Goal: Transaction & Acquisition: Purchase product/service

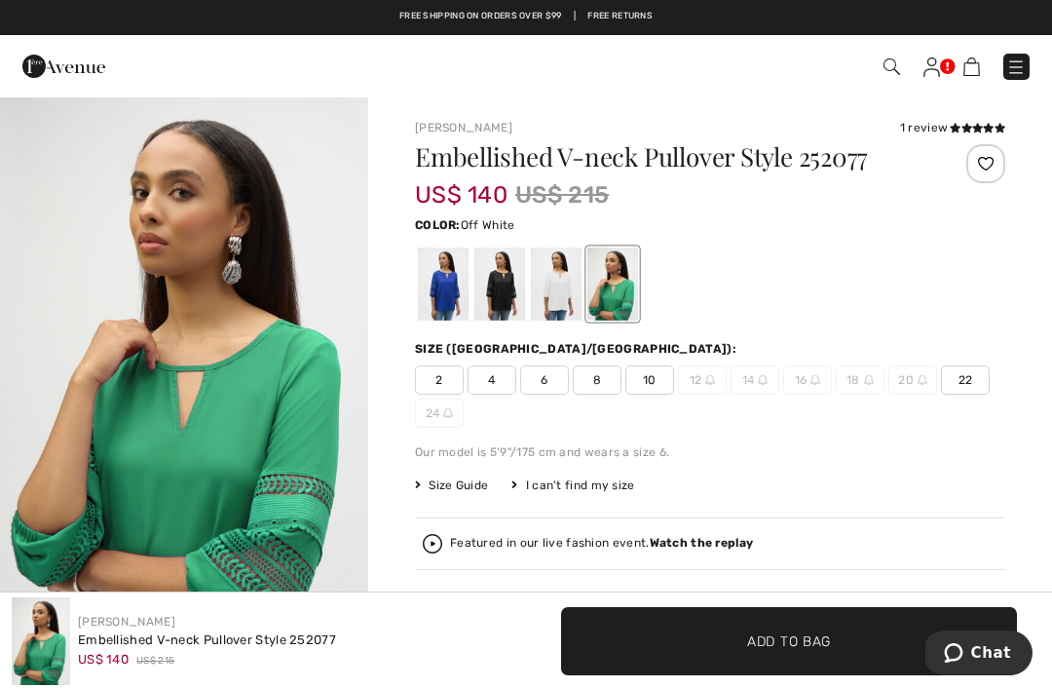
click at [565, 278] on div at bounding box center [556, 283] width 51 height 73
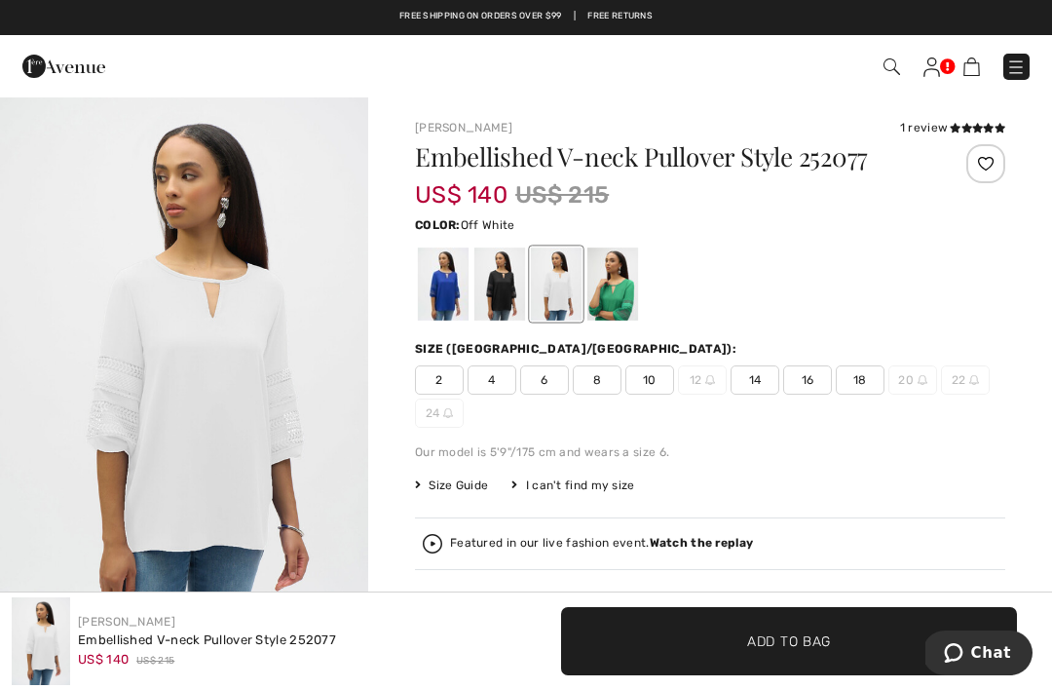
click at [760, 382] on span "14" at bounding box center [754, 379] width 49 height 29
click at [812, 629] on span "✔ Added to Bag Add to Bag" at bounding box center [789, 641] width 456 height 68
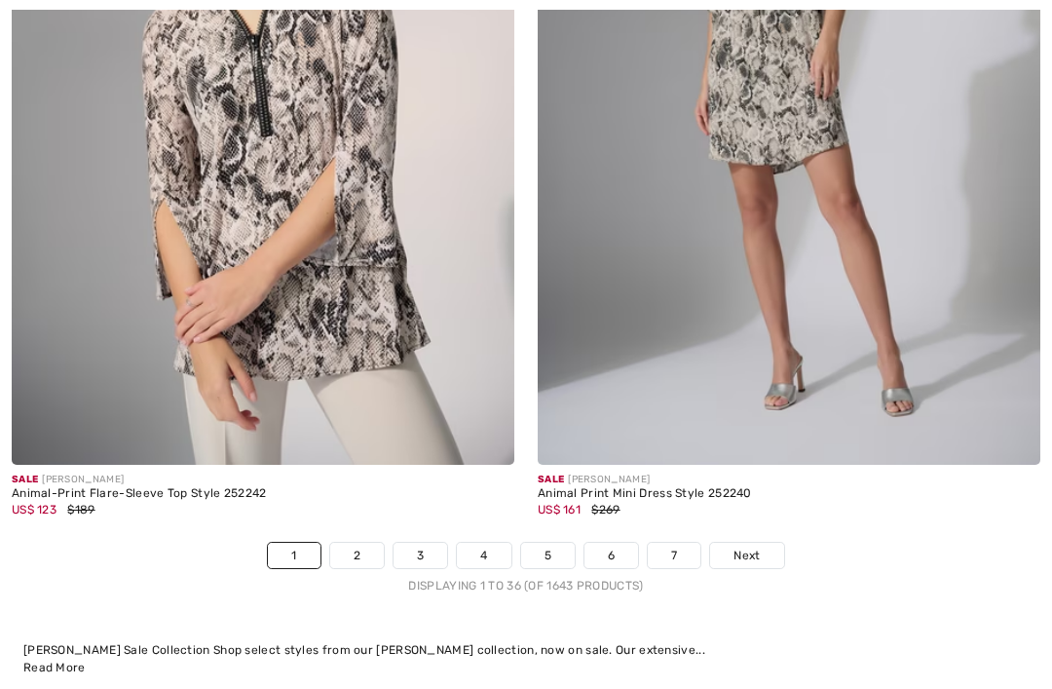
scroll to position [15238, 0]
click at [344, 284] on img at bounding box center [263, 87] width 502 height 754
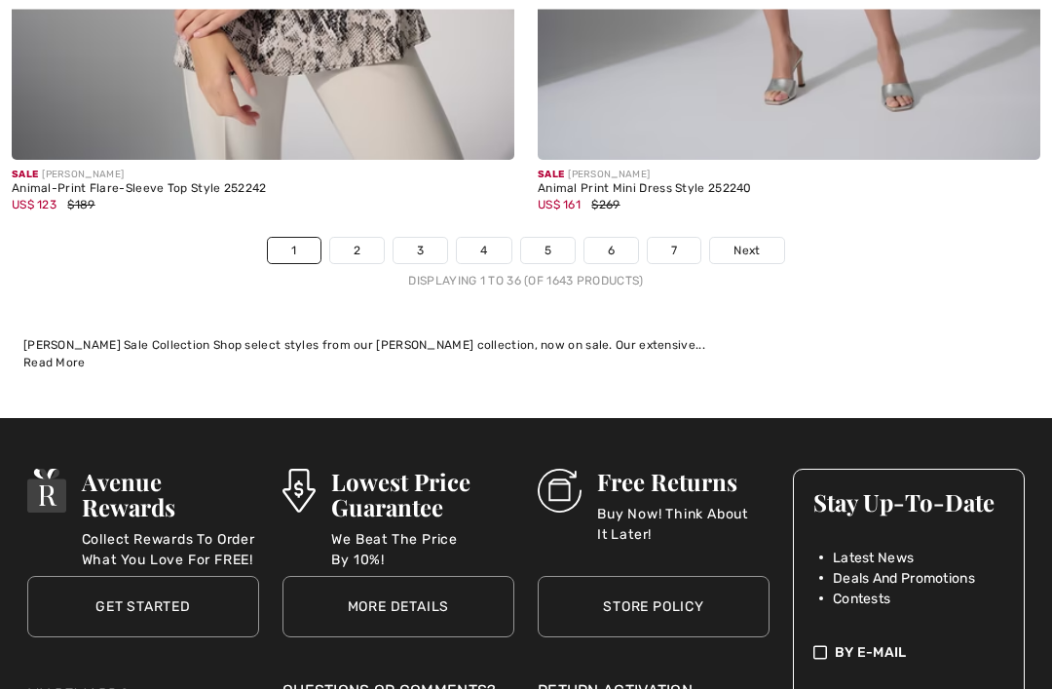
scroll to position [15541, 0]
click at [758, 242] on span "Next" at bounding box center [746, 251] width 26 height 18
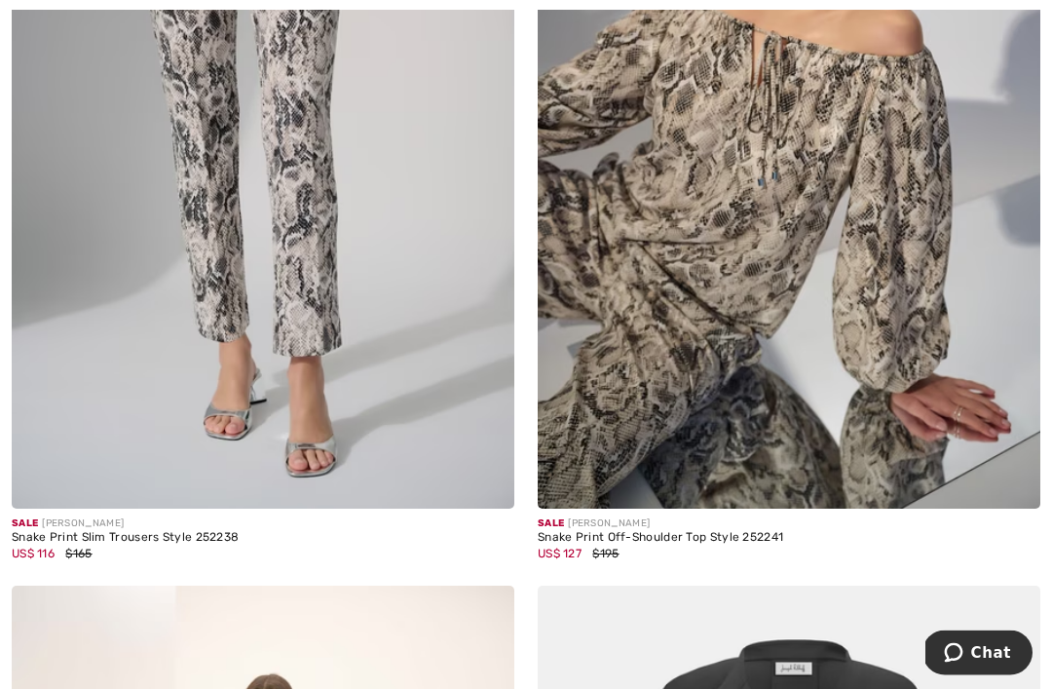
scroll to position [516, 0]
click at [759, 284] on img at bounding box center [789, 132] width 502 height 754
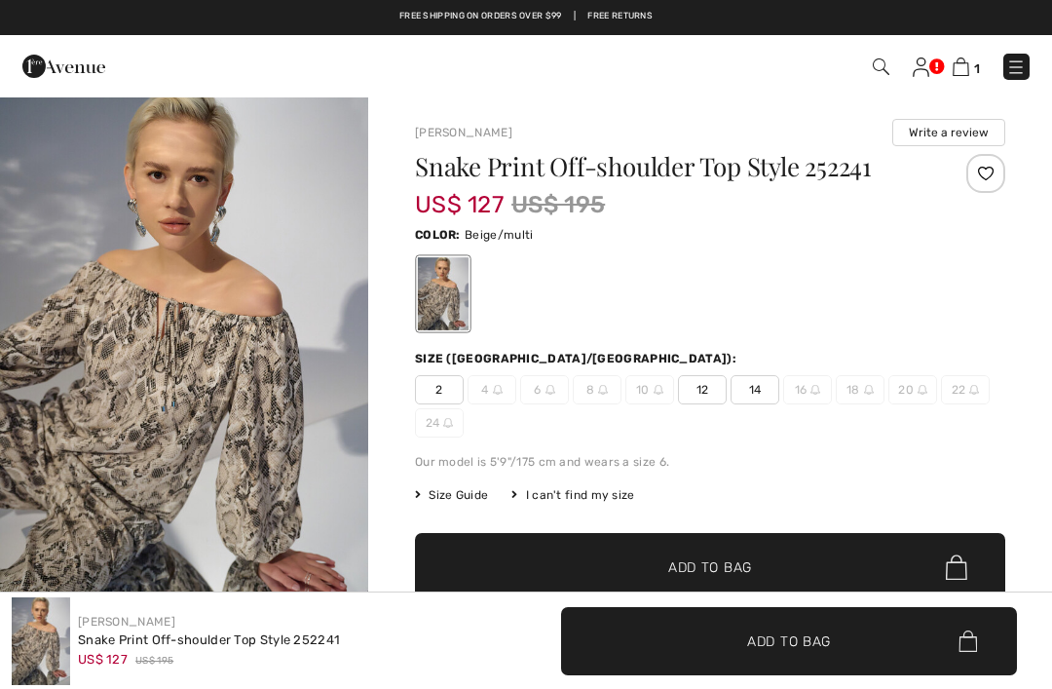
checkbox input "true"
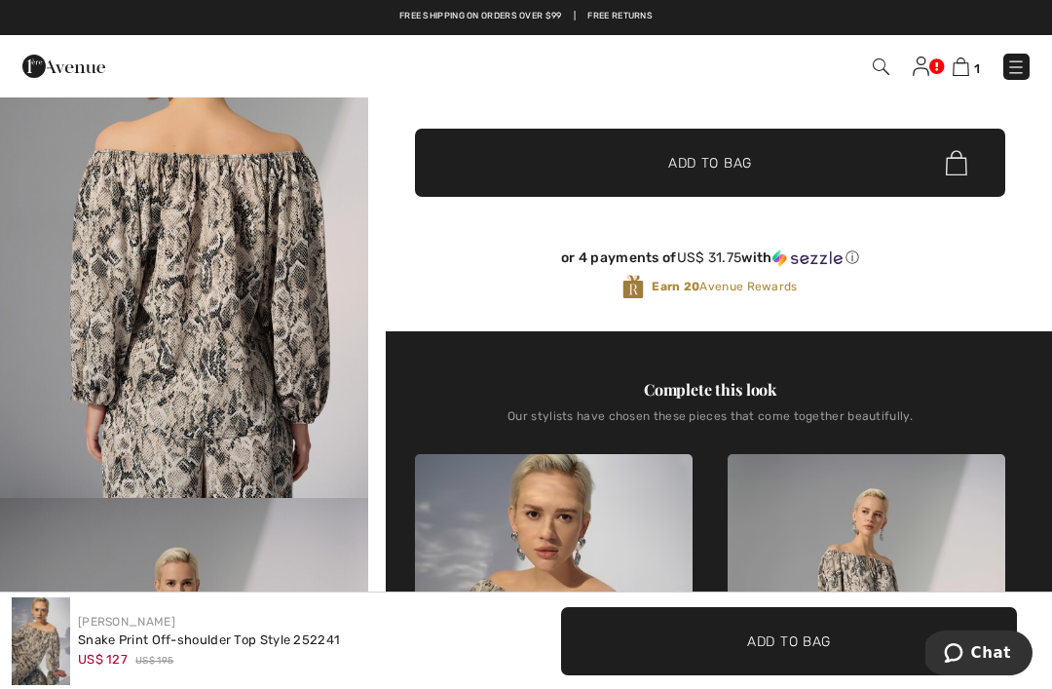
scroll to position [402, 0]
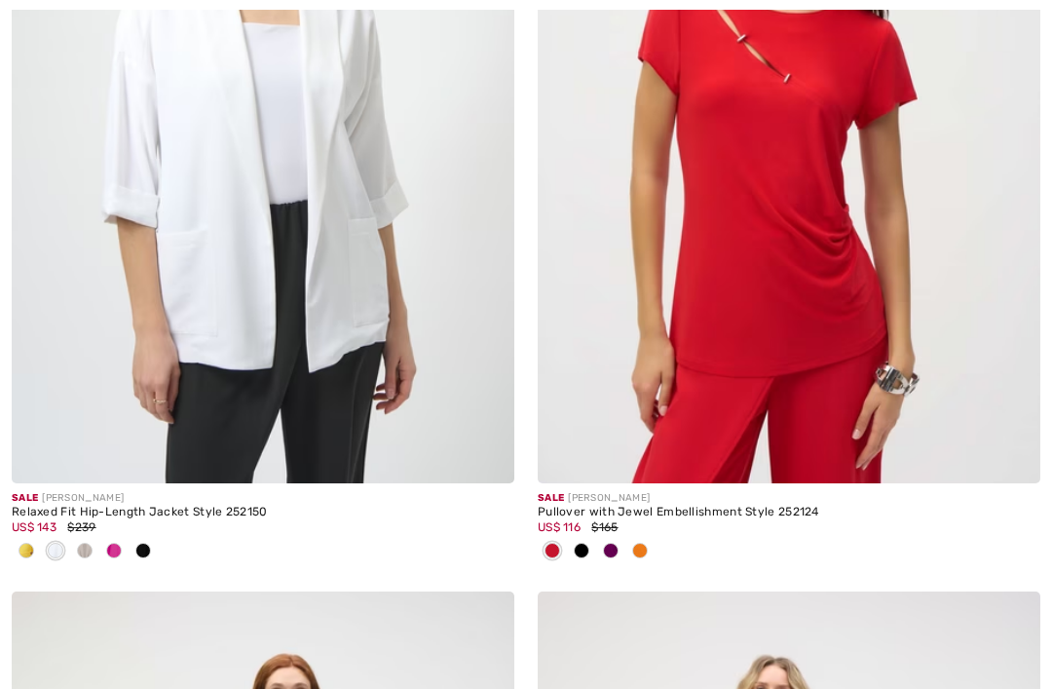
scroll to position [2235, 0]
click at [751, 280] on img at bounding box center [789, 106] width 502 height 754
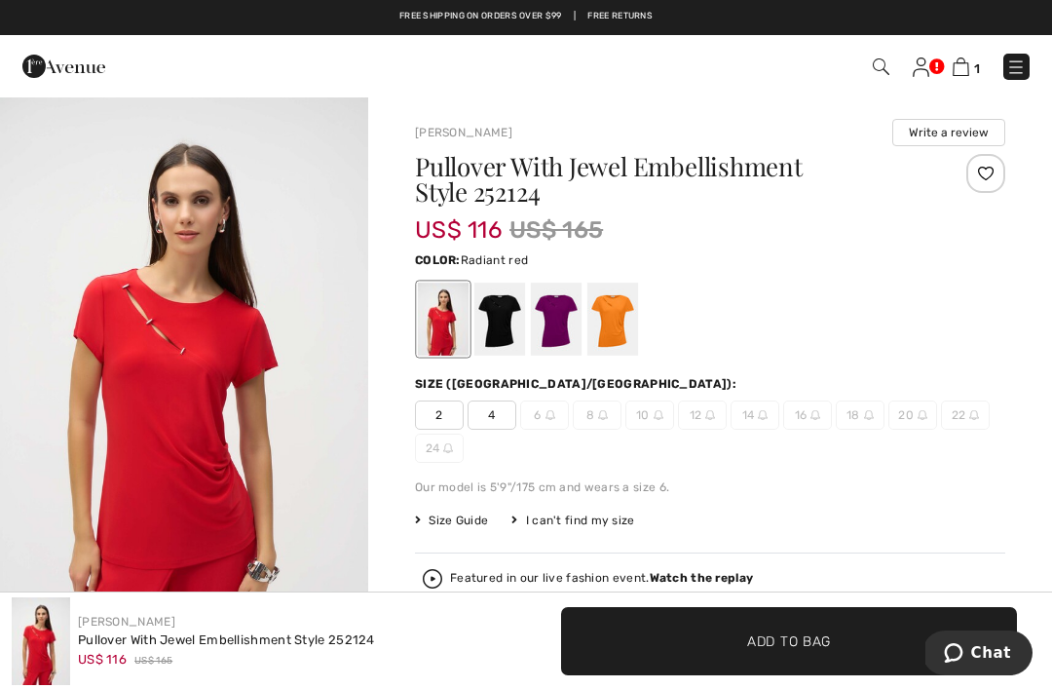
click at [510, 321] on div at bounding box center [499, 318] width 51 height 73
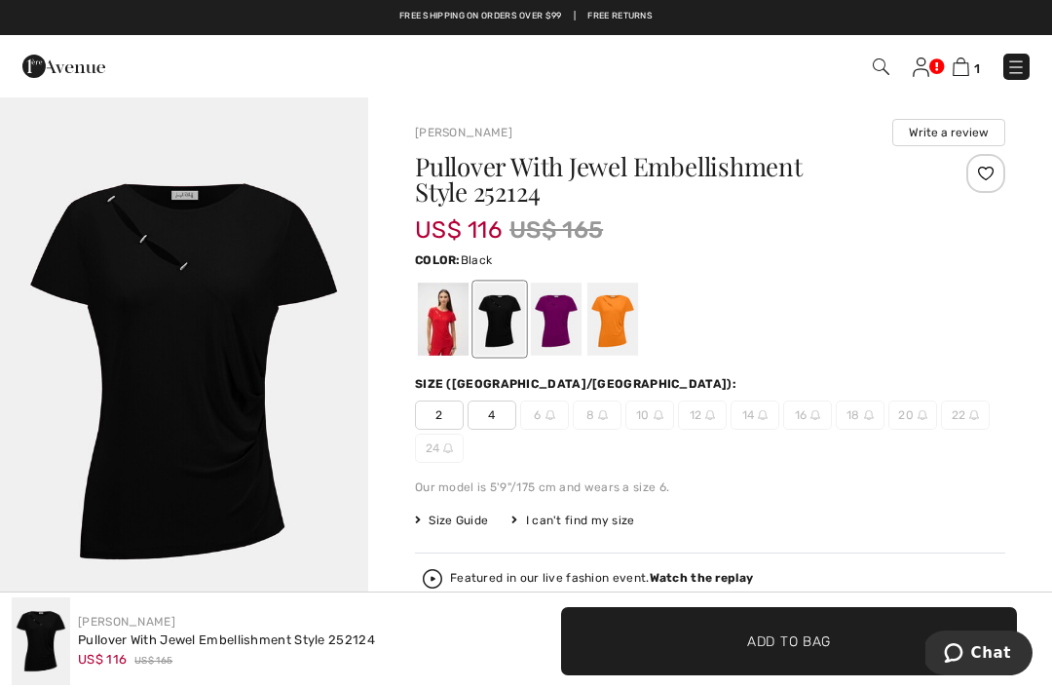
click at [569, 325] on div at bounding box center [556, 318] width 51 height 73
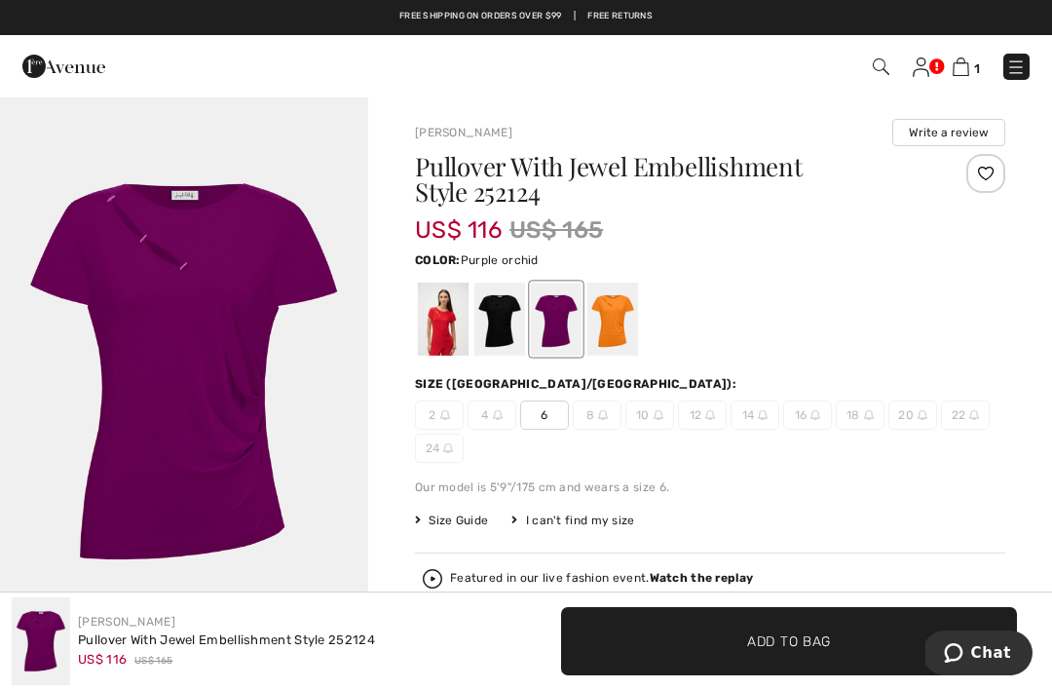
click at [635, 322] on div at bounding box center [612, 318] width 51 height 73
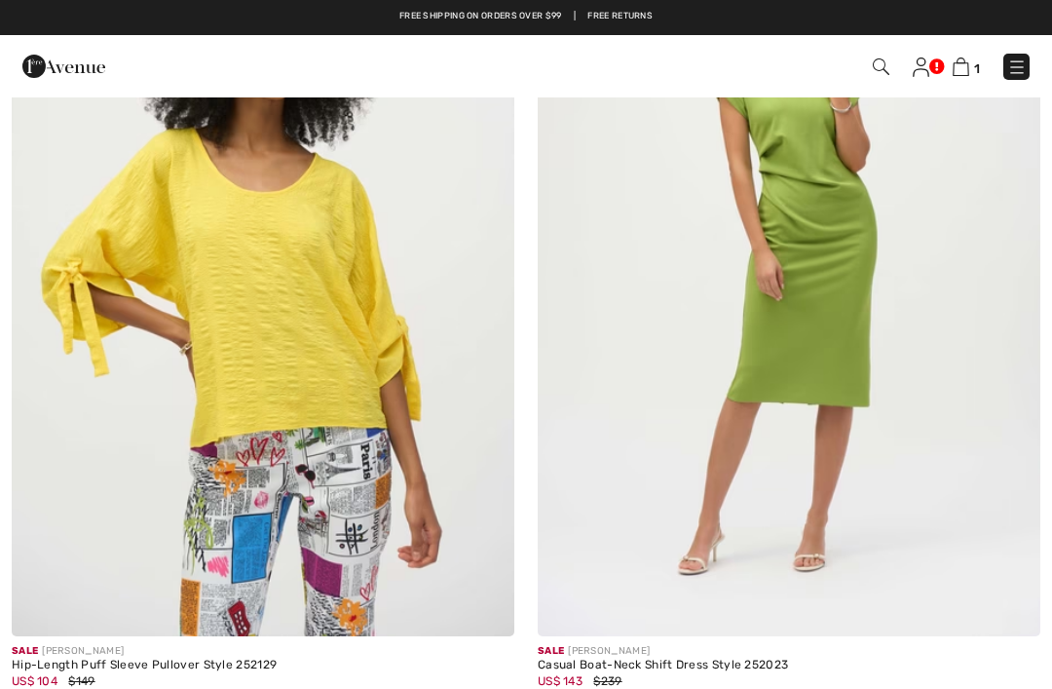
scroll to position [3802, 0]
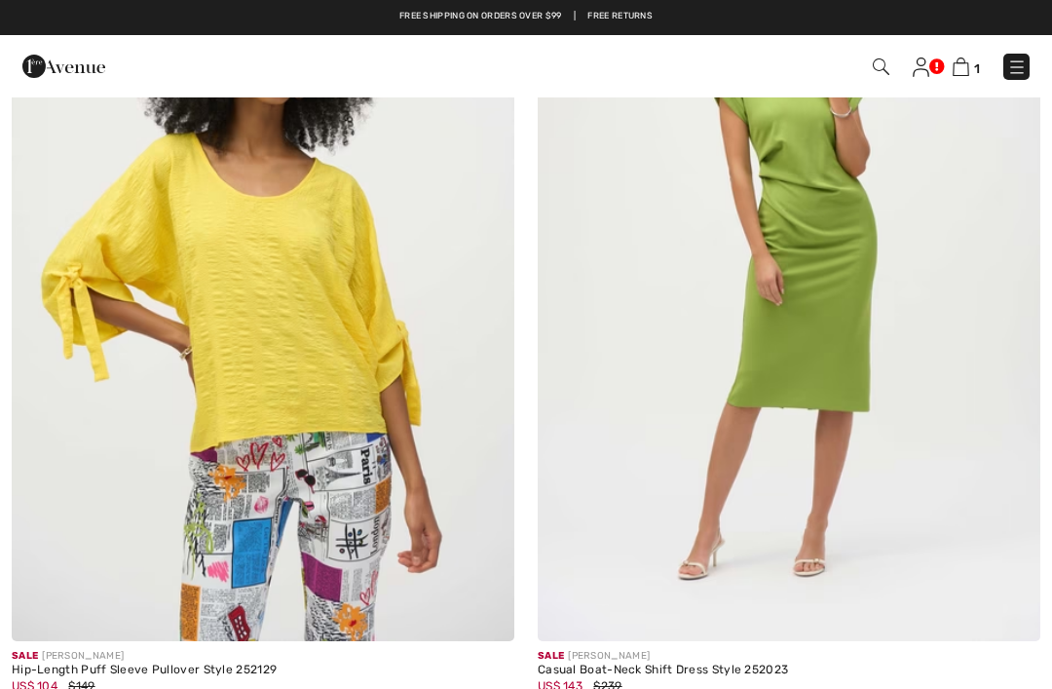
click at [309, 381] on img at bounding box center [263, 264] width 502 height 754
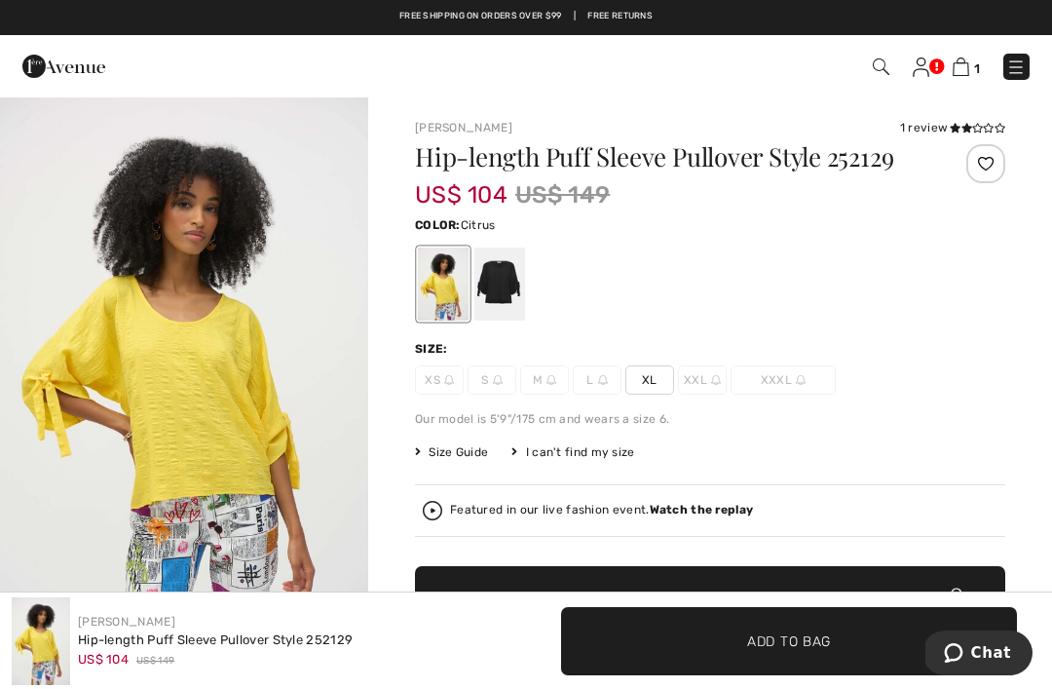
click at [487, 271] on div at bounding box center [499, 283] width 51 height 73
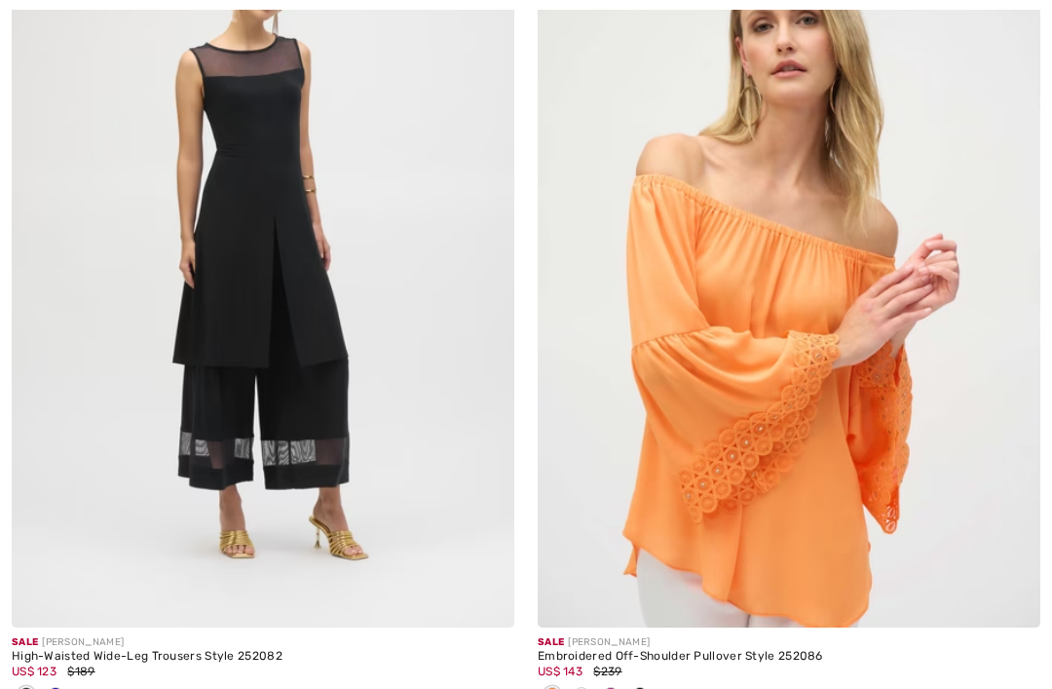
scroll to position [7401, 0]
click at [819, 428] on img at bounding box center [789, 250] width 502 height 754
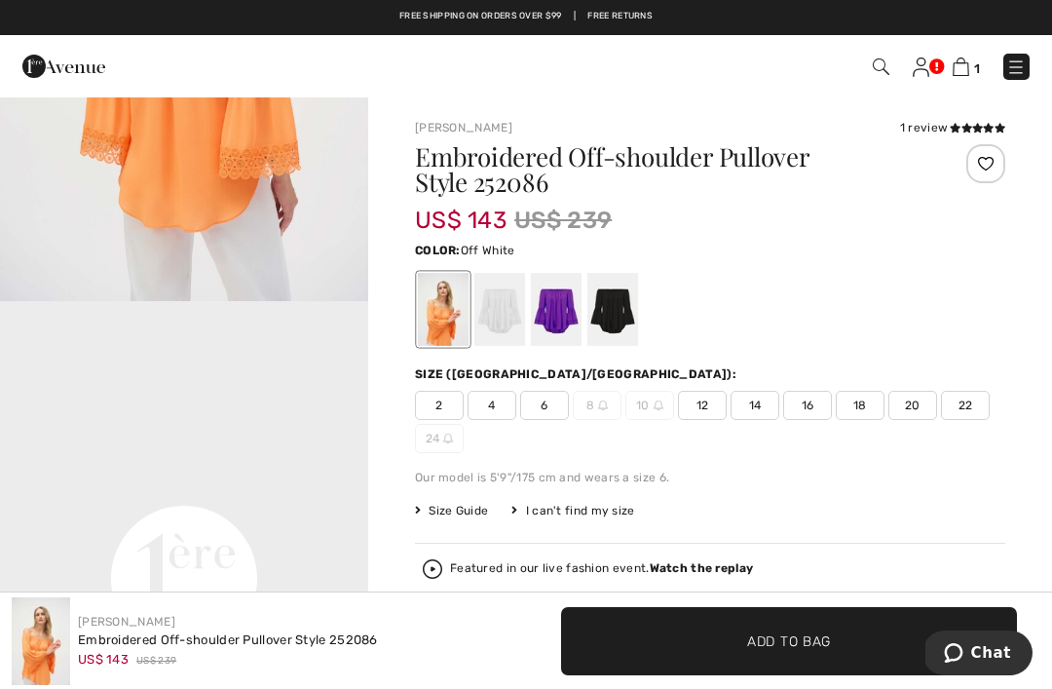
click at [497, 315] on div at bounding box center [499, 309] width 51 height 73
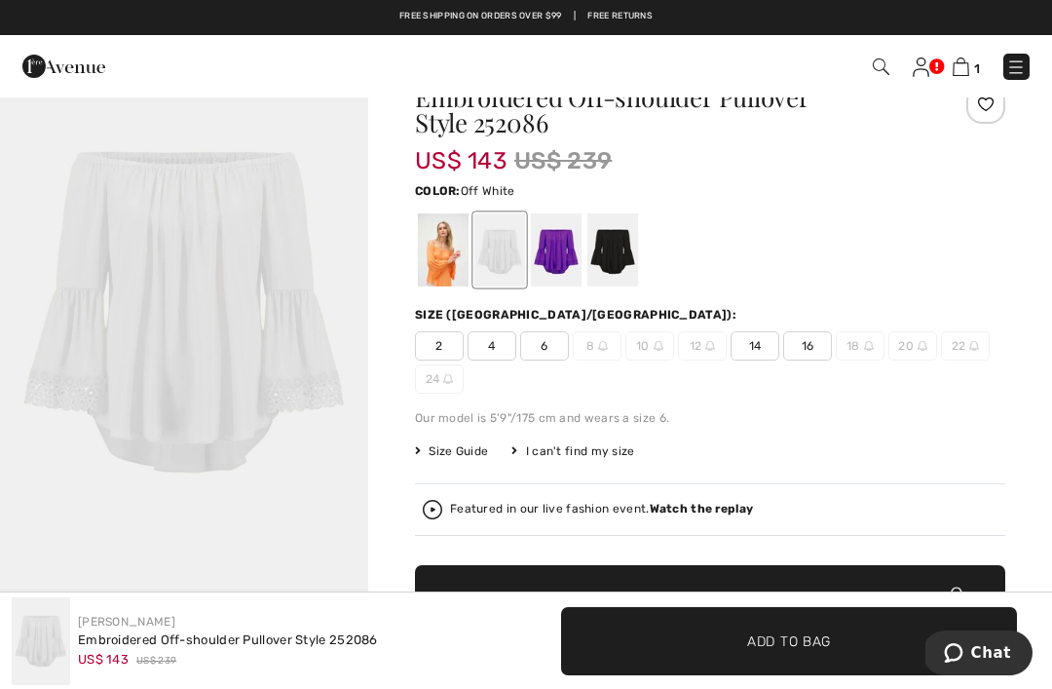
scroll to position [60, 0]
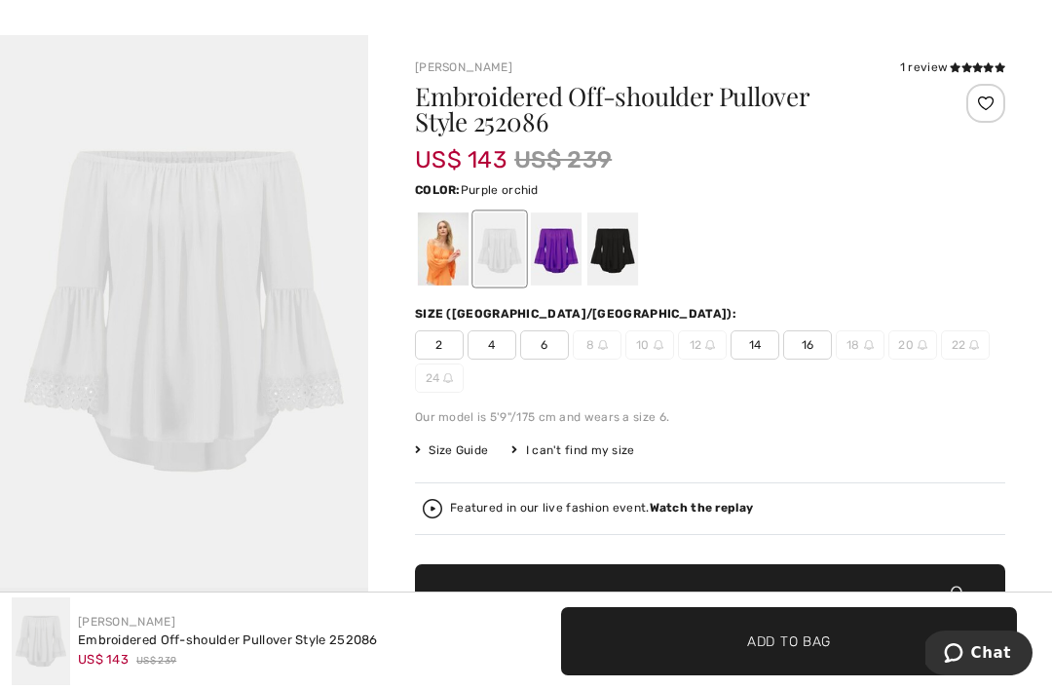
click at [560, 252] on div at bounding box center [556, 248] width 51 height 73
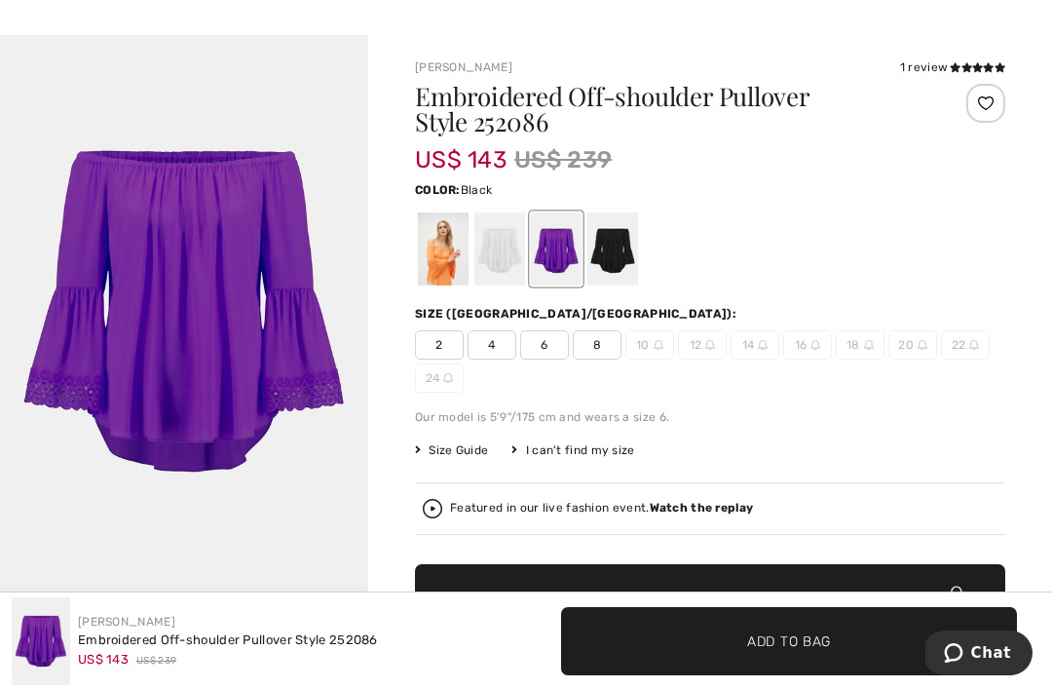
click at [617, 256] on div at bounding box center [612, 248] width 51 height 73
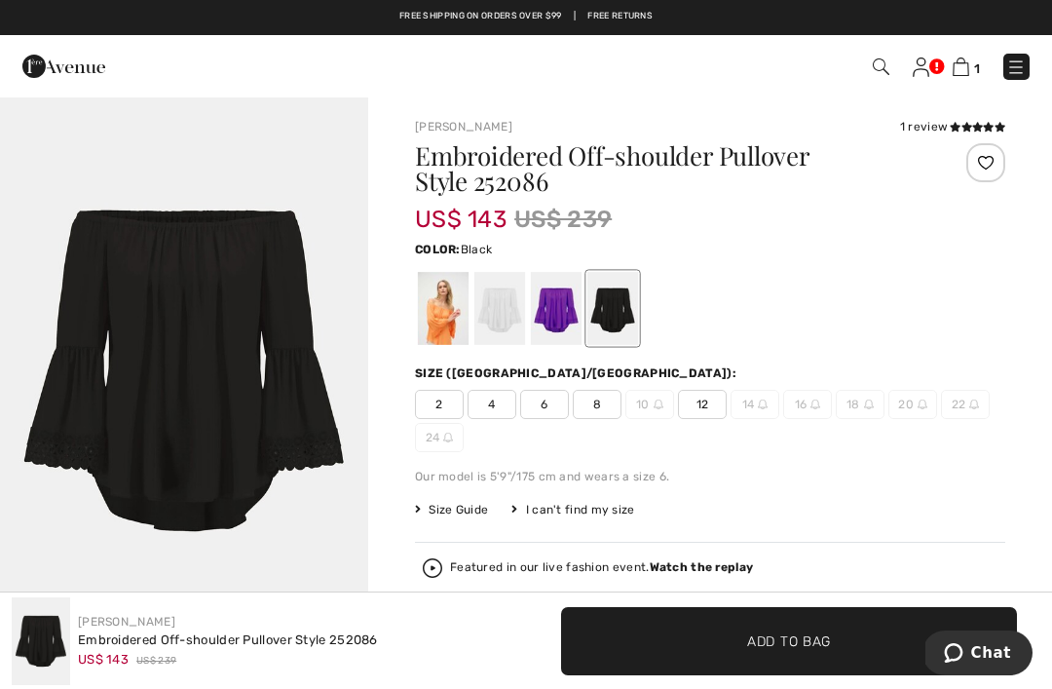
scroll to position [0, 0]
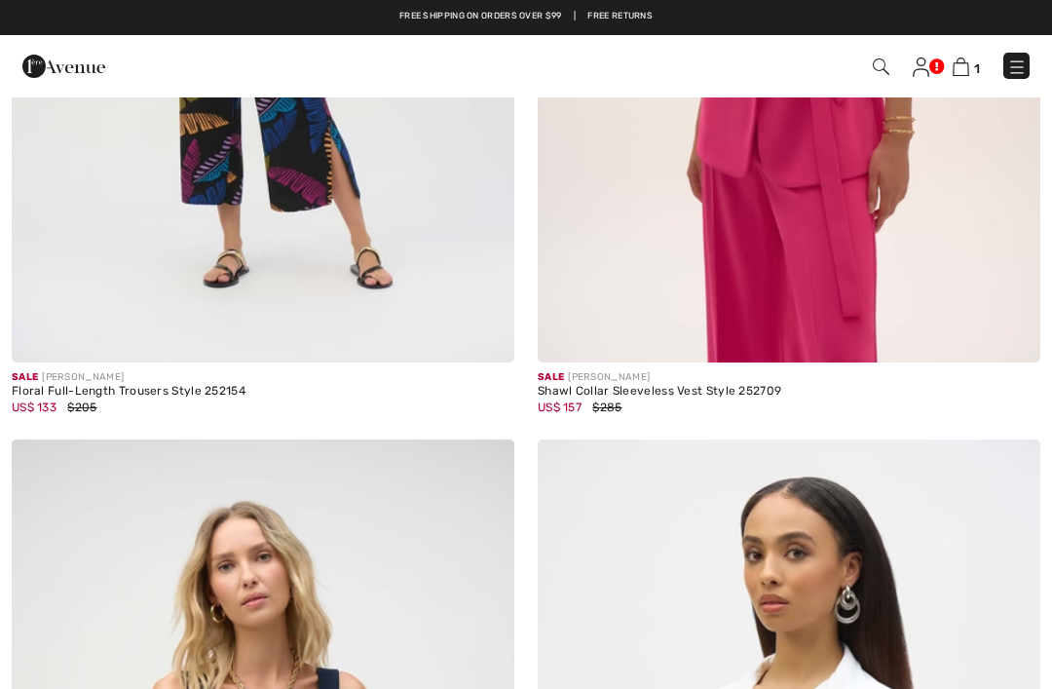
scroll to position [14701, 0]
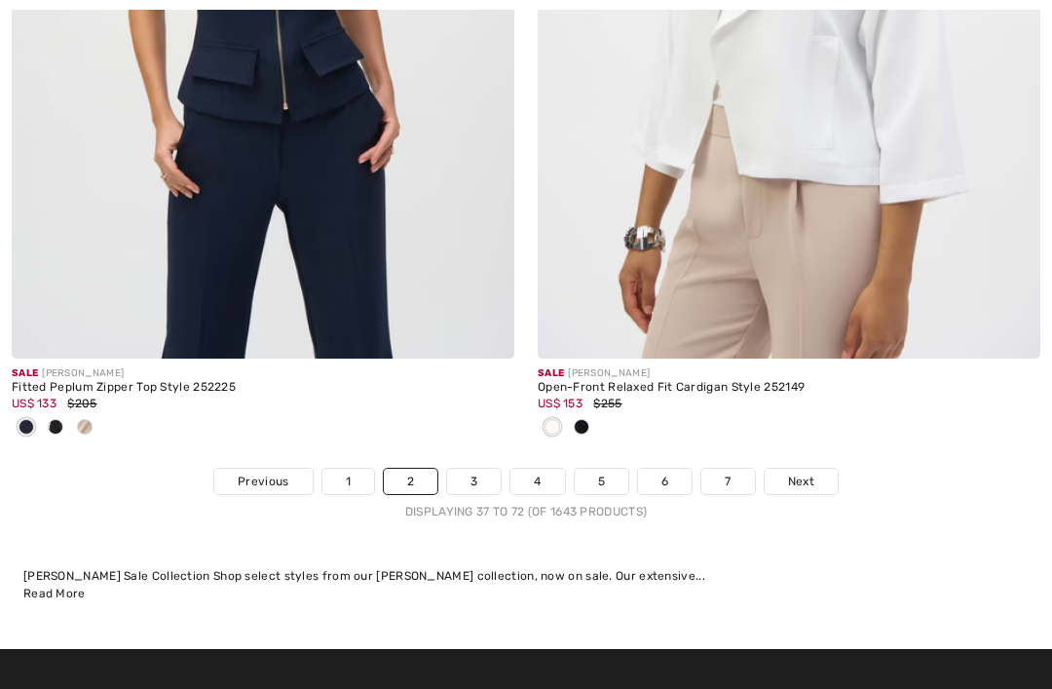
scroll to position [15536, 0]
click at [475, 468] on link "3" at bounding box center [474, 480] width 54 height 25
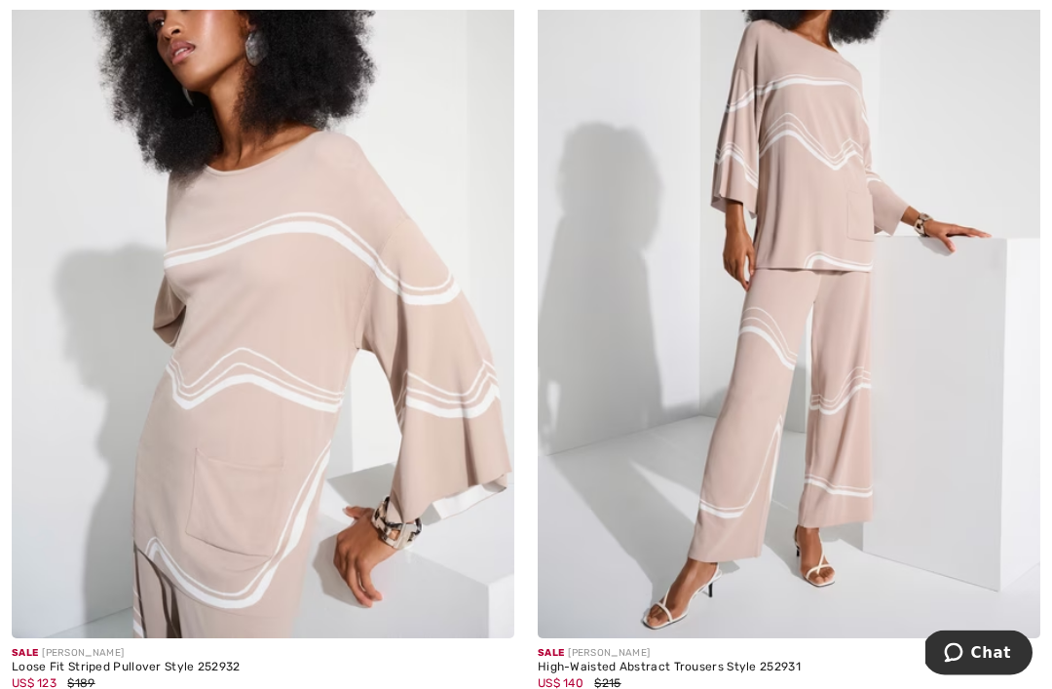
scroll to position [8252, 0]
click at [295, 358] on img at bounding box center [263, 261] width 502 height 754
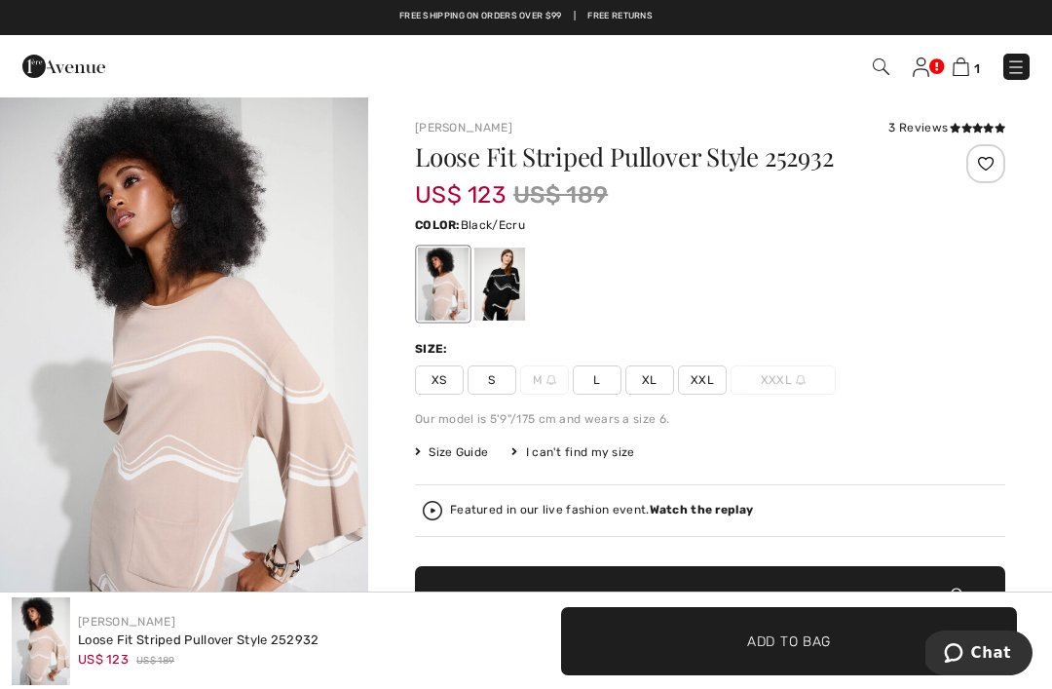
click at [508, 278] on div at bounding box center [499, 283] width 51 height 73
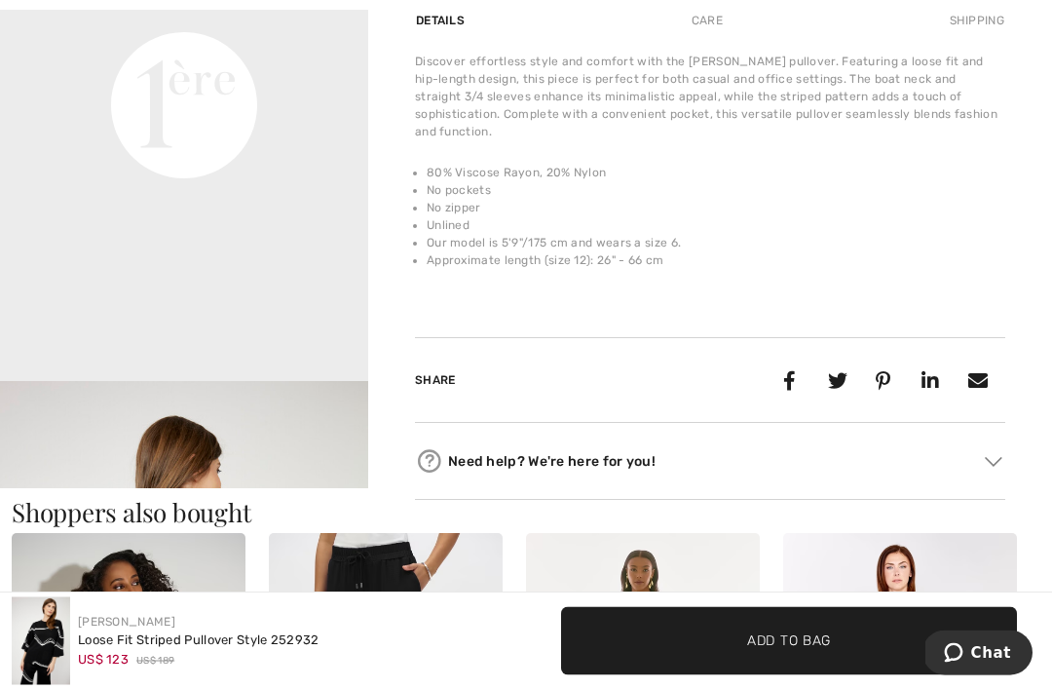
scroll to position [1371, 0]
click at [884, 423] on div "Need help? We're here for you! Toll free (Canada/US): +1 (888) 605-5525 Interna…" at bounding box center [710, 461] width 590 height 77
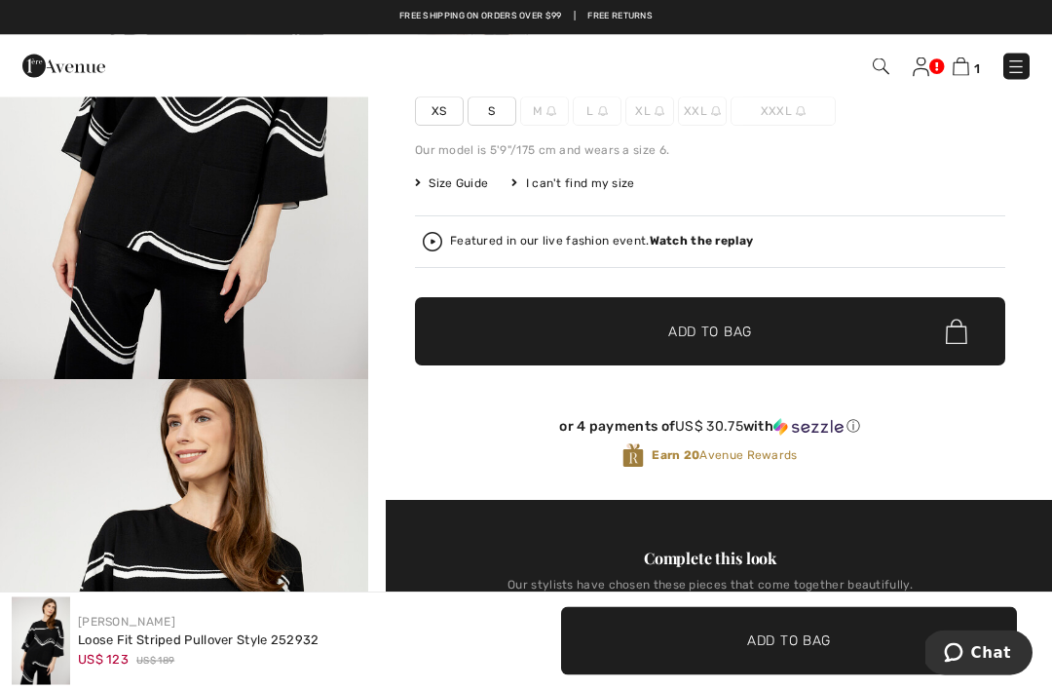
scroll to position [0, 0]
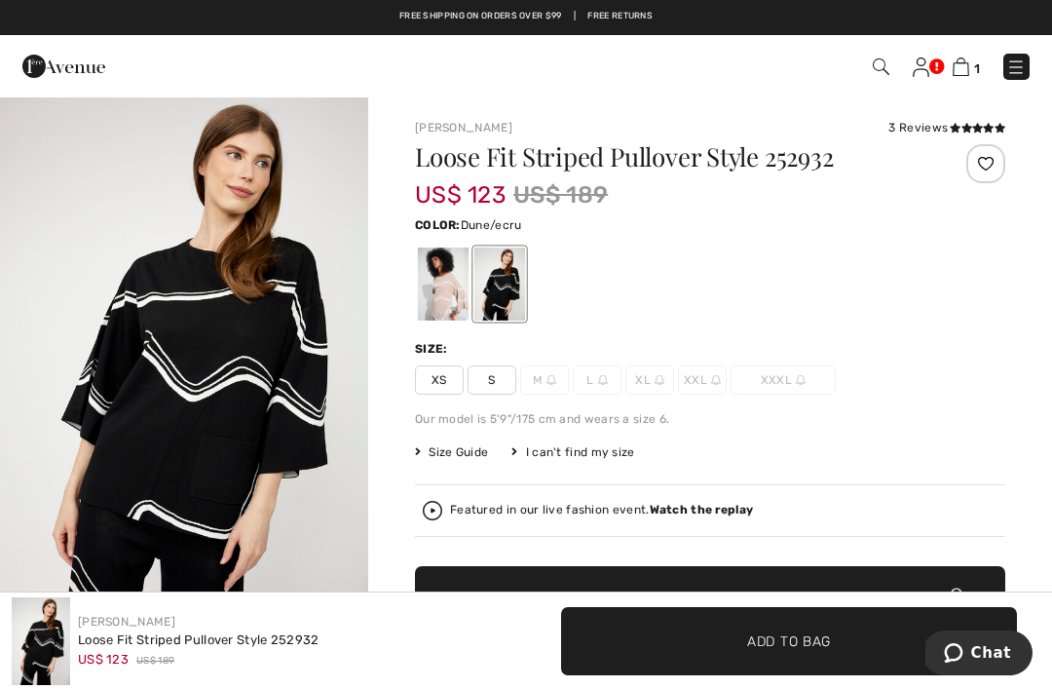
click at [434, 285] on div at bounding box center [443, 283] width 51 height 73
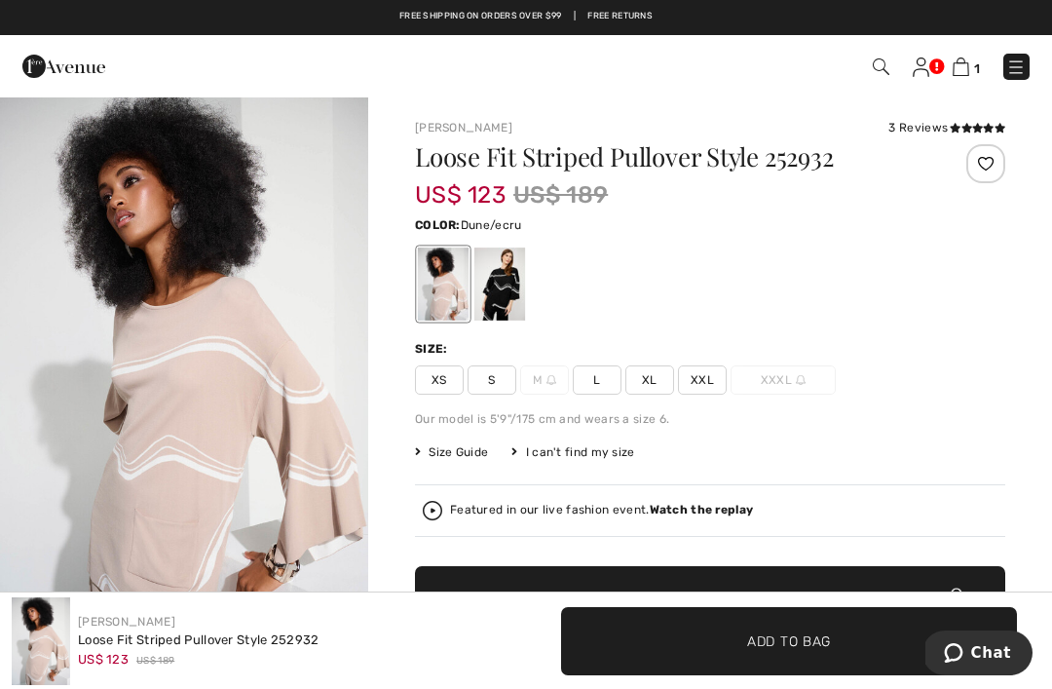
click at [592, 378] on span "L" at bounding box center [597, 379] width 49 height 29
click at [774, 632] on span "Add to Bag" at bounding box center [789, 640] width 84 height 20
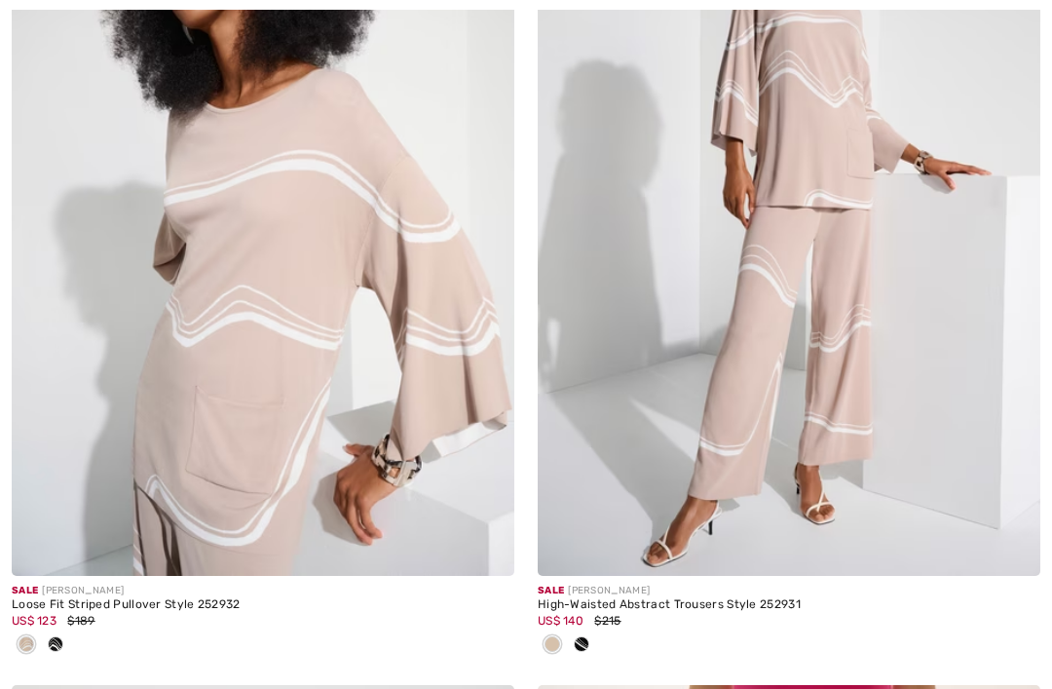
click at [849, 295] on img at bounding box center [789, 199] width 502 height 754
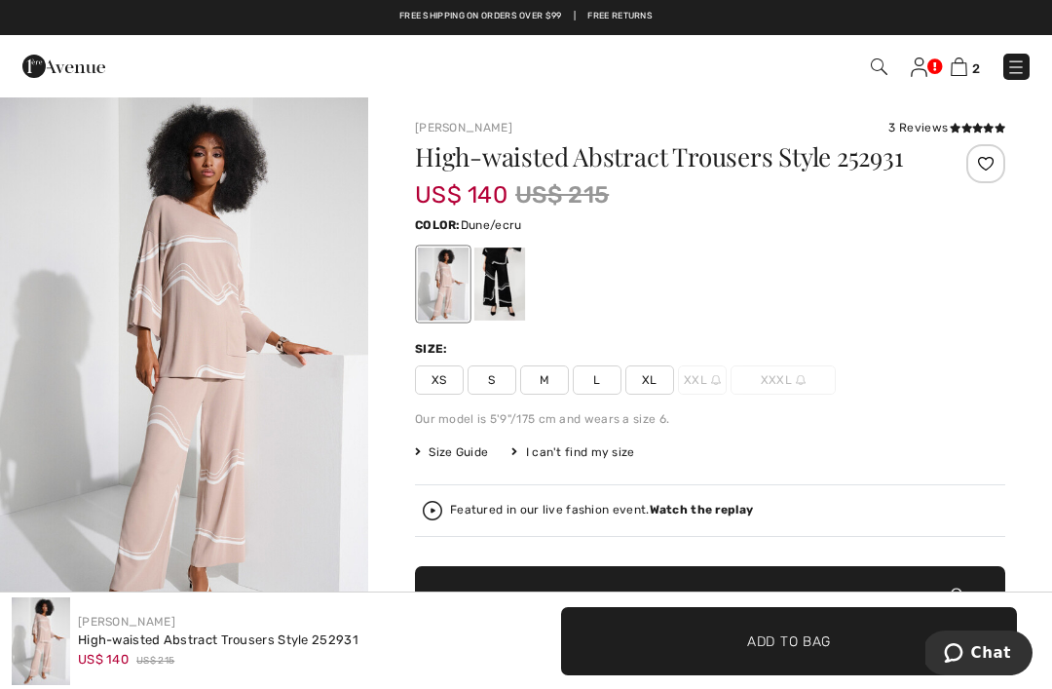
click at [590, 371] on span "L" at bounding box center [597, 379] width 49 height 29
click at [694, 645] on span "✔ Added to Bag Add to Bag" at bounding box center [789, 641] width 456 height 68
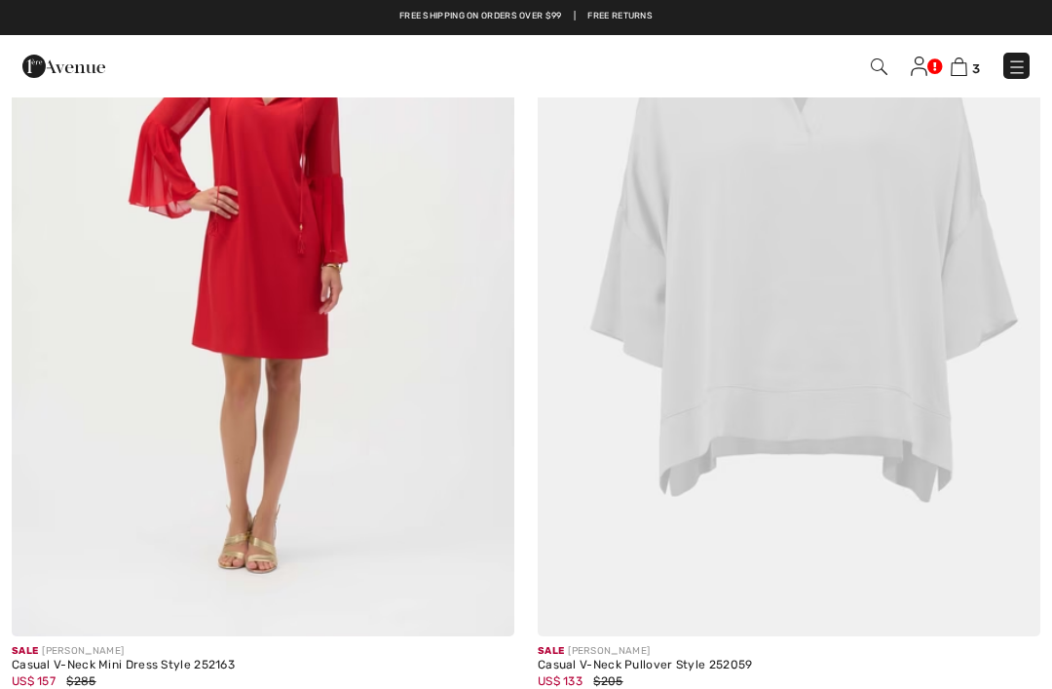
scroll to position [10975, 0]
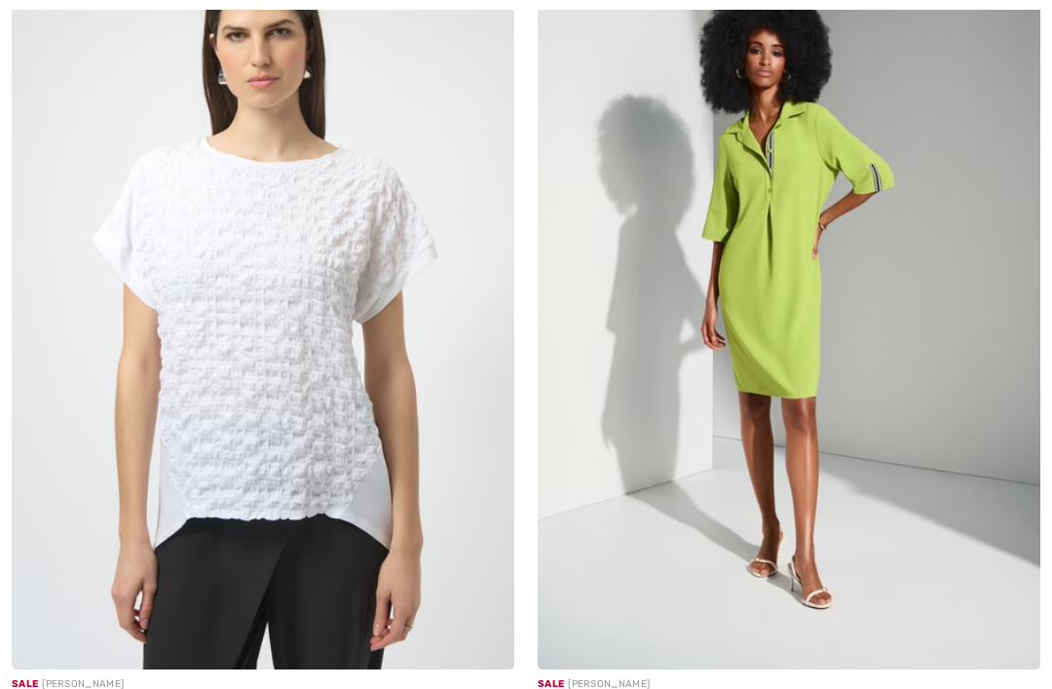
scroll to position [14362, 0]
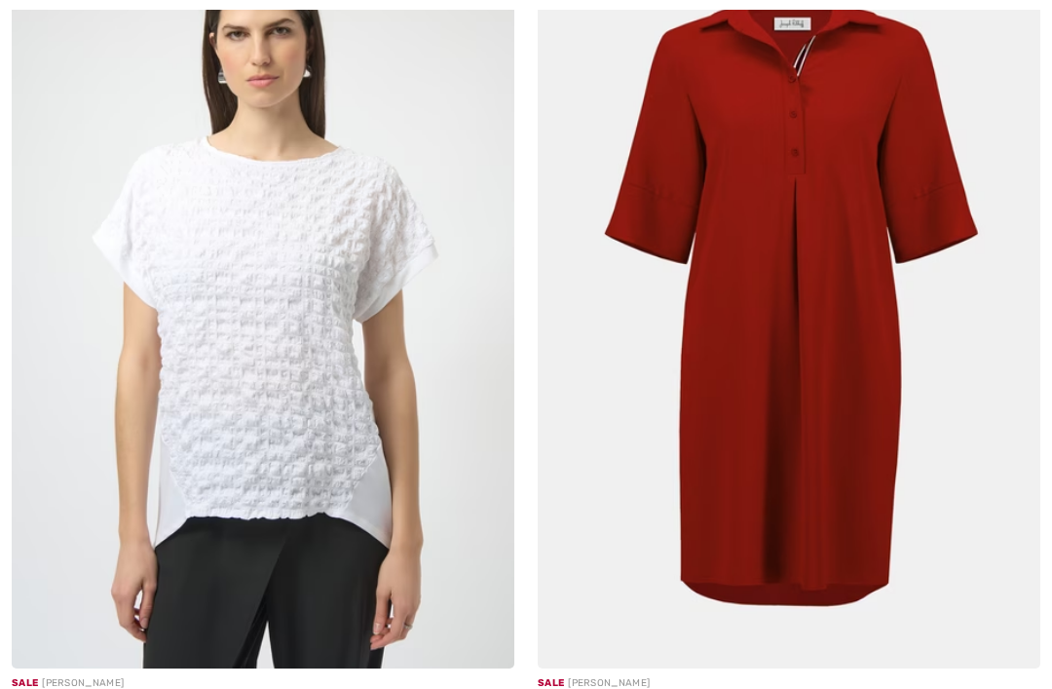
scroll to position [14363, 0]
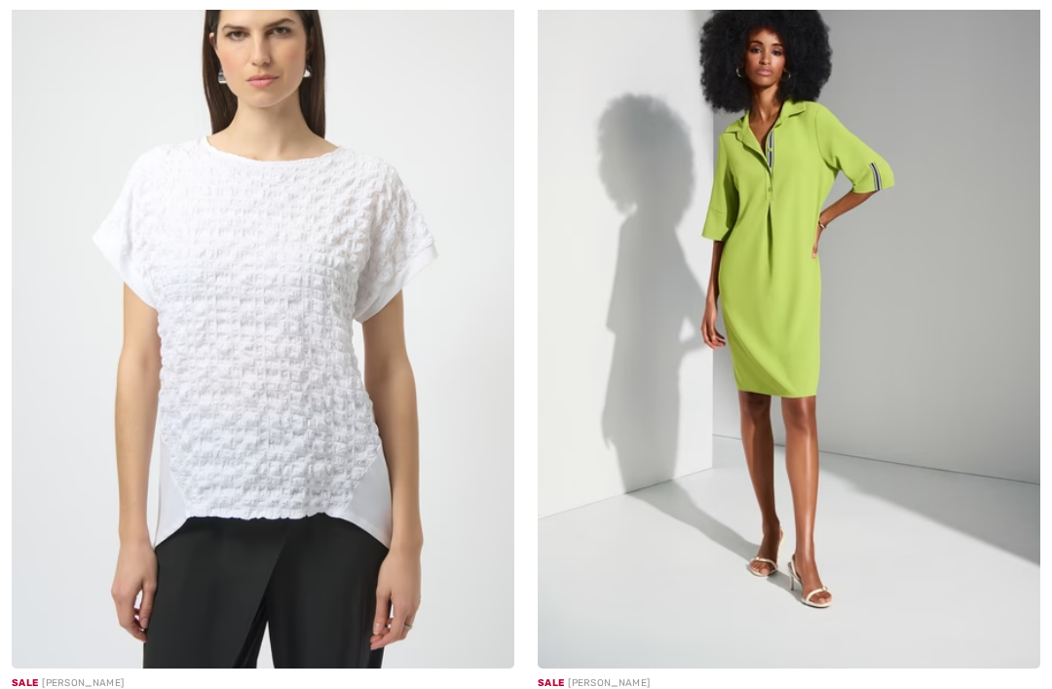
click at [795, 380] on img at bounding box center [789, 291] width 502 height 754
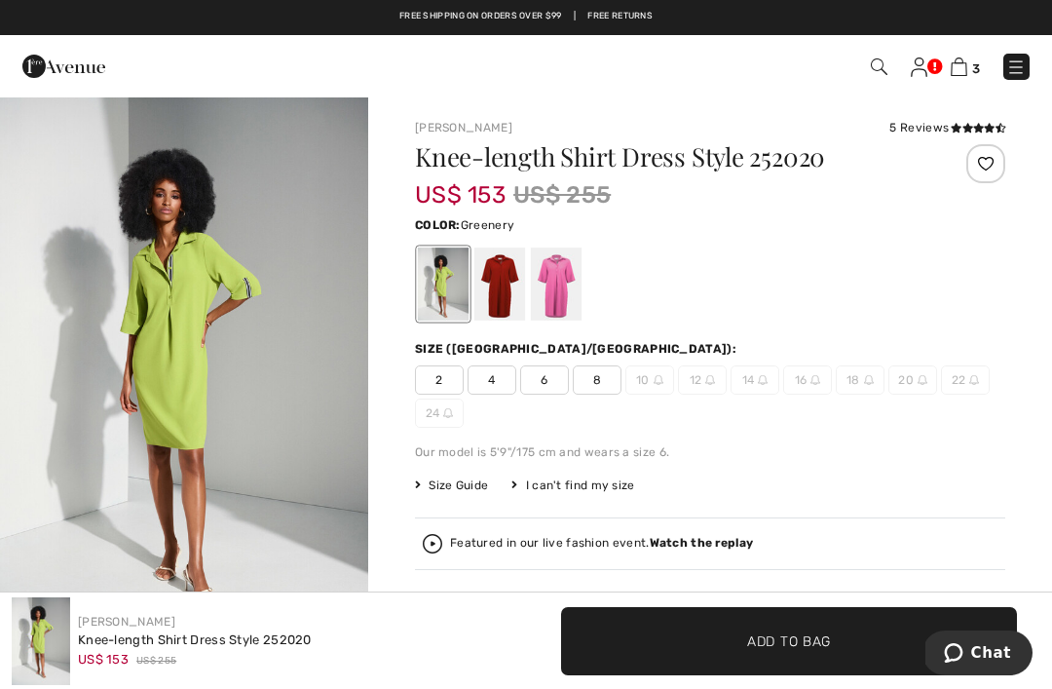
click at [507, 290] on div at bounding box center [499, 283] width 51 height 73
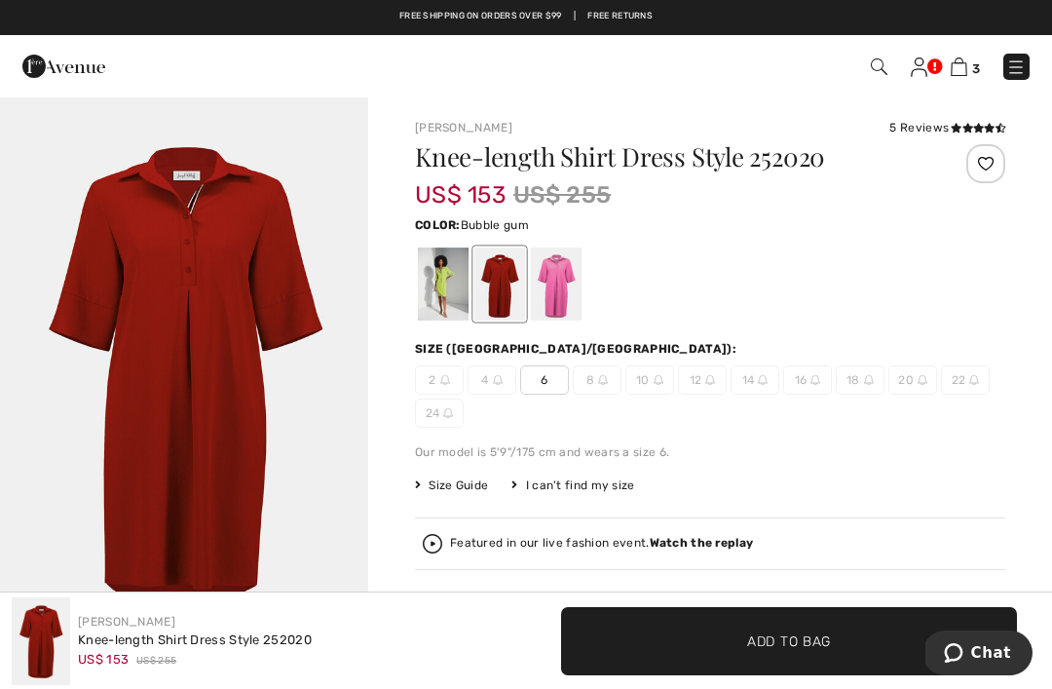
click at [569, 286] on div at bounding box center [556, 283] width 51 height 73
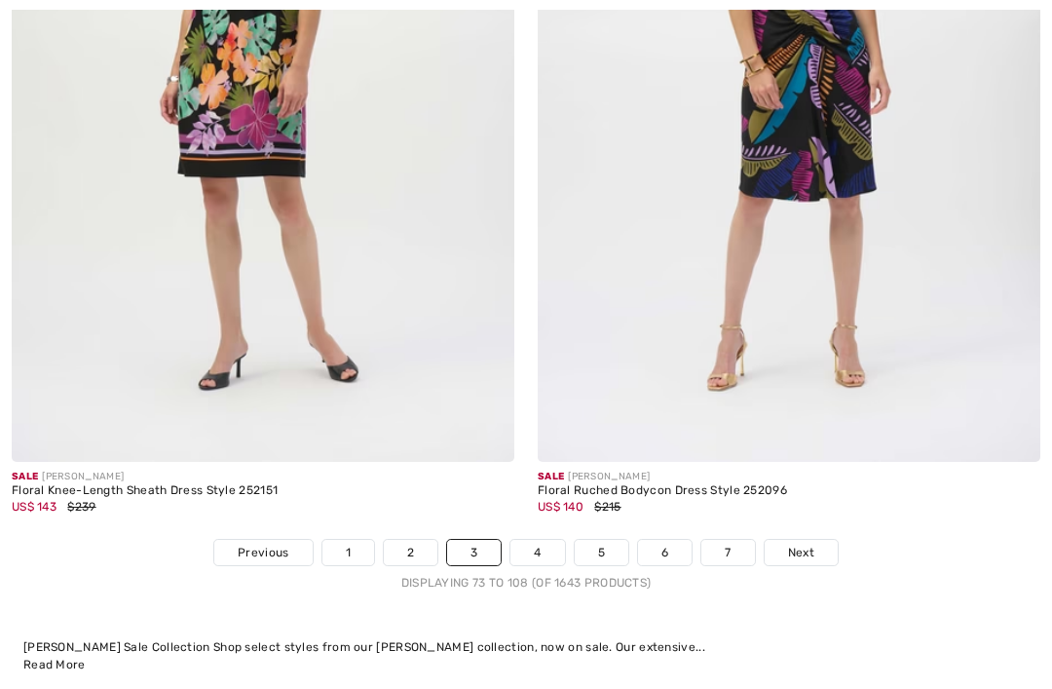
scroll to position [15432, 0]
click at [532, 540] on link "4" at bounding box center [537, 552] width 54 height 25
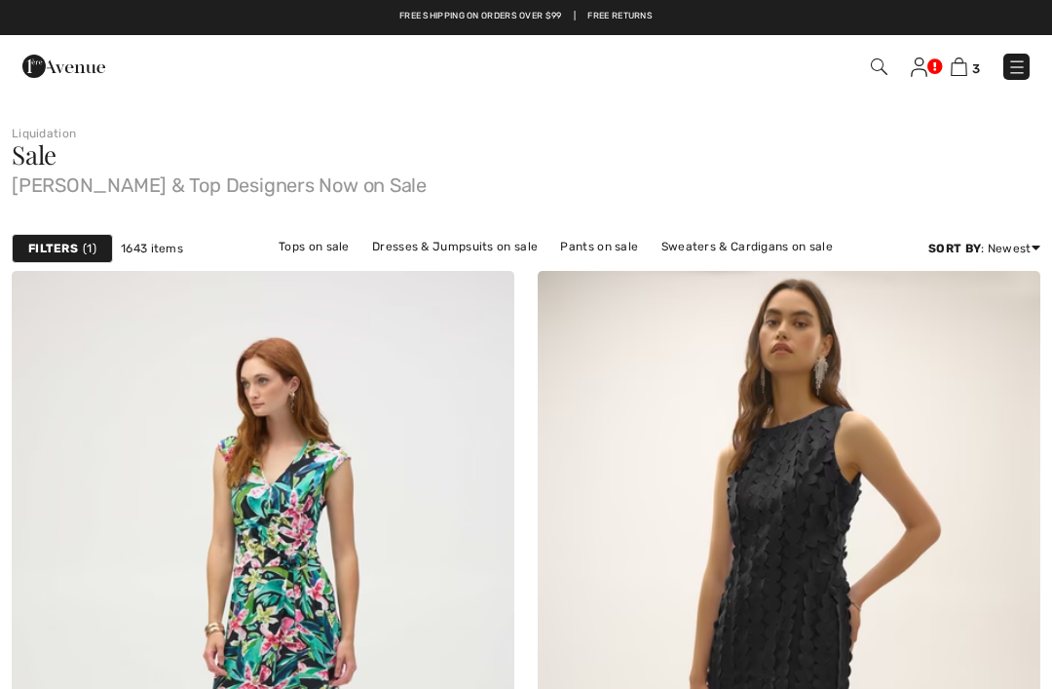
checkbox input "true"
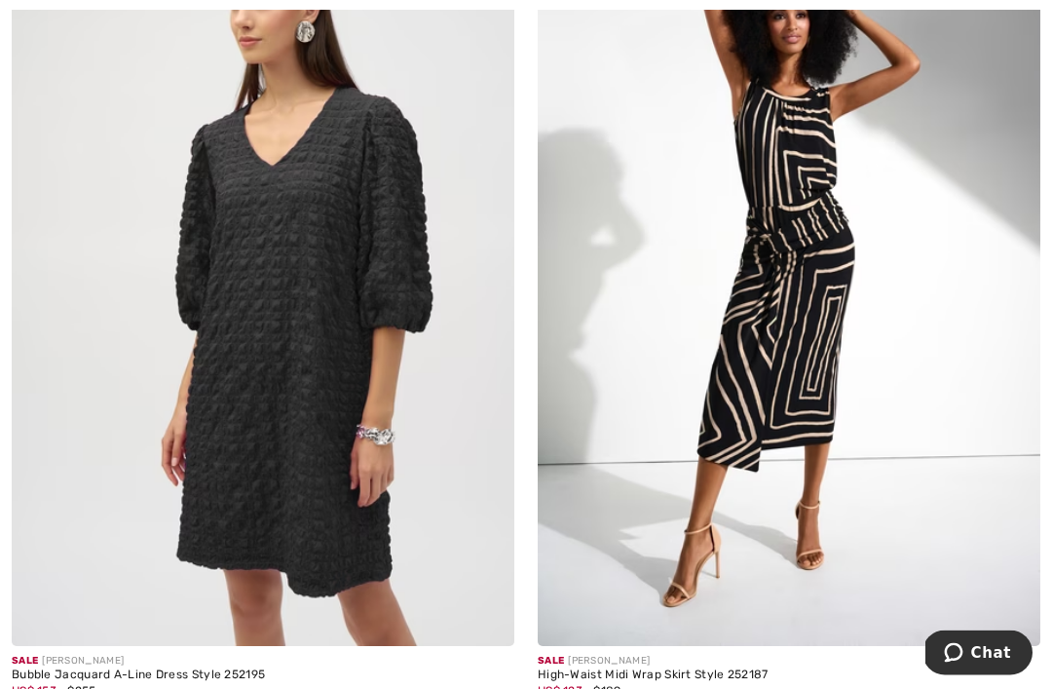
scroll to position [9011, 0]
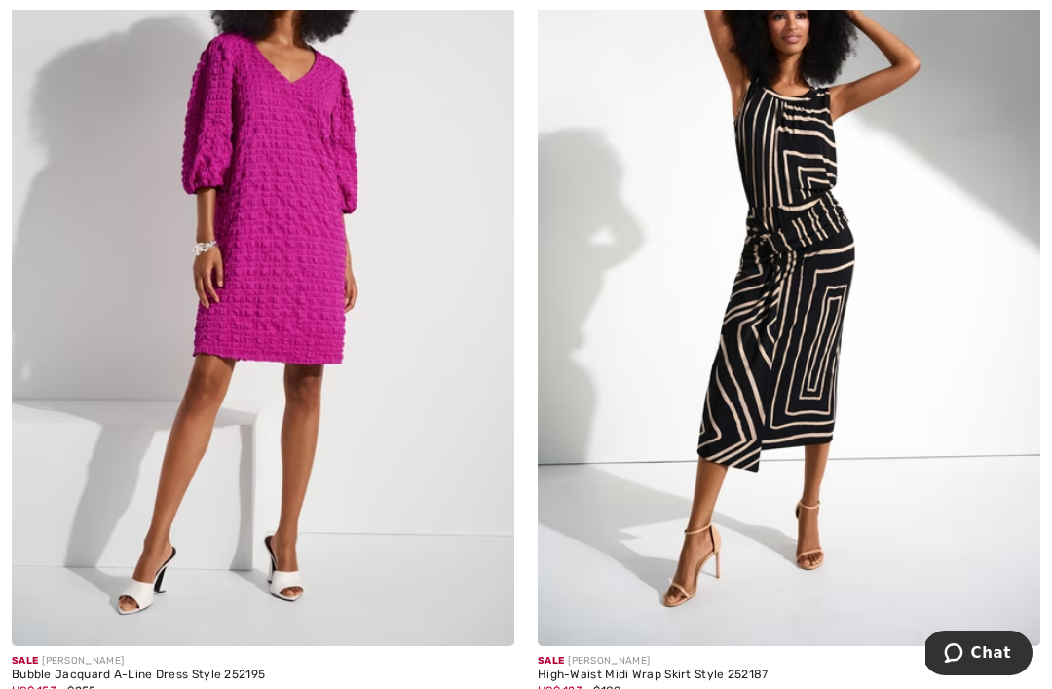
click at [330, 374] on img at bounding box center [263, 269] width 502 height 754
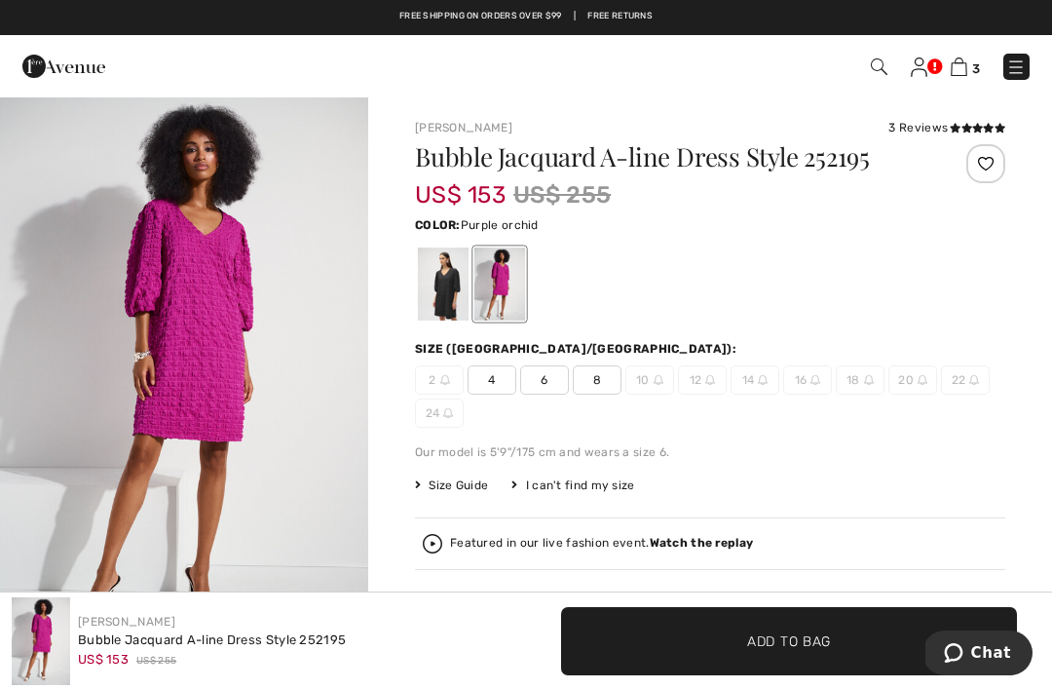
click at [438, 288] on div at bounding box center [443, 283] width 51 height 73
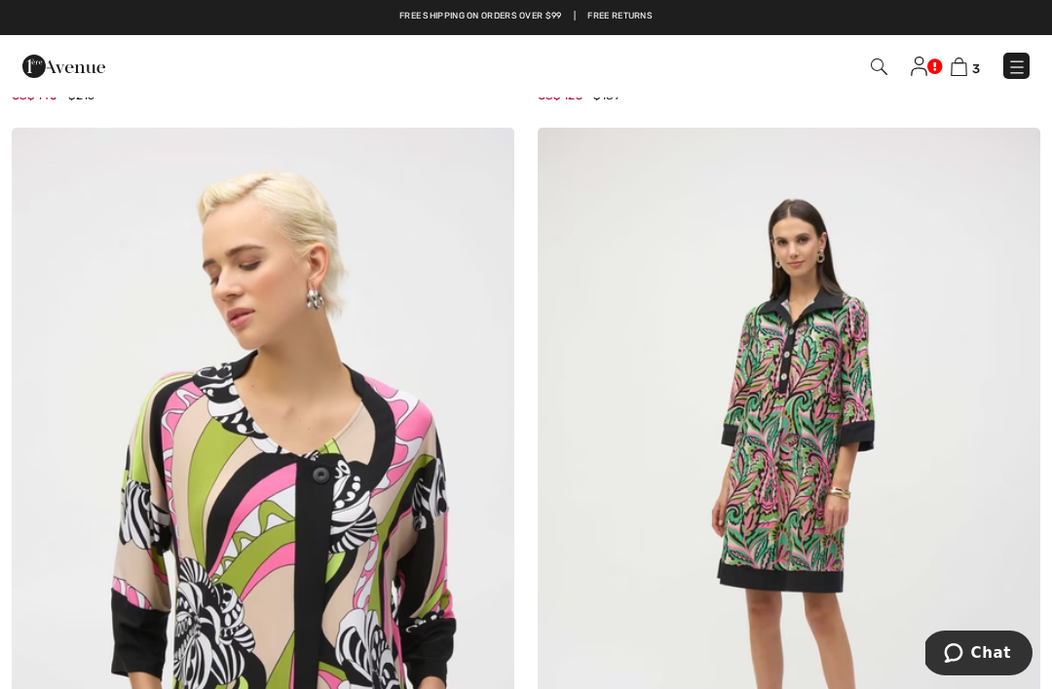
scroll to position [13125, 0]
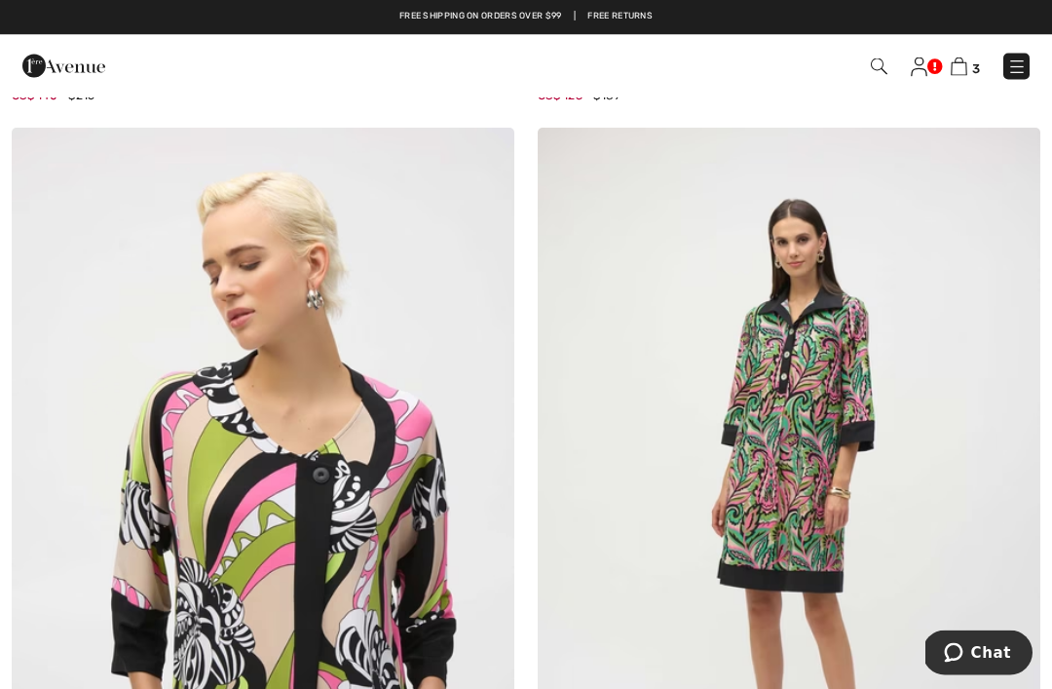
click at [815, 407] on img at bounding box center [789, 506] width 502 height 754
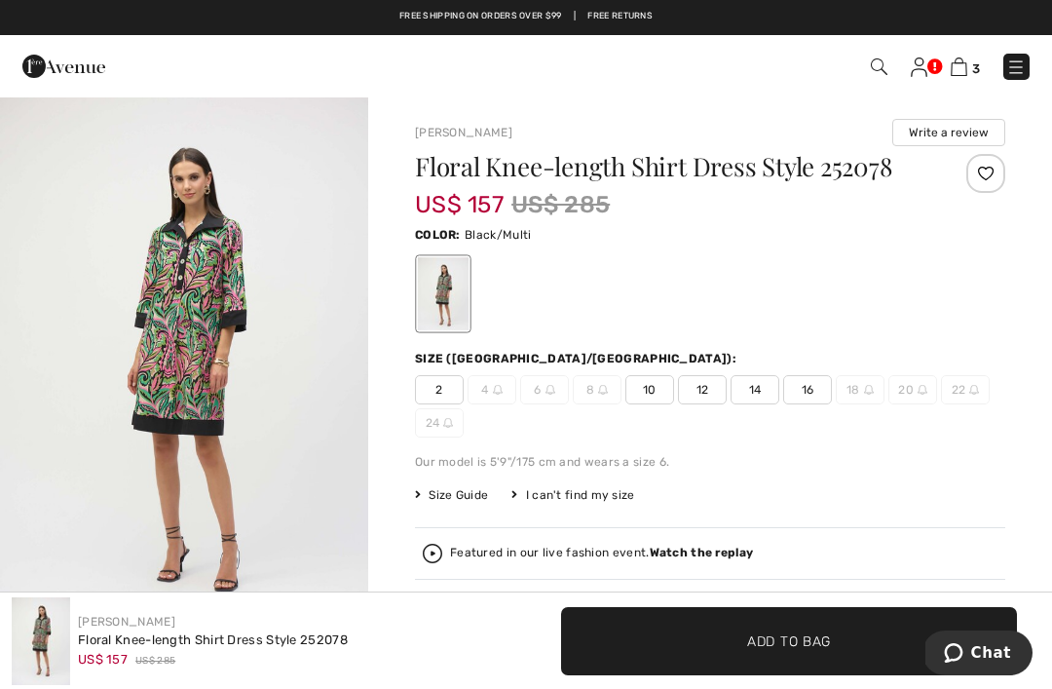
click at [753, 389] on span "14" at bounding box center [754, 389] width 49 height 29
click at [786, 622] on span "✔ Added to Bag Add to Bag" at bounding box center [789, 641] width 456 height 68
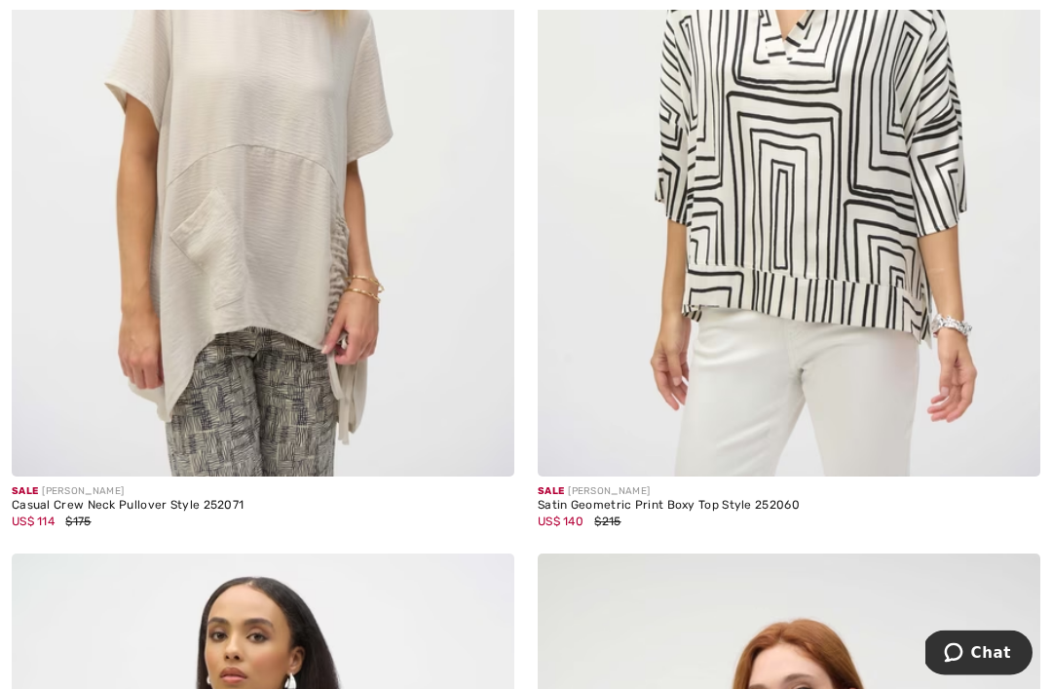
scroll to position [14362, 0]
click at [277, 258] on img at bounding box center [263, 99] width 502 height 754
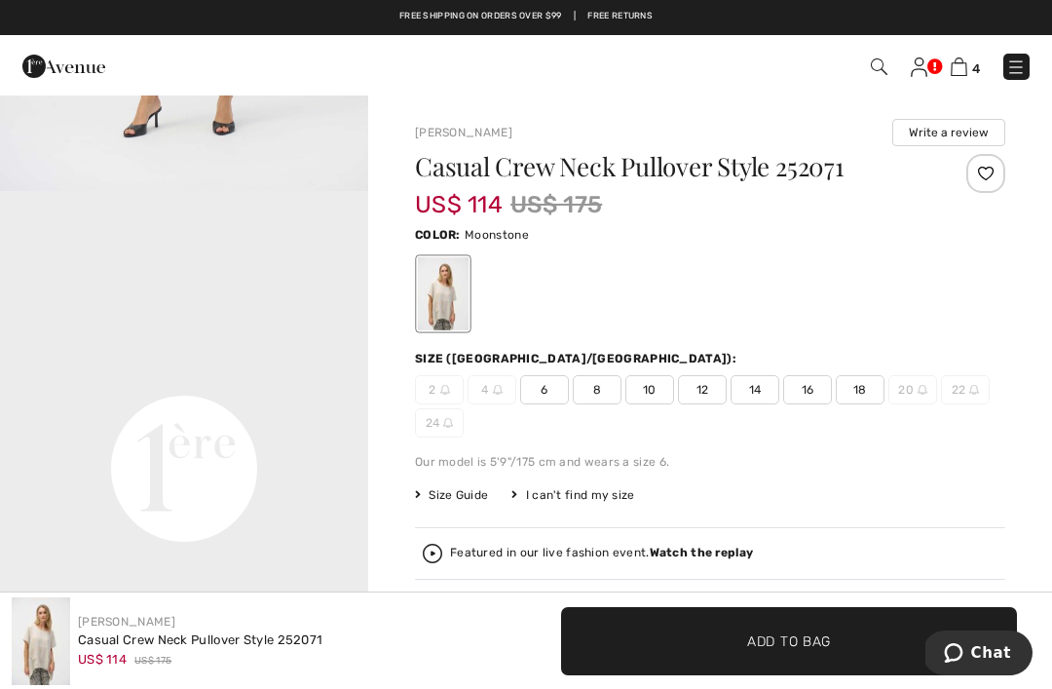
scroll to position [1092, 0]
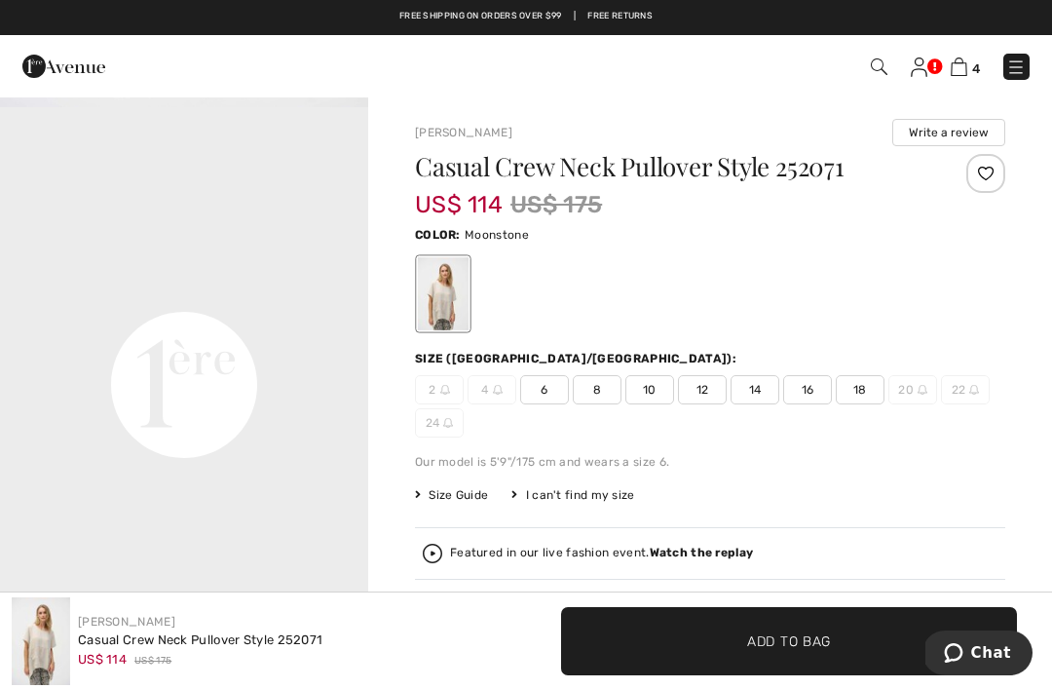
click at [706, 394] on span "12" at bounding box center [702, 389] width 49 height 29
click at [828, 637] on span "Add to Bag" at bounding box center [789, 640] width 84 height 20
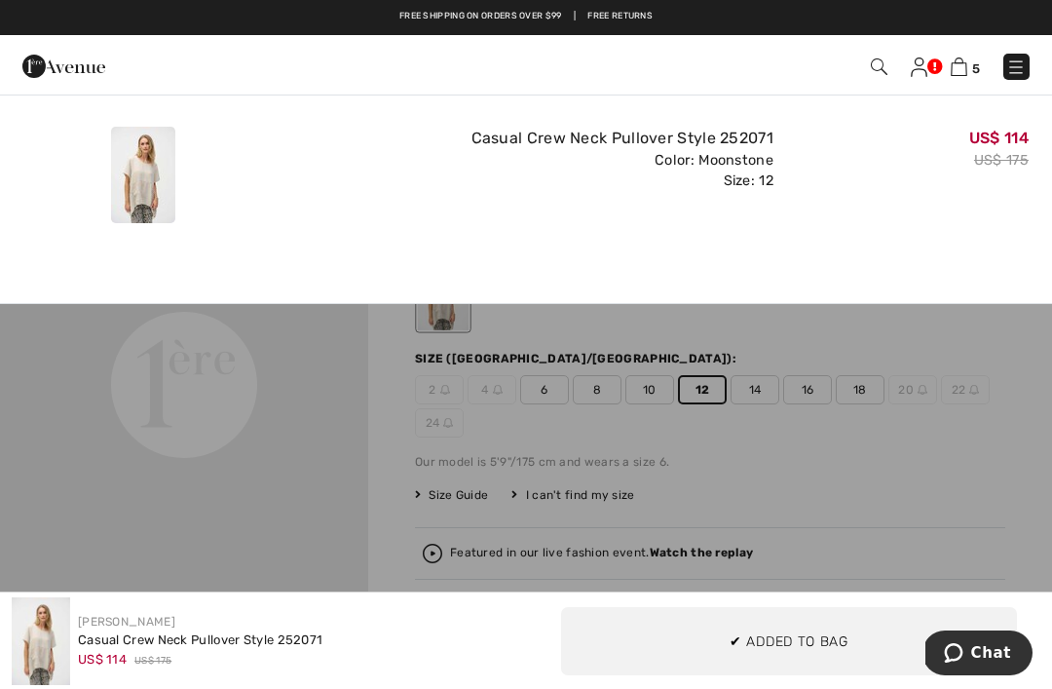
scroll to position [0, 0]
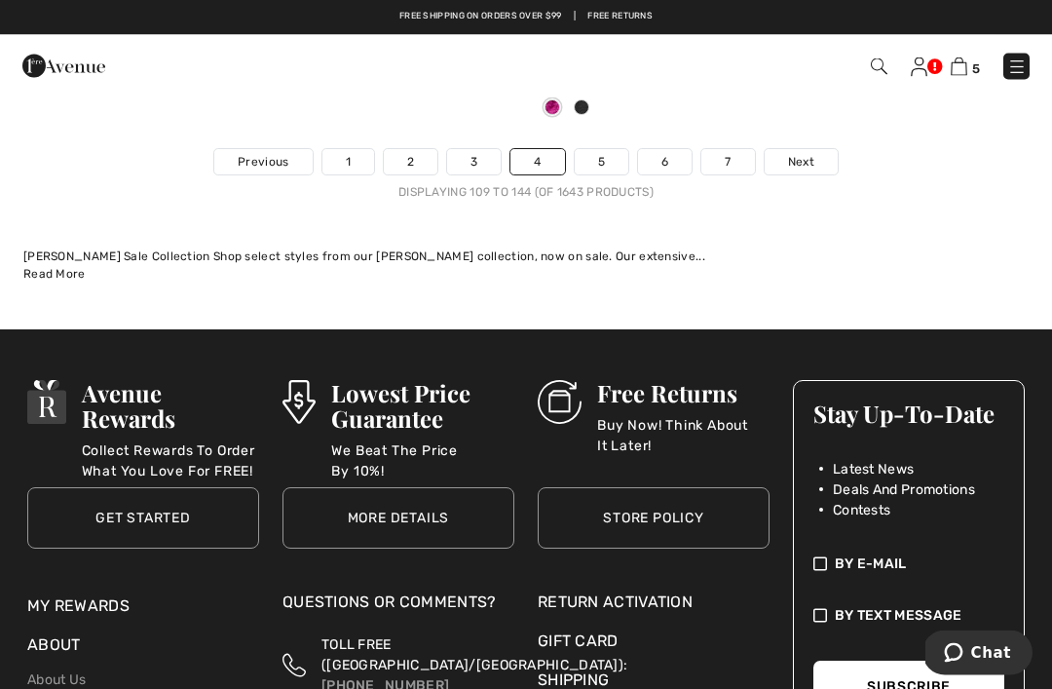
scroll to position [15630, 0]
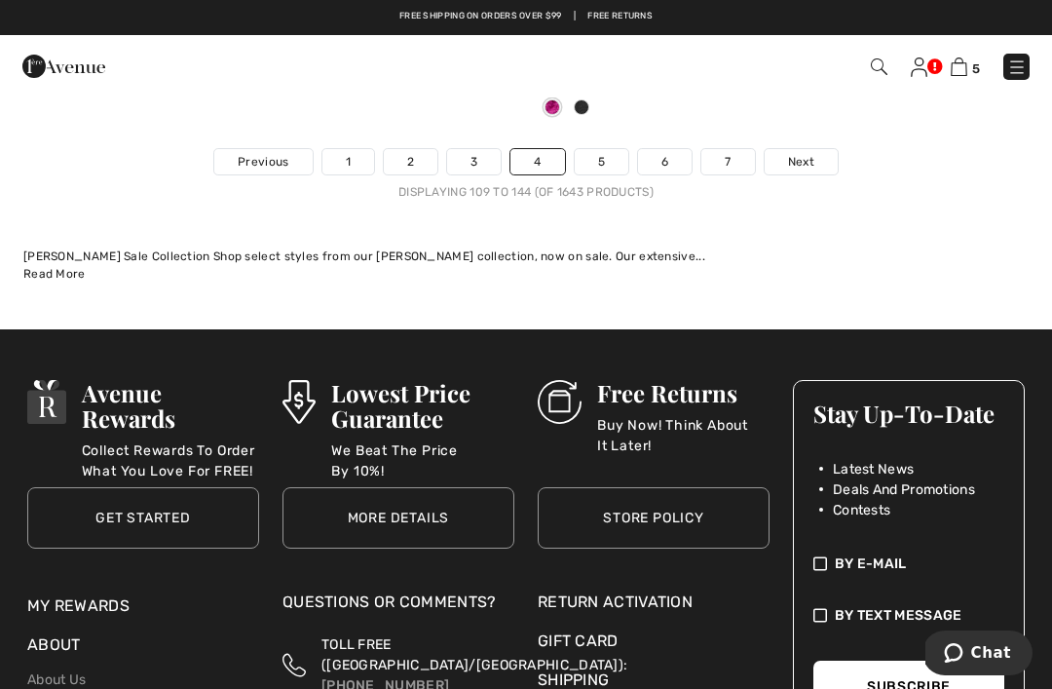
click at [612, 151] on link "5" at bounding box center [602, 161] width 54 height 25
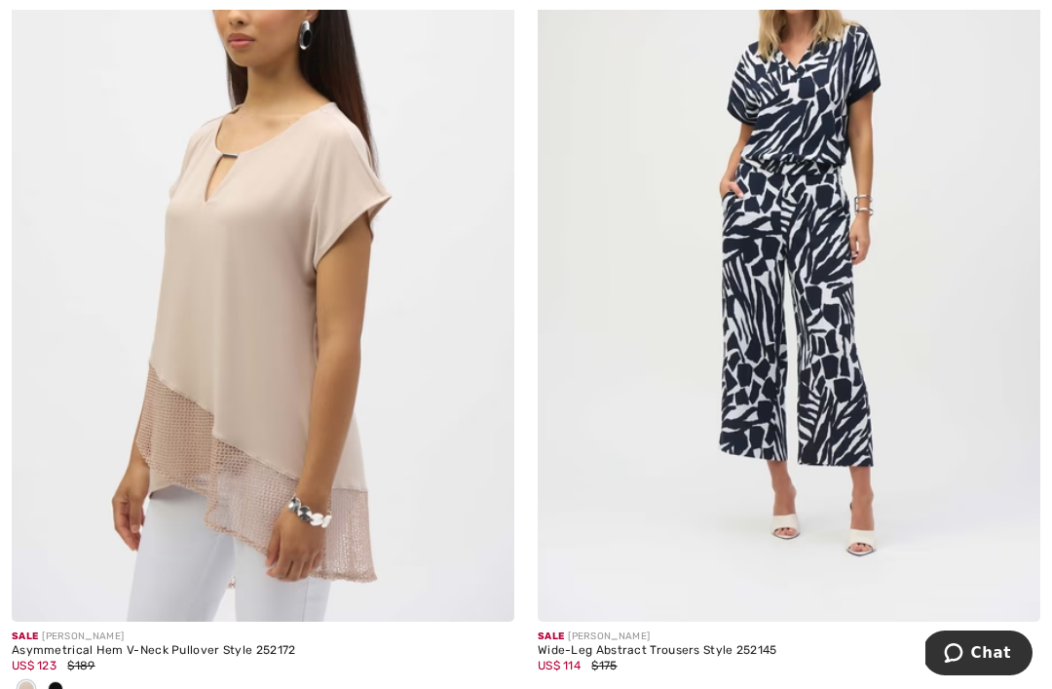
scroll to position [7279, 0]
click at [304, 338] on img at bounding box center [263, 244] width 502 height 754
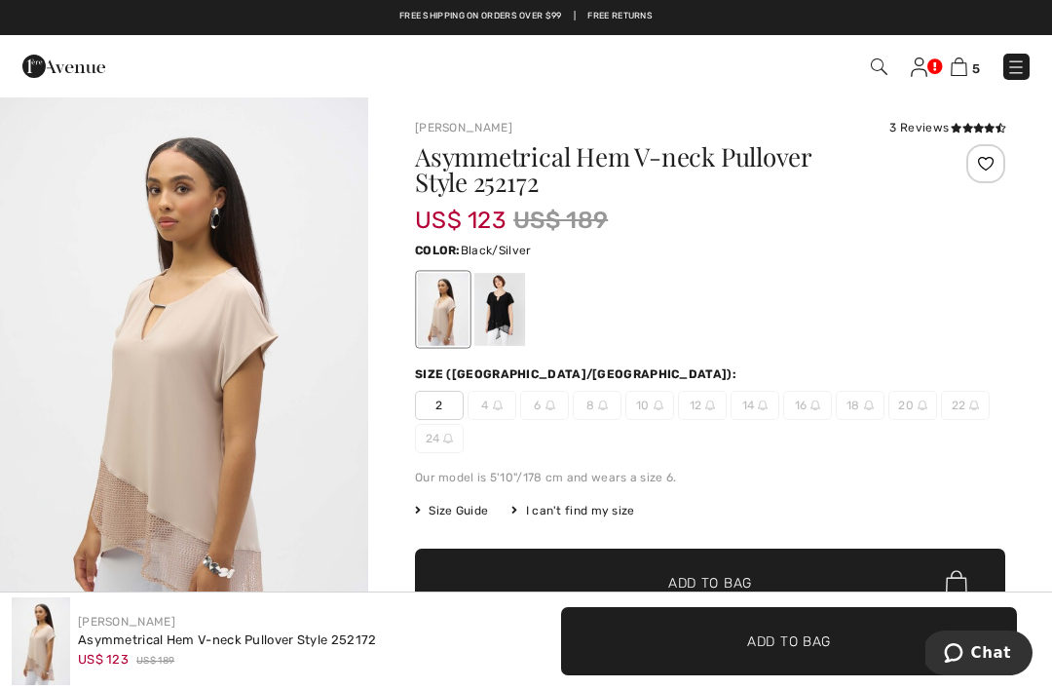
click at [518, 294] on div at bounding box center [499, 309] width 51 height 73
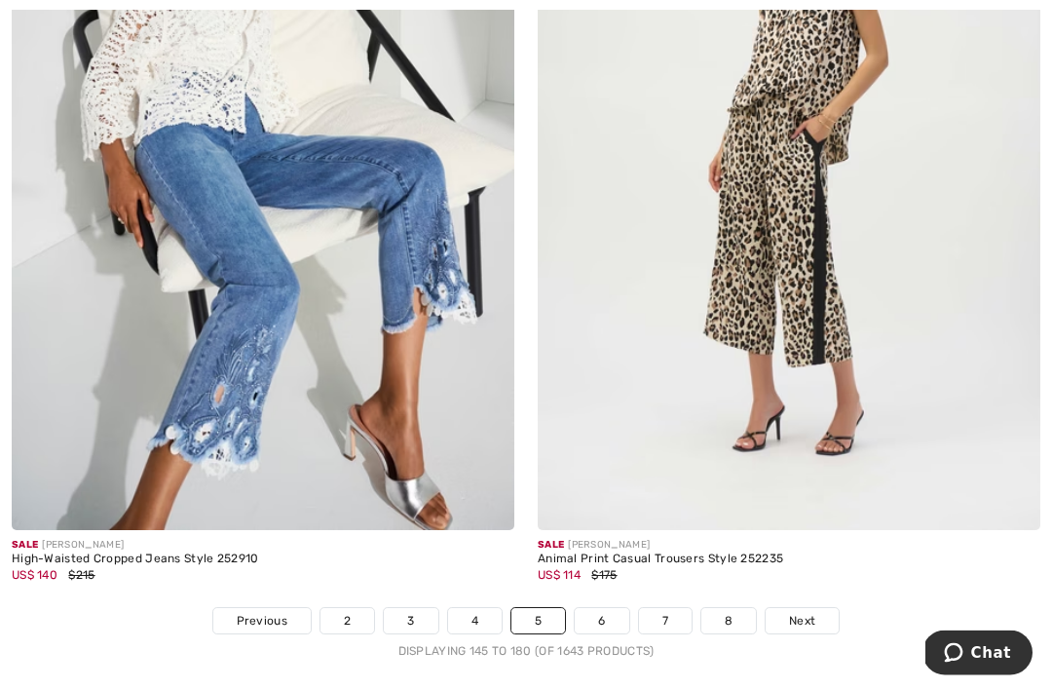
scroll to position [15043, 0]
click at [600, 608] on link "6" at bounding box center [602, 620] width 54 height 25
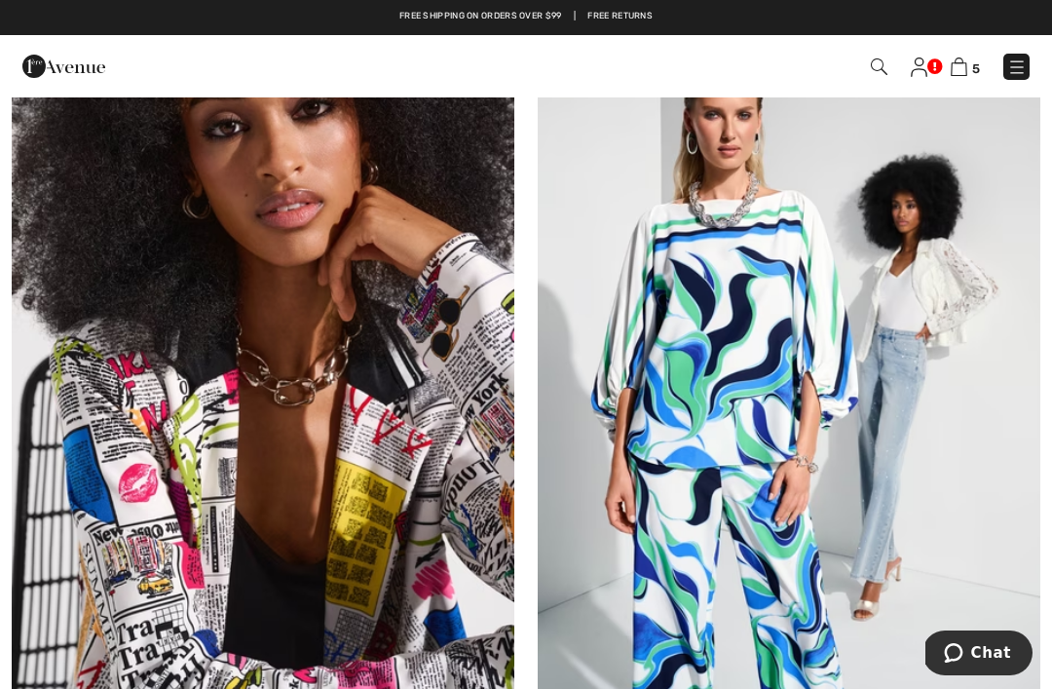
scroll to position [6289, 0]
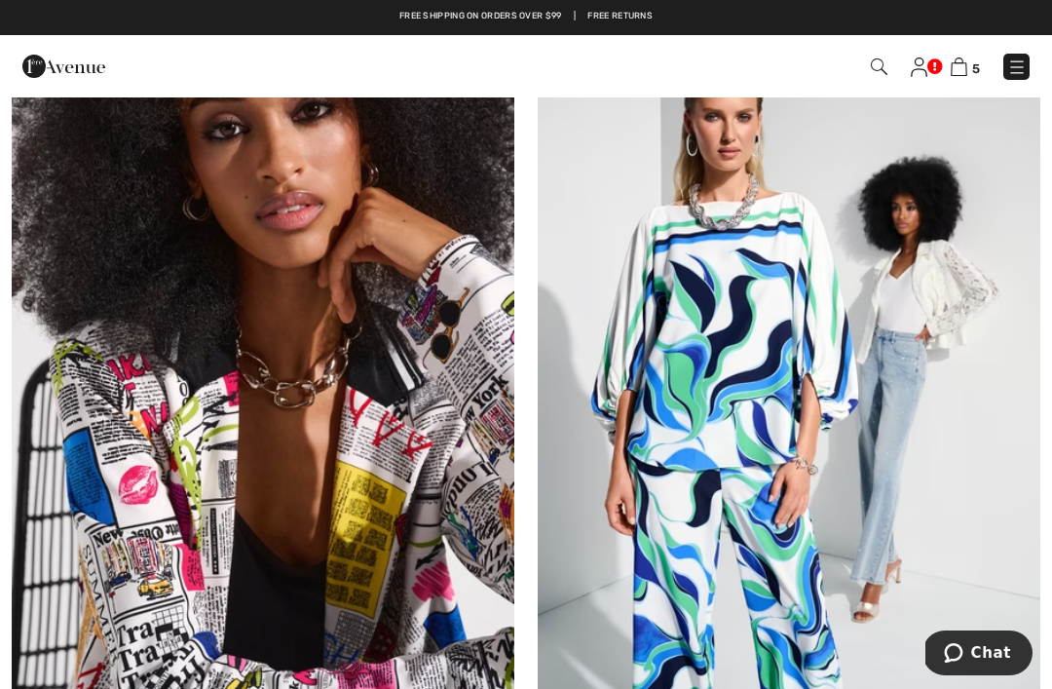
click at [695, 405] on img at bounding box center [789, 371] width 502 height 754
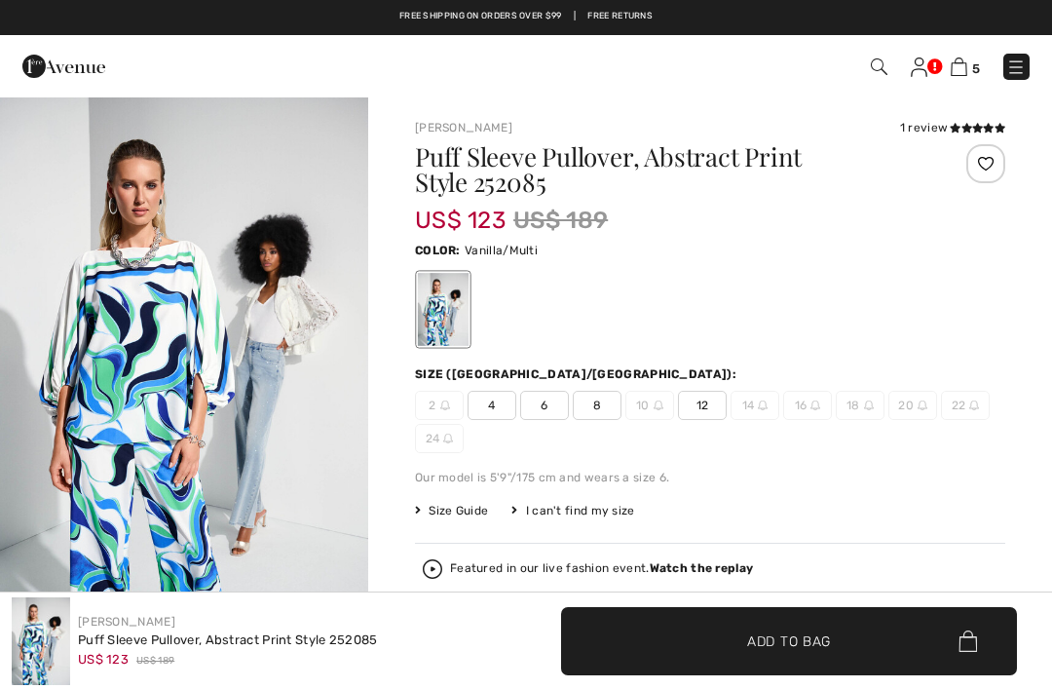
checkbox input "true"
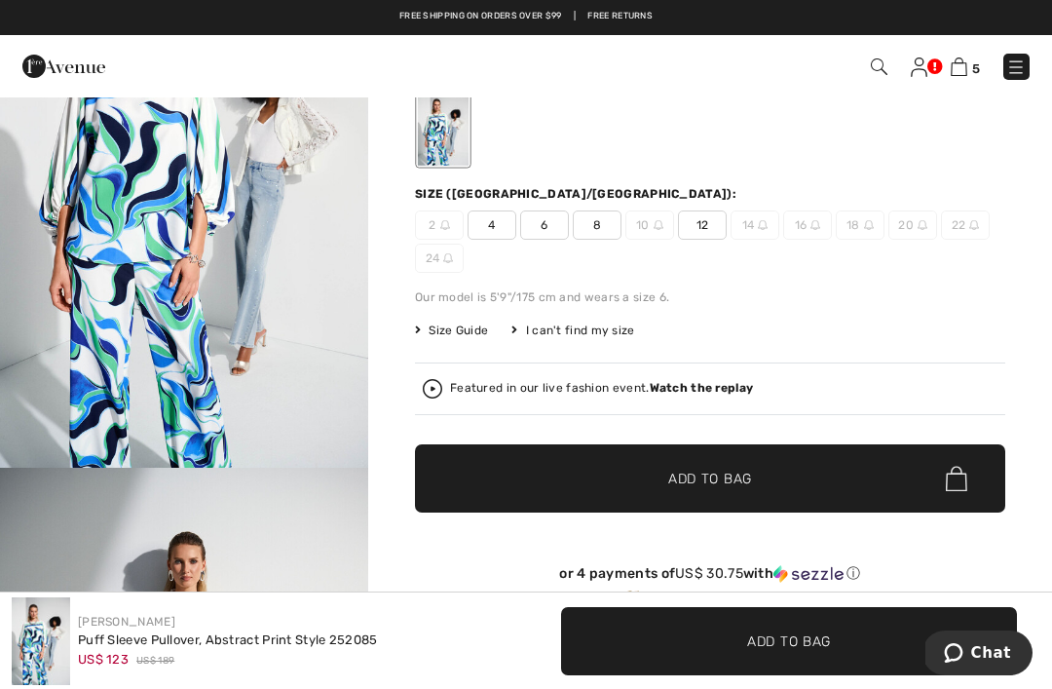
scroll to position [179, 0]
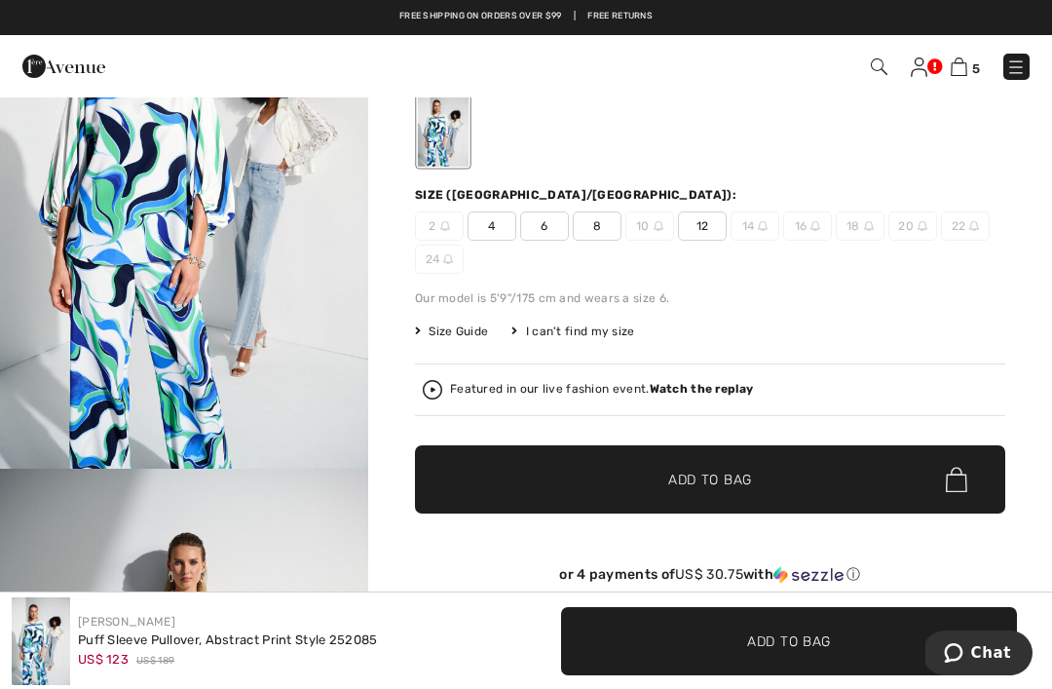
click at [691, 479] on span "Add to Bag" at bounding box center [710, 479] width 84 height 20
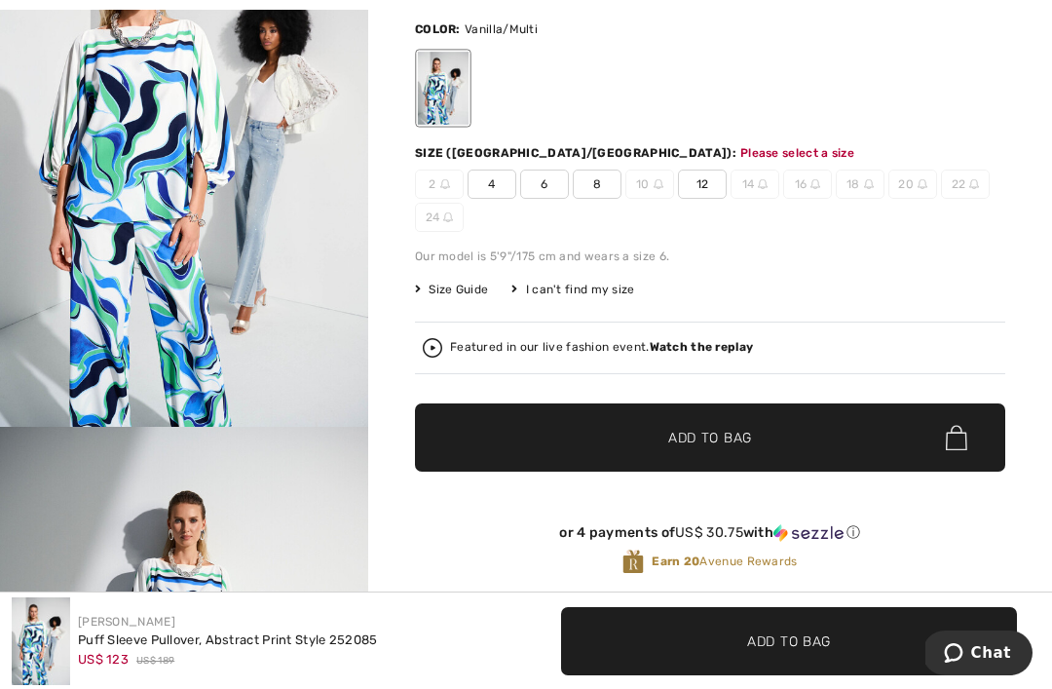
scroll to position [224, 0]
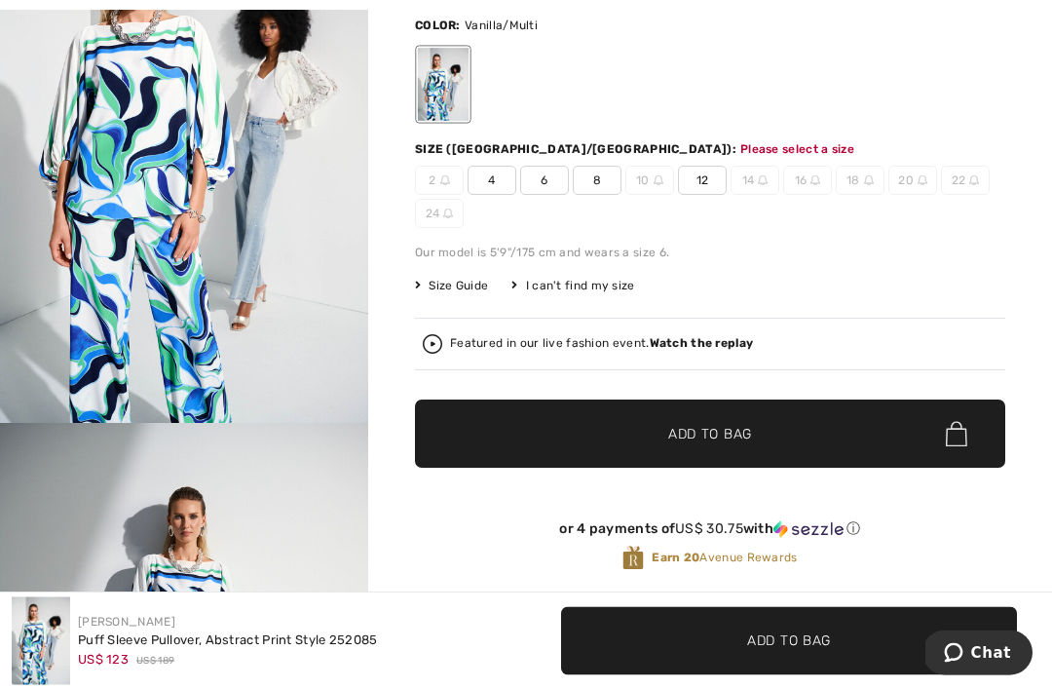
click at [699, 189] on span "12" at bounding box center [702, 181] width 49 height 29
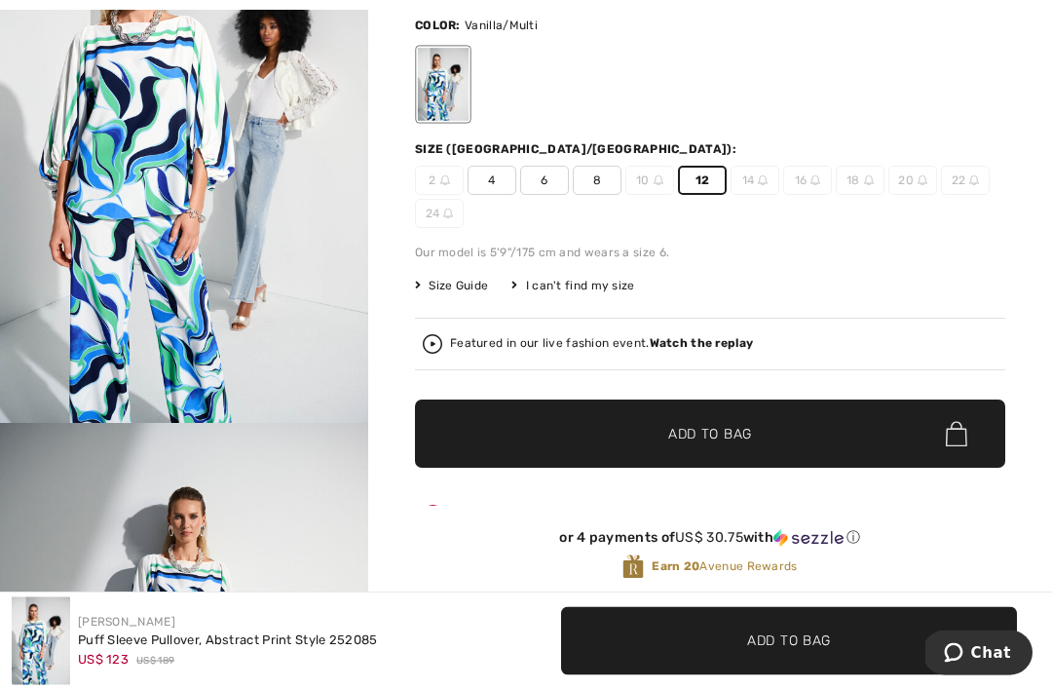
scroll to position [225, 0]
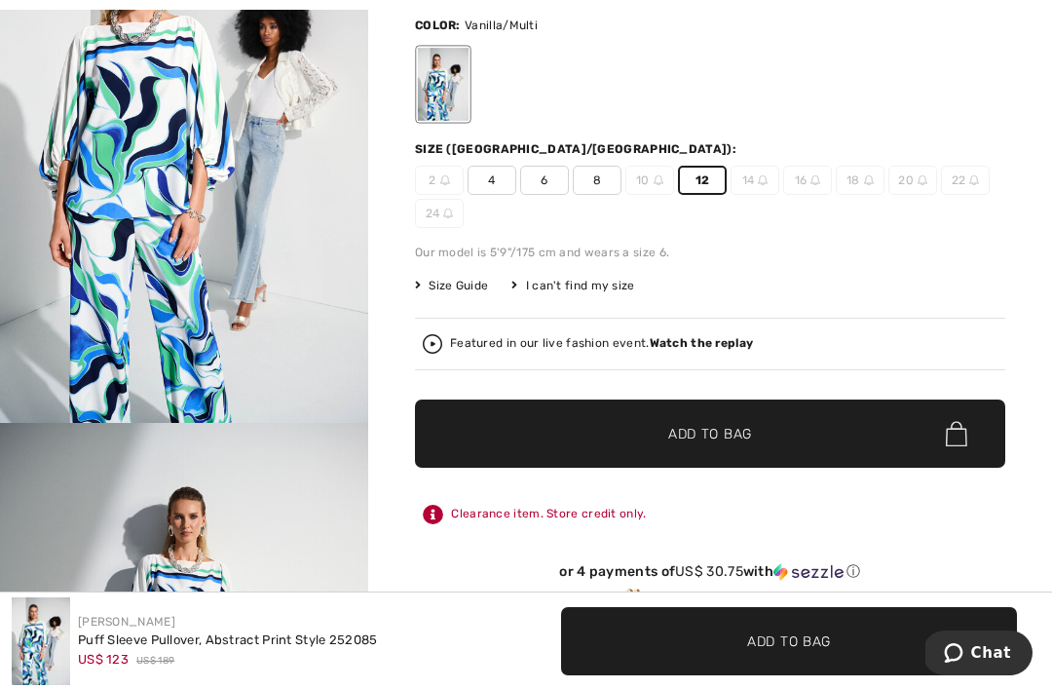
click at [708, 435] on span "Add to Bag" at bounding box center [710, 434] width 84 height 20
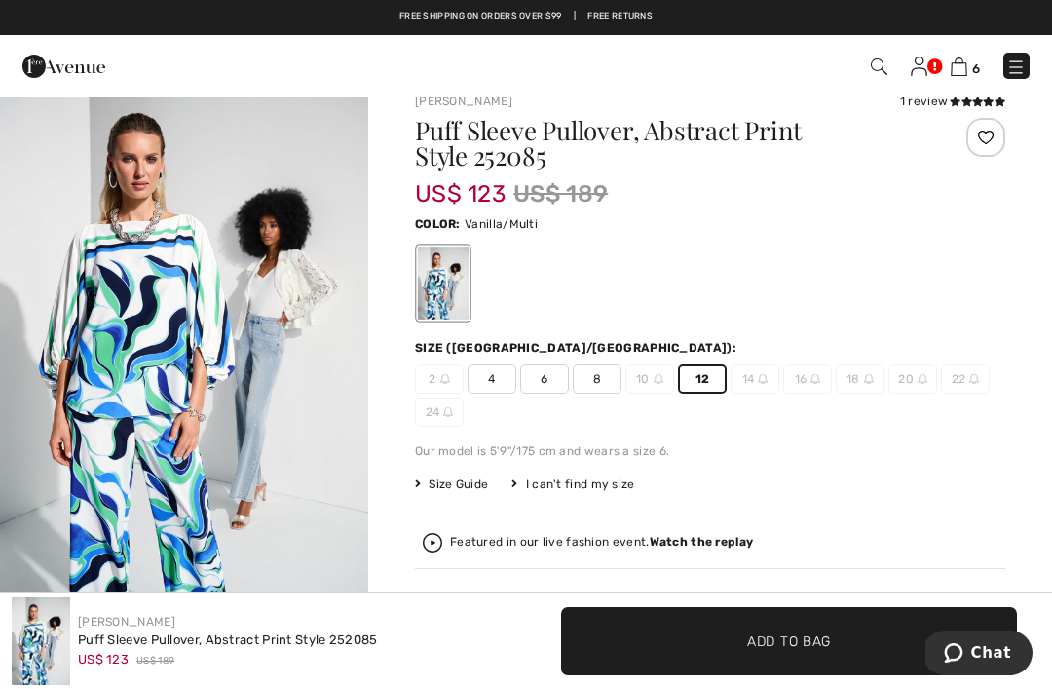
scroll to position [0, 0]
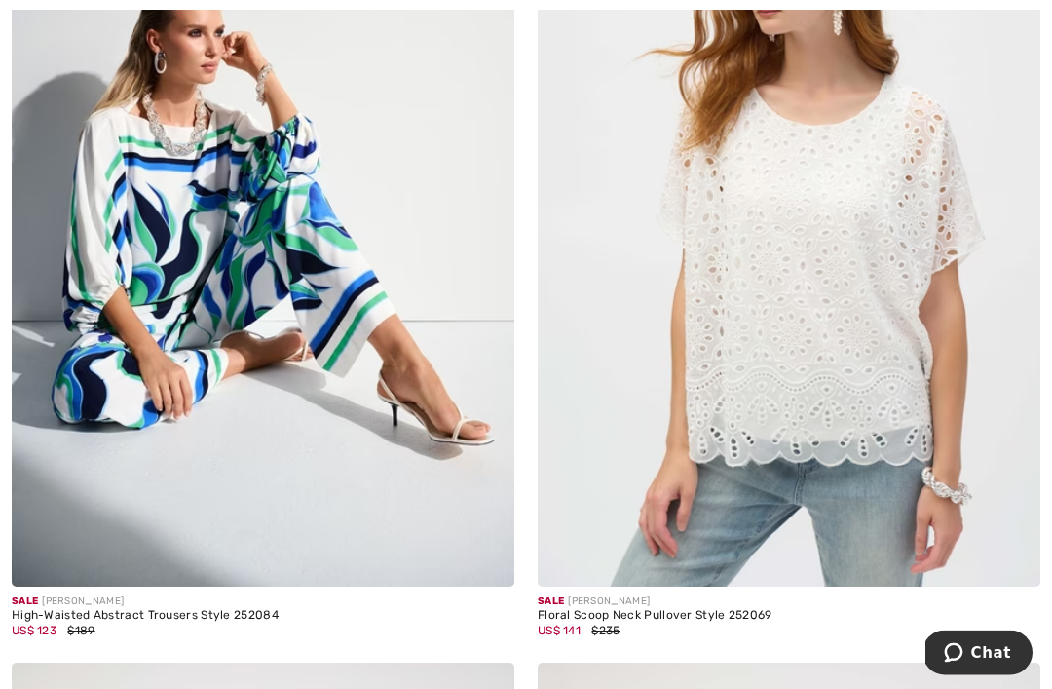
scroll to position [7281, 0]
click at [205, 427] on img at bounding box center [263, 210] width 502 height 754
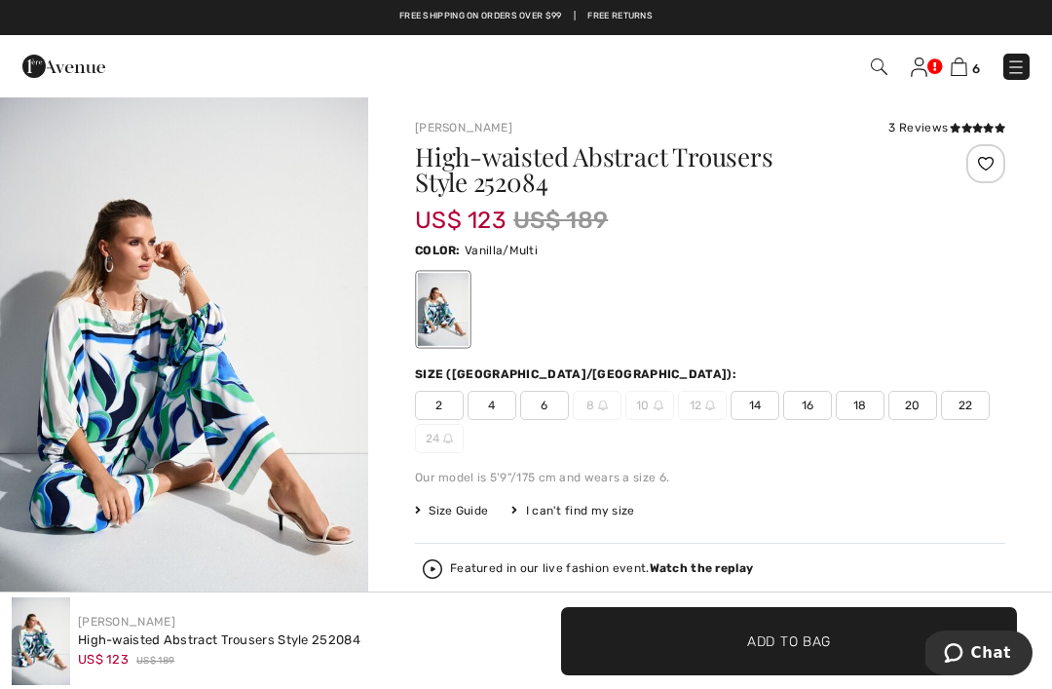
click at [752, 412] on span "14" at bounding box center [754, 405] width 49 height 29
click at [802, 641] on span "Add to Bag" at bounding box center [789, 640] width 84 height 20
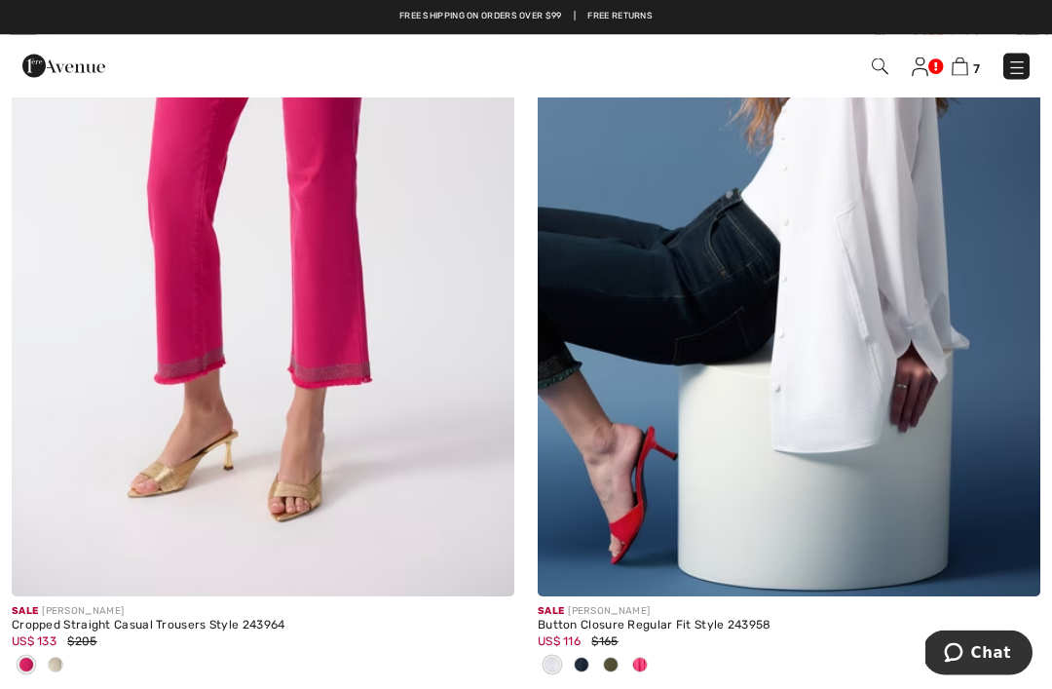
scroll to position [10759, 0]
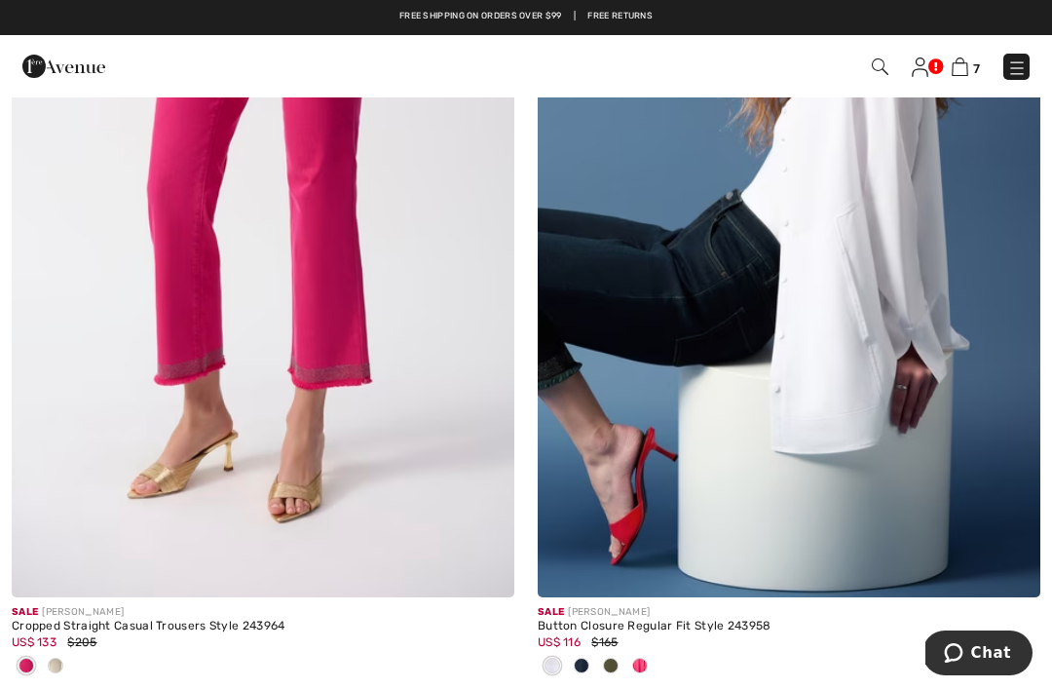
click at [69, 657] on div at bounding box center [55, 667] width 29 height 32
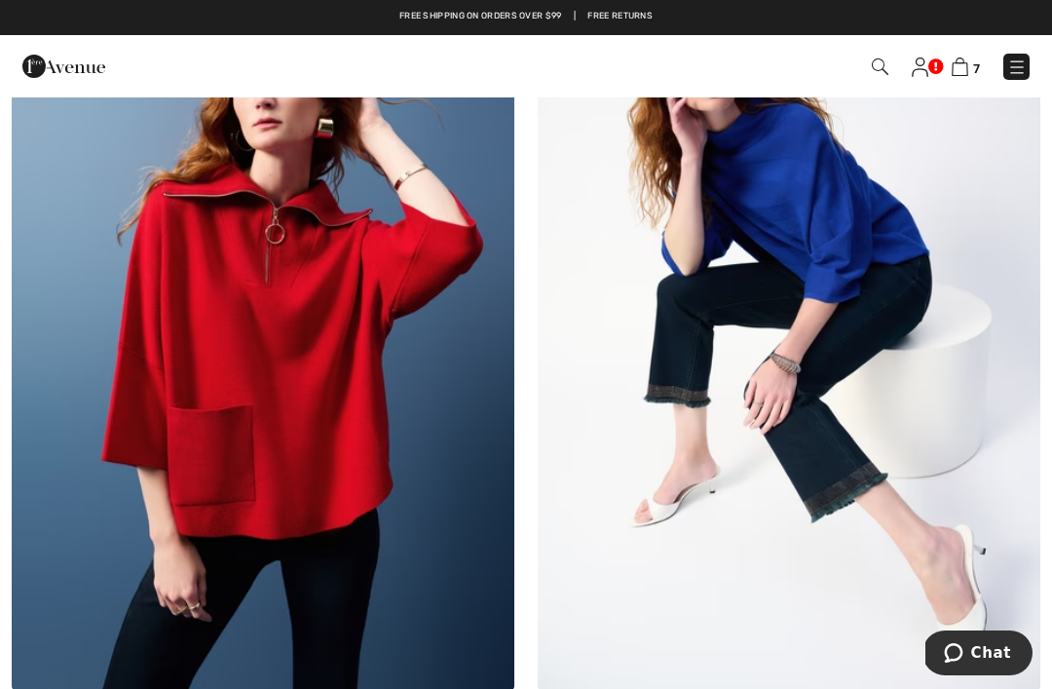
scroll to position [11536, 0]
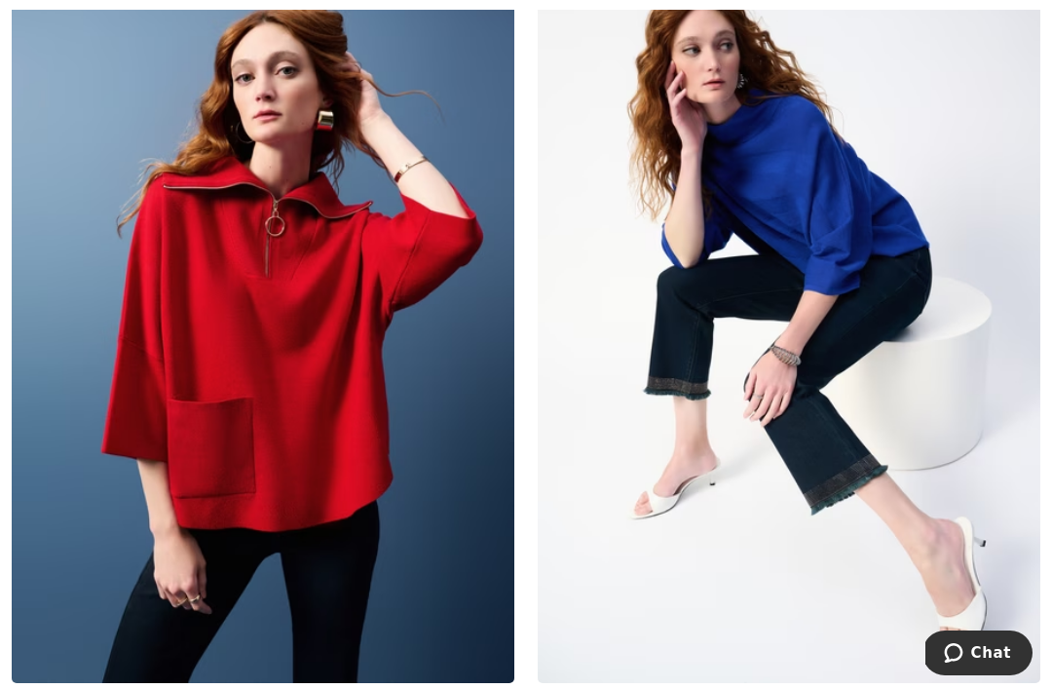
click at [295, 321] on img at bounding box center [263, 306] width 502 height 754
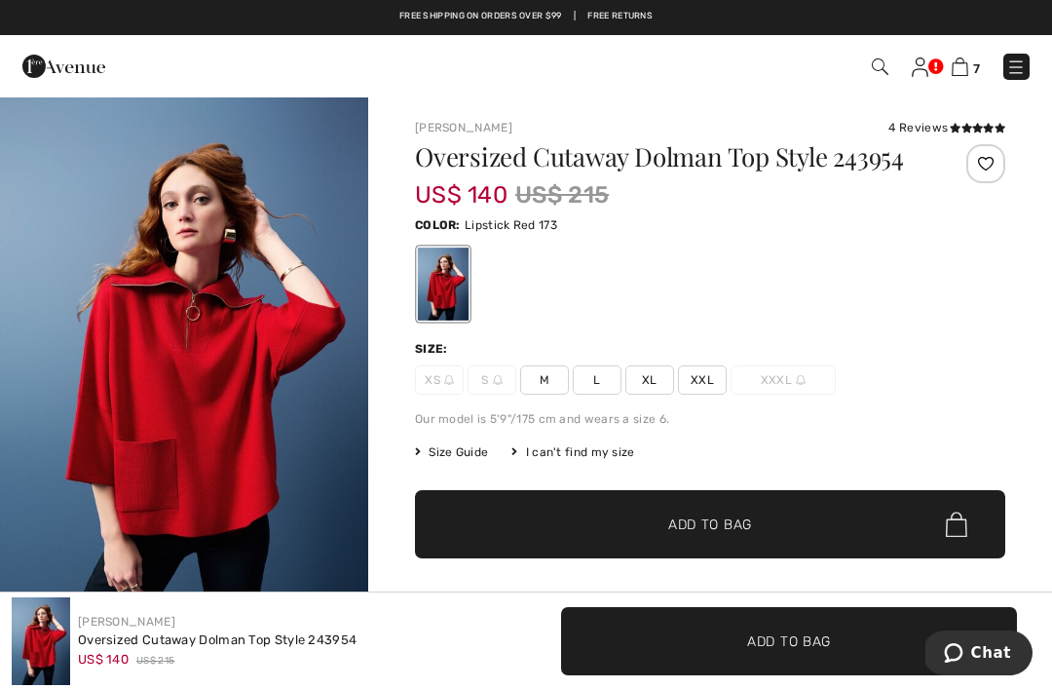
click at [596, 394] on span "L" at bounding box center [597, 379] width 49 height 29
click at [740, 535] on span "Add to Bag" at bounding box center [710, 524] width 84 height 20
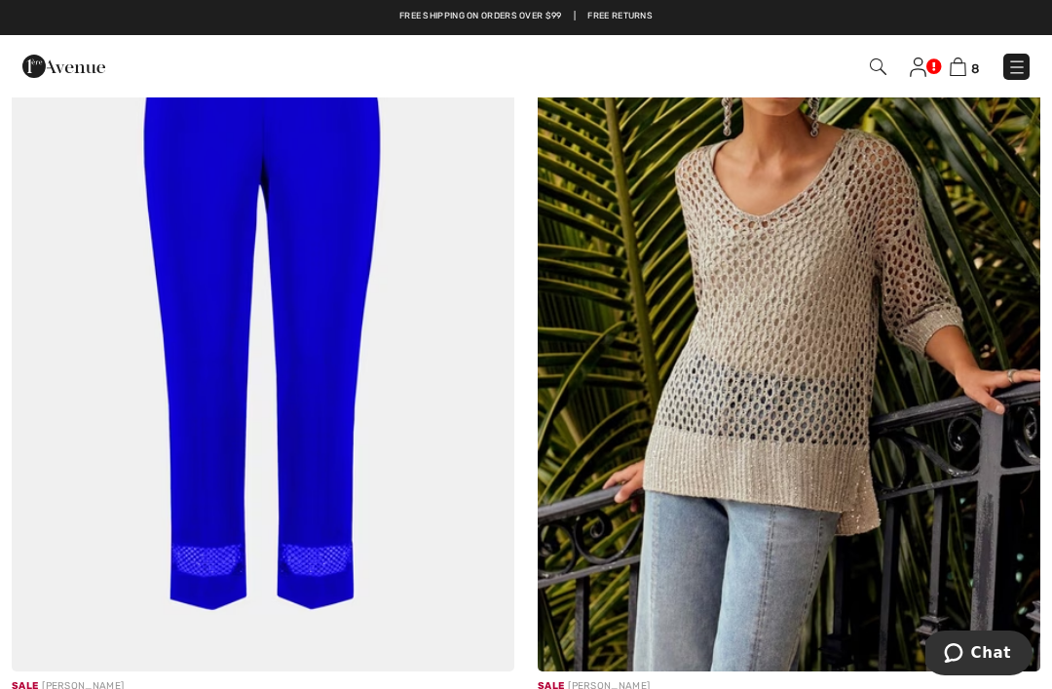
scroll to position [13238, 0]
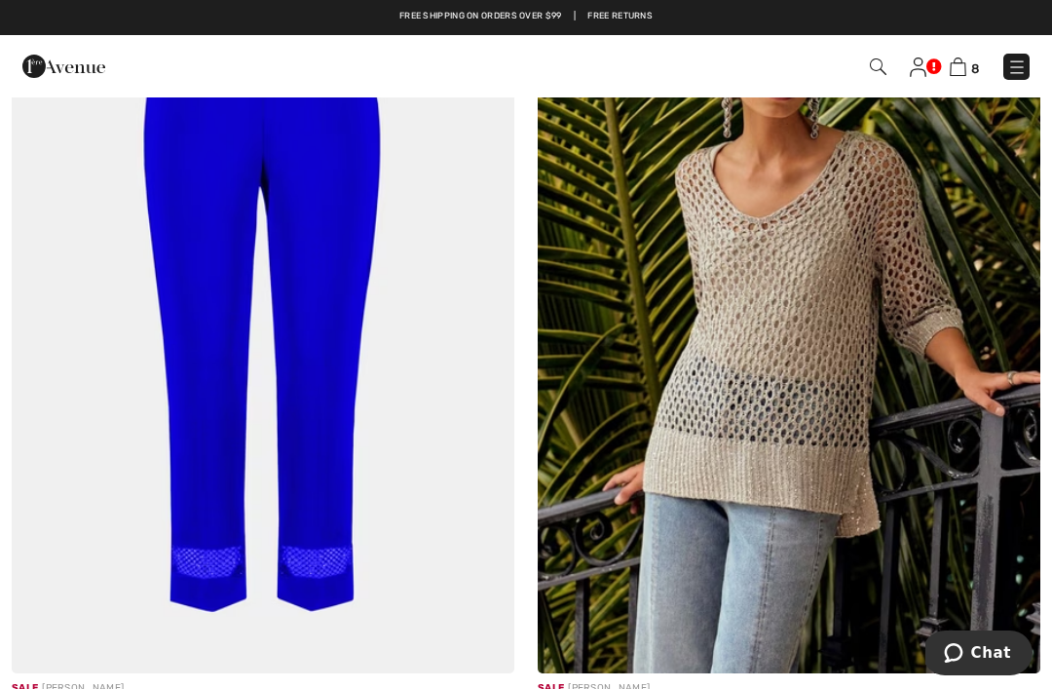
click at [716, 388] on img at bounding box center [789, 296] width 502 height 754
click at [712, 353] on img at bounding box center [789, 296] width 502 height 754
click at [777, 391] on img at bounding box center [789, 296] width 502 height 754
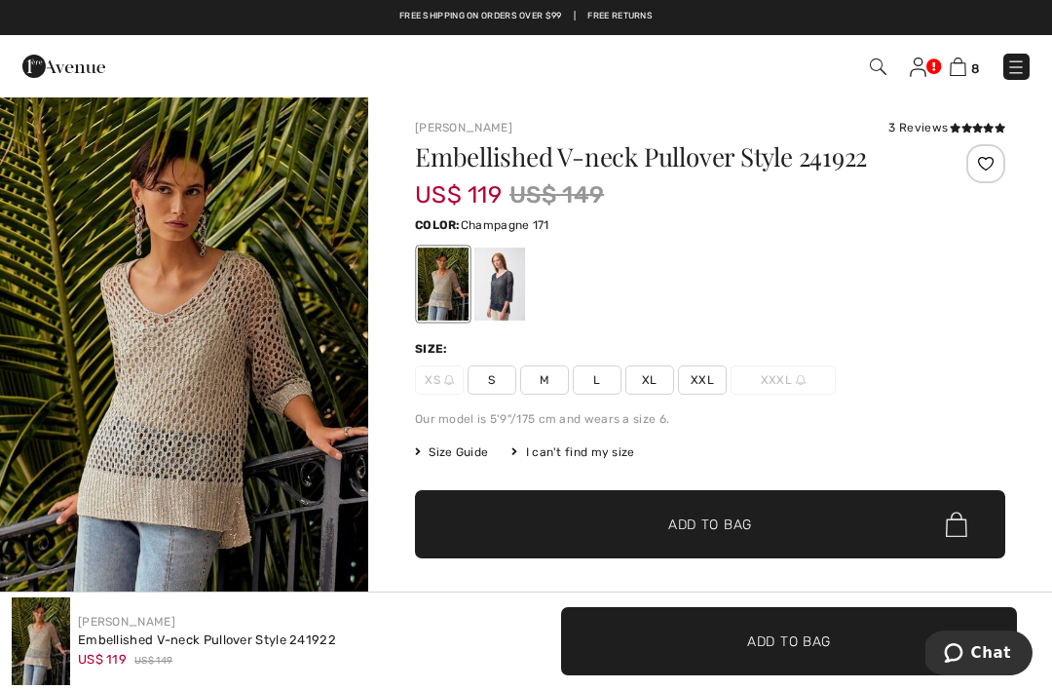
click at [512, 277] on div at bounding box center [499, 283] width 51 height 73
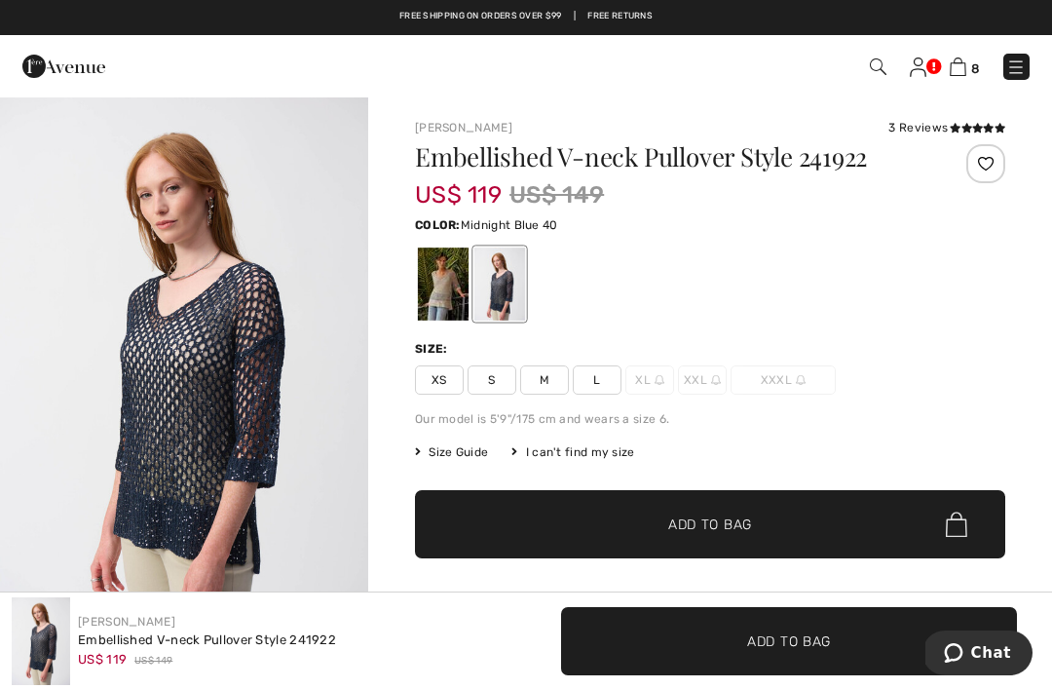
click at [433, 283] on div at bounding box center [443, 283] width 51 height 73
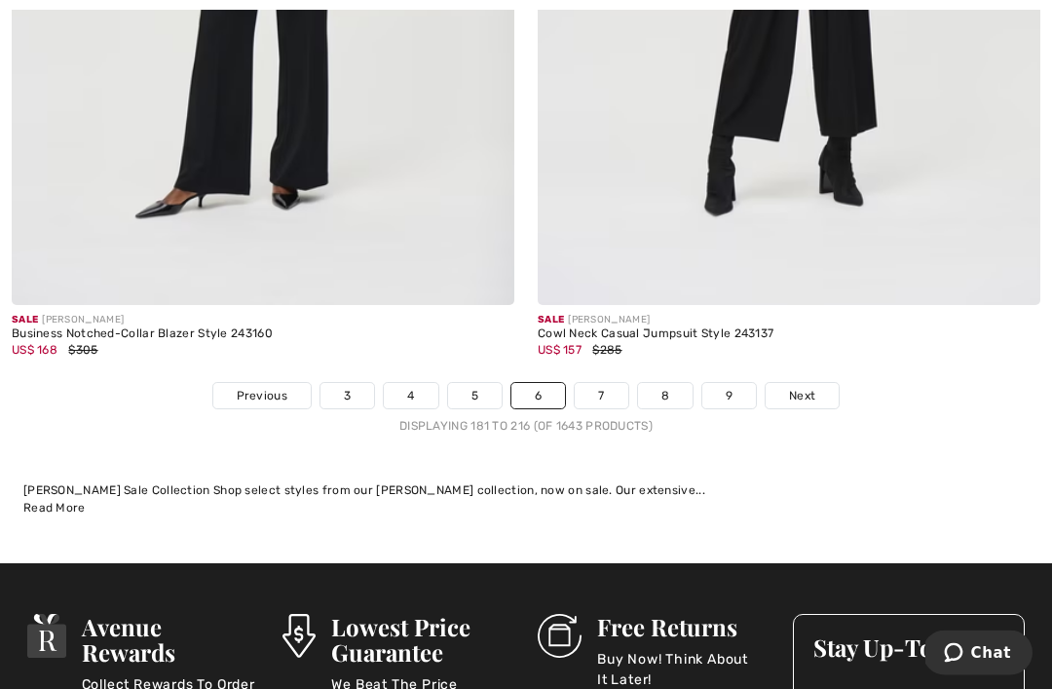
scroll to position [15333, 0]
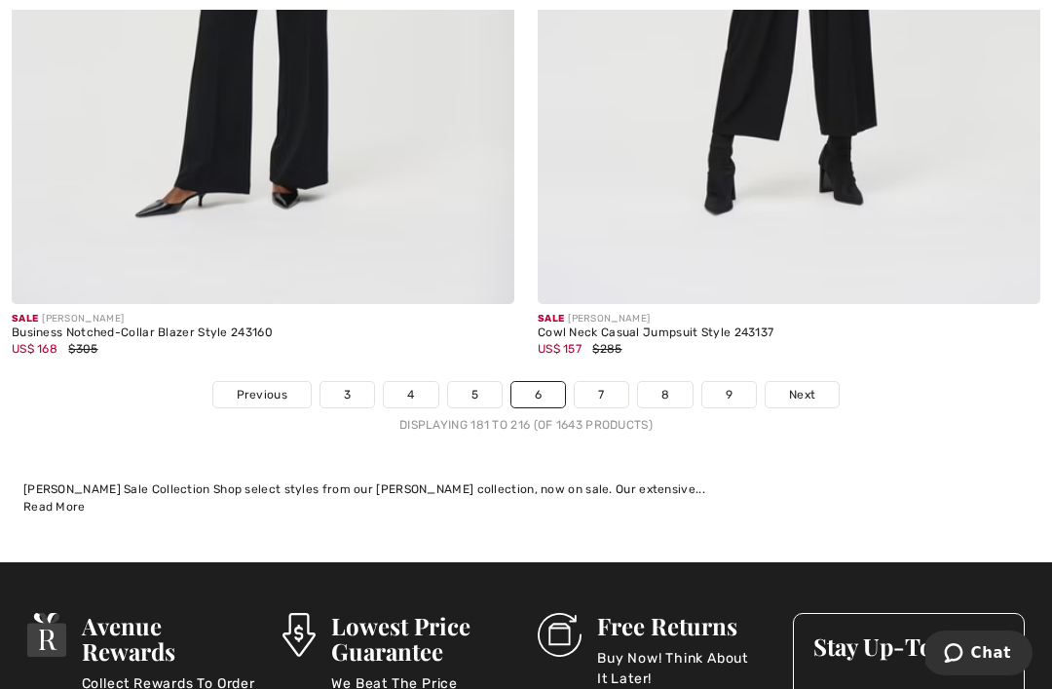
click at [603, 382] on link "7" at bounding box center [601, 394] width 53 height 25
click at [593, 382] on link "7" at bounding box center [601, 394] width 53 height 25
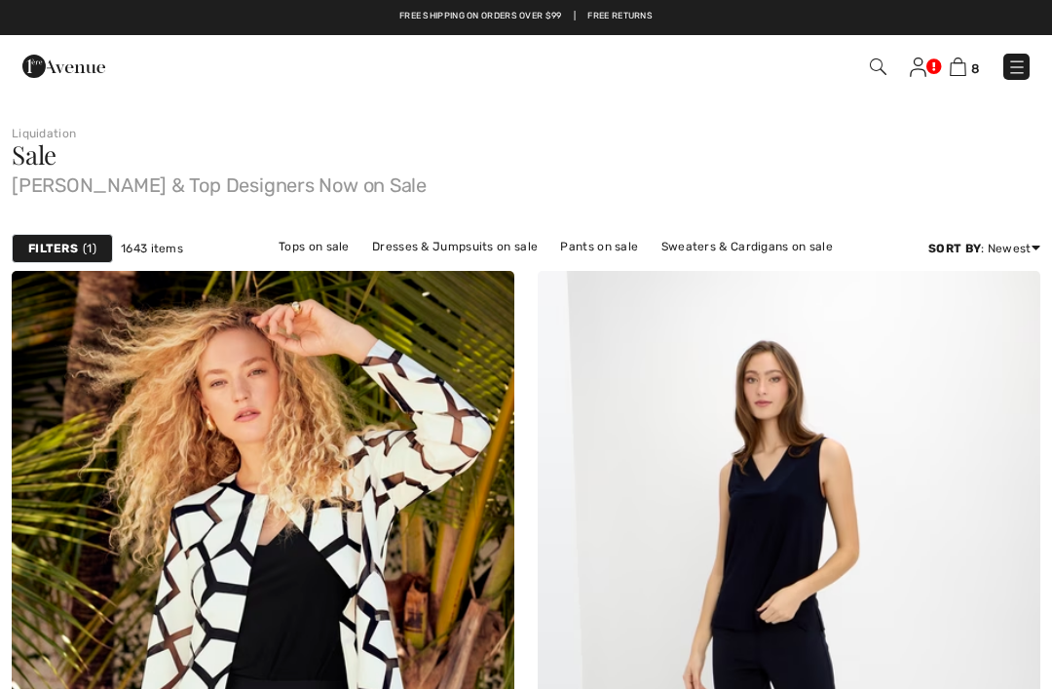
checkbox input "true"
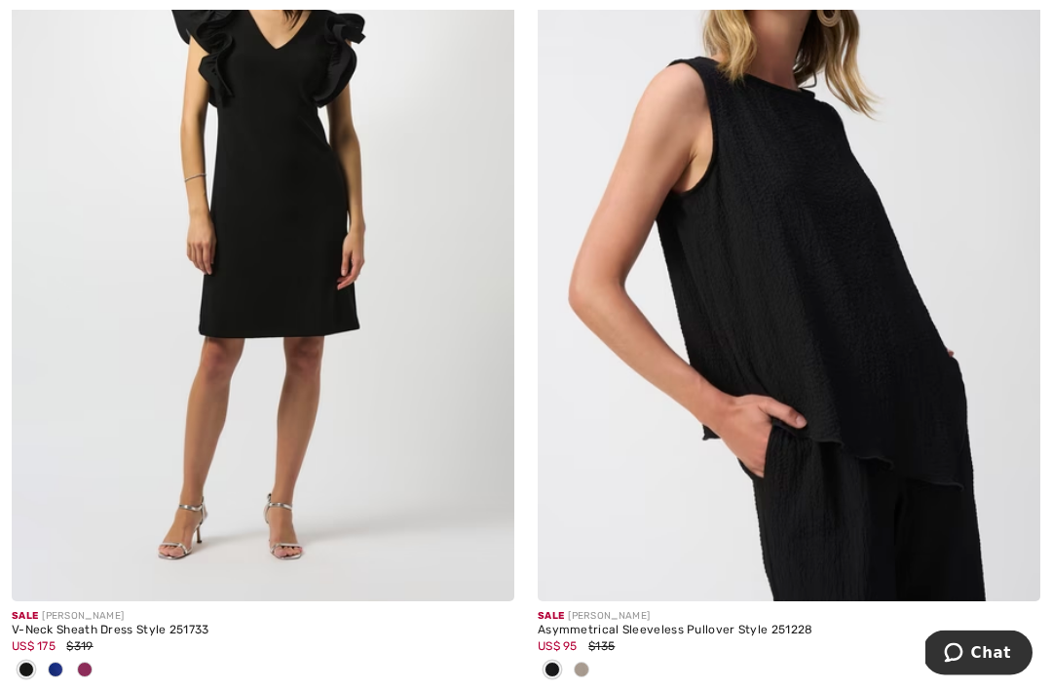
scroll to position [15069, 0]
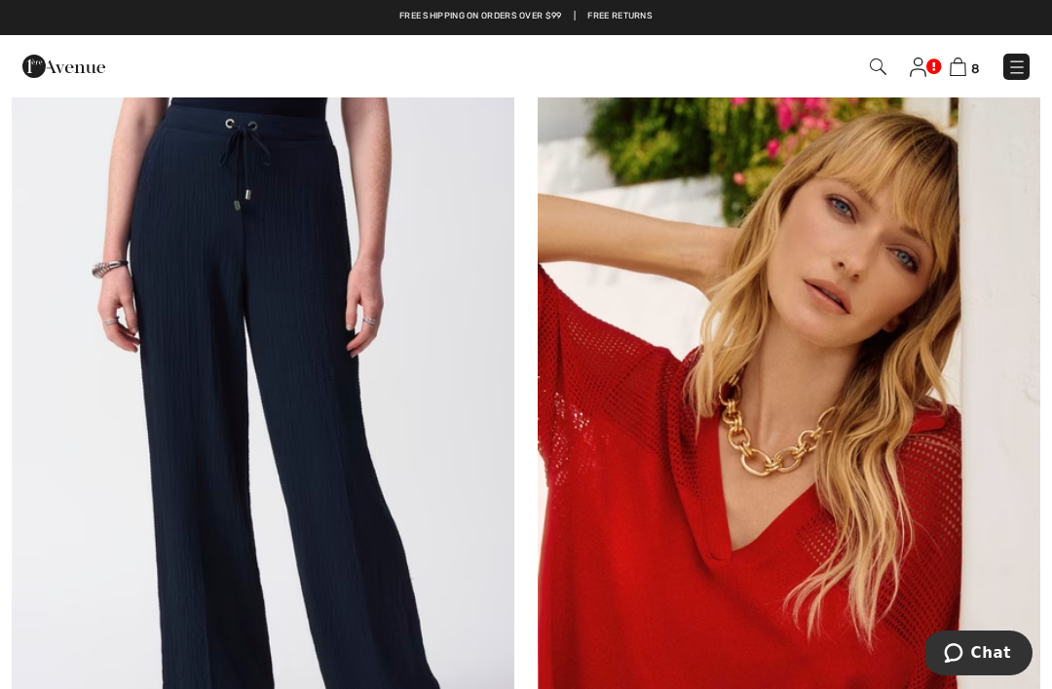
scroll to position [1057, 0]
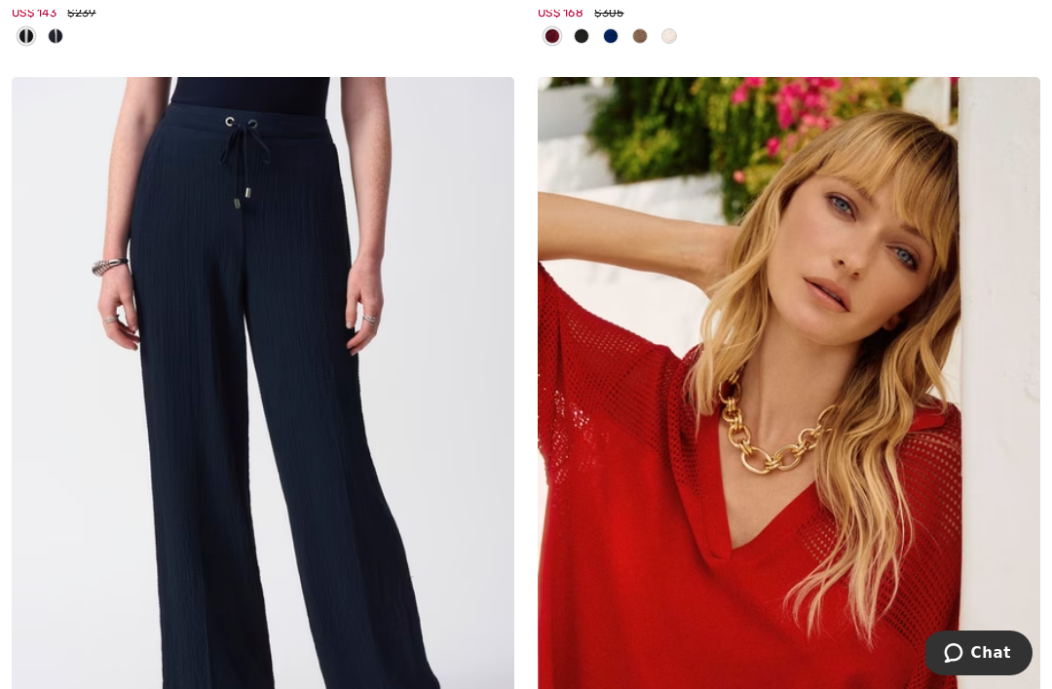
click at [816, 508] on img at bounding box center [789, 454] width 502 height 754
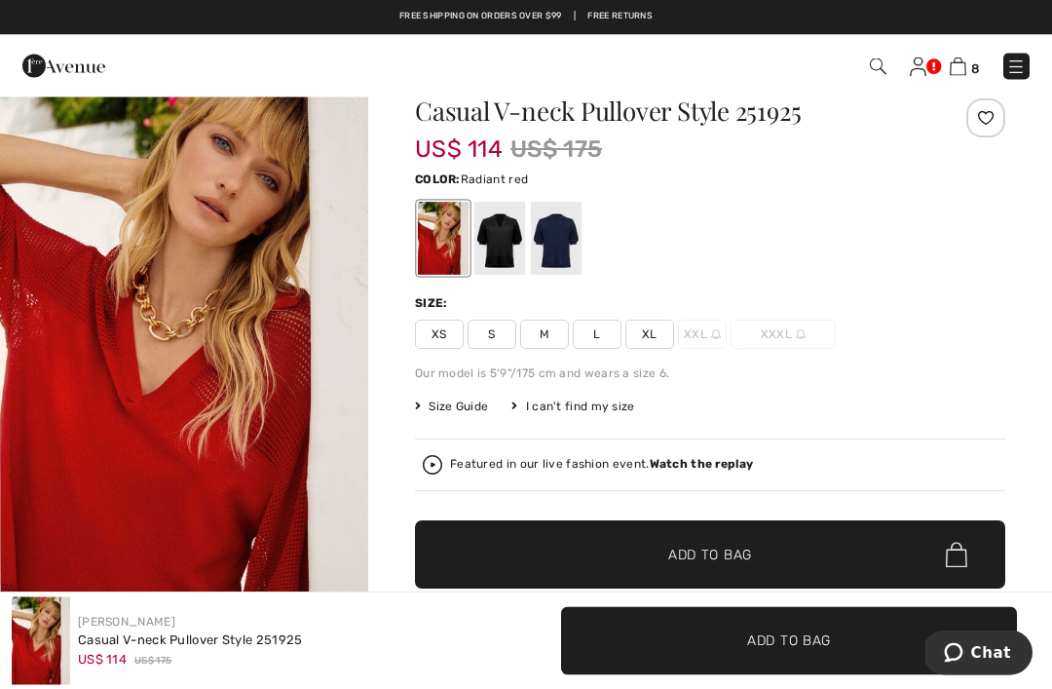
scroll to position [46, 0]
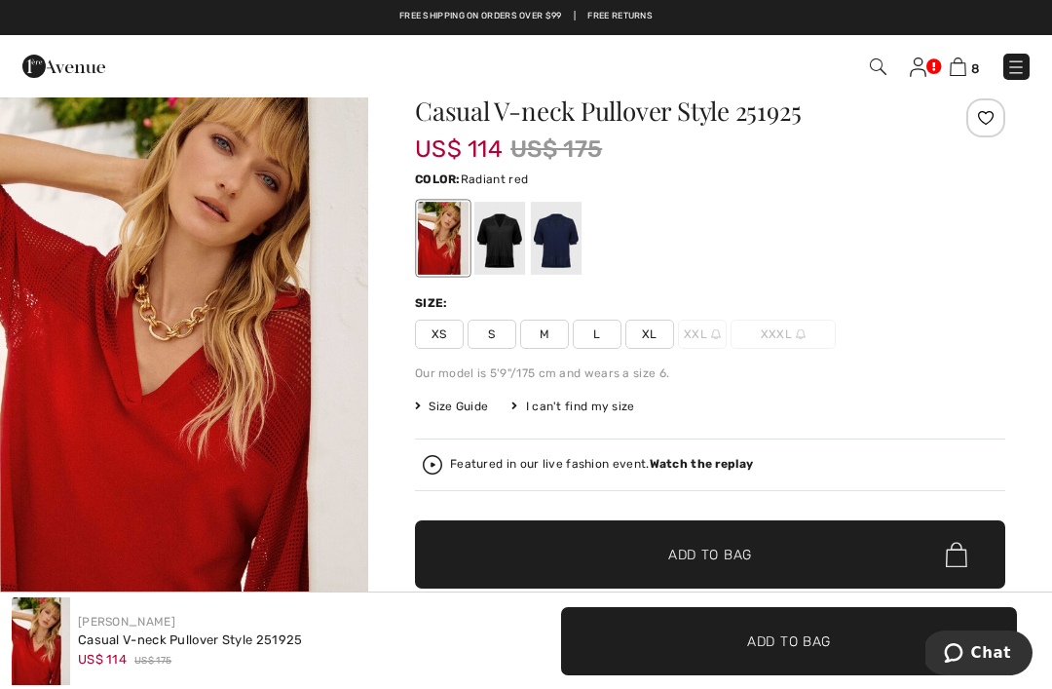
click at [499, 242] on div at bounding box center [499, 238] width 51 height 73
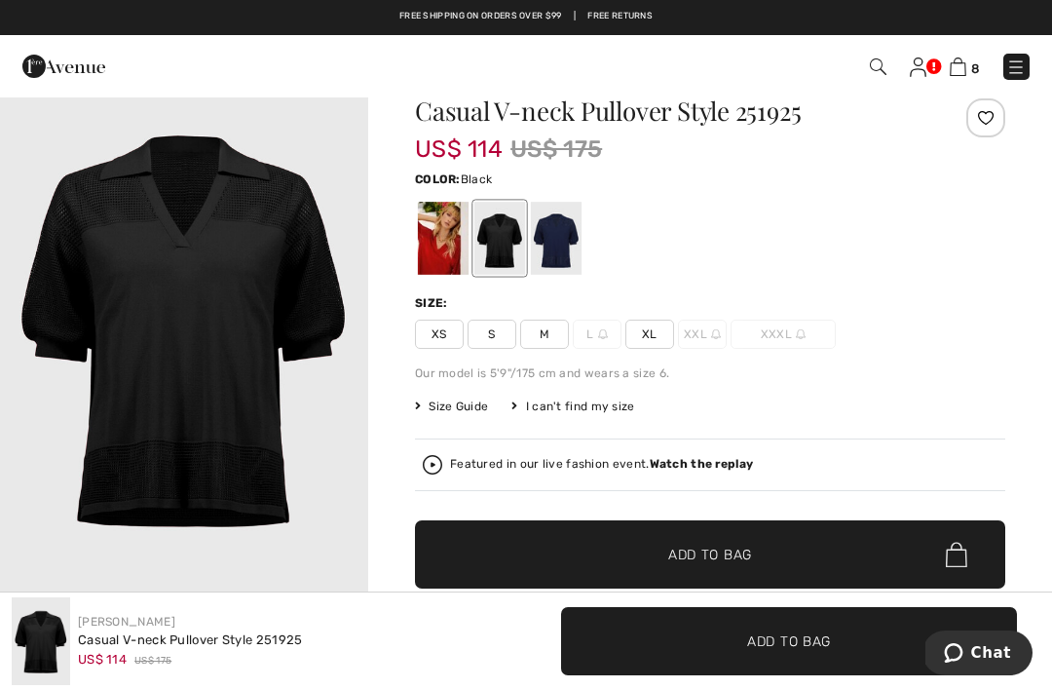
click at [555, 252] on div at bounding box center [556, 238] width 51 height 73
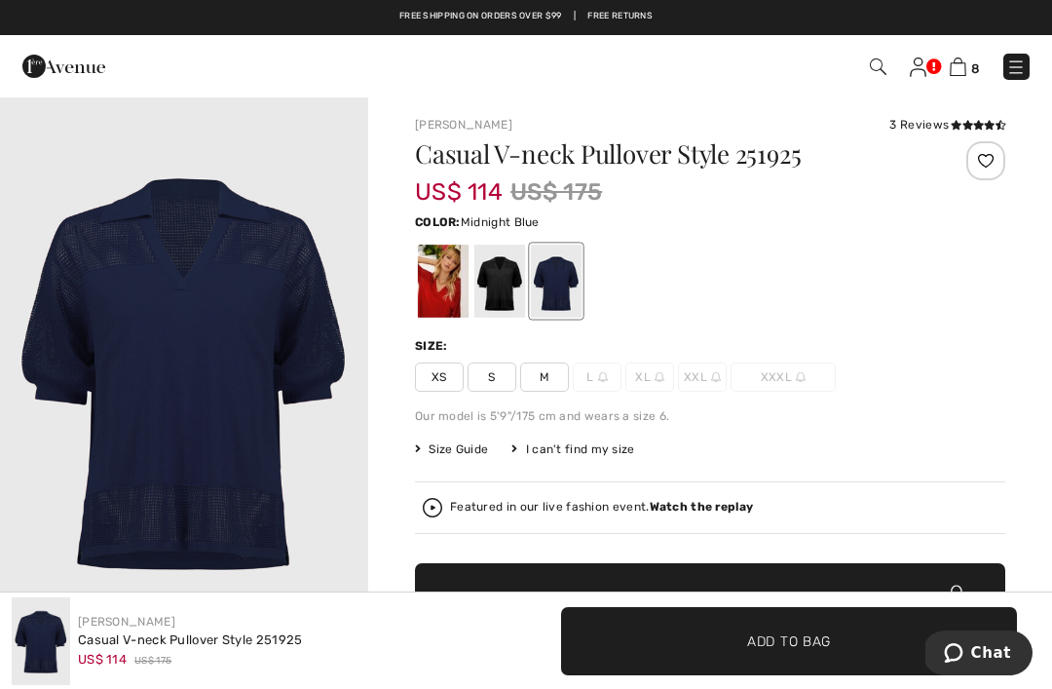
scroll to position [0, 0]
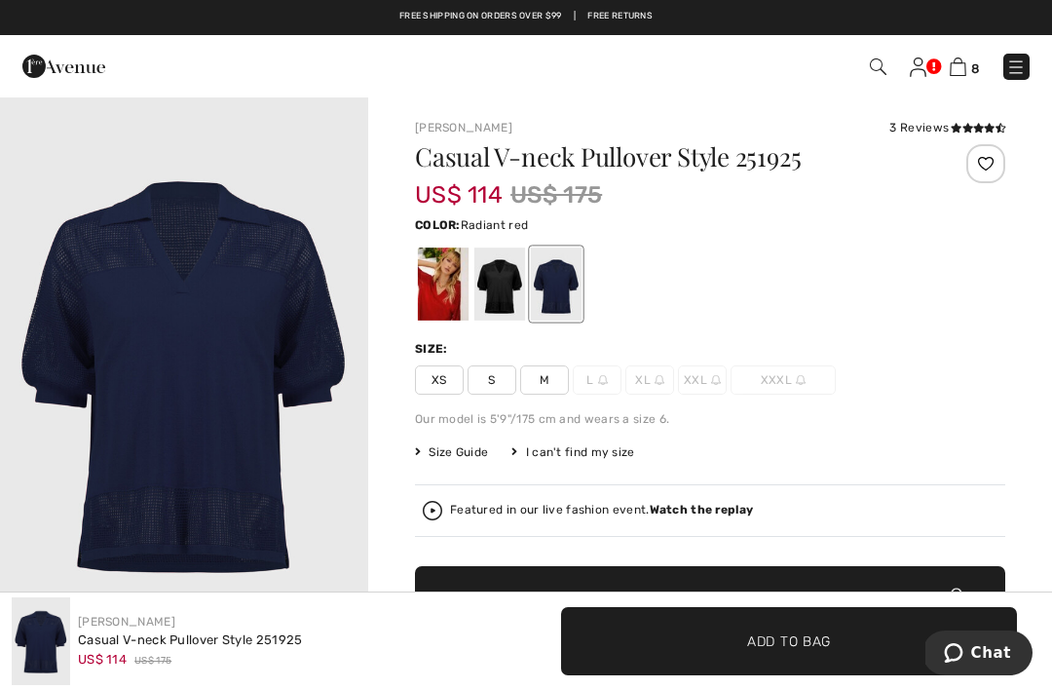
click at [430, 276] on div at bounding box center [443, 283] width 51 height 73
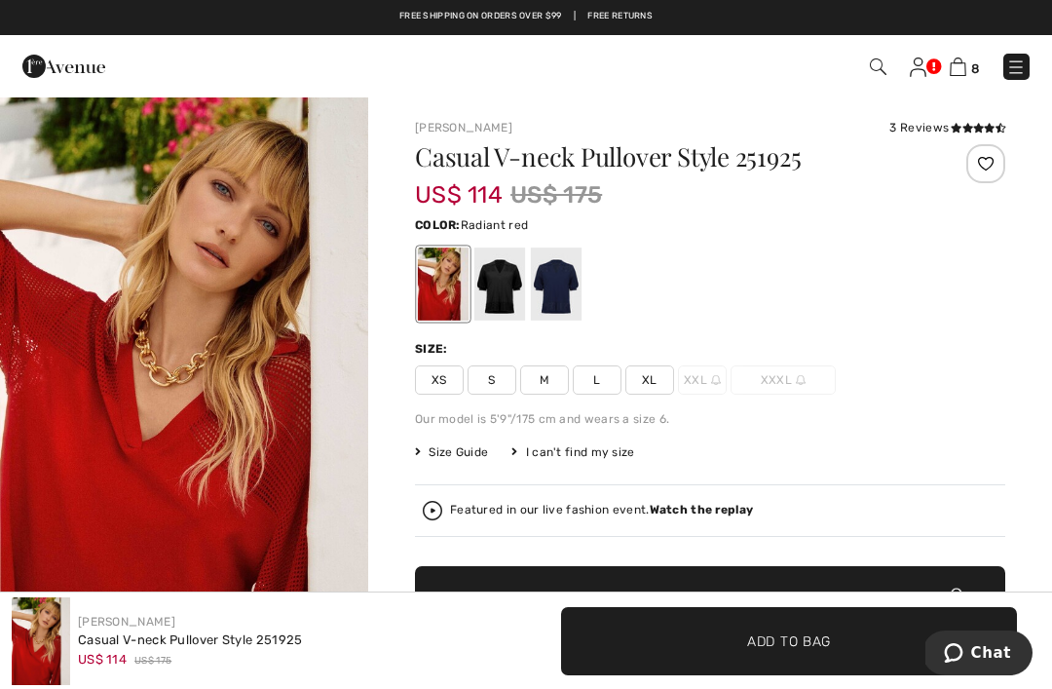
click at [592, 371] on span "L" at bounding box center [597, 379] width 49 height 29
click at [762, 642] on span "Add to Bag" at bounding box center [789, 640] width 84 height 20
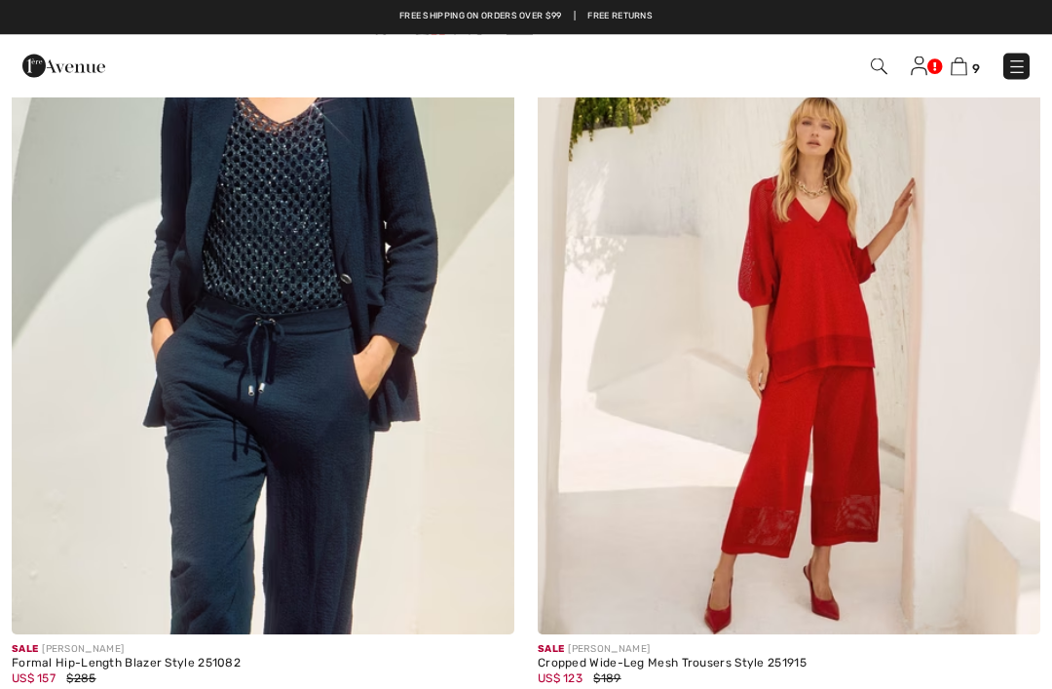
scroll to position [2116, 0]
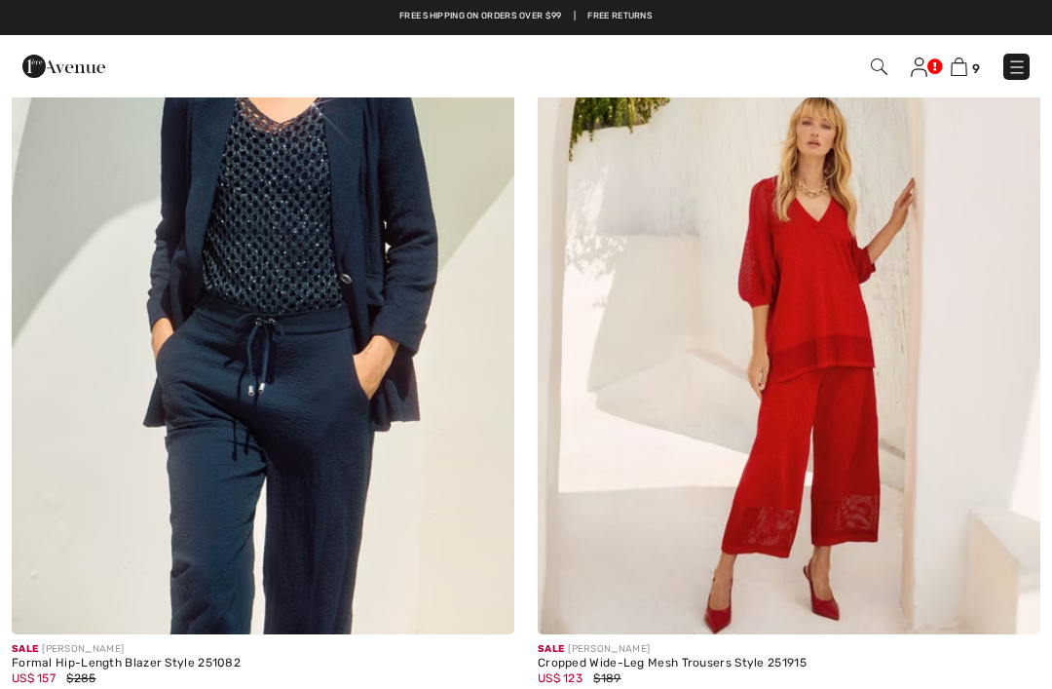
click at [815, 415] on img at bounding box center [789, 257] width 502 height 754
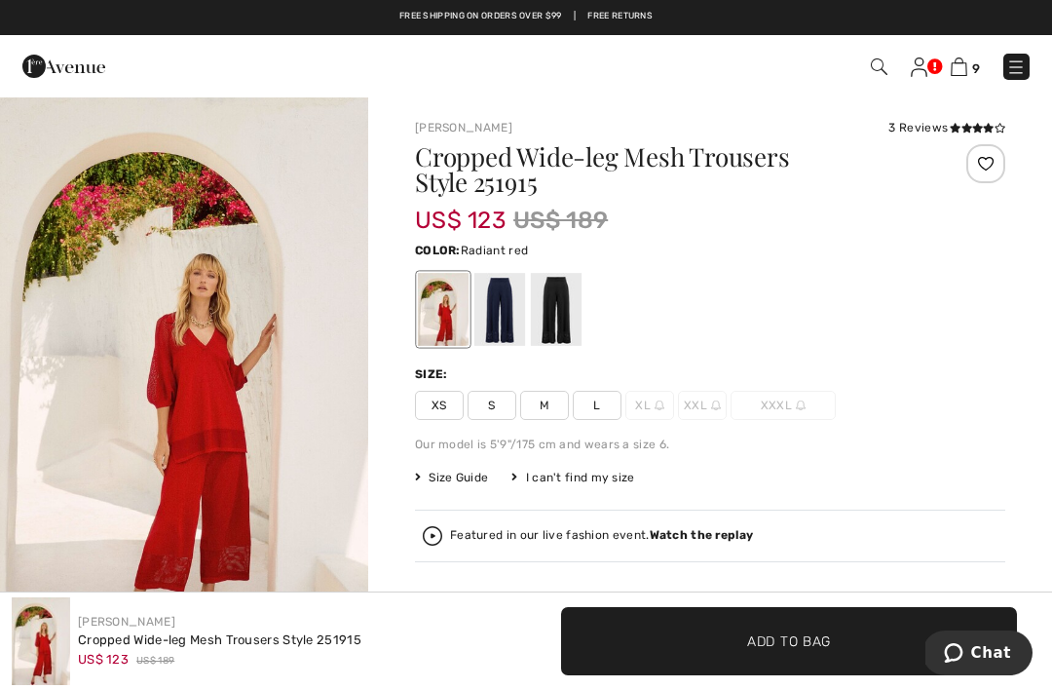
click at [598, 408] on span "L" at bounding box center [597, 405] width 49 height 29
click at [799, 632] on span "Add to Bag" at bounding box center [789, 640] width 84 height 20
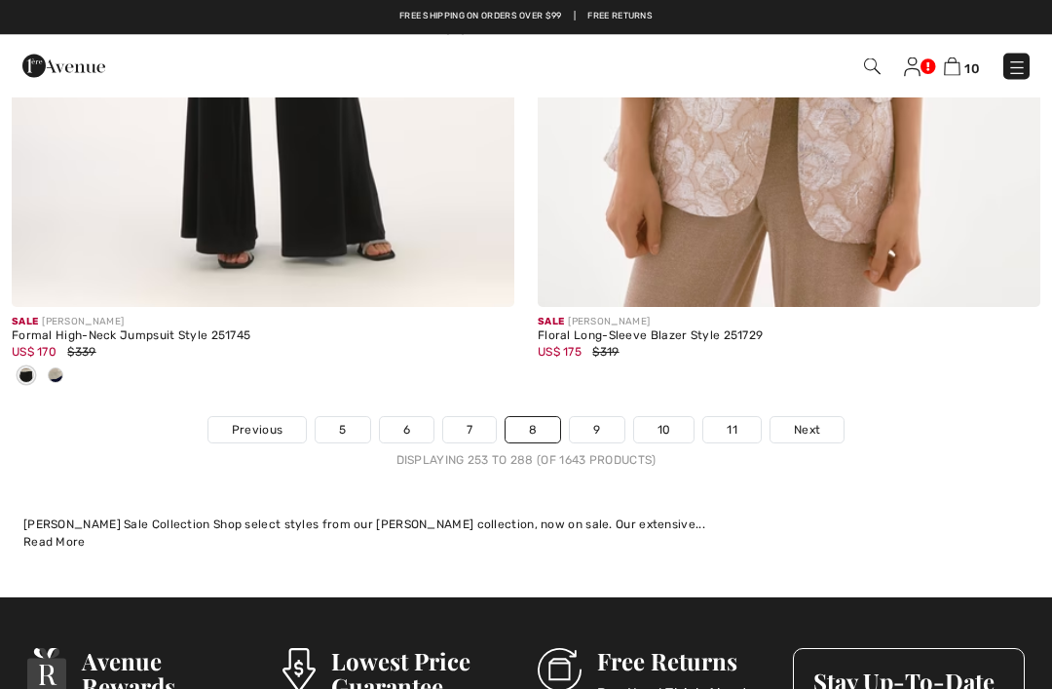
scroll to position [15716, 0]
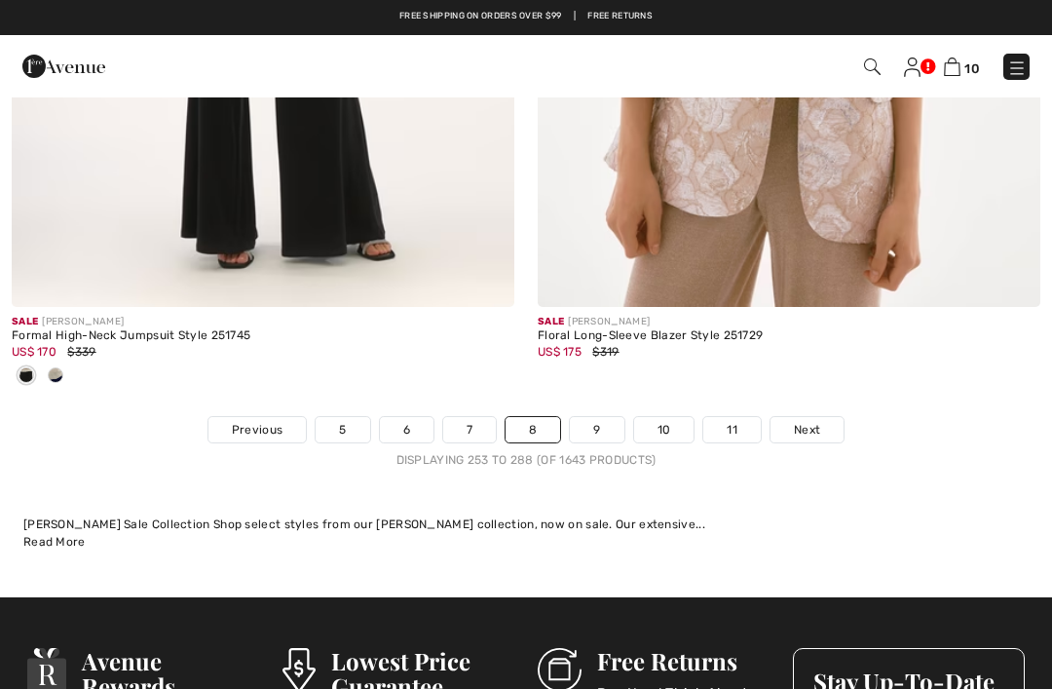
click at [603, 417] on link "9" at bounding box center [597, 429] width 54 height 25
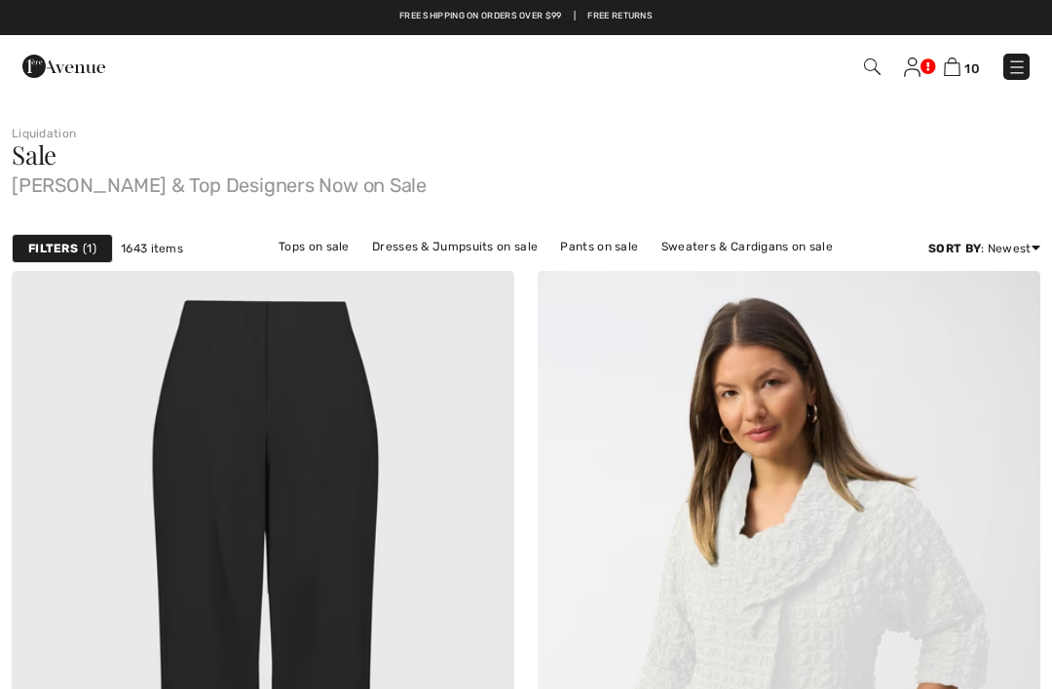
checkbox input "true"
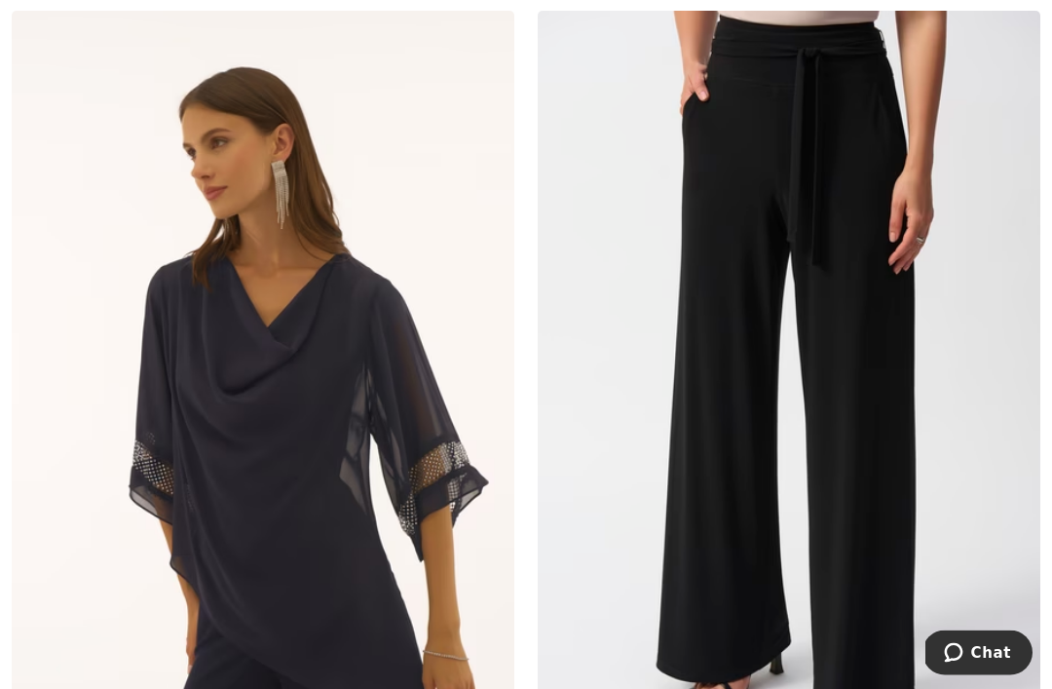
scroll to position [9053, 0]
click at [277, 485] on img at bounding box center [263, 388] width 502 height 754
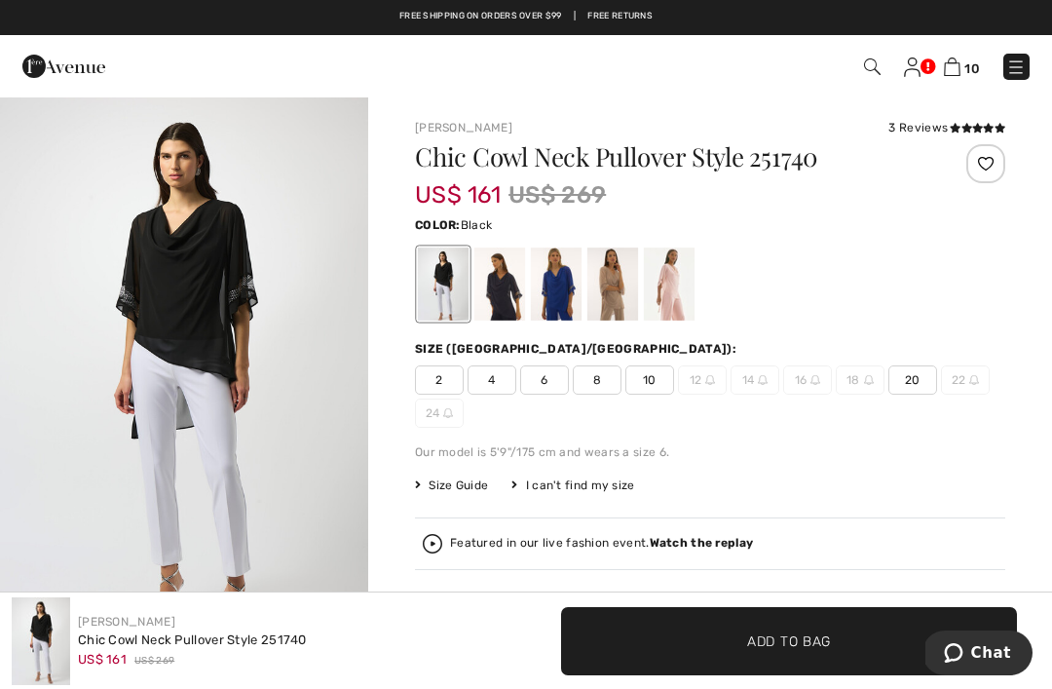
click at [513, 274] on div at bounding box center [499, 283] width 51 height 73
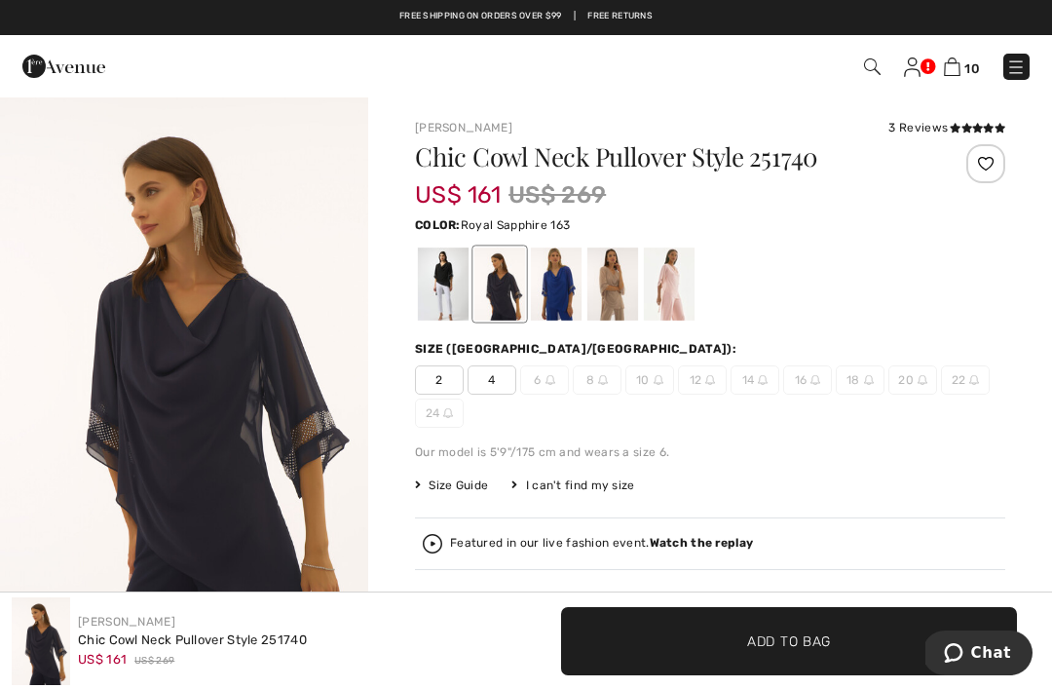
click at [558, 283] on div at bounding box center [556, 283] width 51 height 73
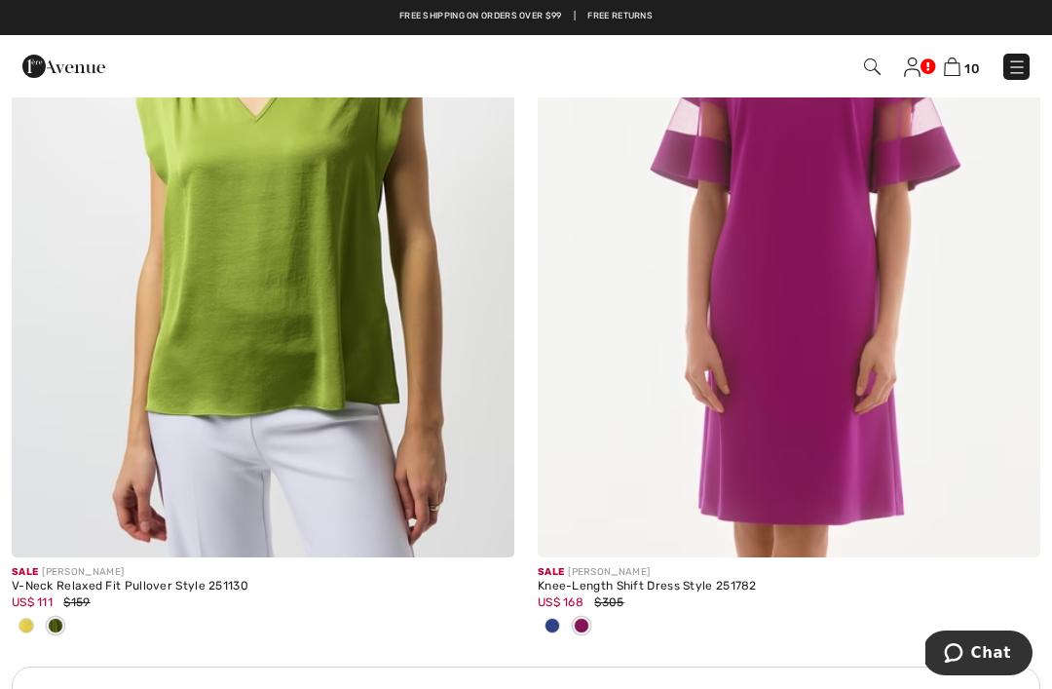
scroll to position [10127, 0]
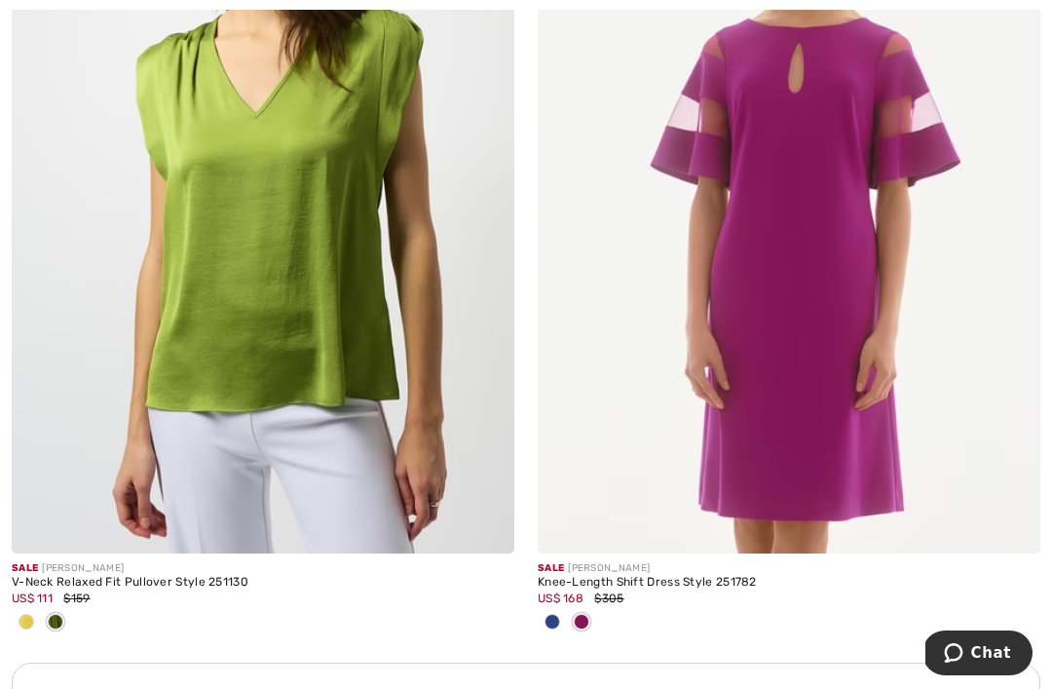
click at [548, 614] on span at bounding box center [552, 622] width 16 height 16
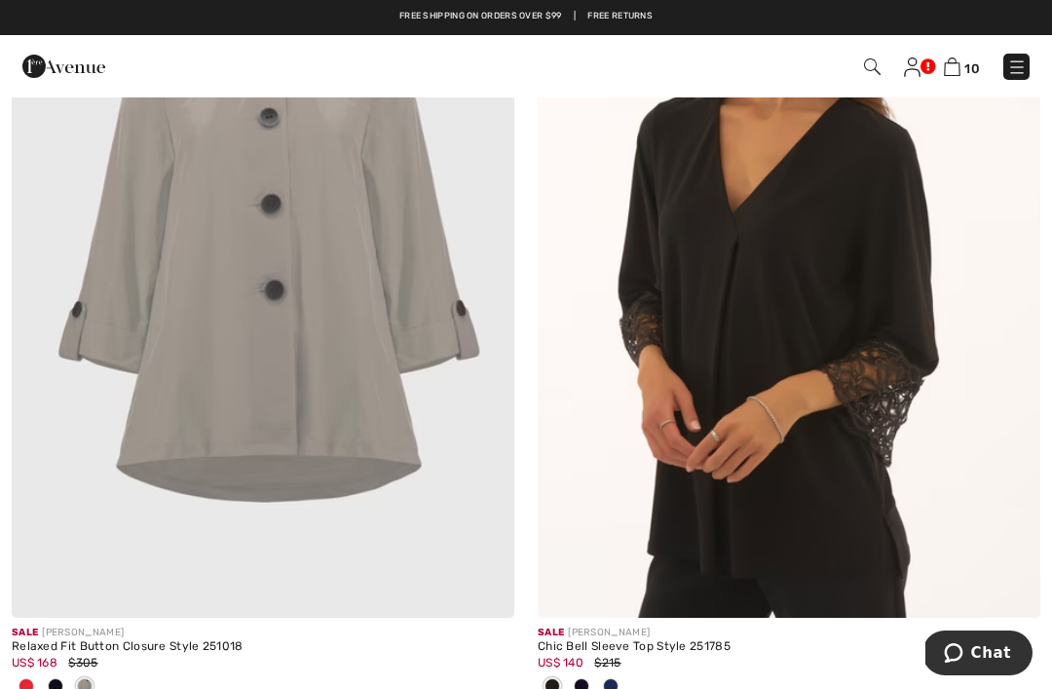
scroll to position [13688, 0]
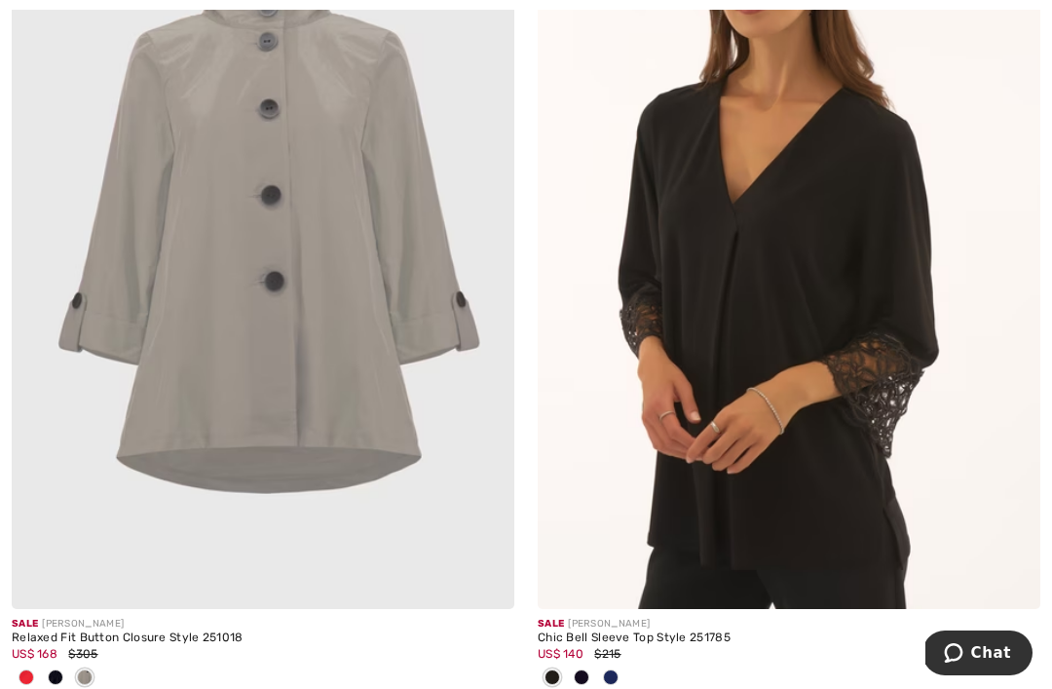
click at [739, 228] on img at bounding box center [789, 232] width 502 height 754
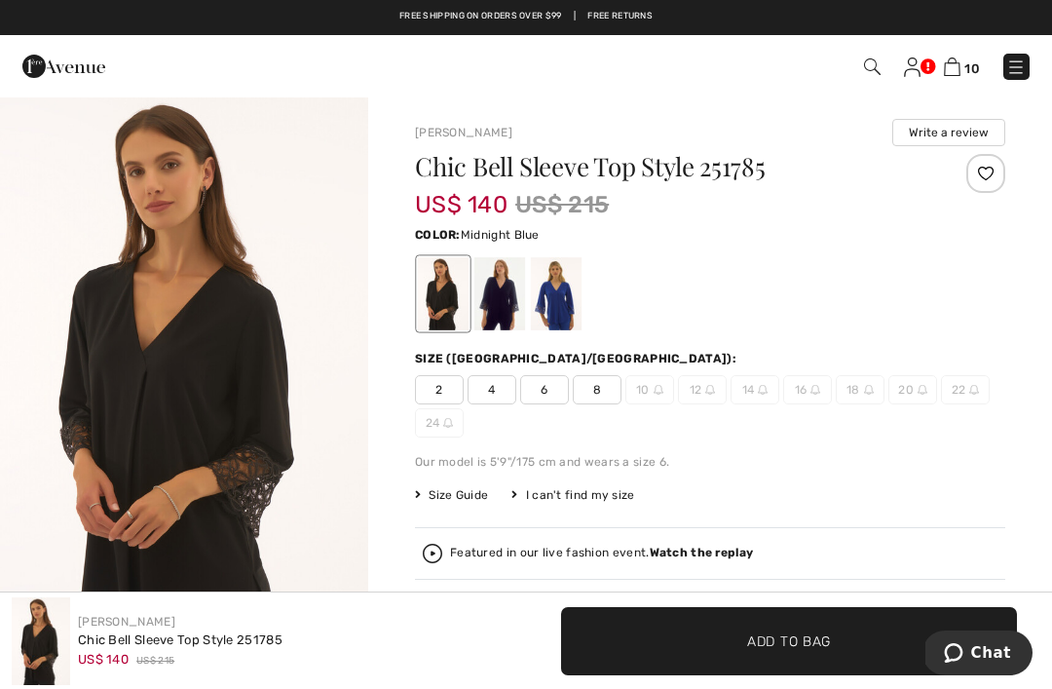
click at [497, 299] on div at bounding box center [499, 293] width 51 height 73
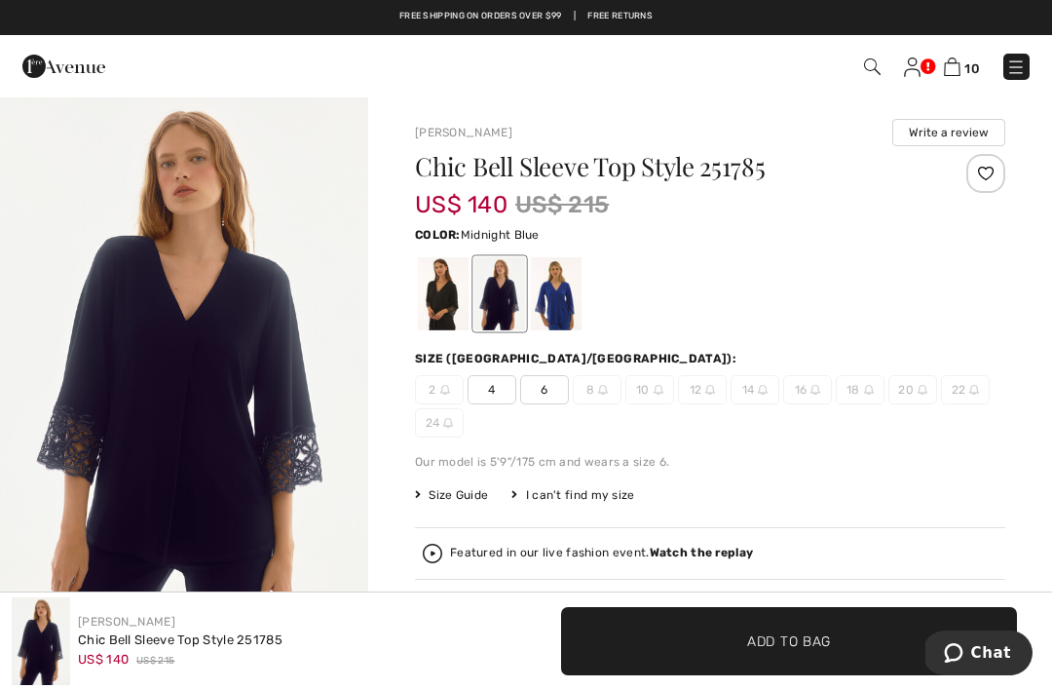
click at [609, 335] on div "Chic Bell Sleeve Top Style 251785 US$ 140 US$ 215 Color: Midnight Blue Midnight…" at bounding box center [710, 482] width 590 height 657
click at [568, 303] on div at bounding box center [556, 293] width 51 height 73
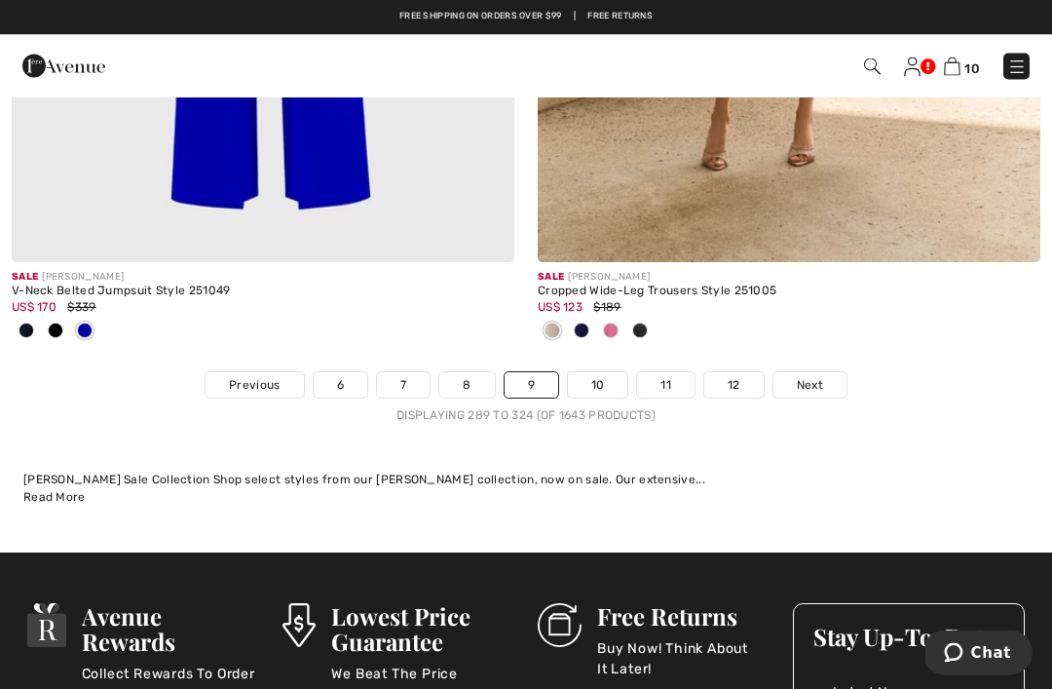
scroll to position [15761, 0]
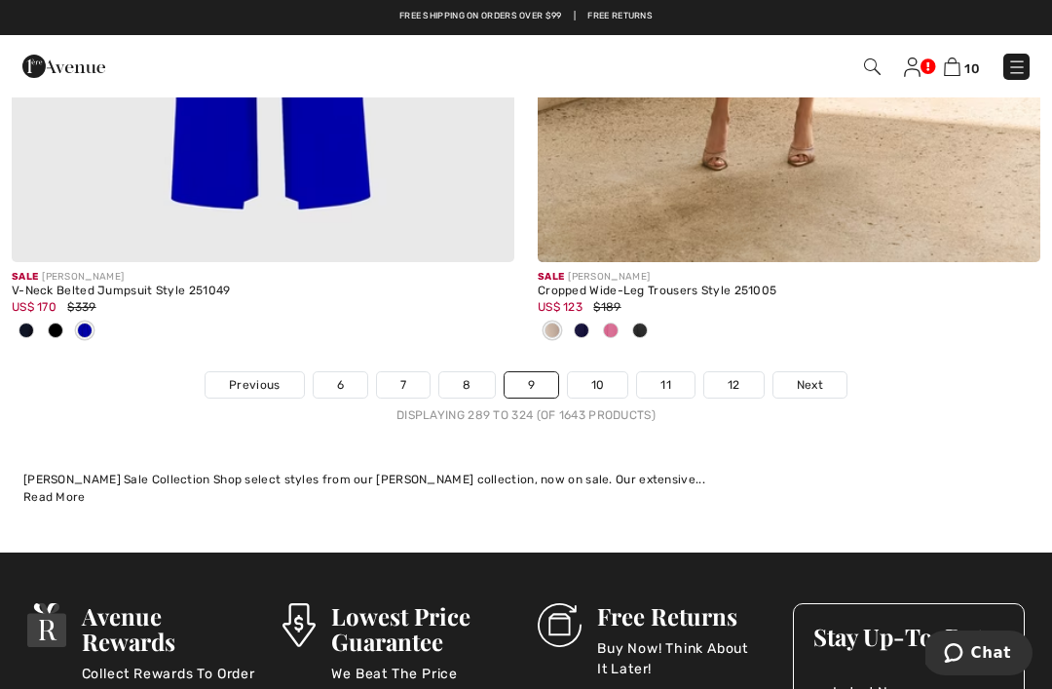
click at [605, 372] on link "10" at bounding box center [598, 384] width 60 height 25
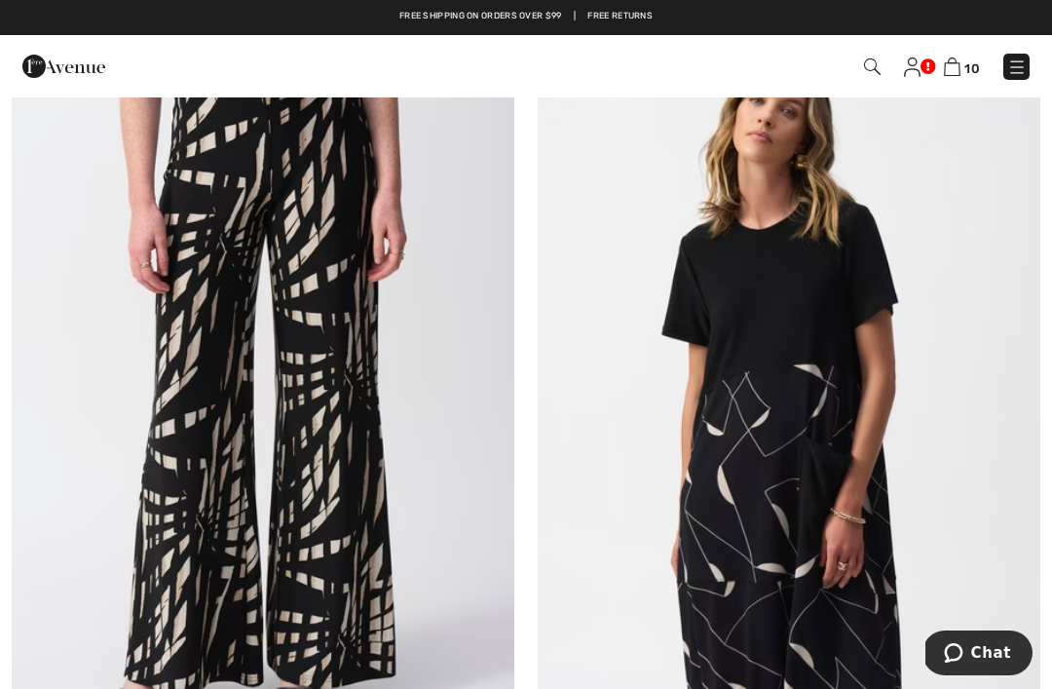
scroll to position [4460, 0]
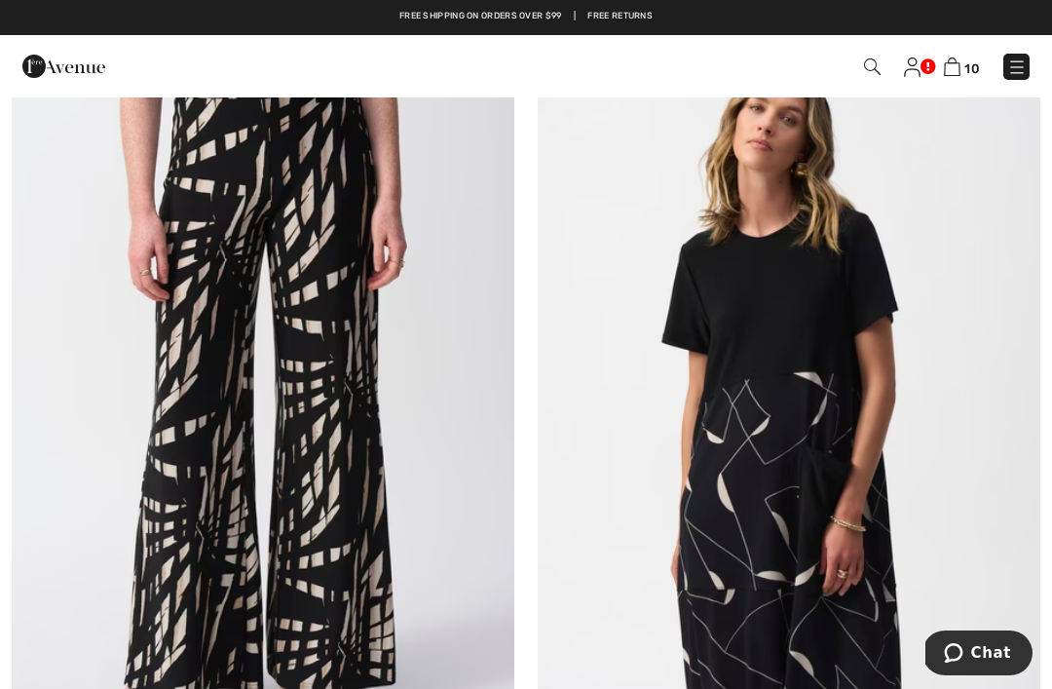
click at [776, 388] on img at bounding box center [789, 404] width 502 height 754
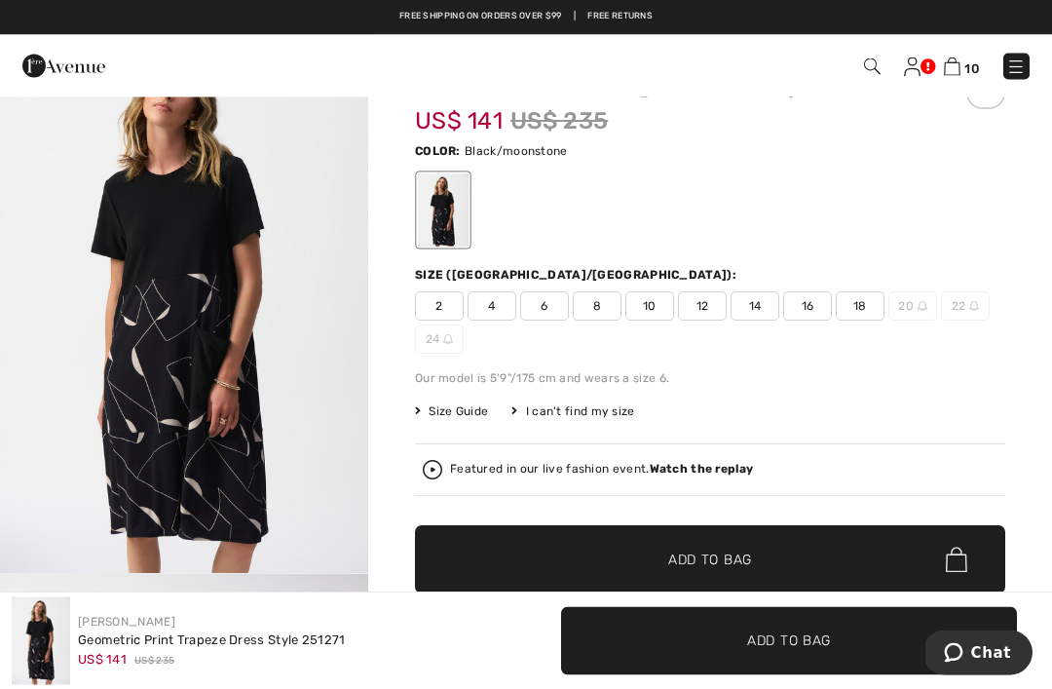
scroll to position [73, 0]
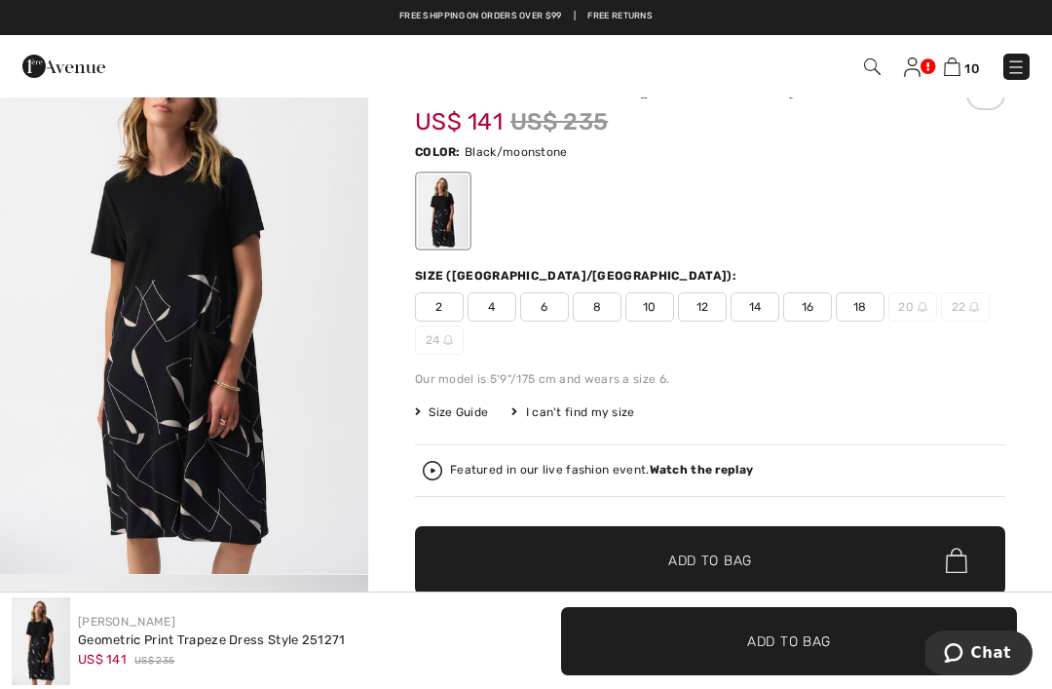
click at [759, 302] on span "14" at bounding box center [754, 306] width 49 height 29
click at [766, 544] on span "✔ Added to Bag Add to Bag" at bounding box center [710, 560] width 590 height 68
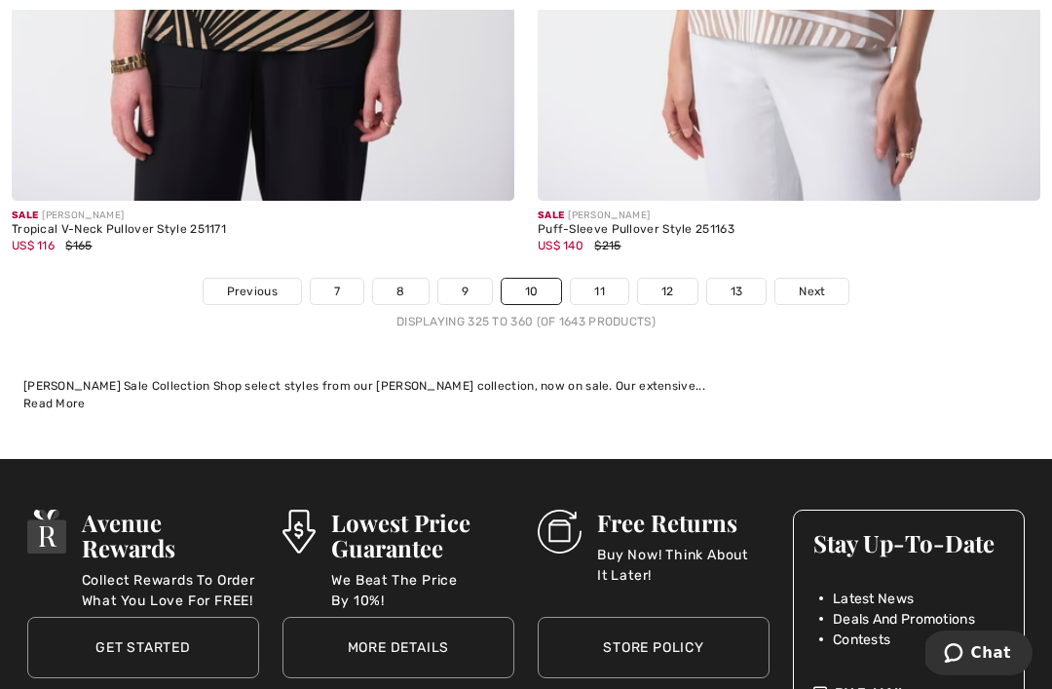
scroll to position [15439, 0]
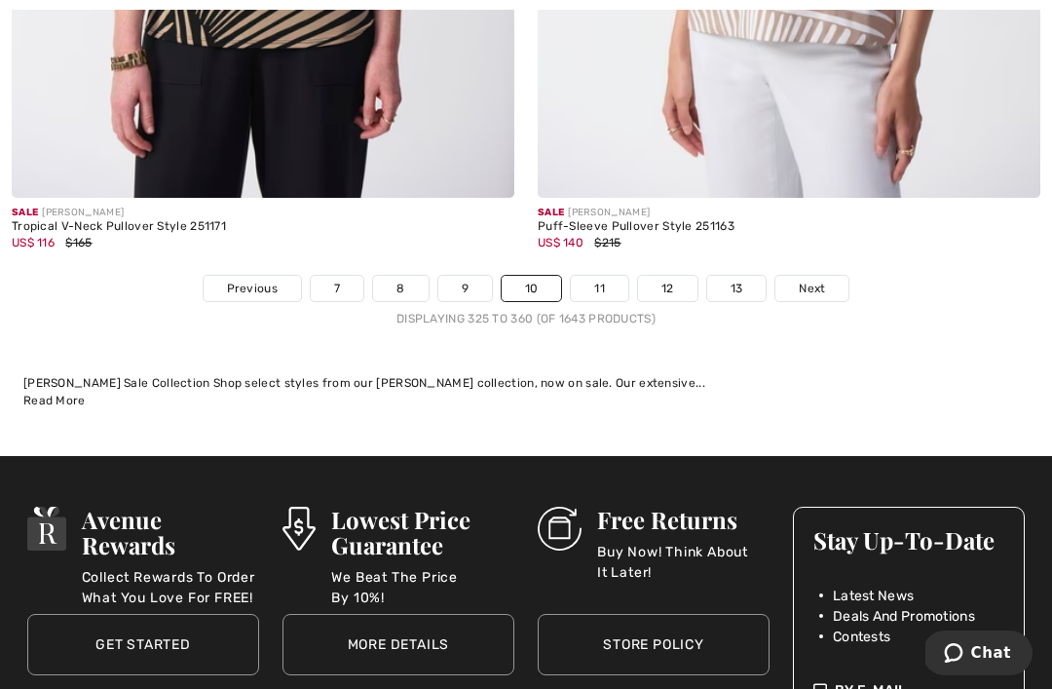
click at [593, 276] on link "11" at bounding box center [599, 288] width 57 height 25
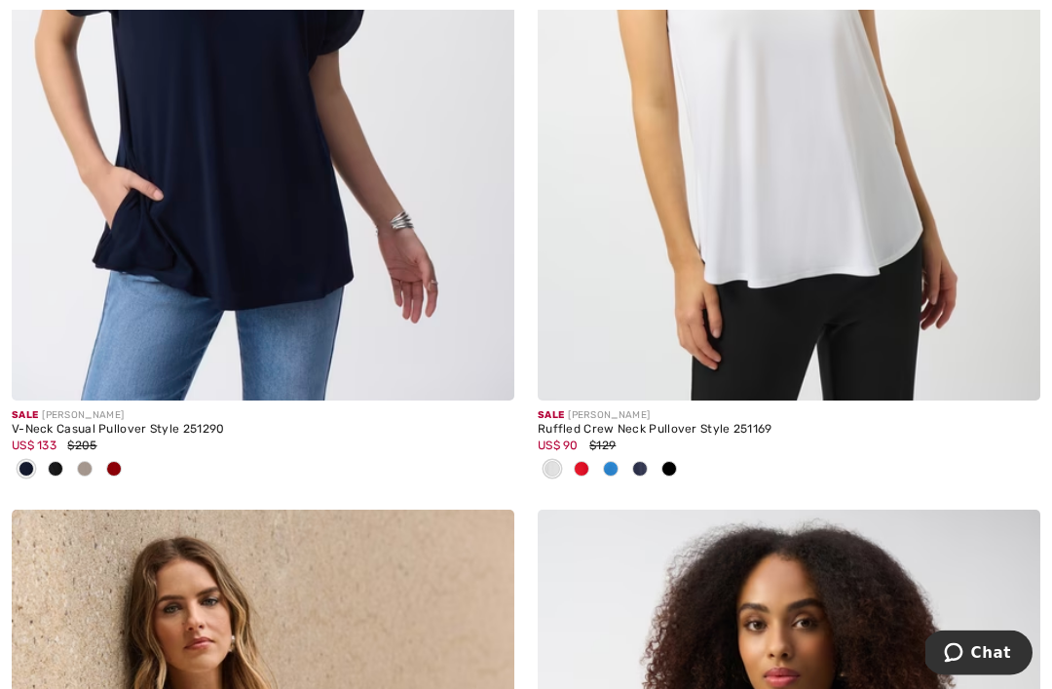
scroll to position [9160, 0]
click at [234, 254] on img at bounding box center [263, 23] width 502 height 754
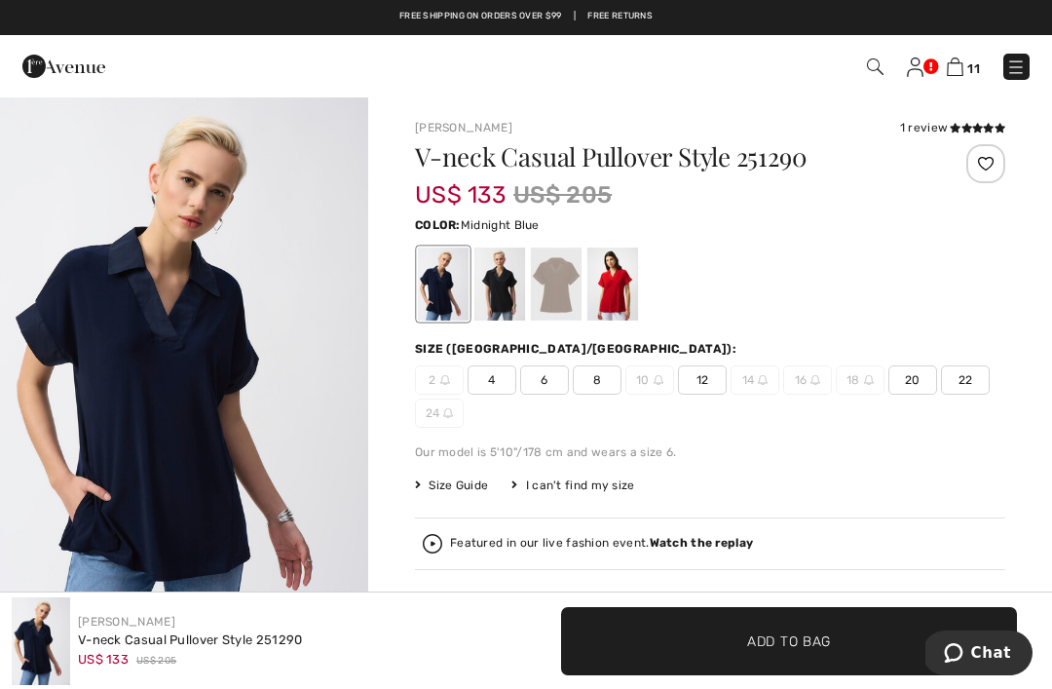
click at [796, 649] on span "Add to Bag" at bounding box center [789, 640] width 84 height 20
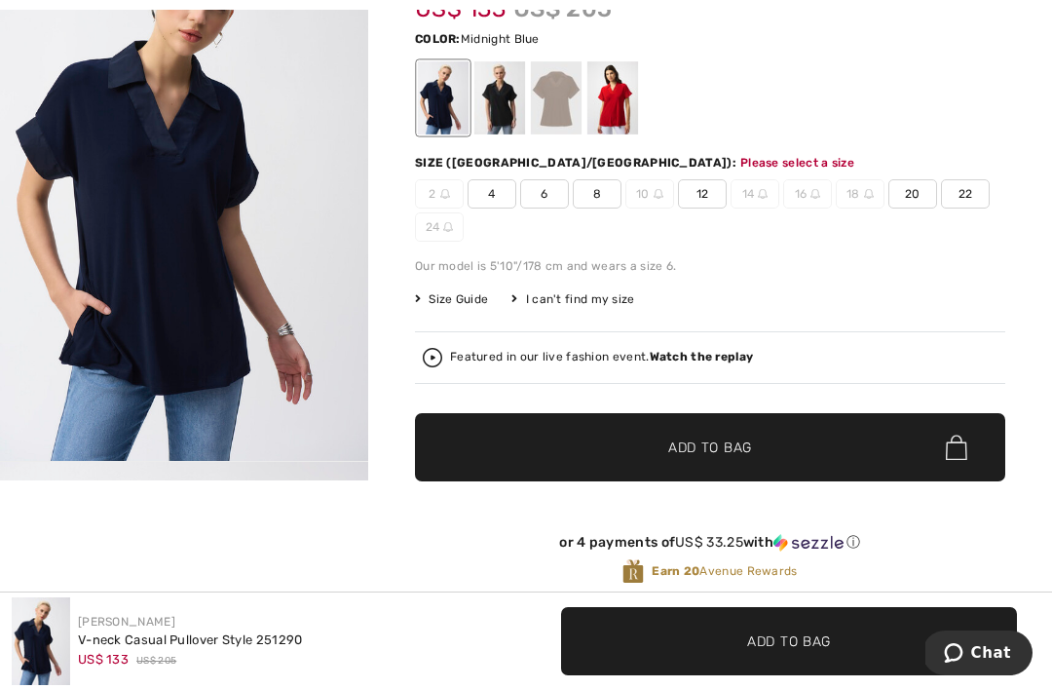
scroll to position [200, 0]
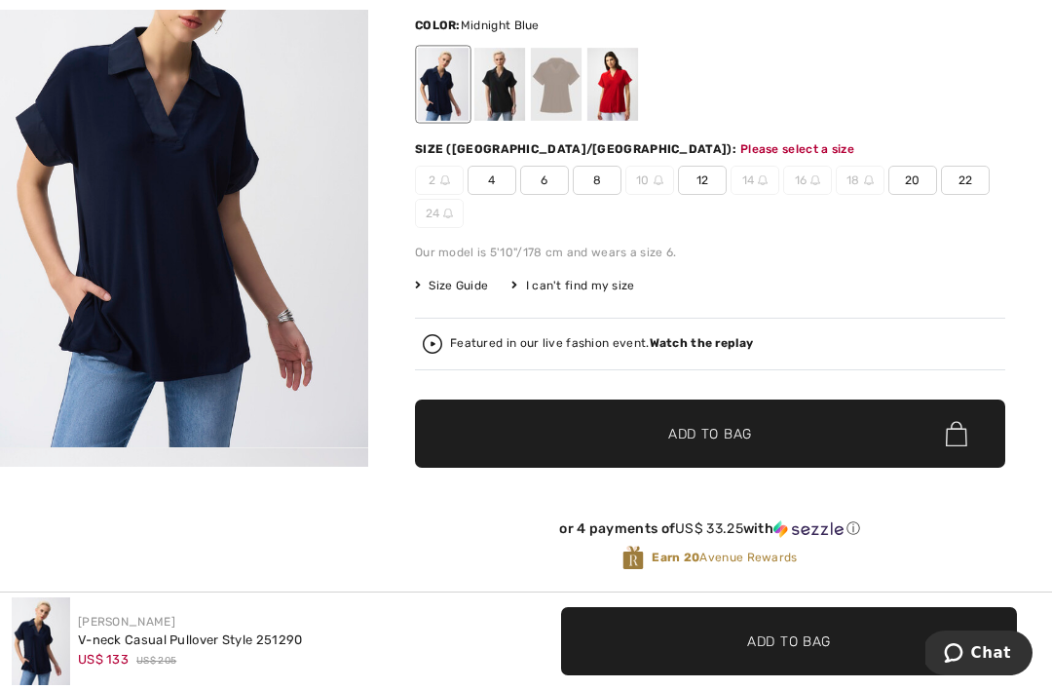
click at [689, 193] on span "12" at bounding box center [702, 180] width 49 height 29
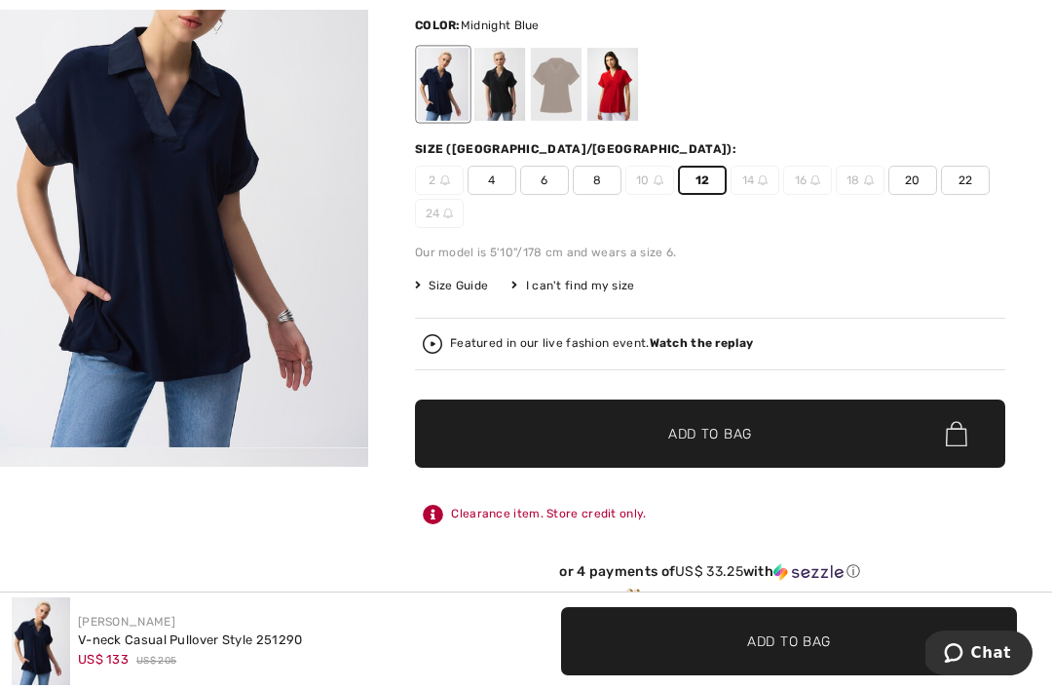
click at [670, 432] on span "Add to Bag" at bounding box center [710, 434] width 84 height 20
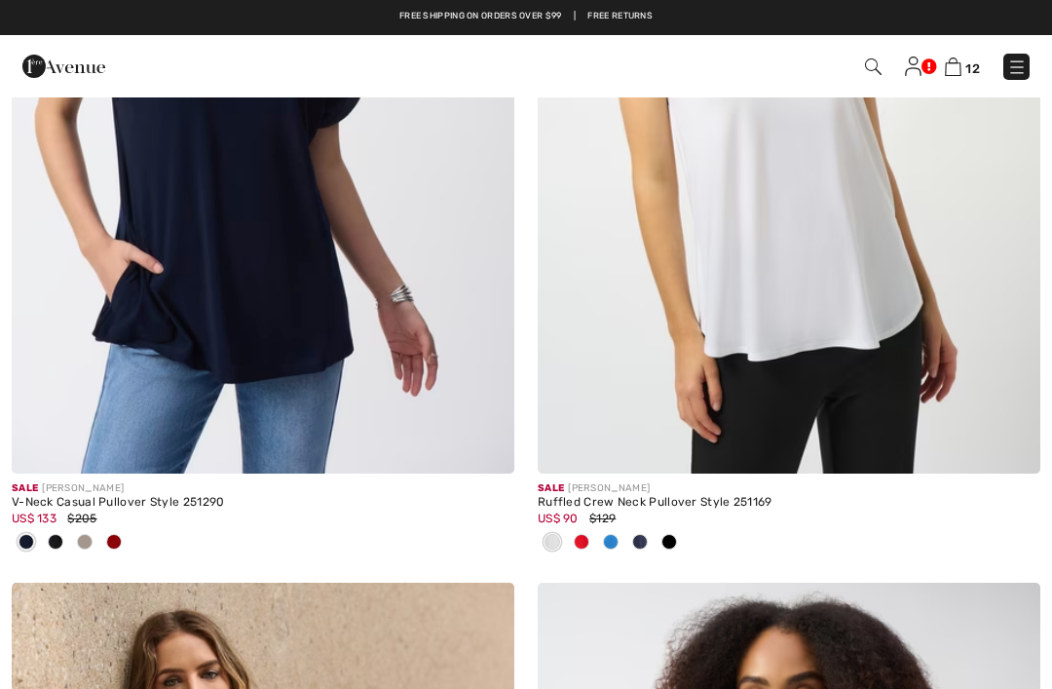
scroll to position [9088, 0]
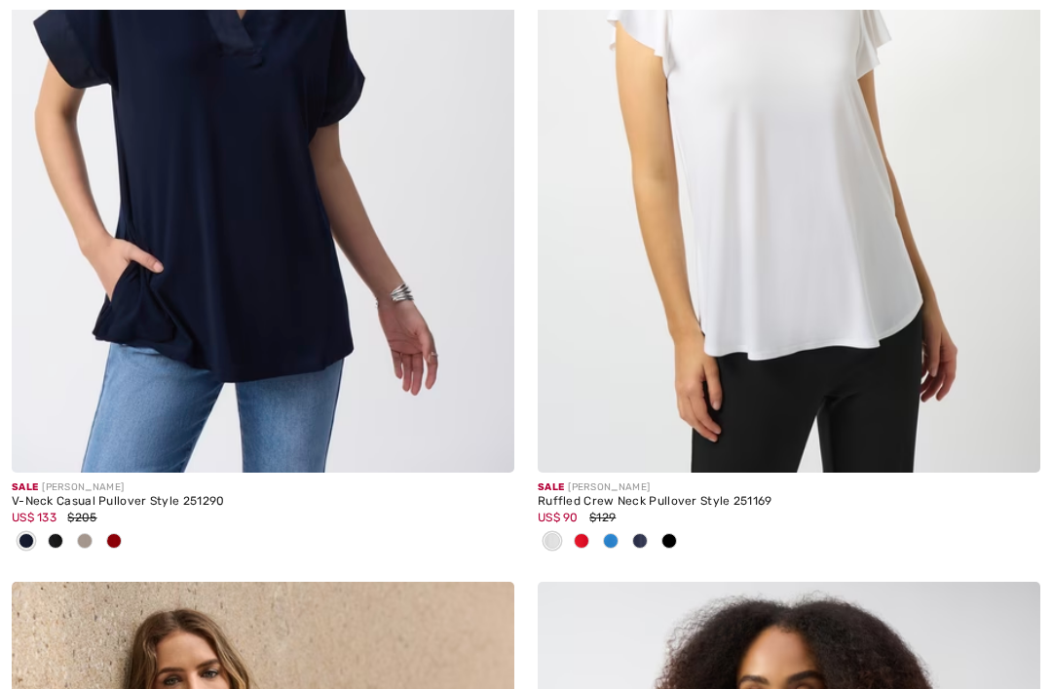
click at [63, 541] on div at bounding box center [55, 542] width 29 height 32
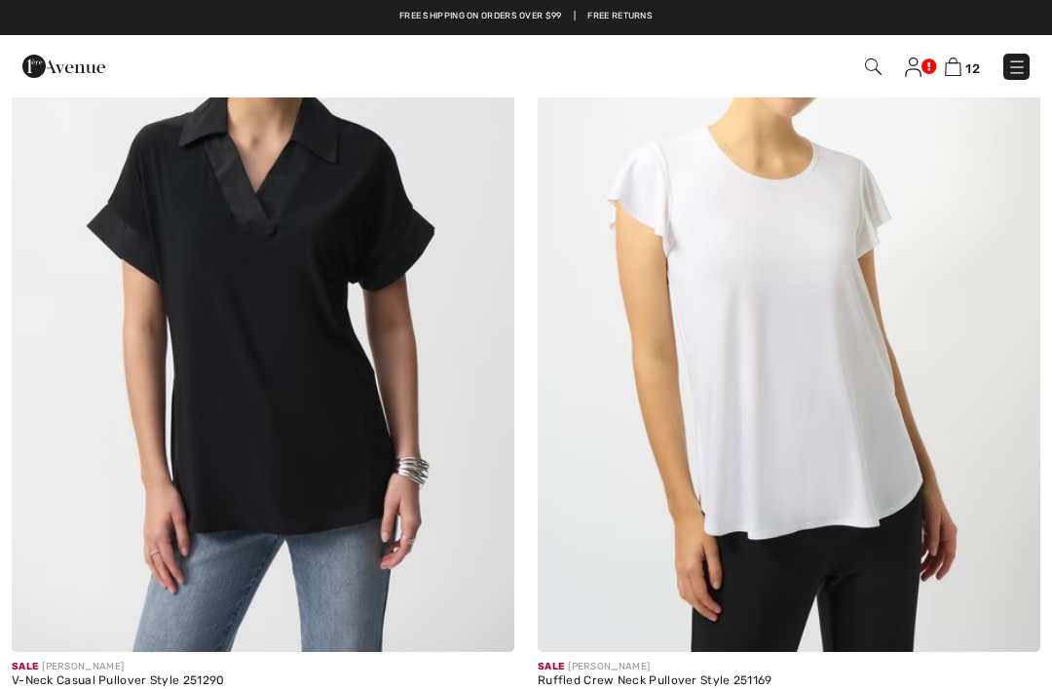
scroll to position [8908, 0]
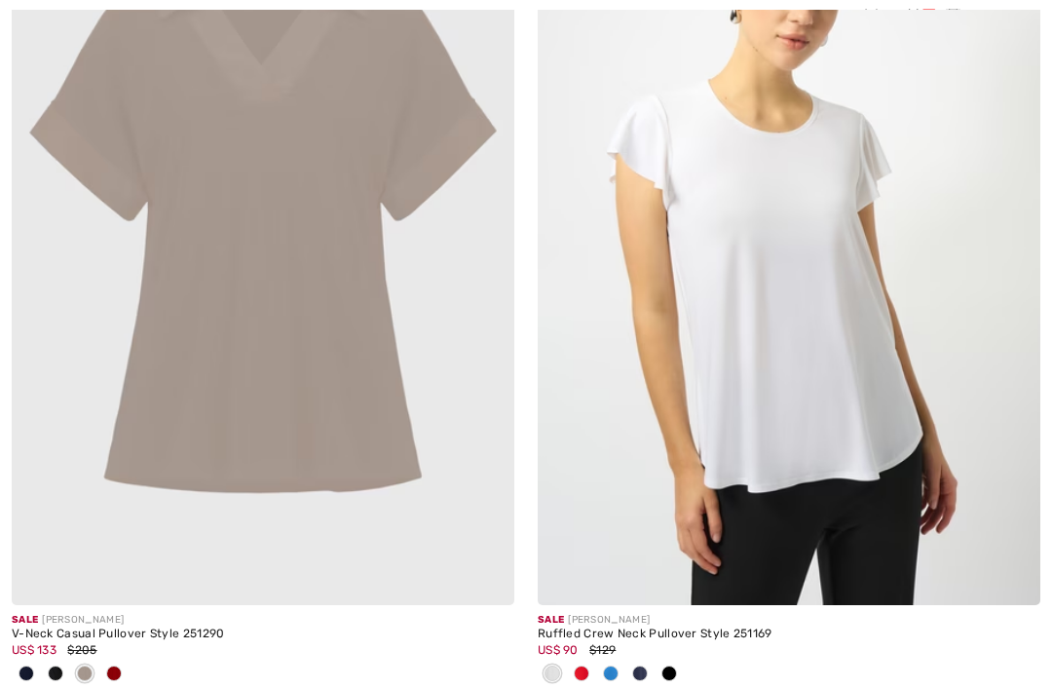
scroll to position [8951, 0]
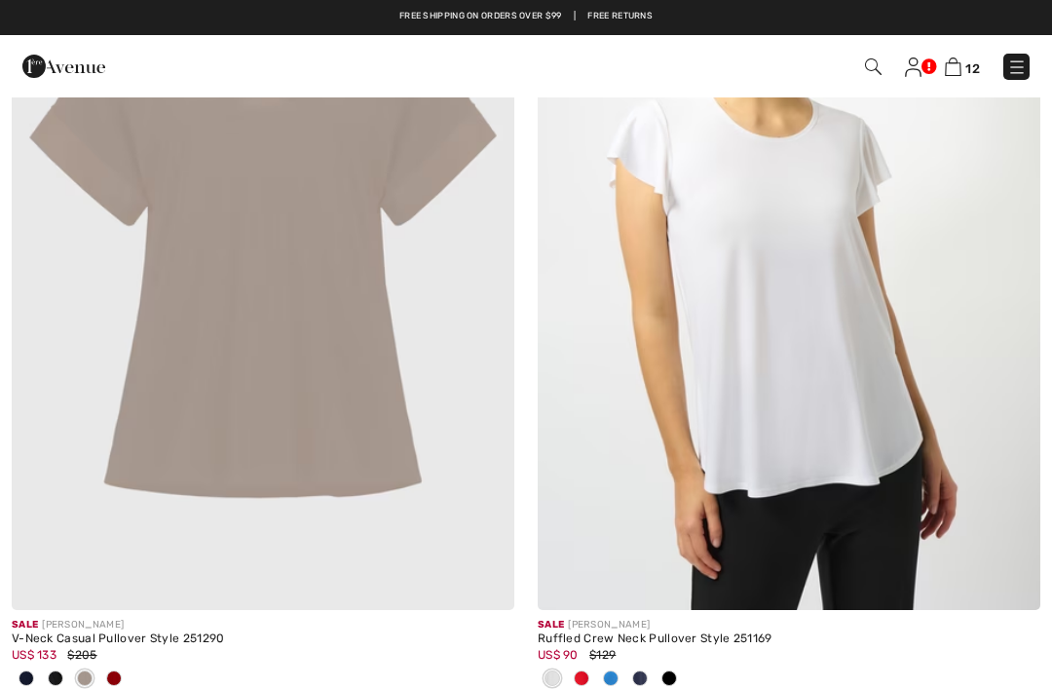
click at [117, 673] on span at bounding box center [114, 678] width 16 height 16
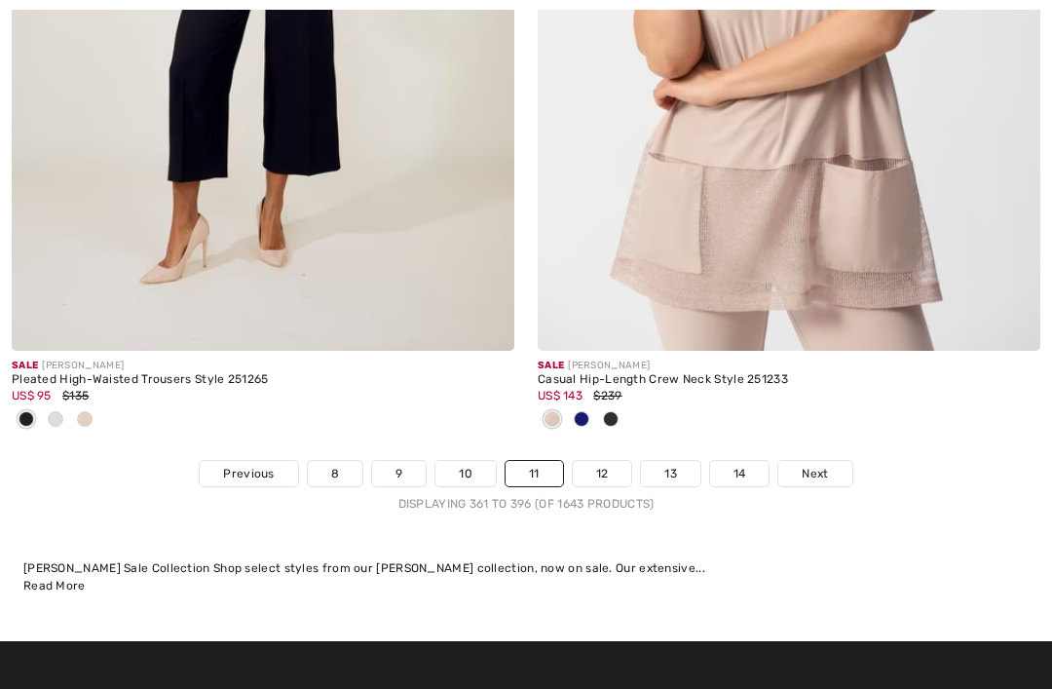
scroll to position [15370, 0]
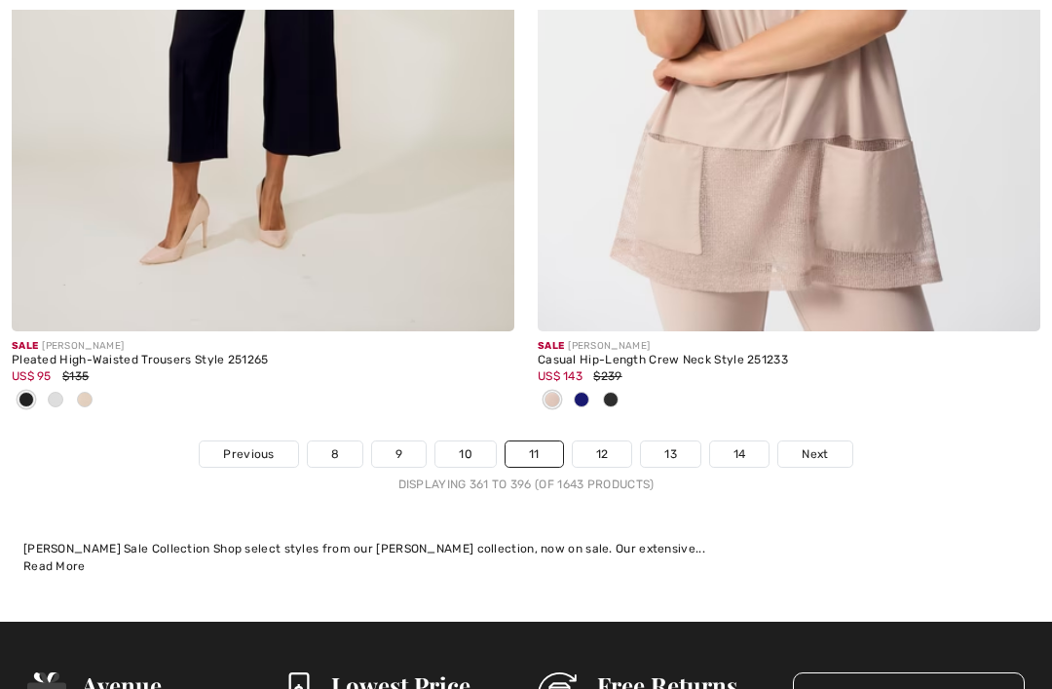
click at [600, 441] on link "12" at bounding box center [602, 453] width 59 height 25
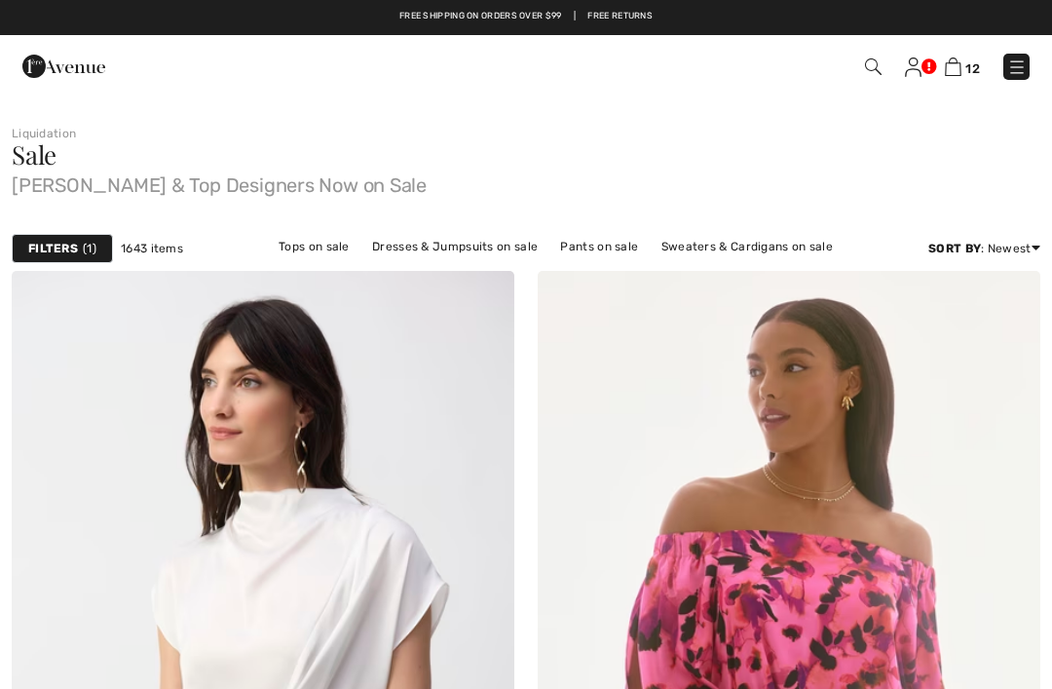
checkbox input "true"
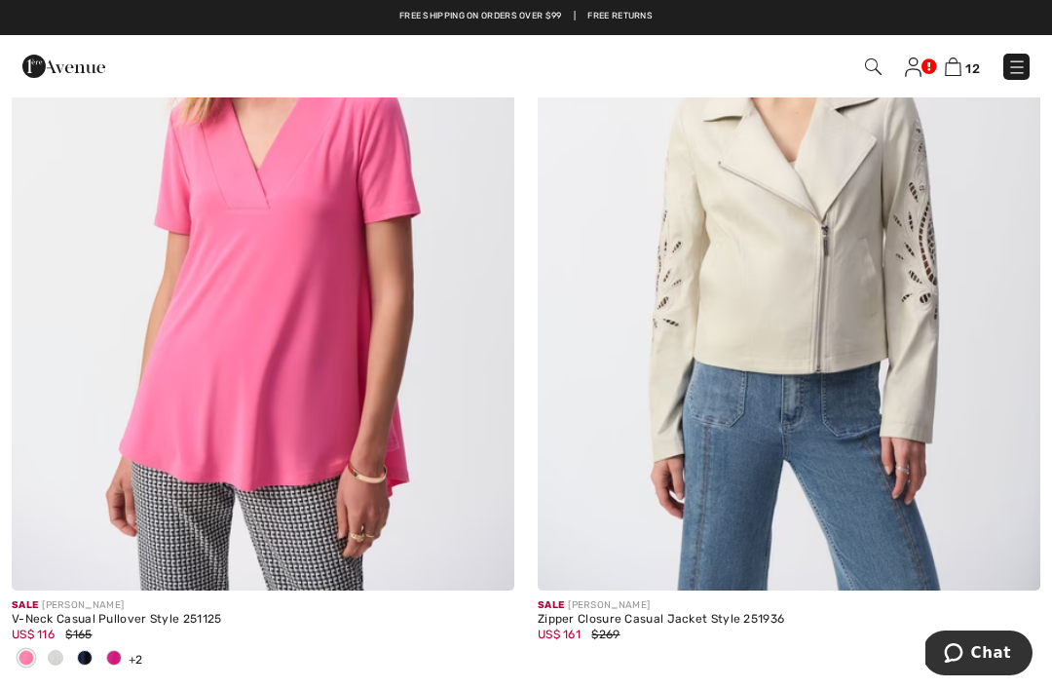
scroll to position [7410, 0]
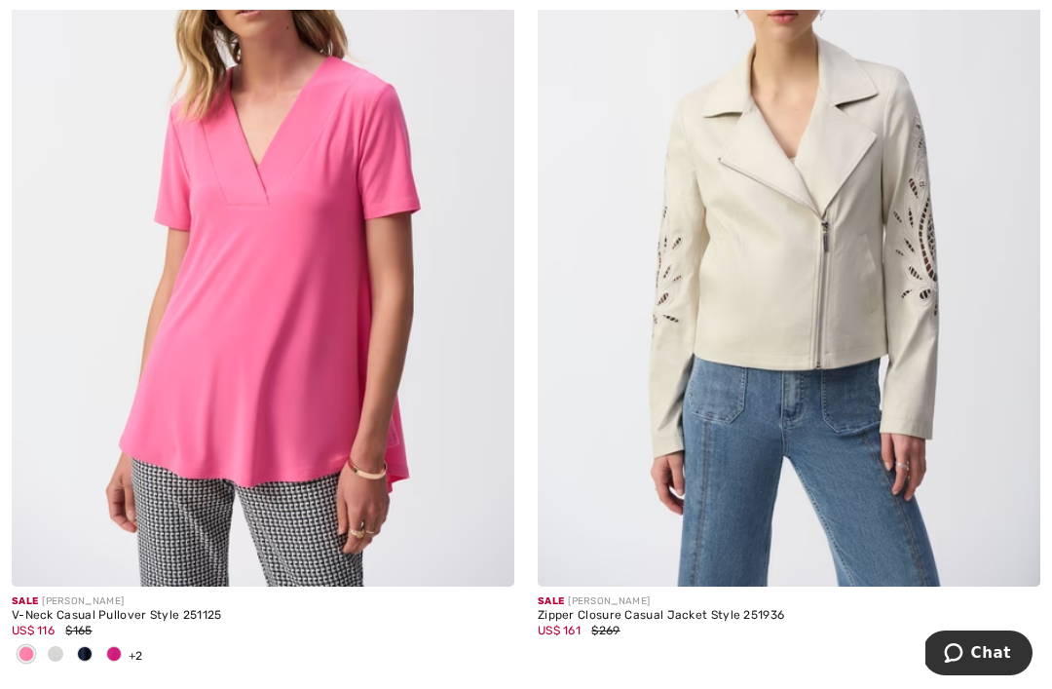
click at [55, 646] on span at bounding box center [56, 654] width 16 height 16
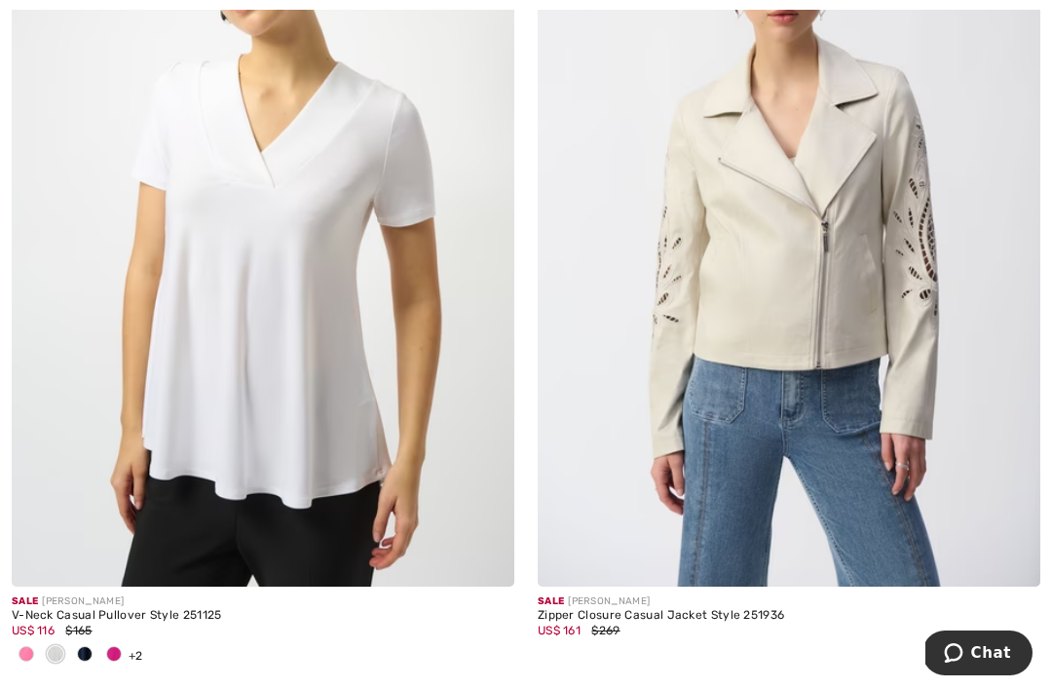
click at [87, 646] on span at bounding box center [85, 654] width 16 height 16
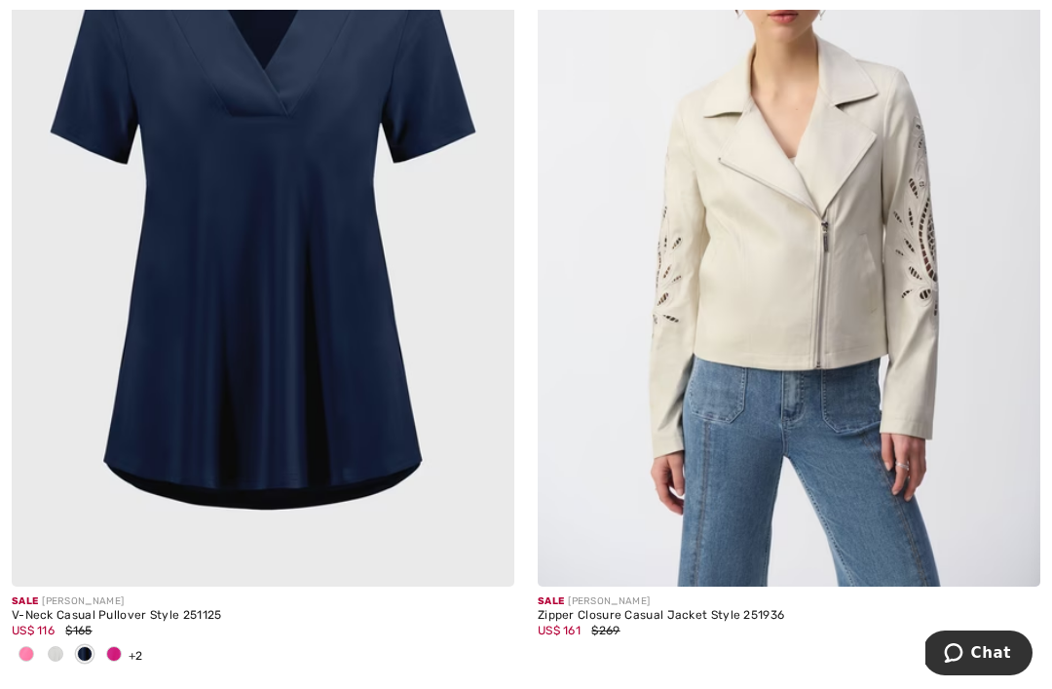
click at [115, 646] on span at bounding box center [114, 654] width 16 height 16
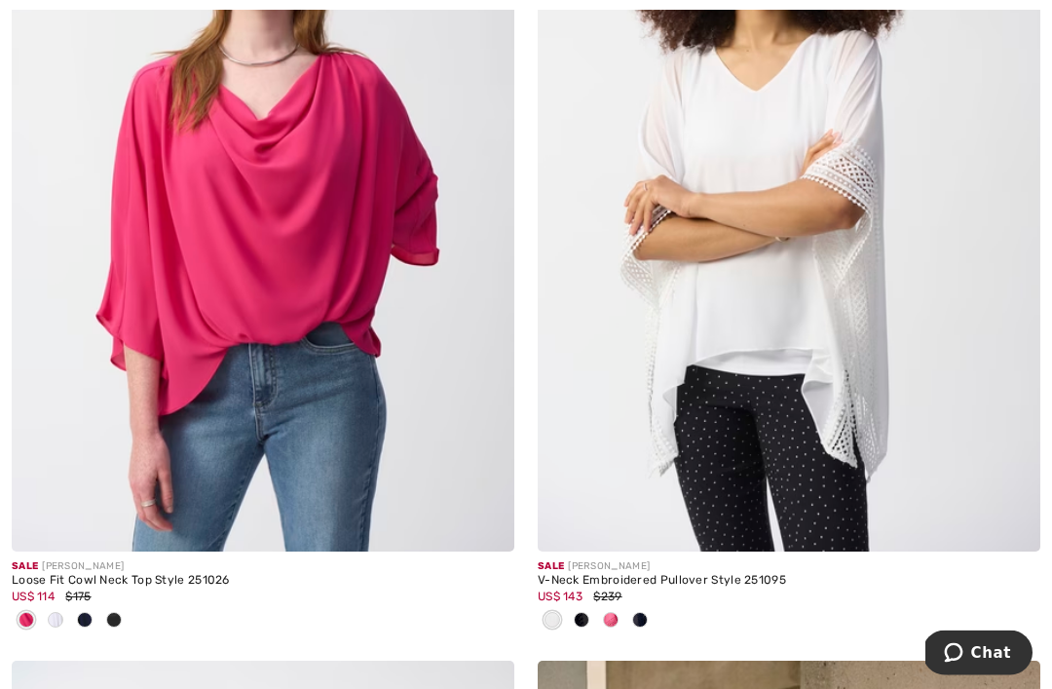
scroll to position [8320, 0]
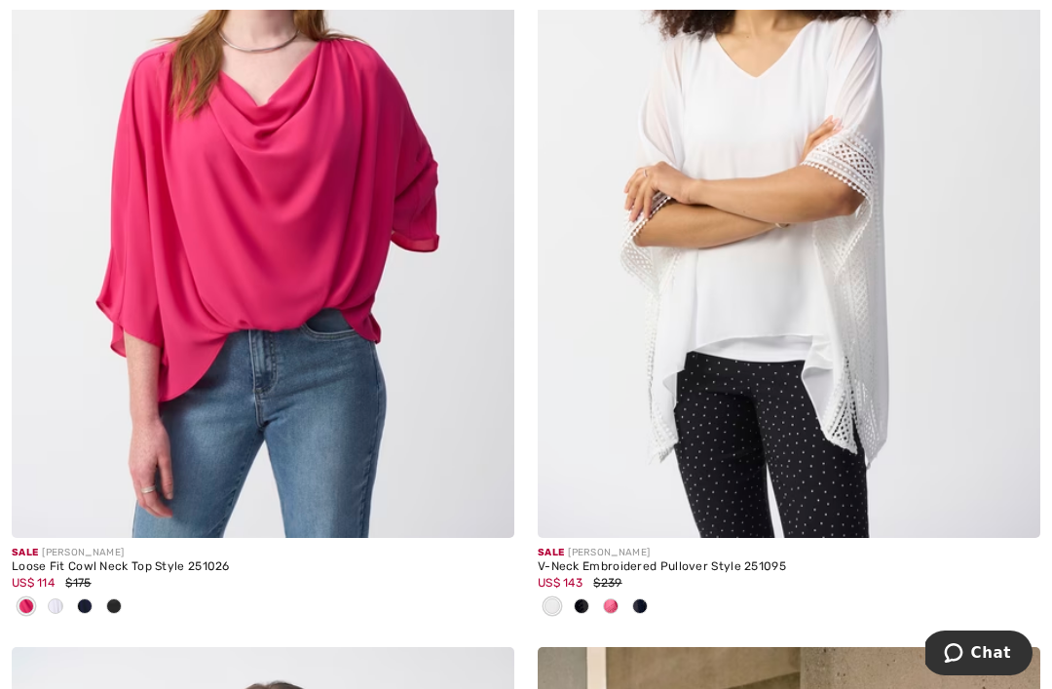
click at [783, 229] on img at bounding box center [789, 161] width 502 height 754
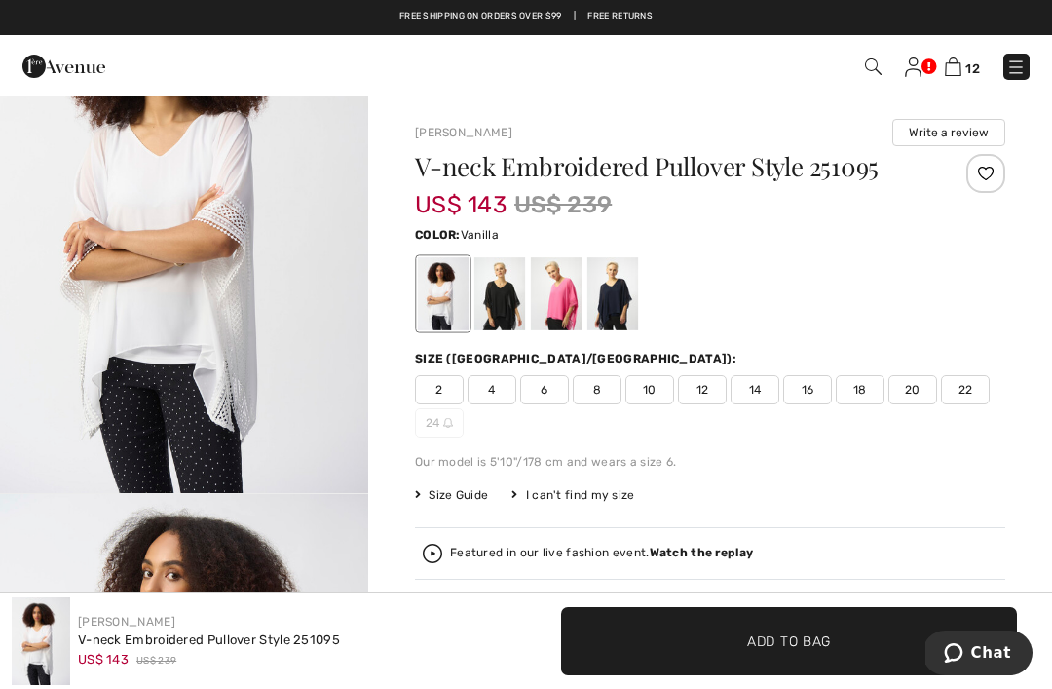
scroll to position [153, 0]
click at [507, 295] on div at bounding box center [499, 293] width 51 height 73
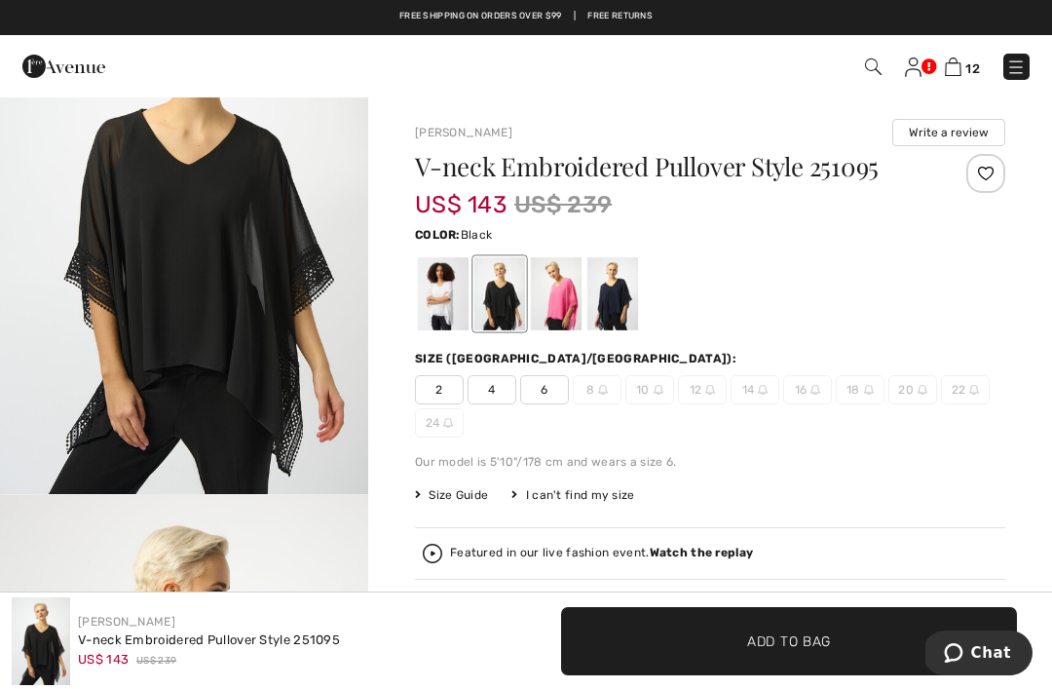
scroll to position [0, 0]
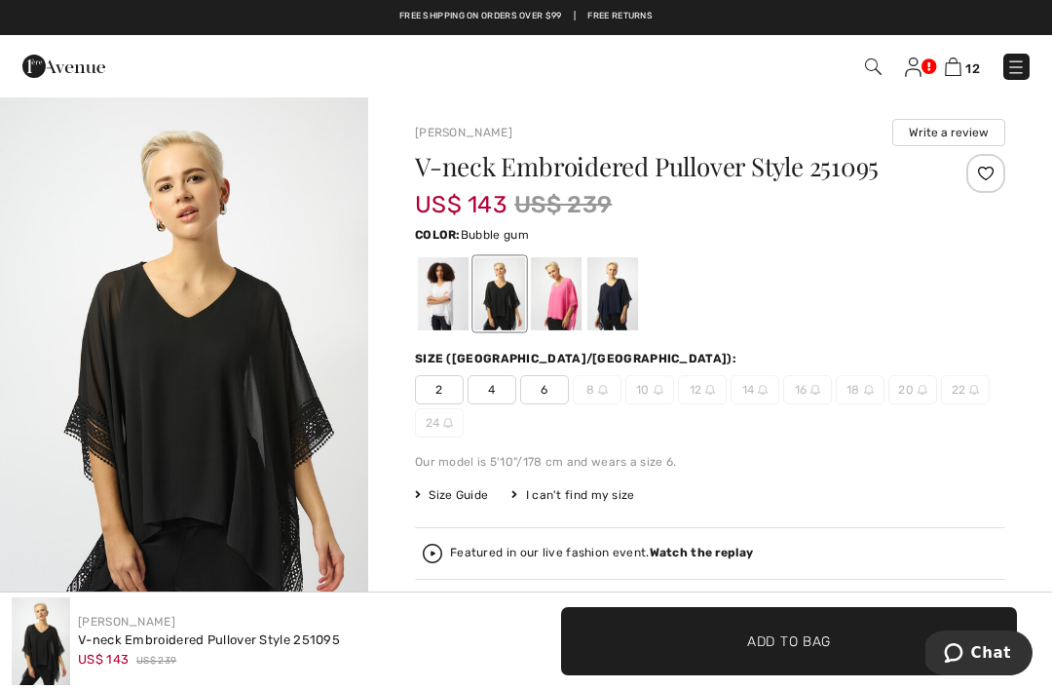
click at [566, 293] on div at bounding box center [556, 293] width 51 height 73
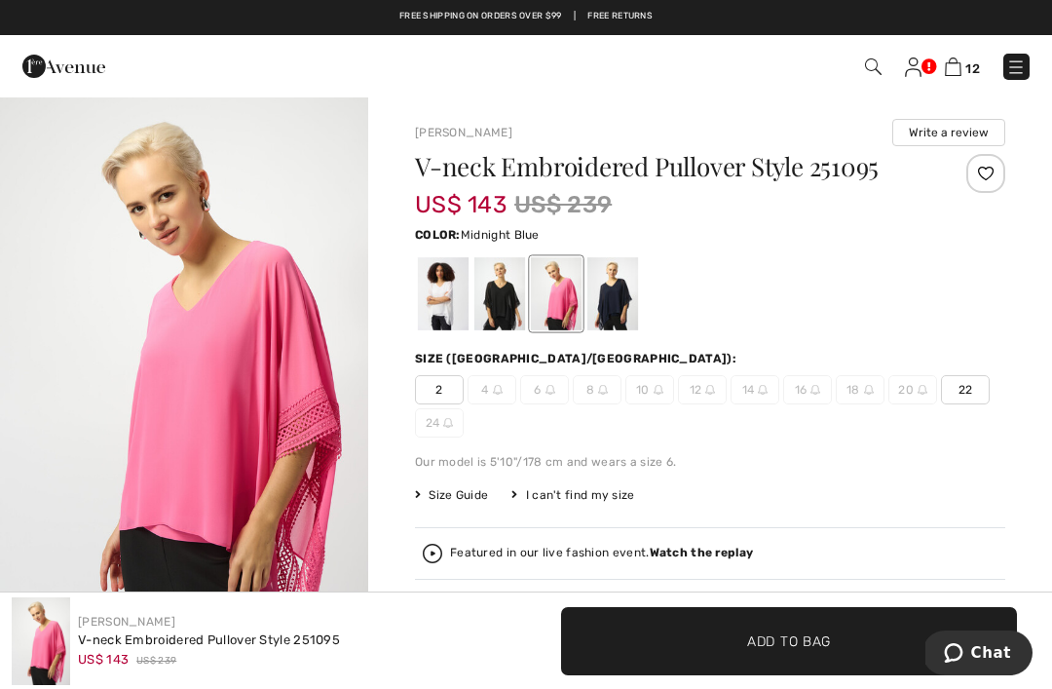
click at [614, 299] on div at bounding box center [612, 293] width 51 height 73
click at [309, 683] on div "Joseph Ribkoff V-neck Embroidered Pullover Style 251095 US$ 143 US$ 239" at bounding box center [263, 641] width 502 height 88
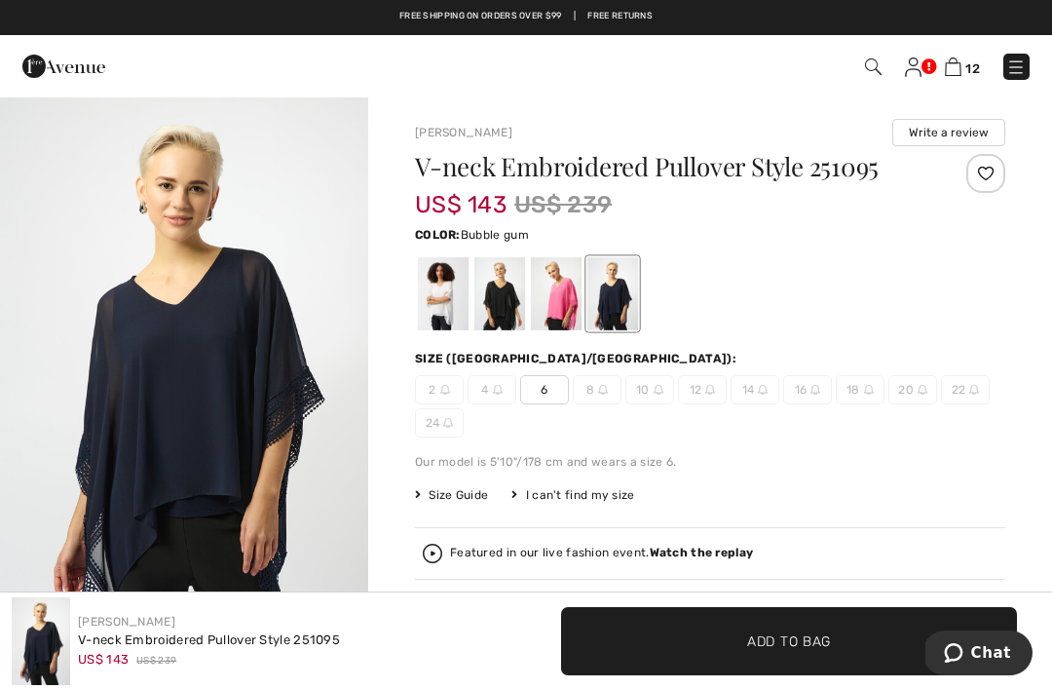
click at [555, 303] on div at bounding box center [556, 293] width 51 height 73
click at [332, 683] on div "Joseph Ribkoff V-neck Embroidered Pullover Style 251095 US$ 143 US$ 239" at bounding box center [263, 641] width 502 height 88
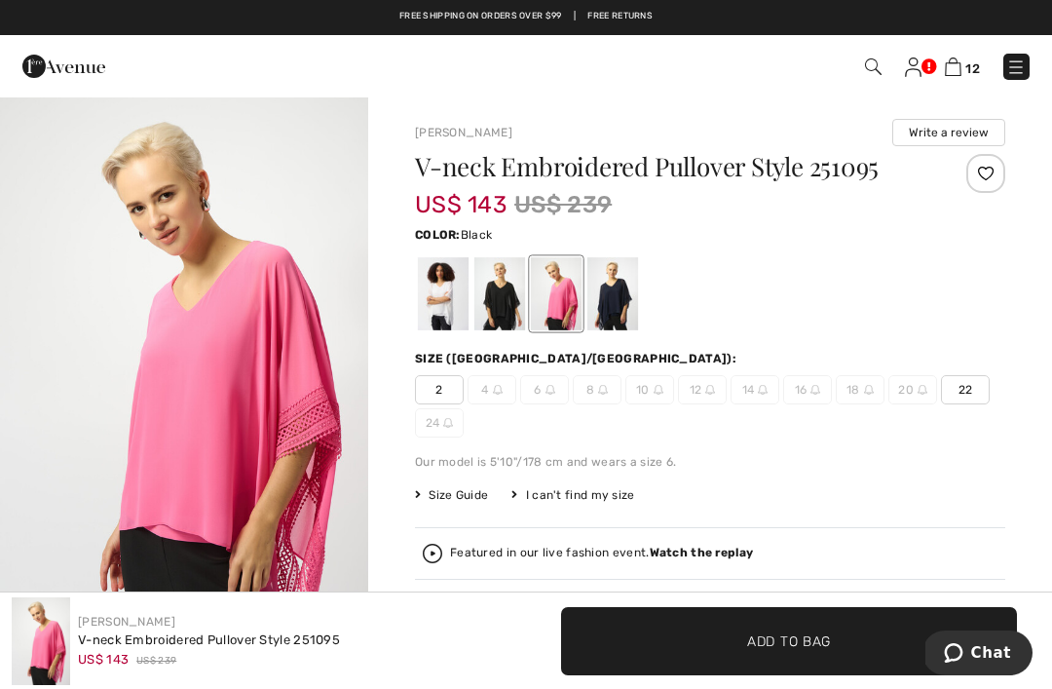
click at [502, 305] on div at bounding box center [499, 293] width 51 height 73
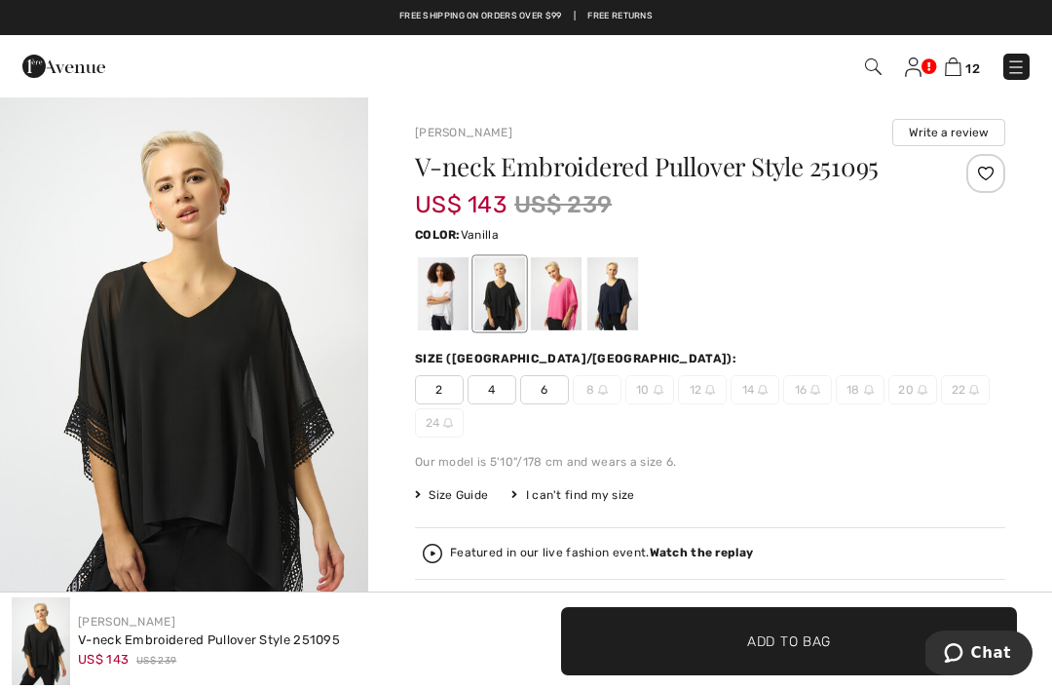
click at [440, 286] on div at bounding box center [443, 293] width 51 height 73
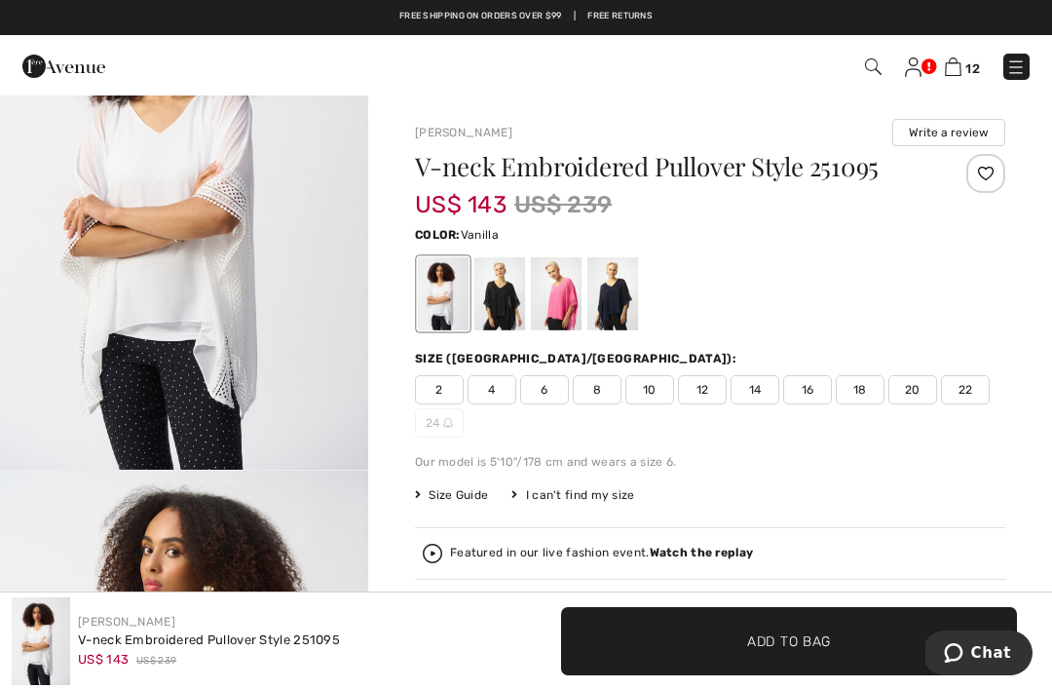
click at [707, 384] on span "12" at bounding box center [702, 389] width 49 height 29
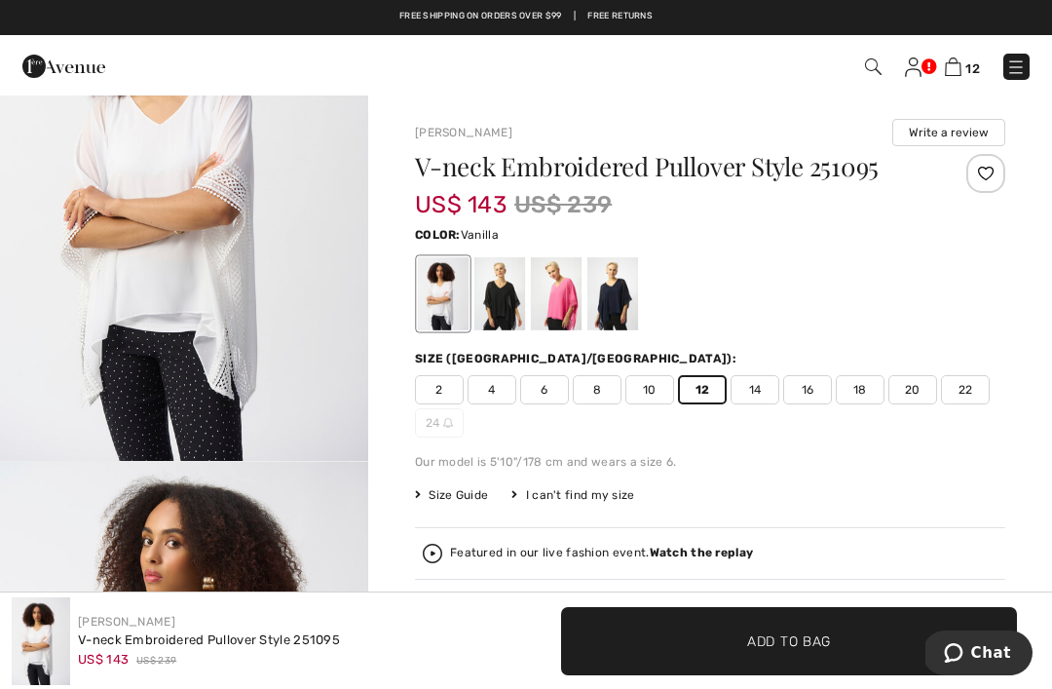
scroll to position [186, 0]
click at [795, 634] on span "Add to Bag" at bounding box center [789, 640] width 84 height 20
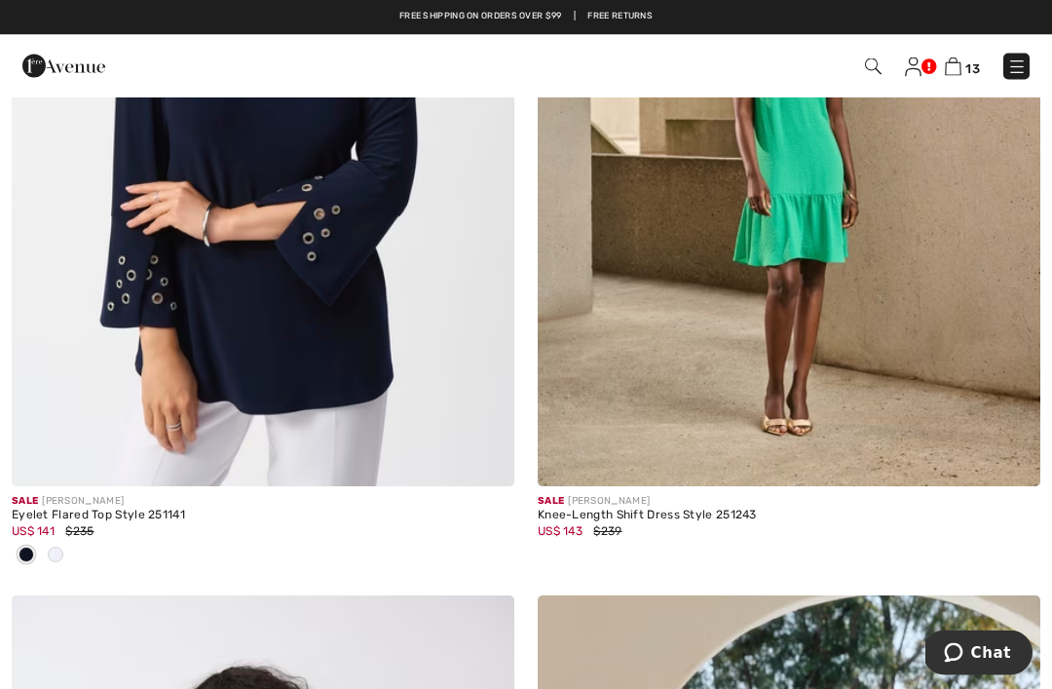
scroll to position [9237, 0]
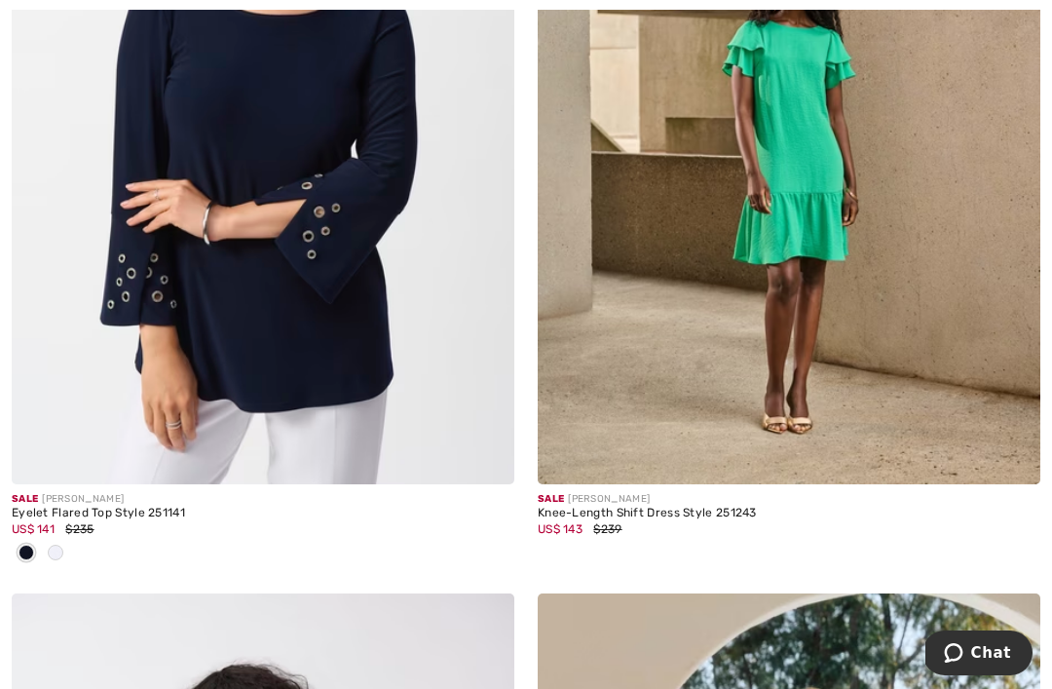
click at [49, 546] on span at bounding box center [56, 552] width 16 height 16
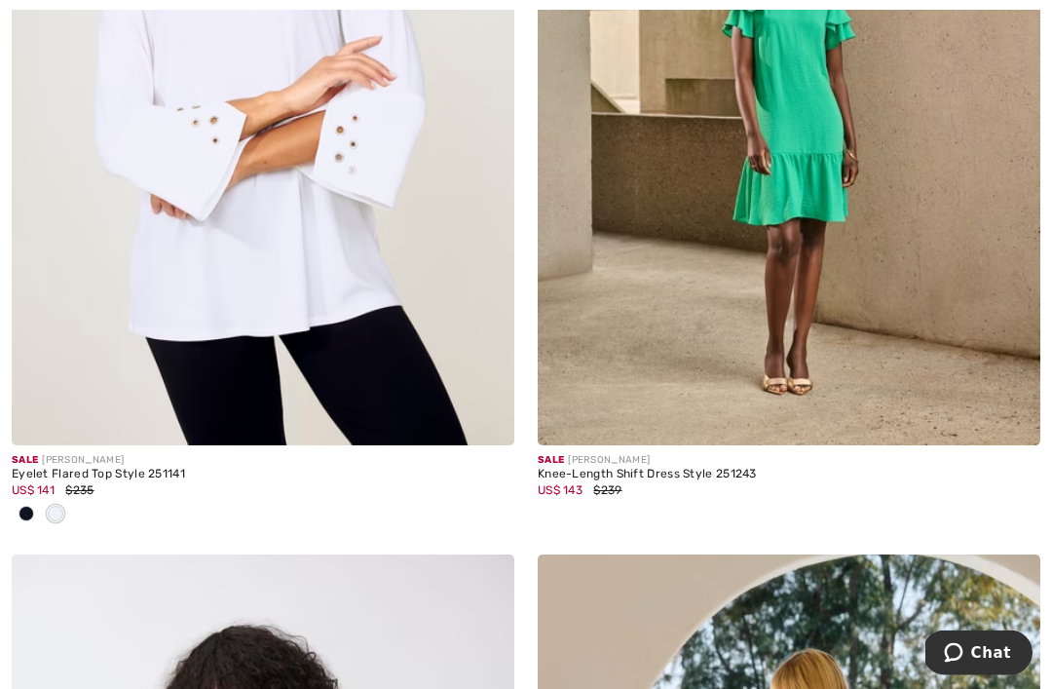
scroll to position [9276, 0]
click at [270, 276] on img at bounding box center [263, 68] width 502 height 754
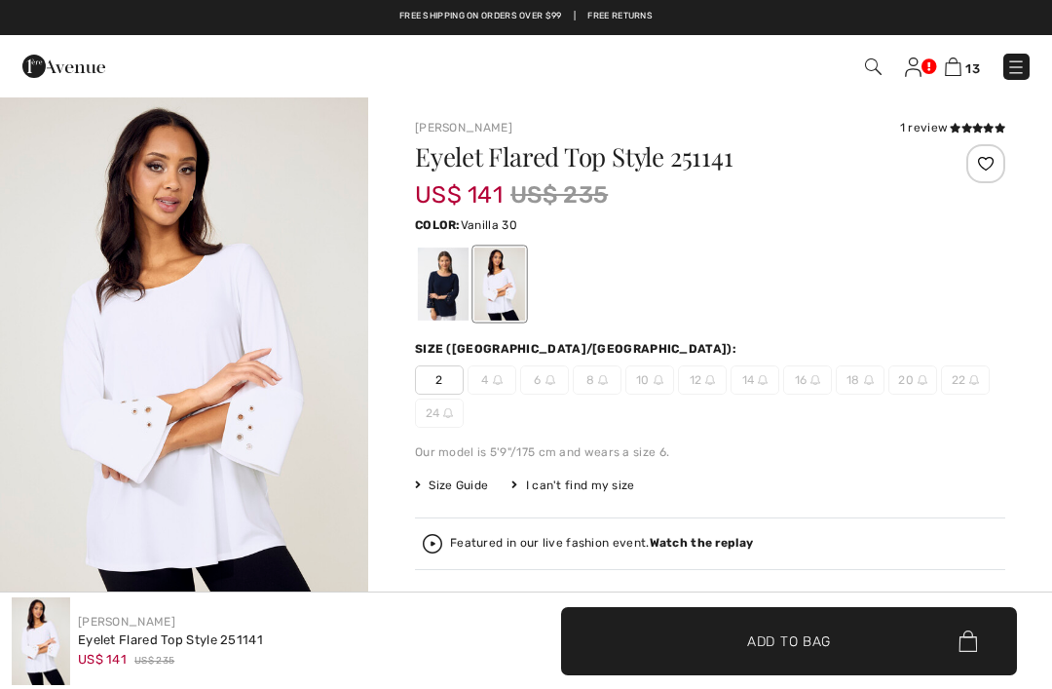
checkbox input "true"
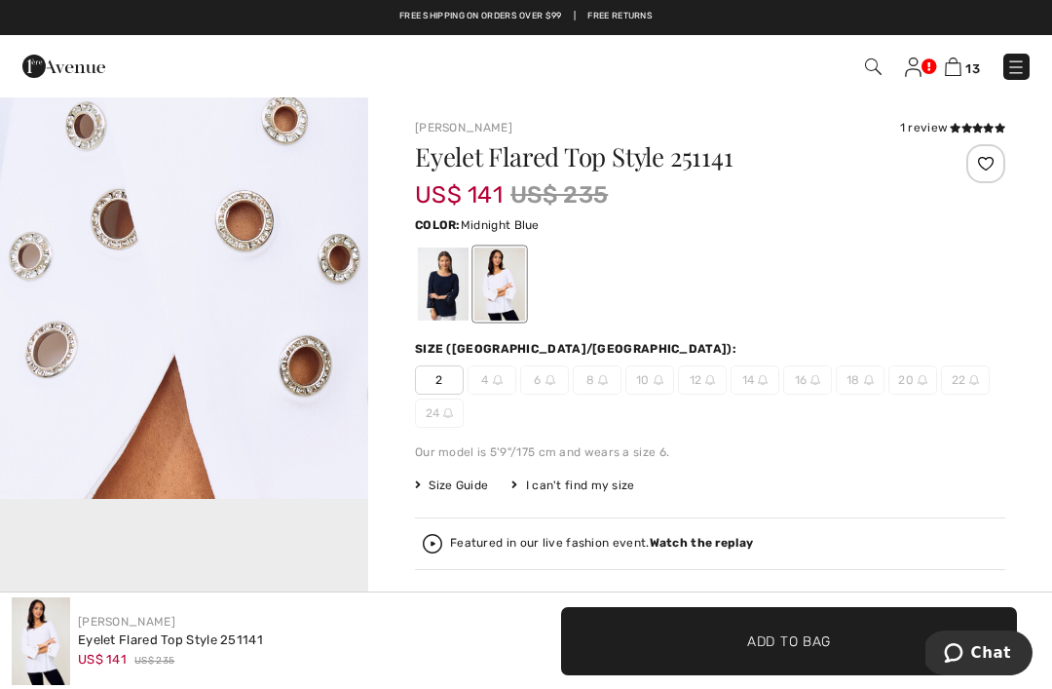
click at [435, 286] on div at bounding box center [443, 283] width 51 height 73
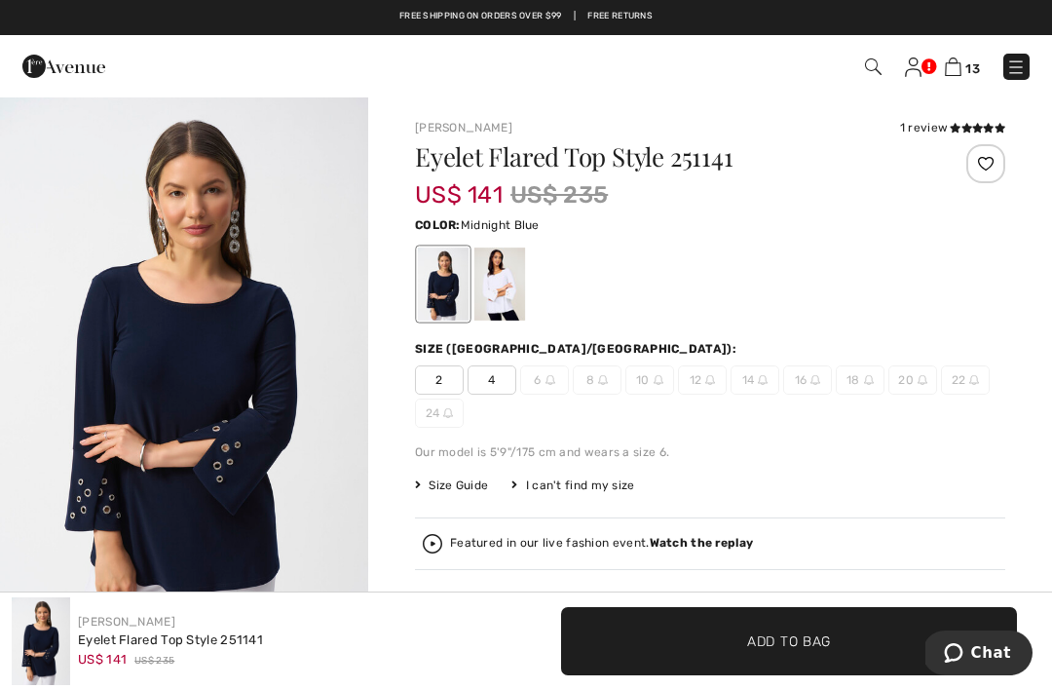
click at [705, 381] on img at bounding box center [710, 380] width 10 height 10
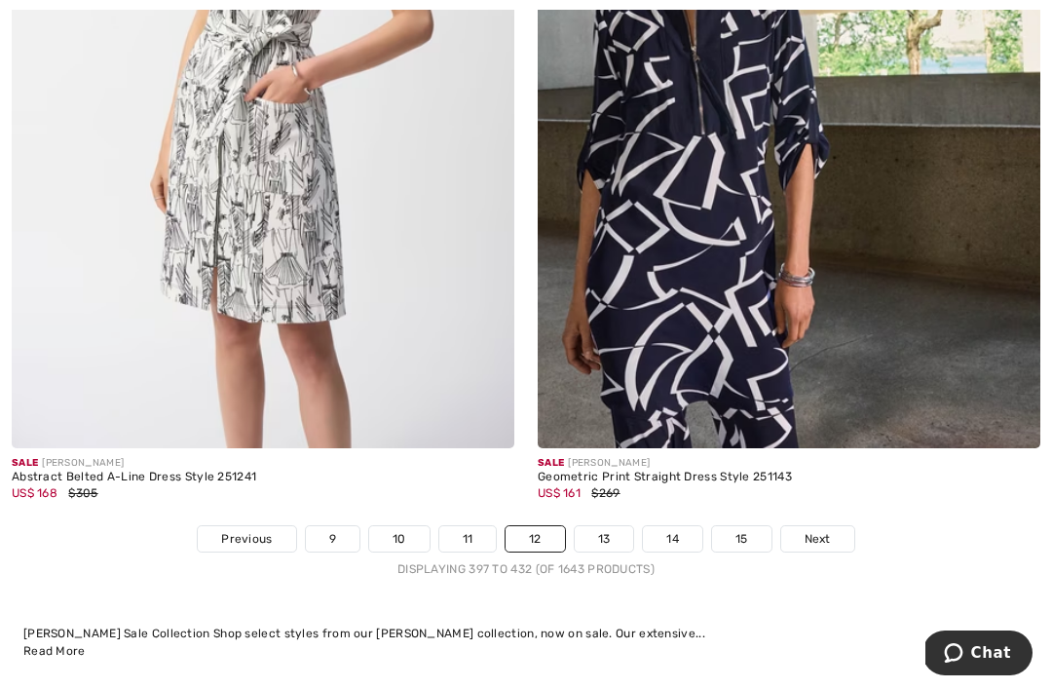
scroll to position [15481, 0]
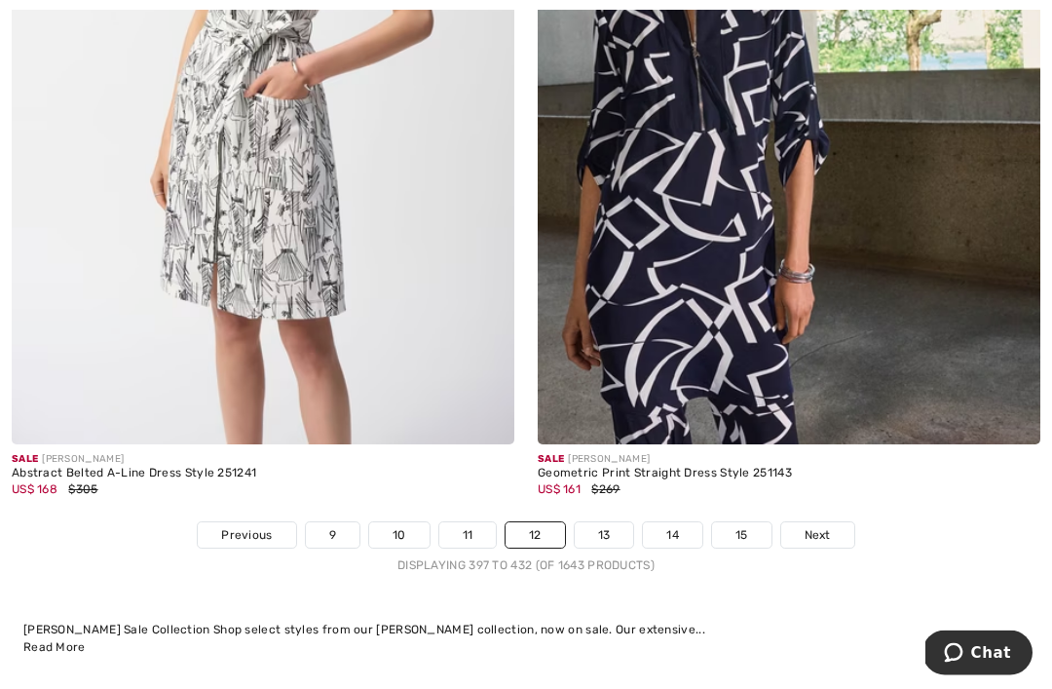
click at [610, 523] on link "13" at bounding box center [604, 535] width 59 height 25
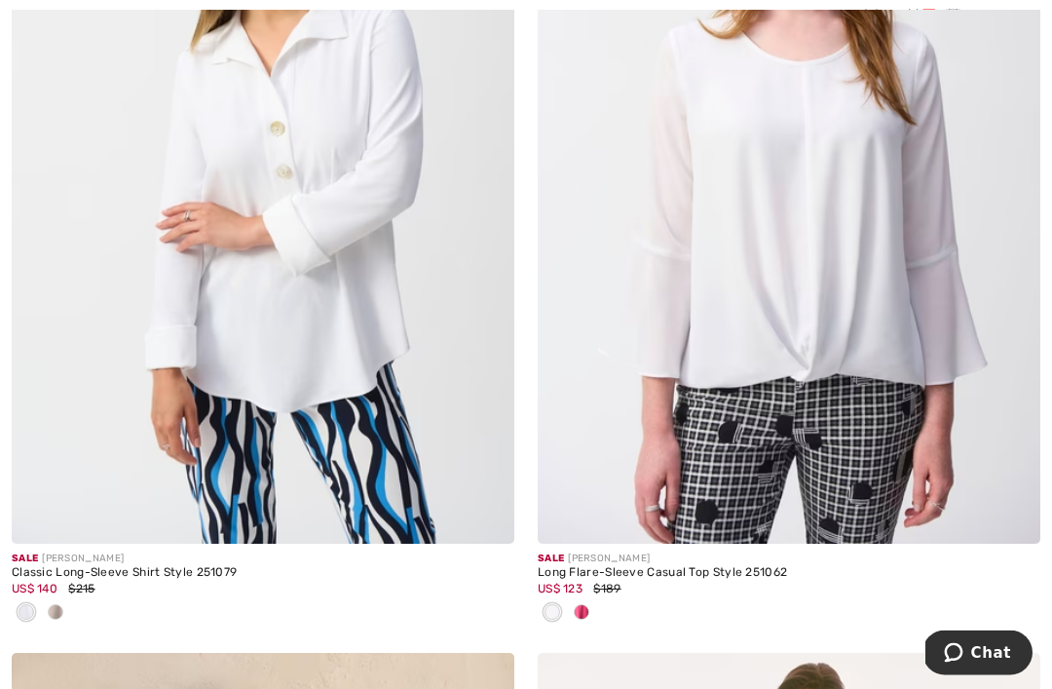
scroll to position [5824, 0]
click at [588, 606] on span at bounding box center [582, 612] width 16 height 16
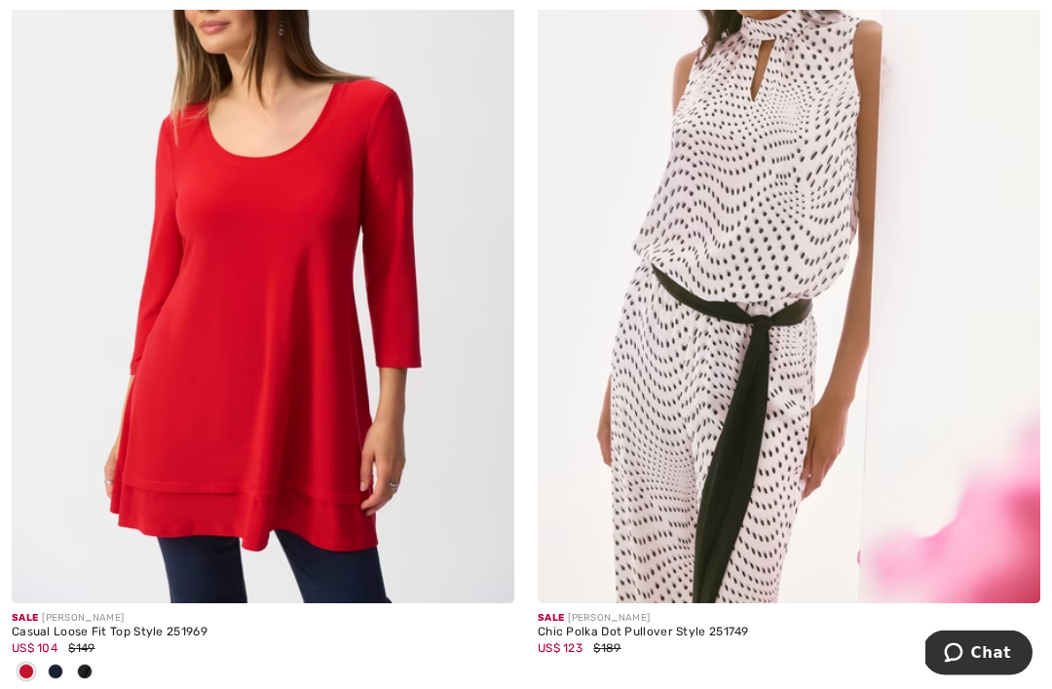
scroll to position [9182, 0]
click at [327, 370] on img at bounding box center [263, 226] width 502 height 754
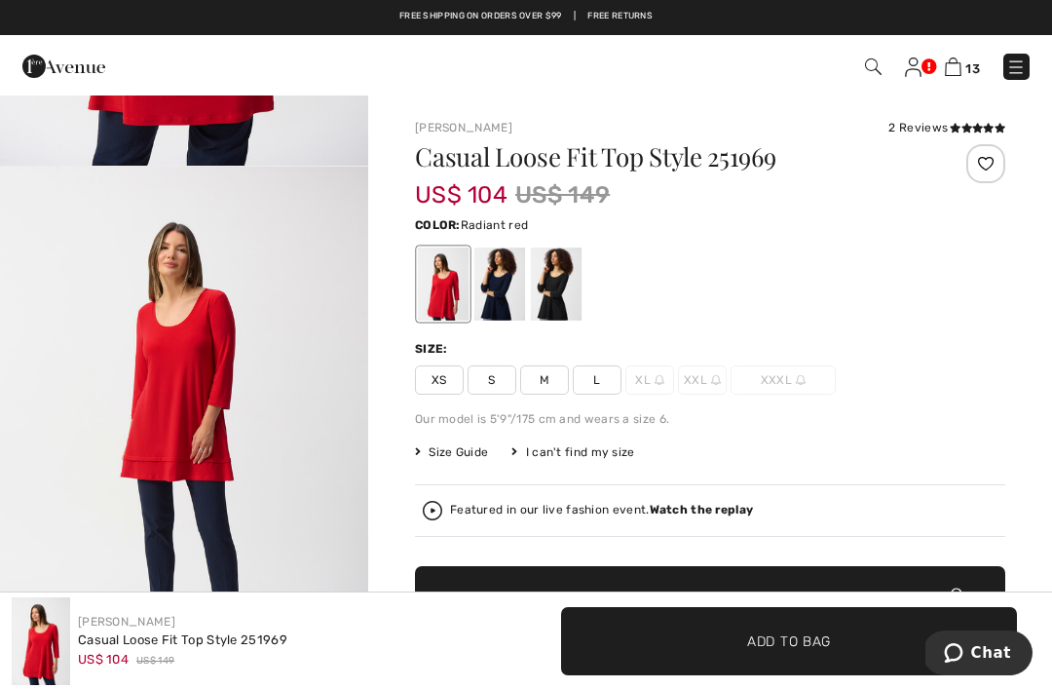
scroll to position [2237, 0]
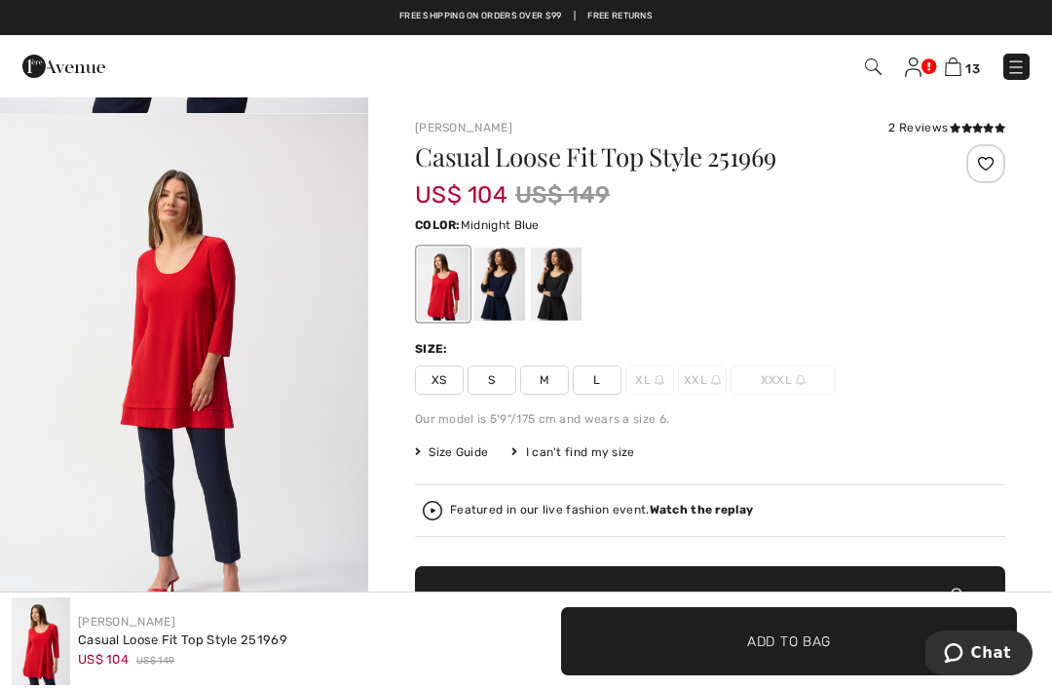
click at [502, 296] on div at bounding box center [499, 283] width 51 height 73
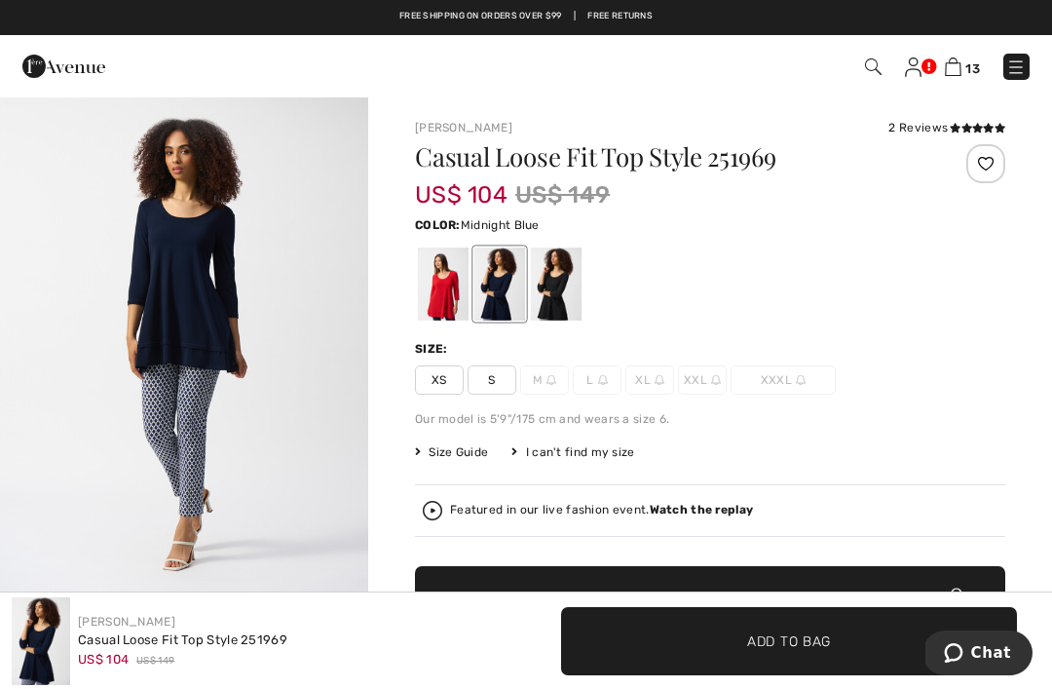
scroll to position [0, 0]
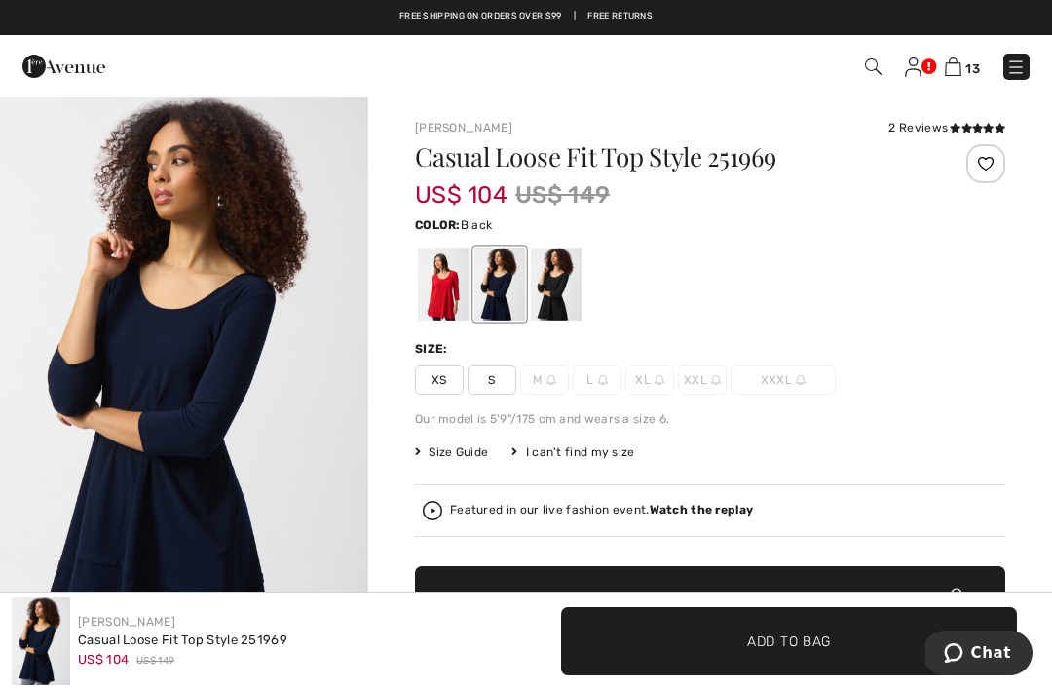
click at [575, 280] on div at bounding box center [556, 283] width 51 height 73
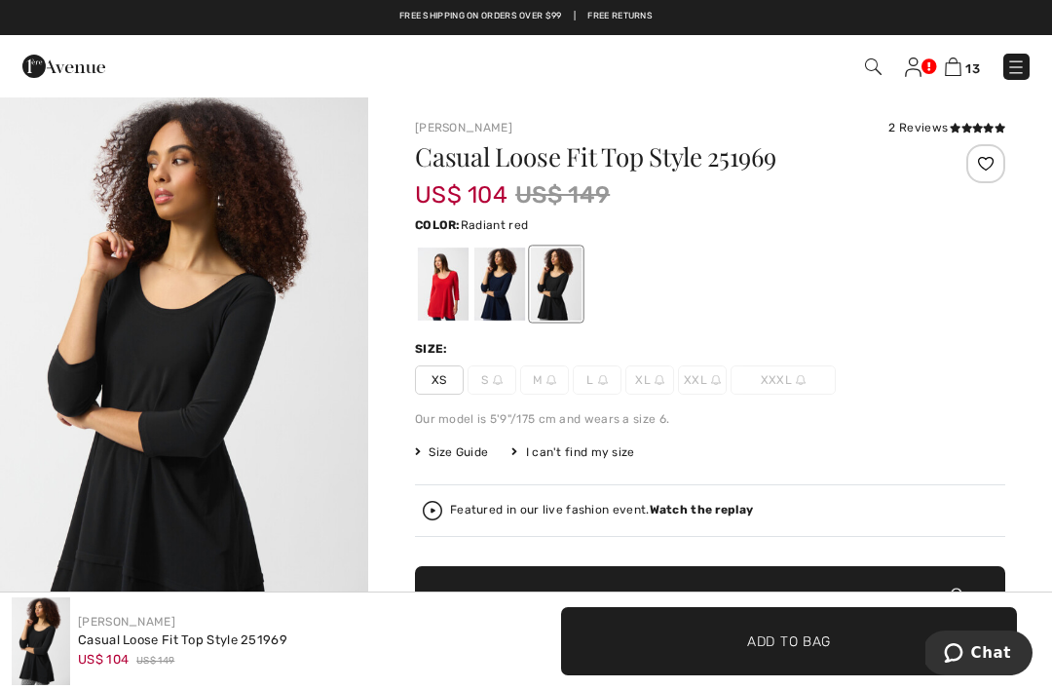
click at [441, 290] on div at bounding box center [443, 283] width 51 height 73
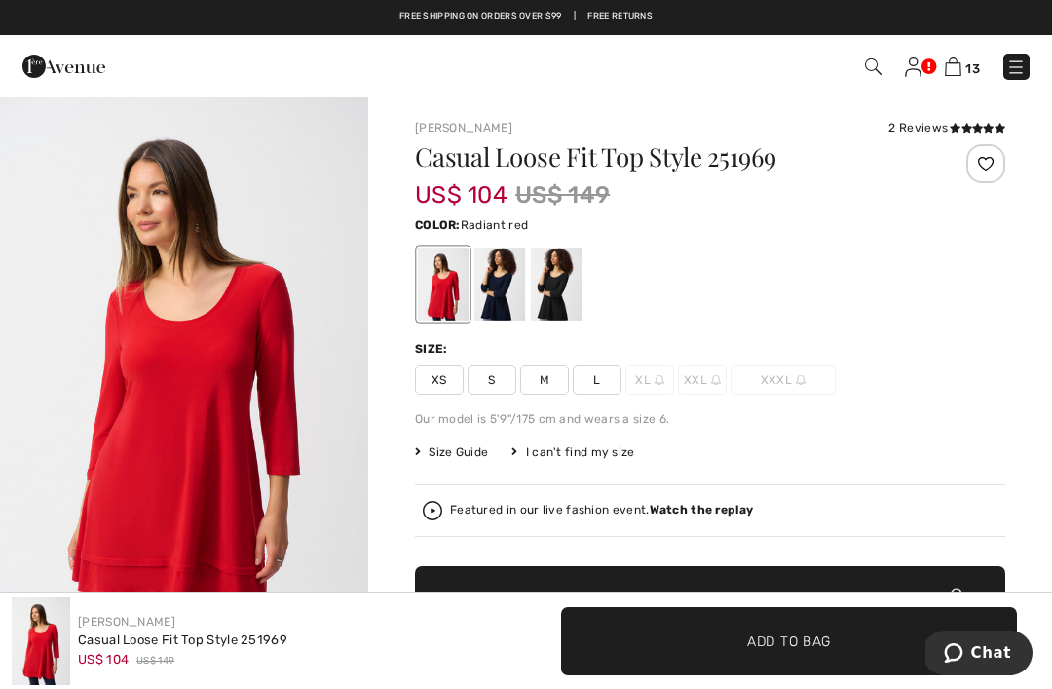
click at [590, 374] on span "L" at bounding box center [597, 379] width 49 height 29
click at [780, 640] on span "Add to Bag" at bounding box center [789, 640] width 84 height 20
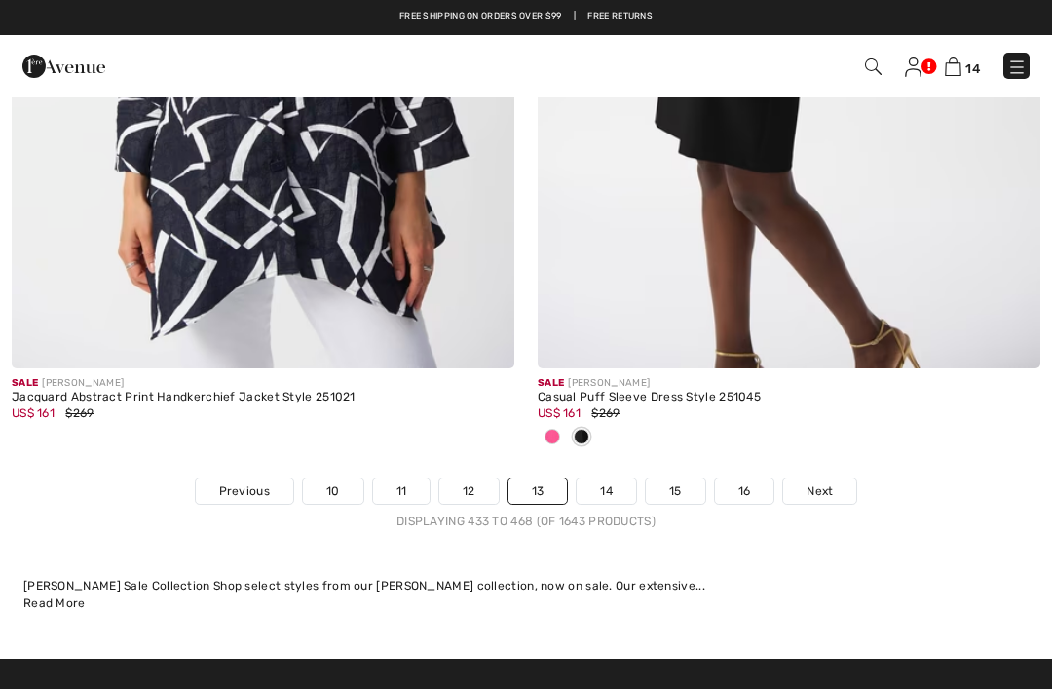
scroll to position [15492, 0]
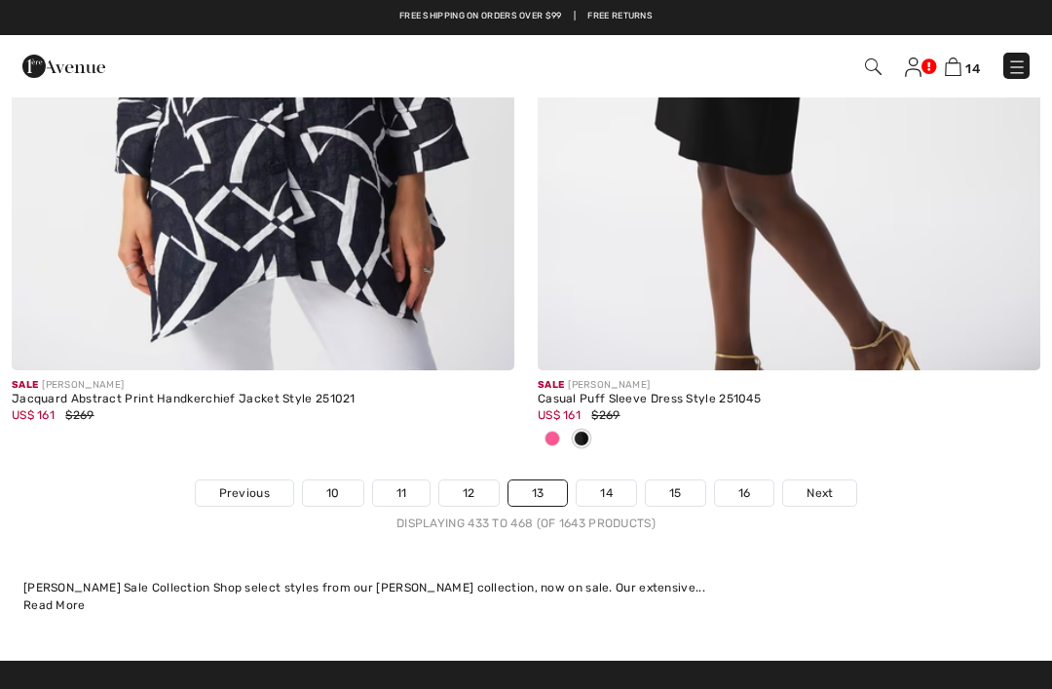
click at [609, 480] on link "14" at bounding box center [606, 492] width 59 height 25
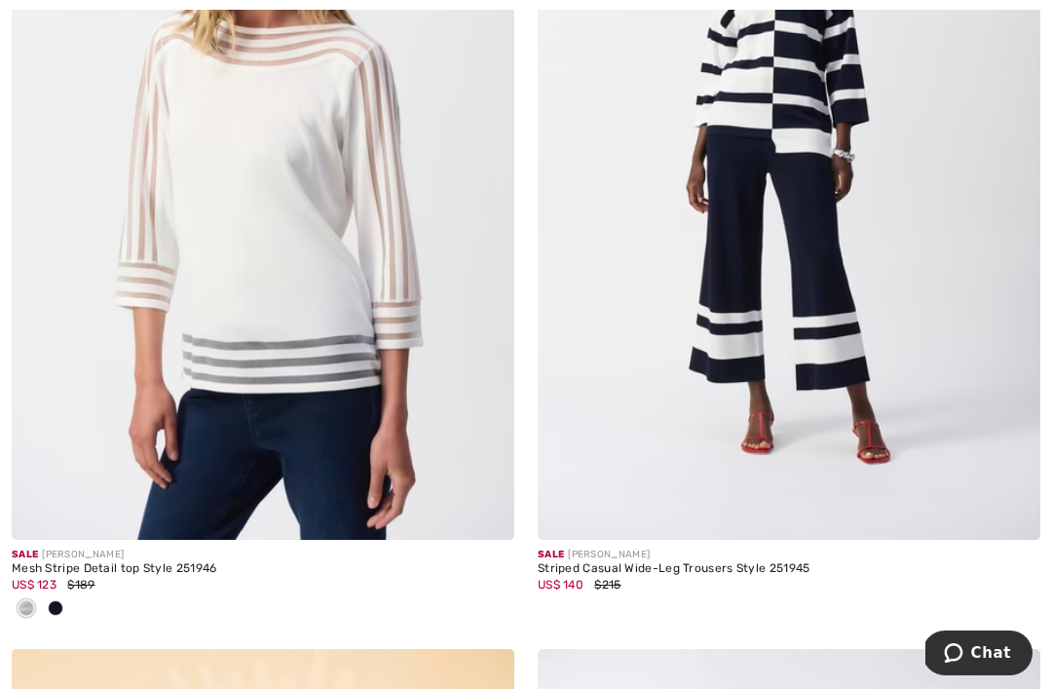
scroll to position [6498, 0]
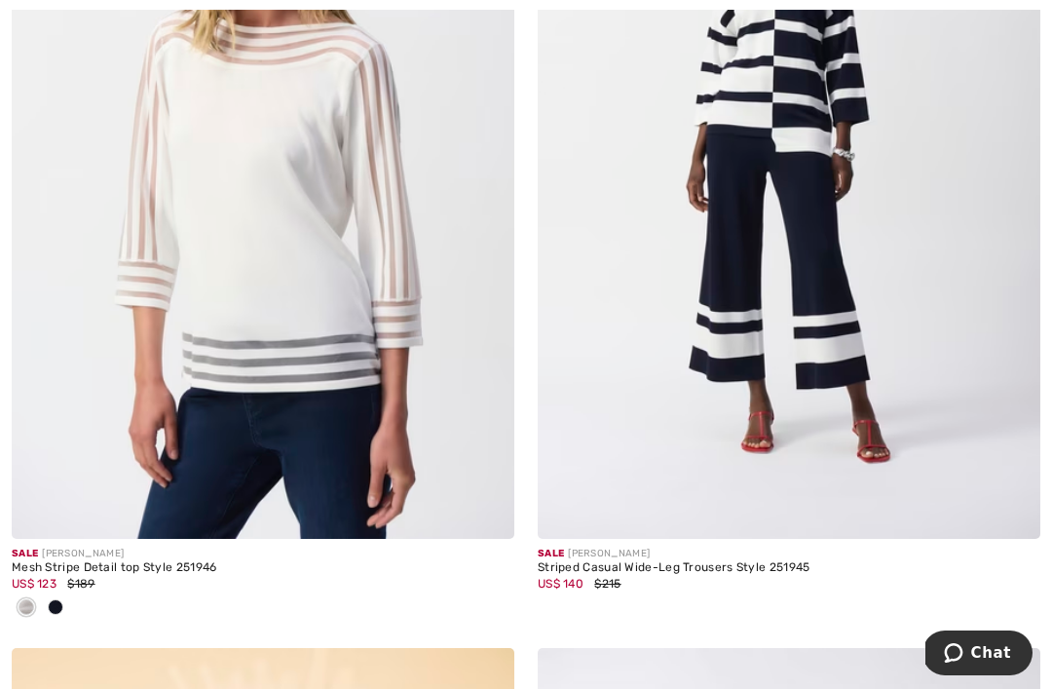
click at [59, 606] on span at bounding box center [56, 607] width 16 height 16
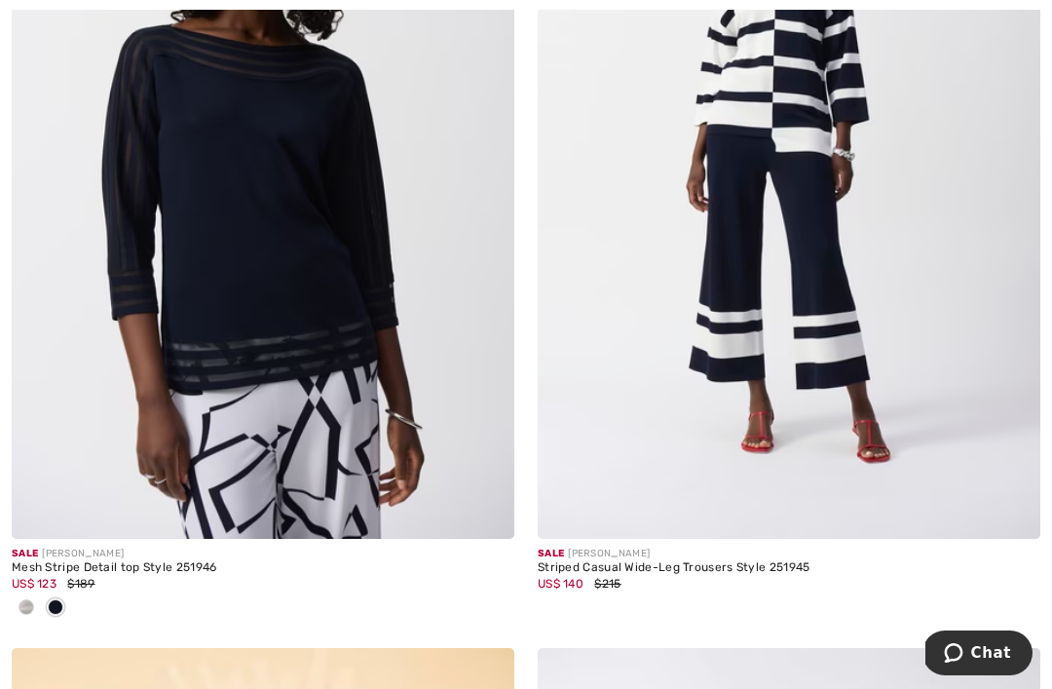
click at [303, 276] on img at bounding box center [263, 162] width 502 height 754
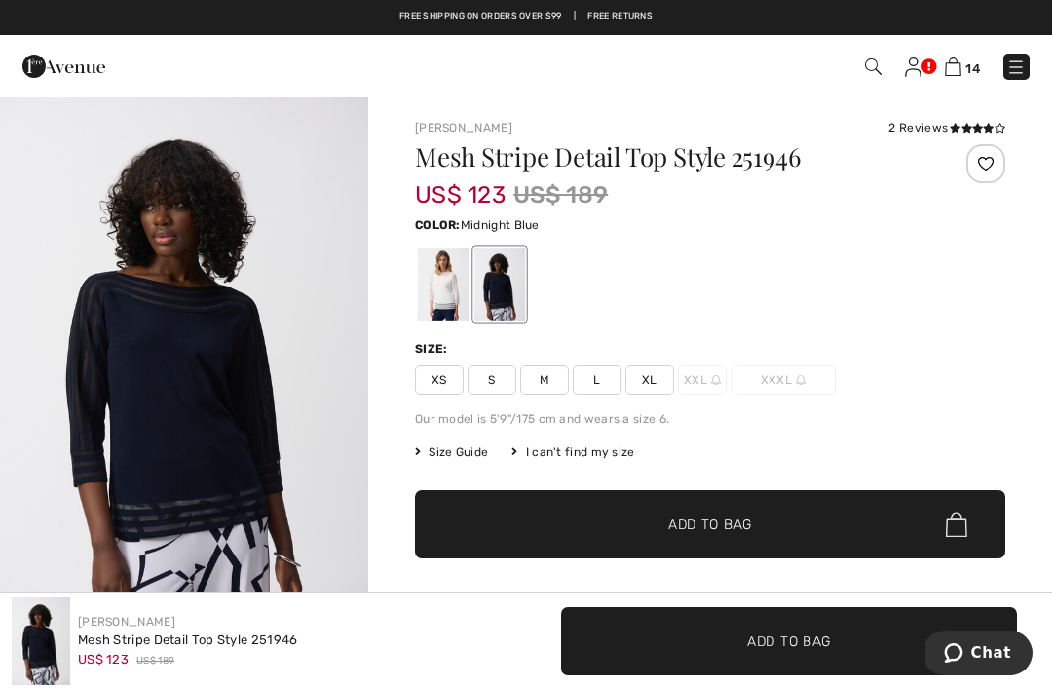
click at [595, 378] on span "L" at bounding box center [597, 379] width 49 height 29
click at [752, 535] on span "✔ Added to Bag Add to Bag" at bounding box center [710, 524] width 590 height 68
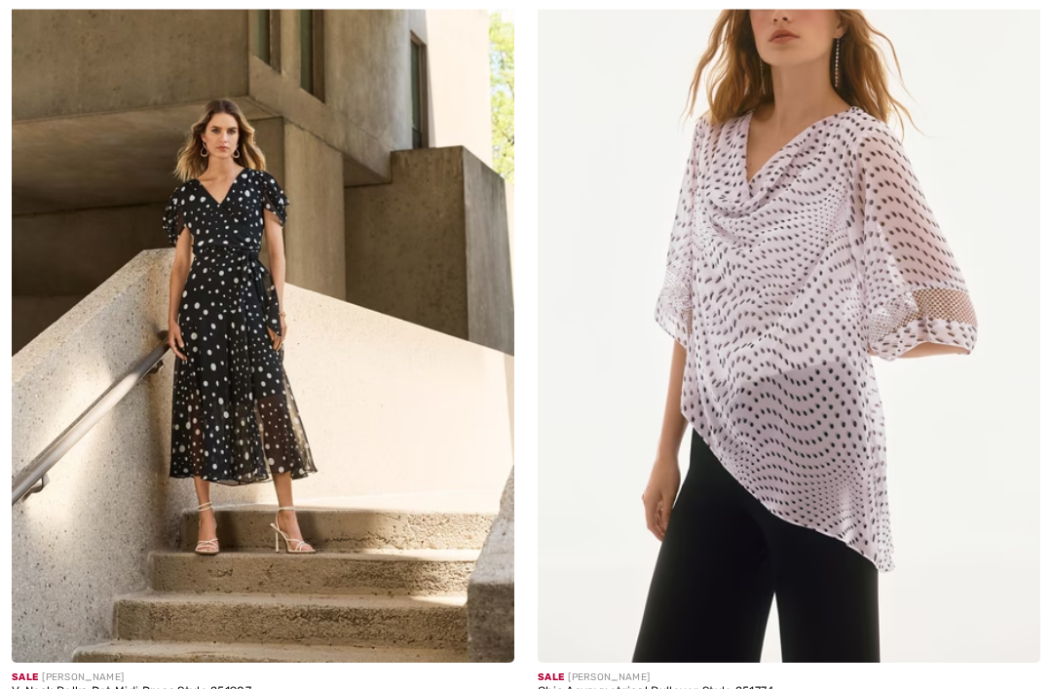
scroll to position [10850, 0]
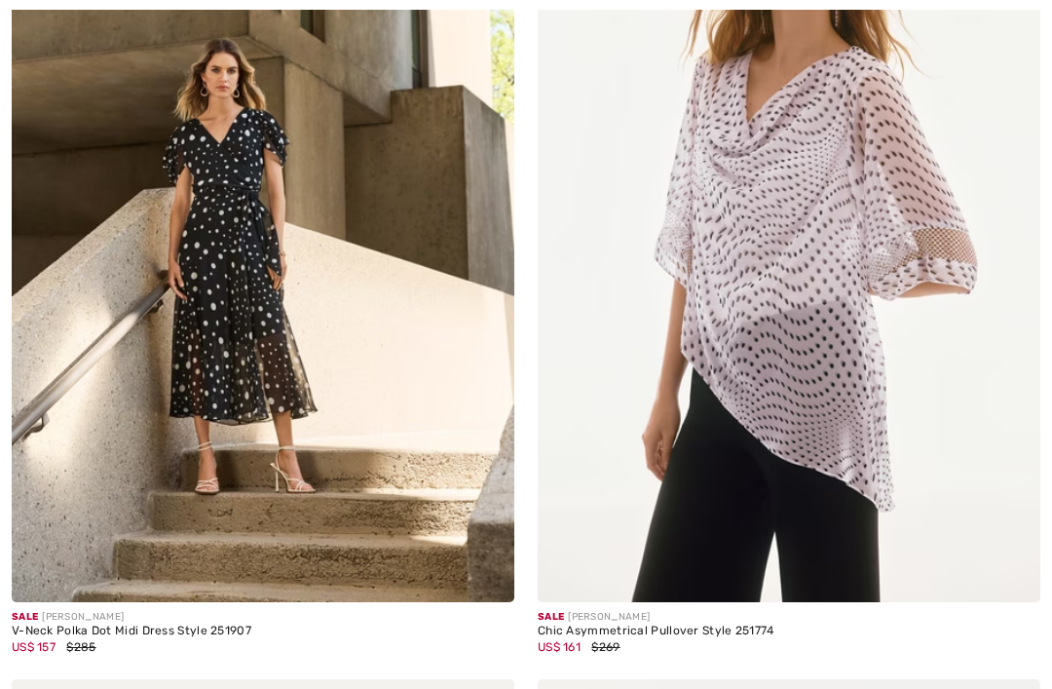
click at [856, 404] on img at bounding box center [789, 225] width 502 height 754
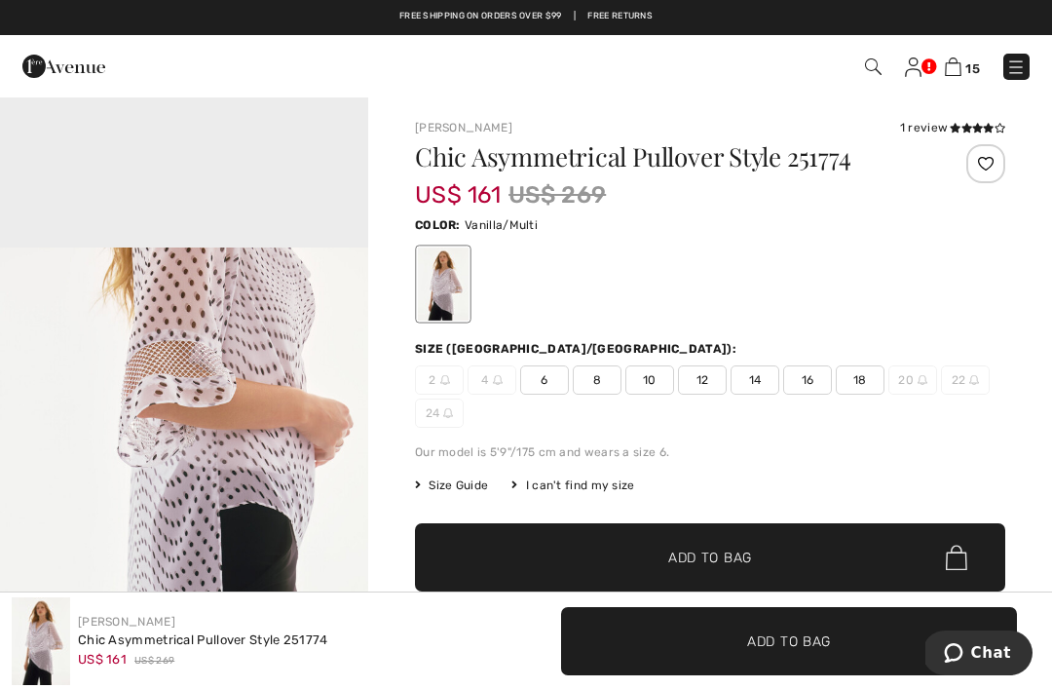
click at [698, 373] on span "12" at bounding box center [702, 379] width 49 height 29
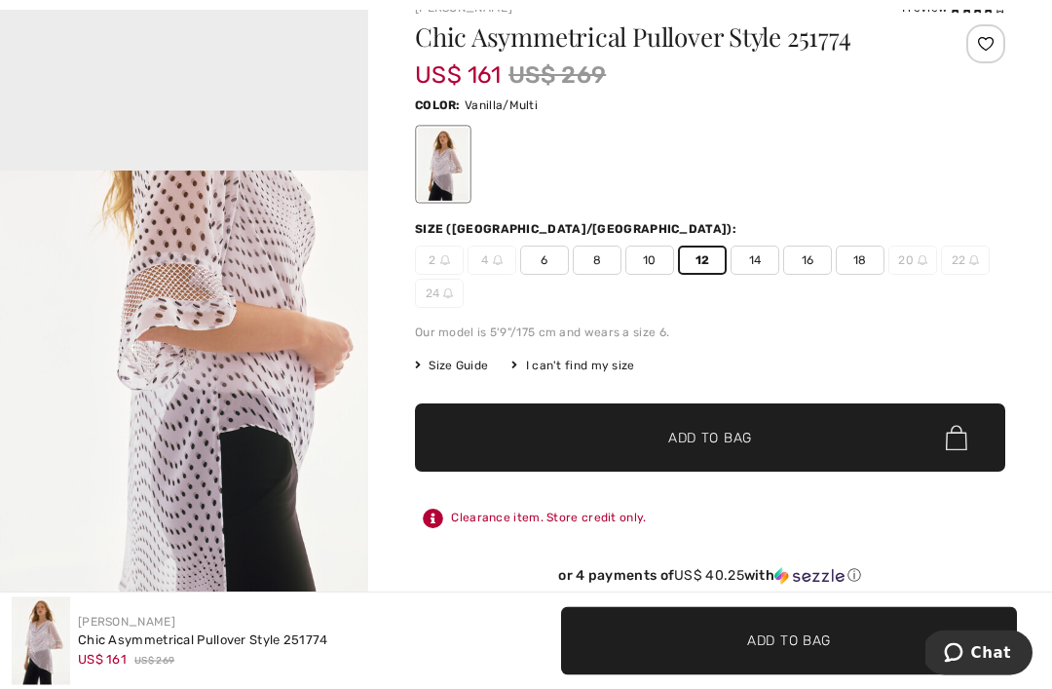
scroll to position [120, 0]
click at [753, 448] on span "✔ Added to Bag Add to Bag" at bounding box center [710, 437] width 590 height 68
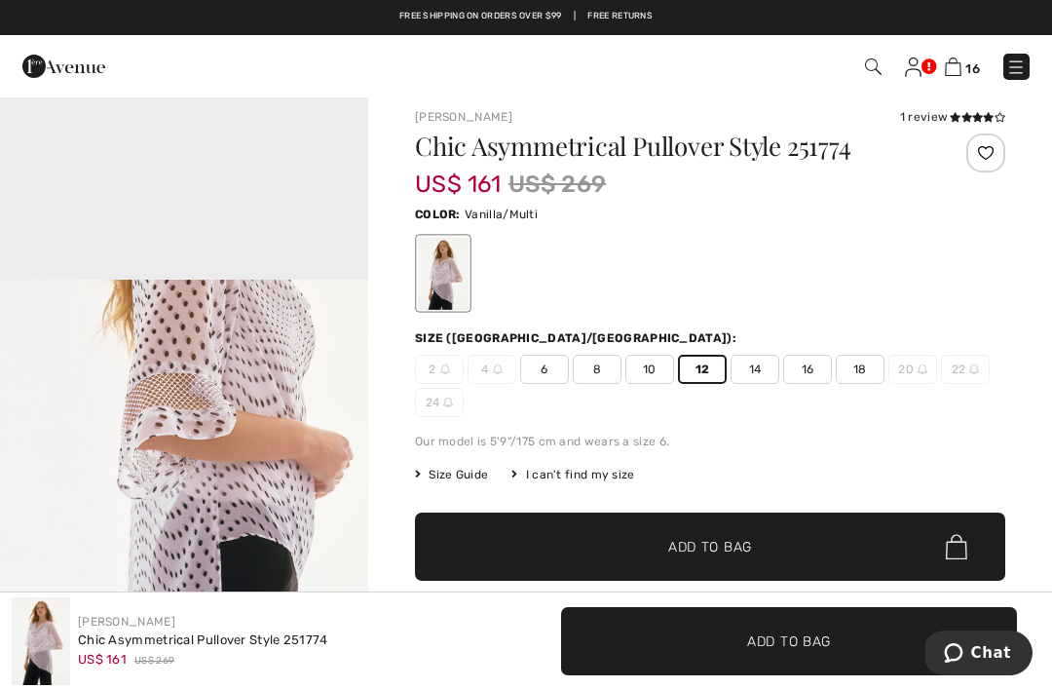
scroll to position [0, 0]
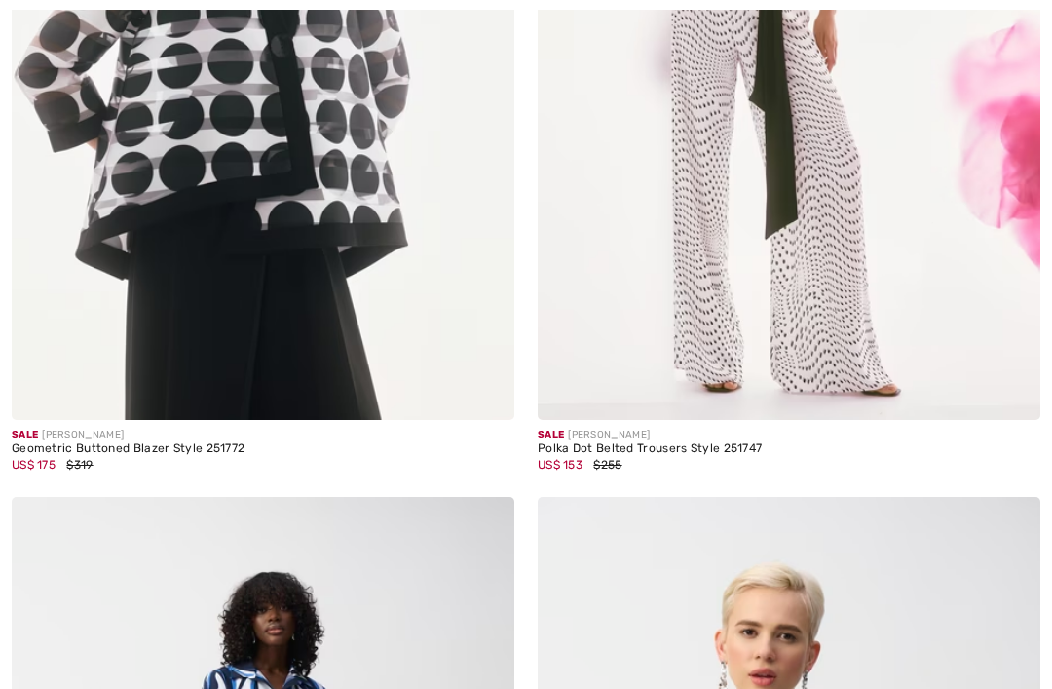
scroll to position [11863, 0]
click at [887, 339] on img at bounding box center [789, 43] width 502 height 754
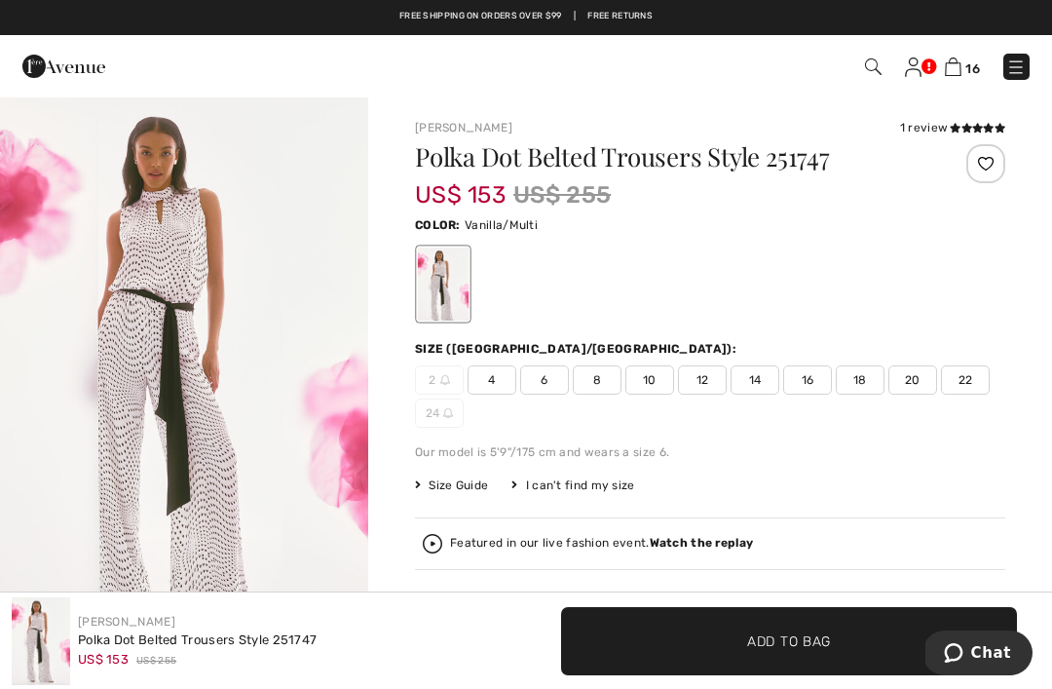
click at [756, 389] on span "14" at bounding box center [754, 379] width 49 height 29
click at [820, 621] on span "✔ Added to Bag Add to Bag" at bounding box center [789, 641] width 456 height 68
click at [793, 646] on span "Add to Bag" at bounding box center [789, 640] width 84 height 20
click at [688, 651] on span "✔ Added to Bag Add to Bag" at bounding box center [789, 641] width 456 height 68
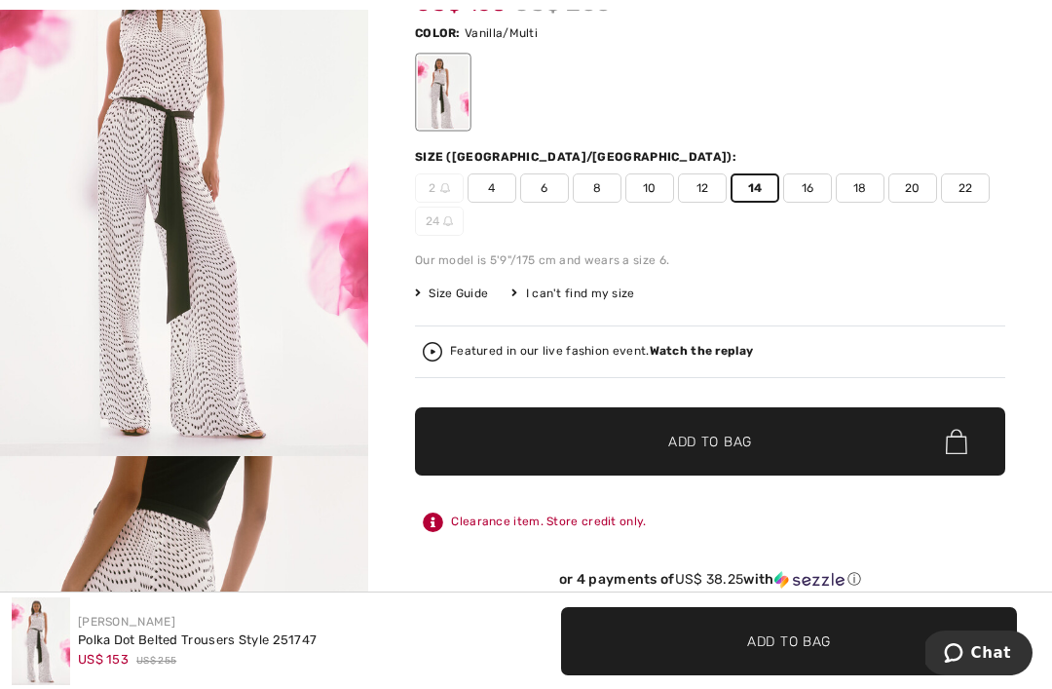
scroll to position [190, 0]
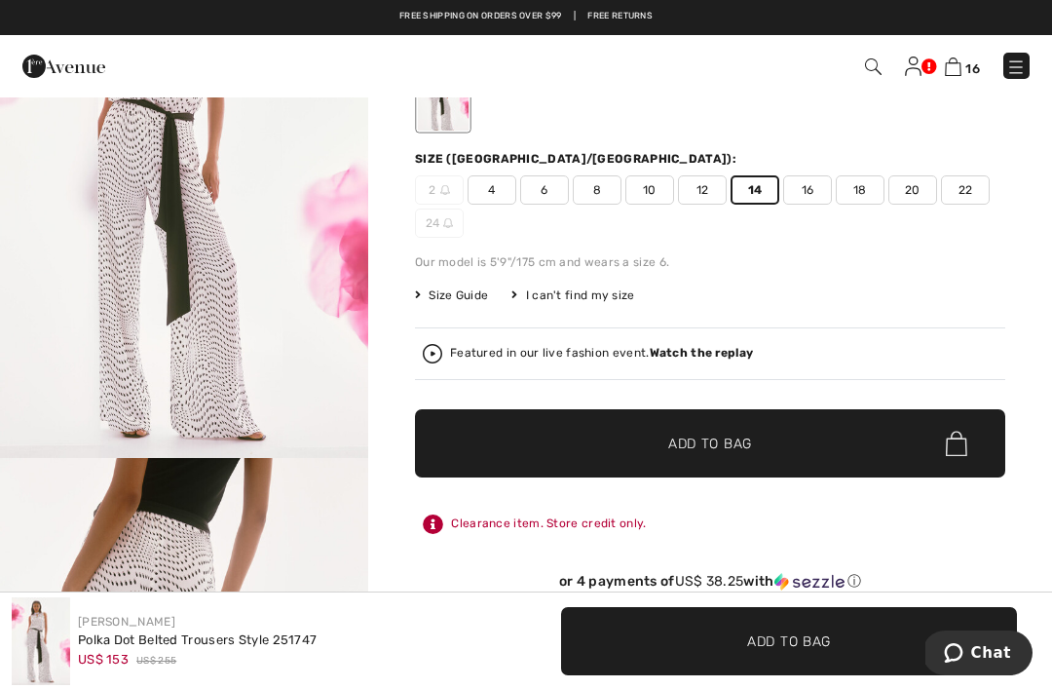
click at [699, 196] on span "12" at bounding box center [702, 189] width 49 height 29
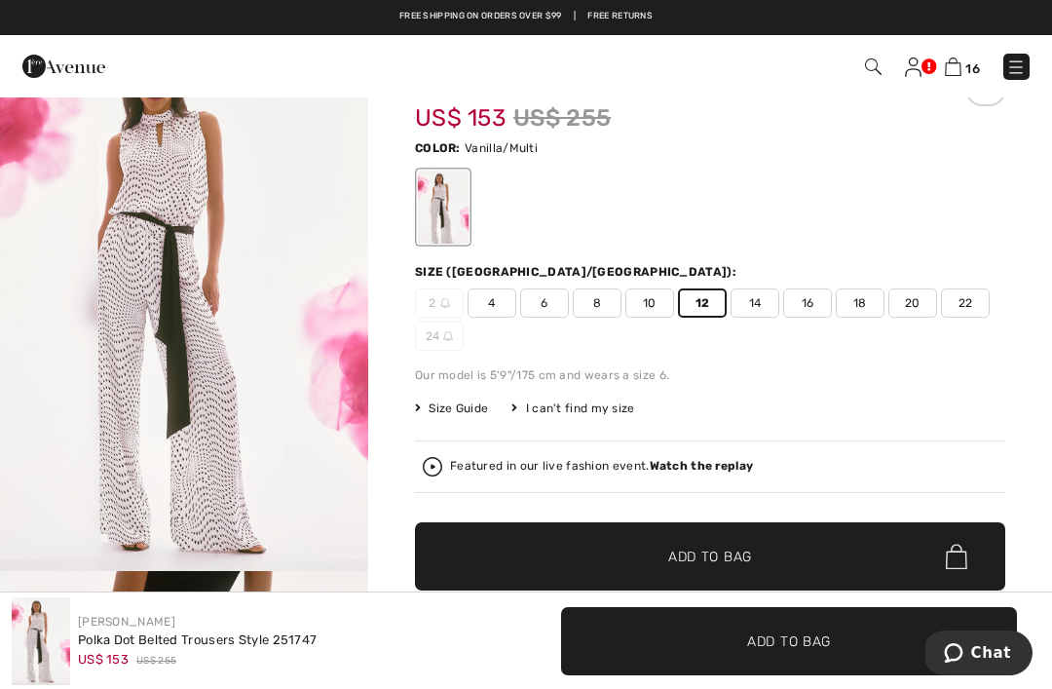
scroll to position [0, 0]
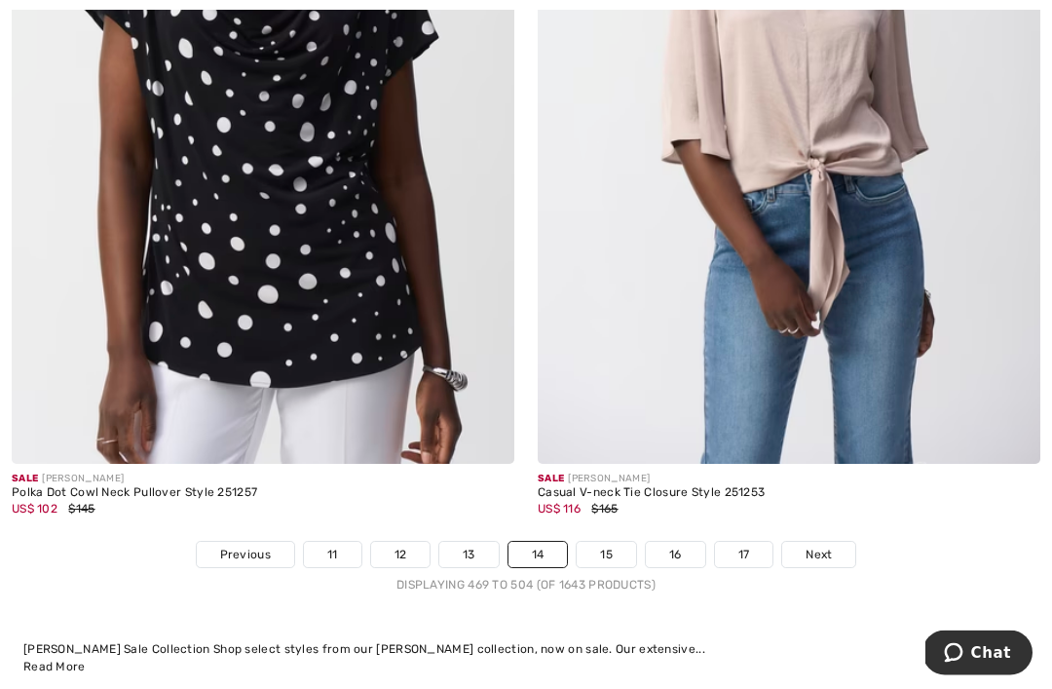
scroll to position [15142, 0]
click at [611, 540] on link "15" at bounding box center [606, 552] width 59 height 25
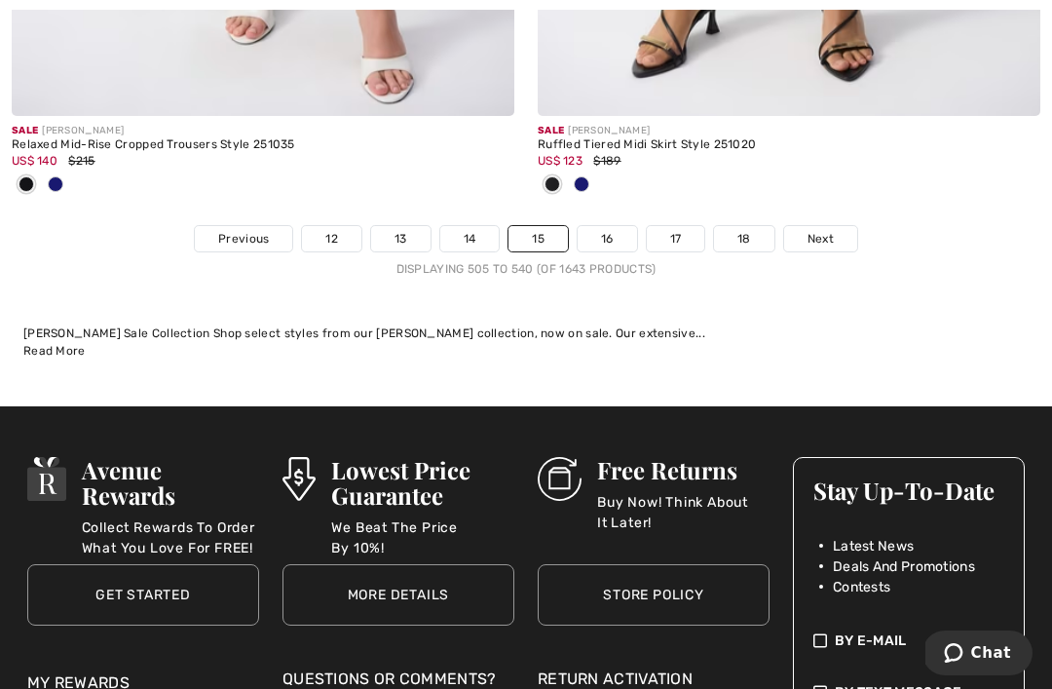
scroll to position [15457, 0]
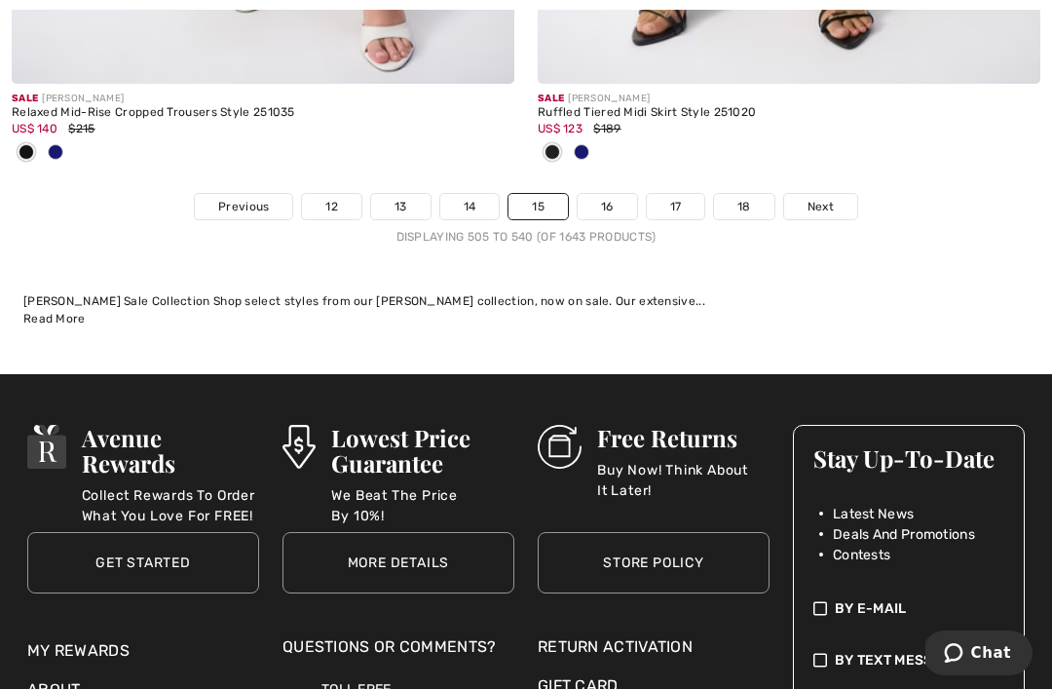
click at [614, 194] on link "16" at bounding box center [606, 206] width 59 height 25
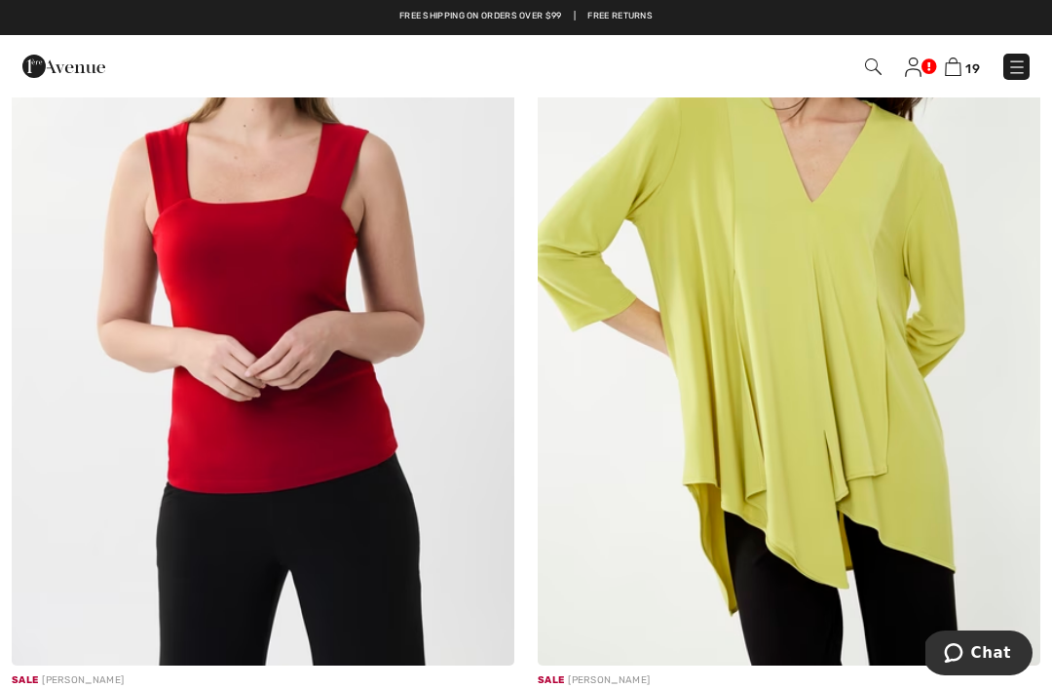
scroll to position [5575, 0]
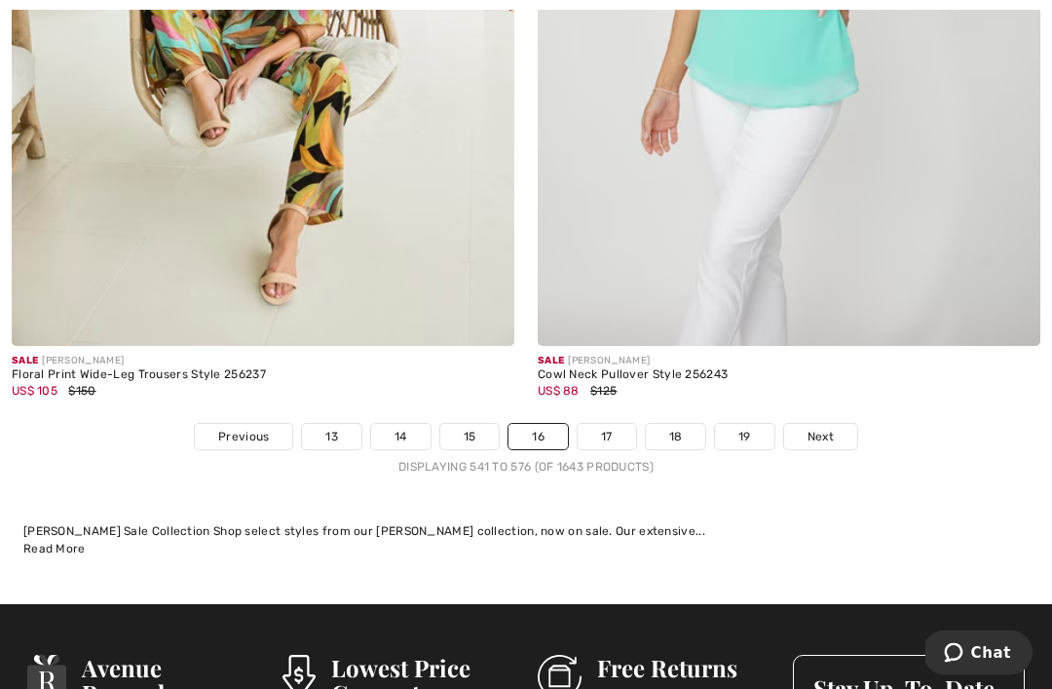
scroll to position [15420, 0]
click at [608, 428] on link "17" at bounding box center [606, 436] width 58 height 25
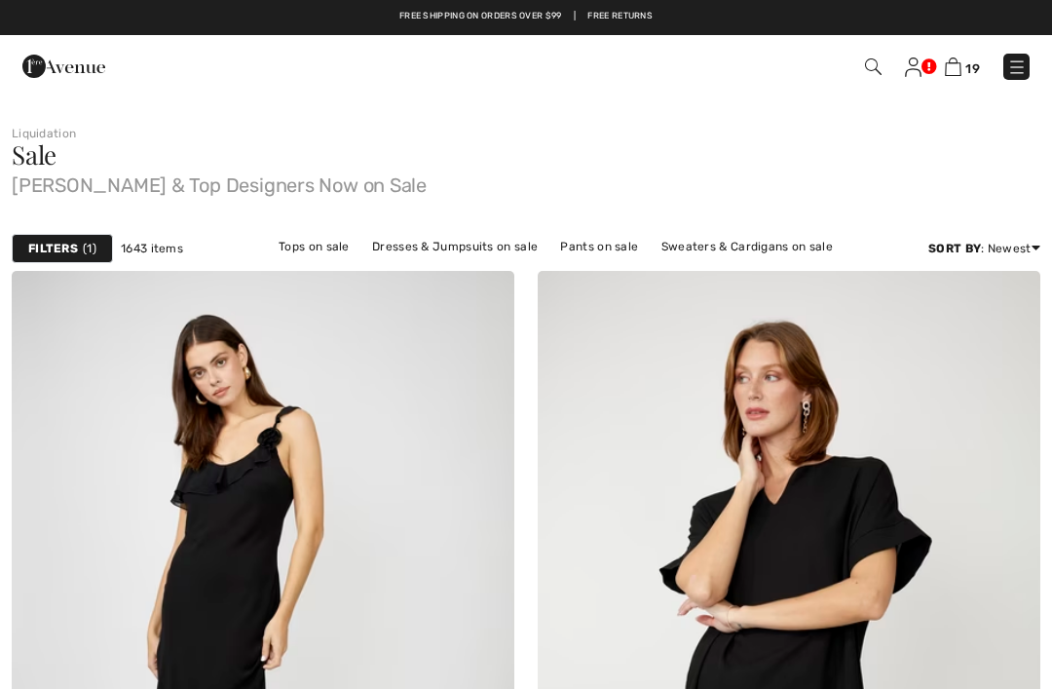
checkbox input "true"
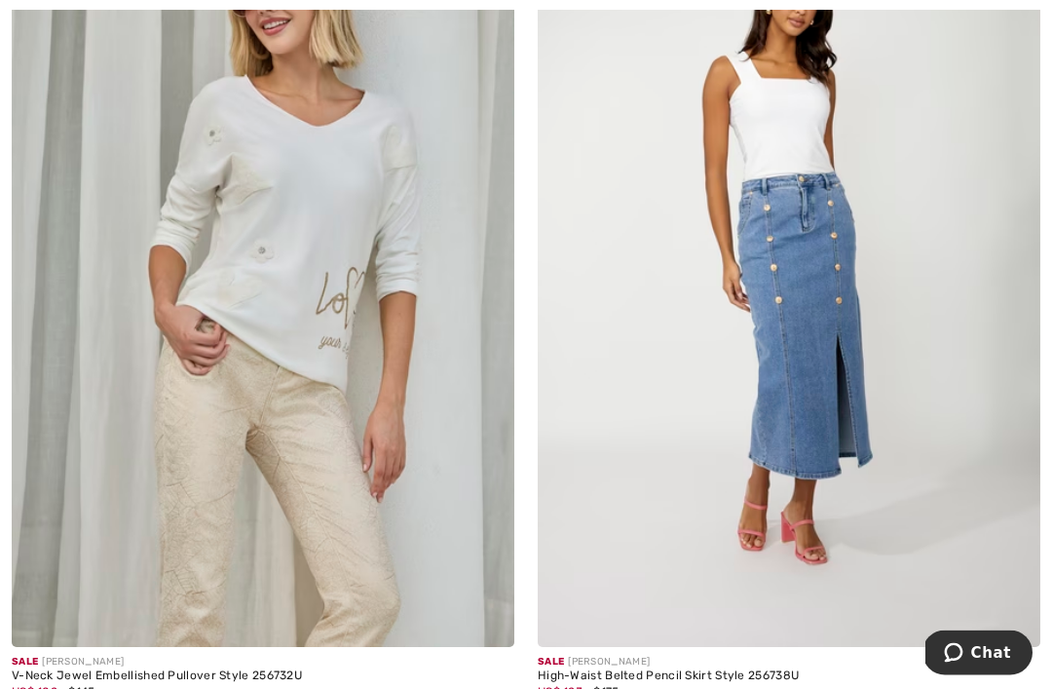
scroll to position [14065, 0]
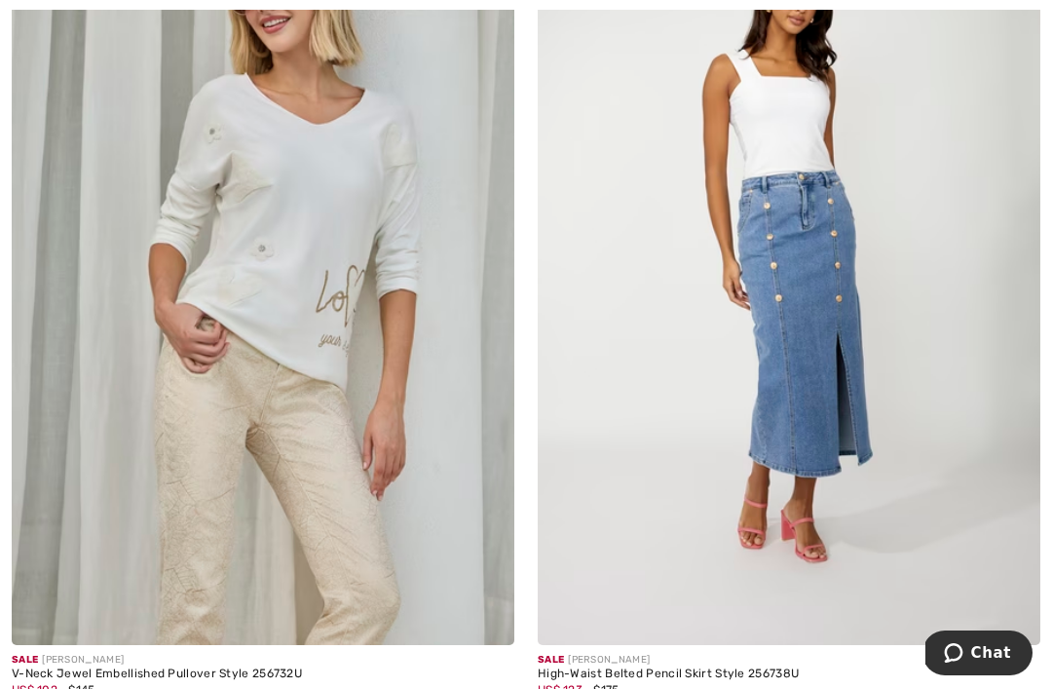
click at [364, 344] on img at bounding box center [263, 268] width 502 height 754
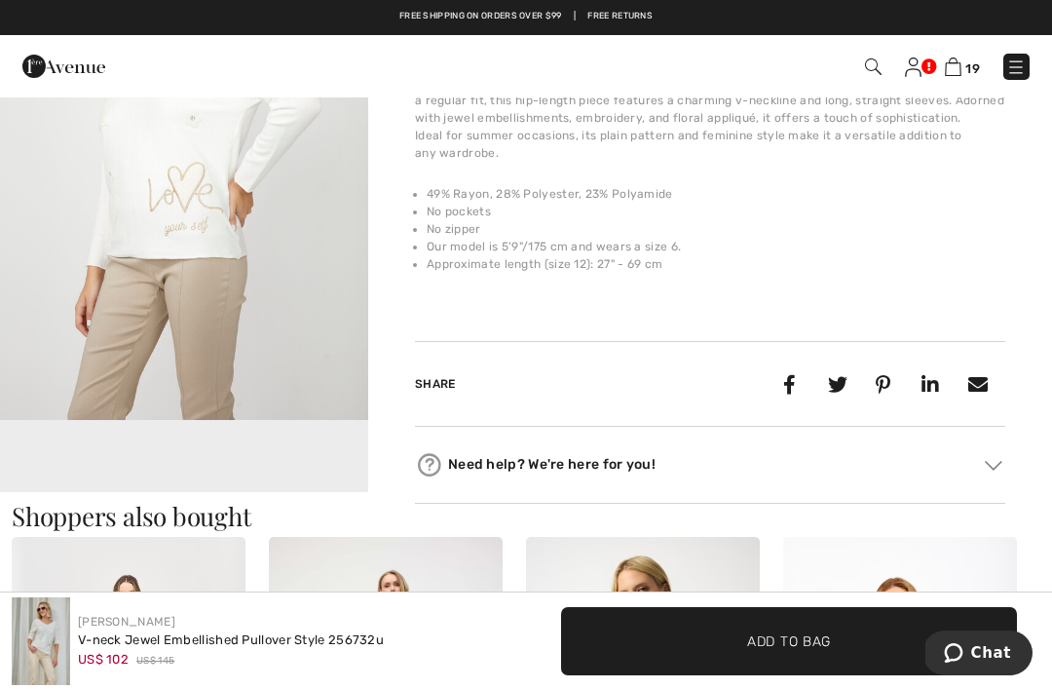
scroll to position [763, 0]
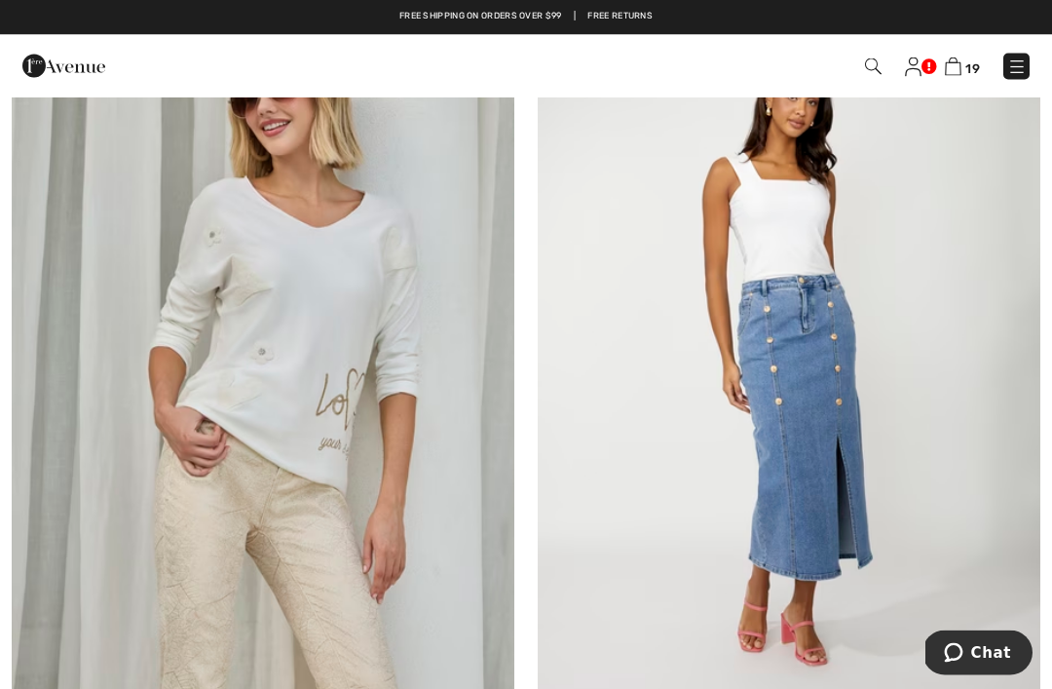
scroll to position [13948, 0]
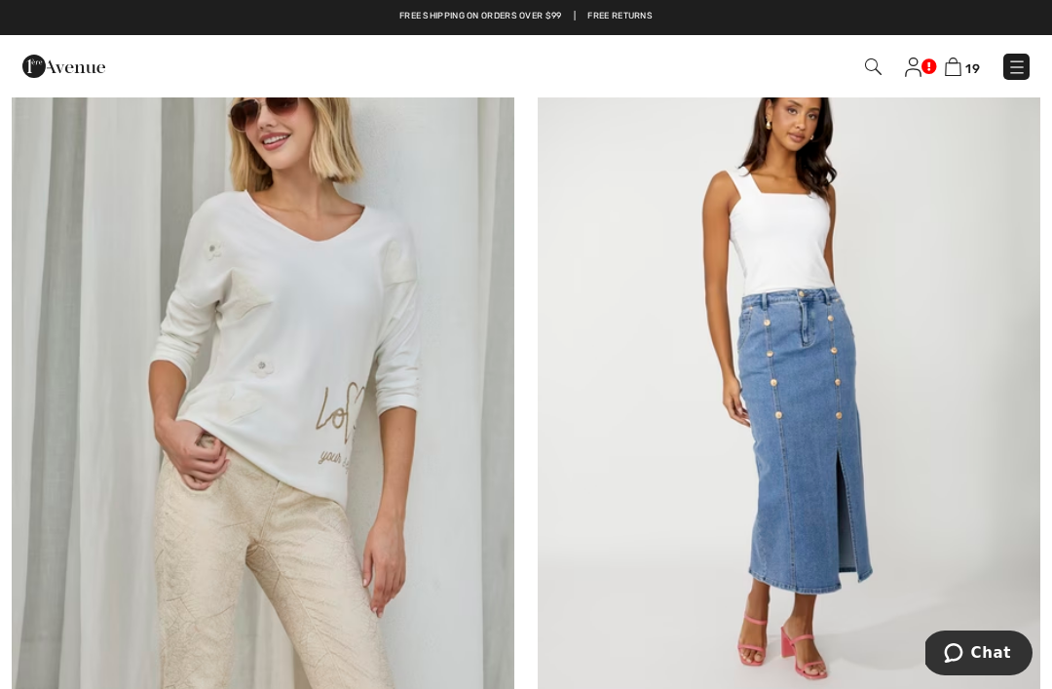
click at [368, 405] on img at bounding box center [263, 385] width 502 height 754
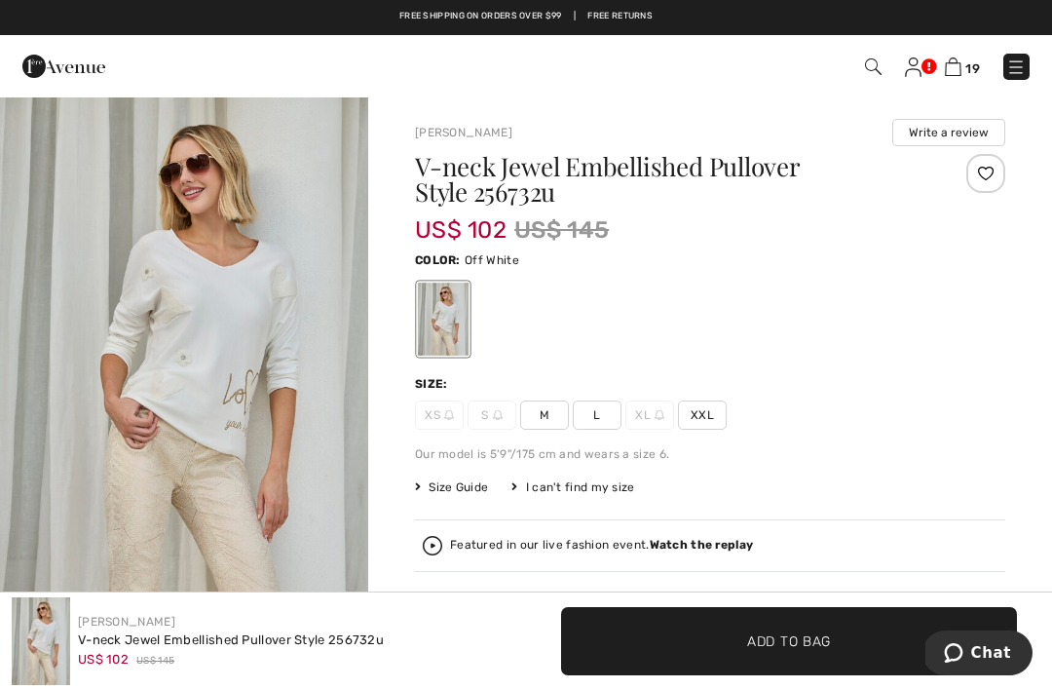
click at [599, 413] on span "L" at bounding box center [597, 414] width 49 height 29
click at [773, 641] on span "Add to Bag" at bounding box center [789, 640] width 84 height 20
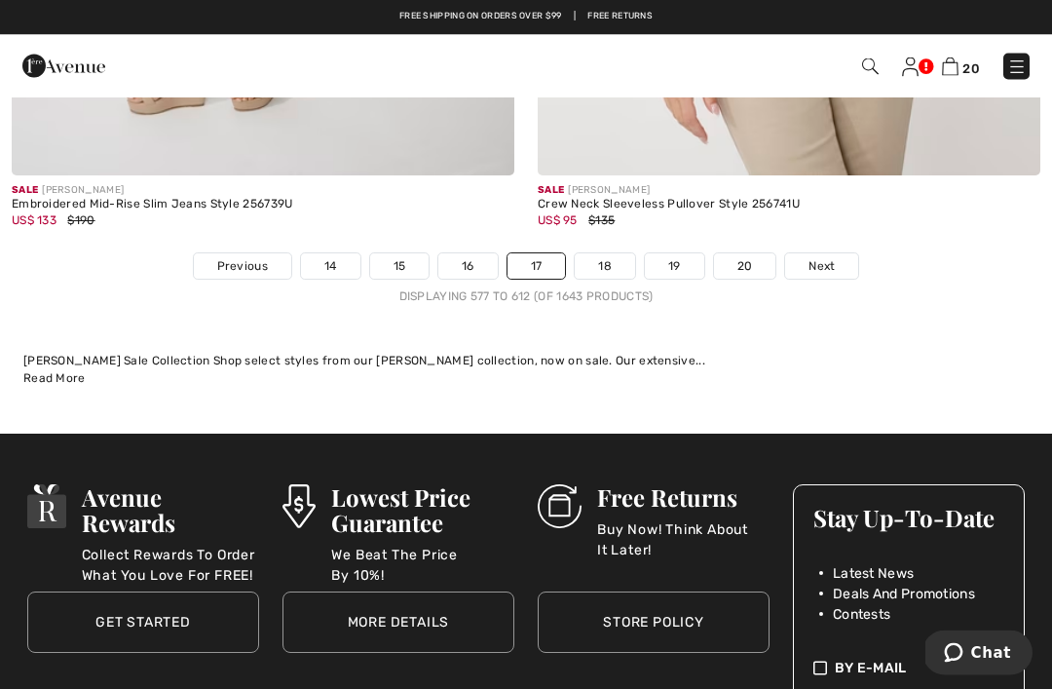
scroll to position [15360, 0]
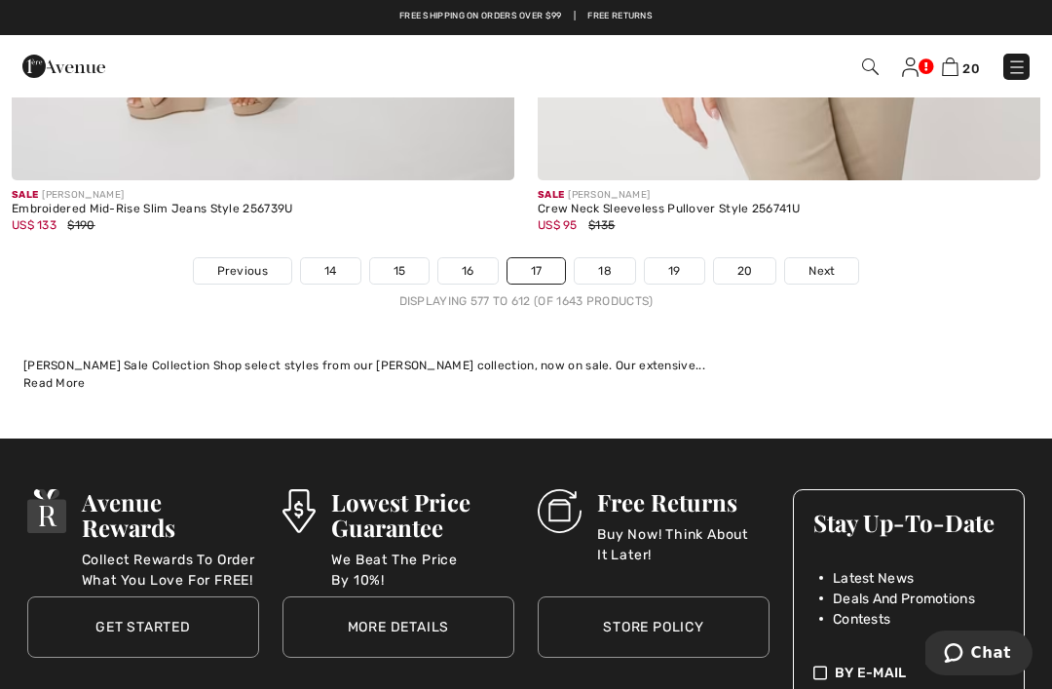
click at [603, 263] on link "18" at bounding box center [605, 270] width 60 height 25
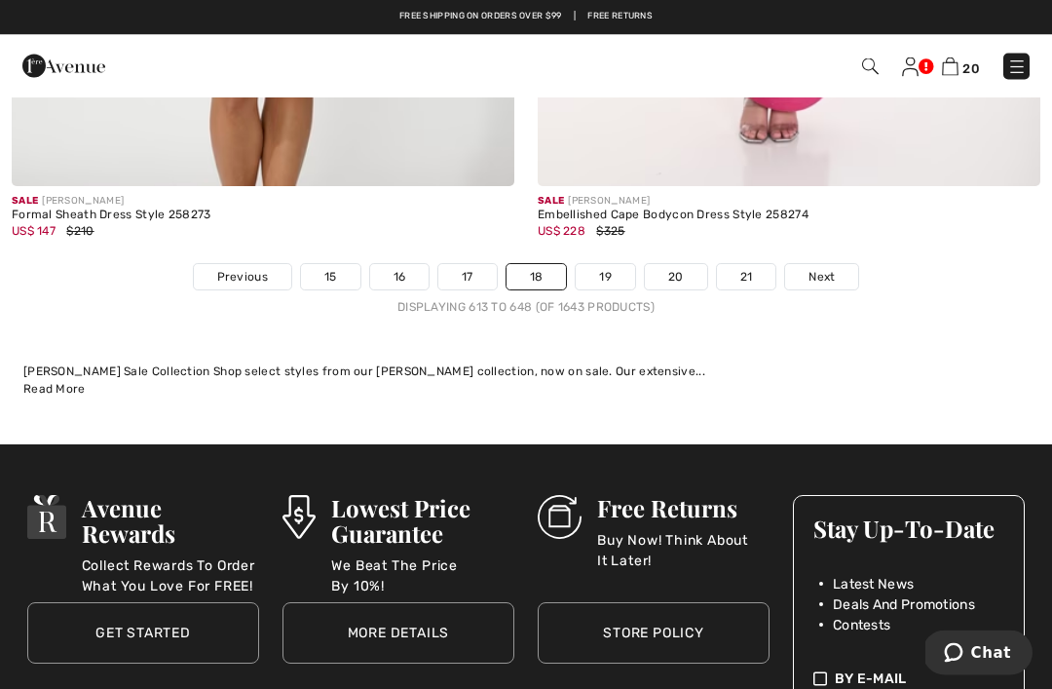
scroll to position [15342, 0]
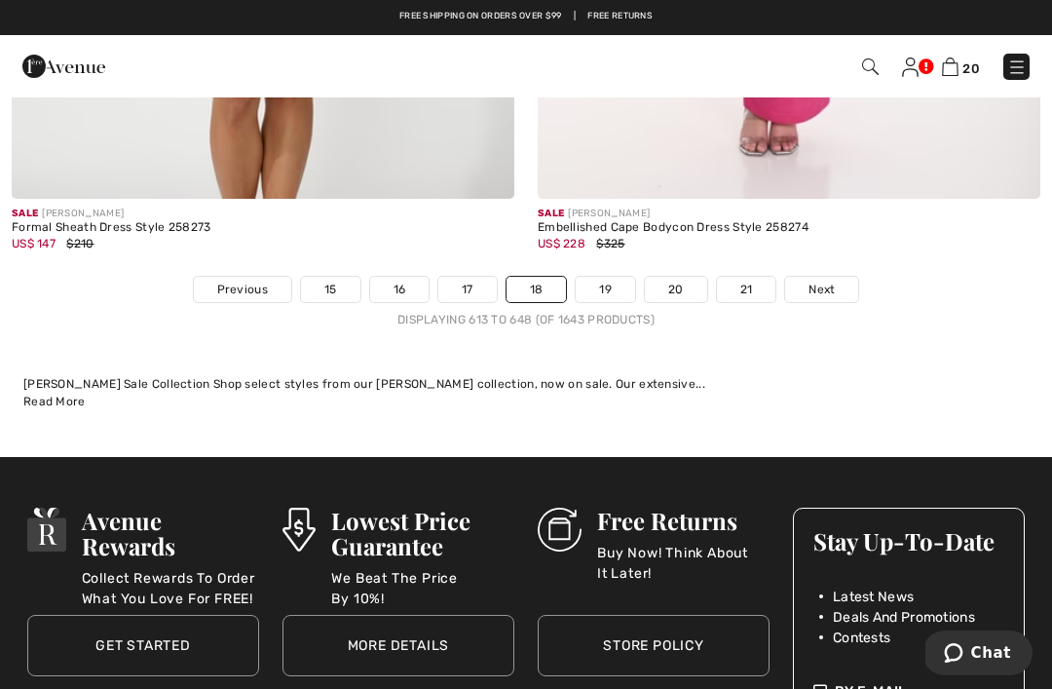
click at [608, 277] on link "19" at bounding box center [605, 289] width 59 height 25
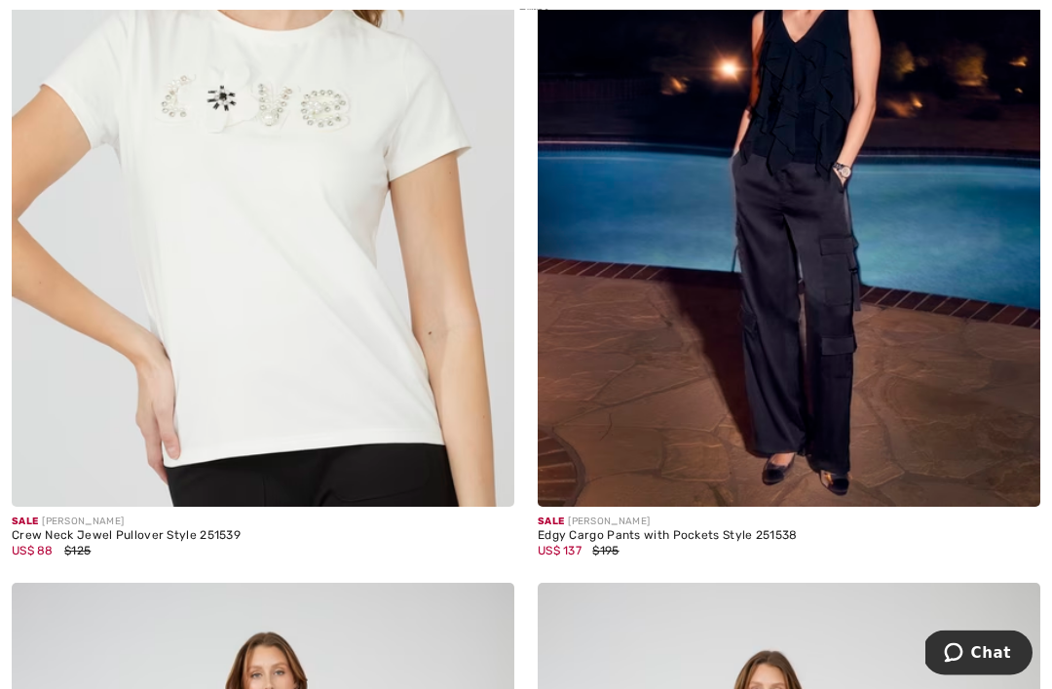
scroll to position [12607, 0]
click at [835, 332] on img at bounding box center [789, 130] width 502 height 754
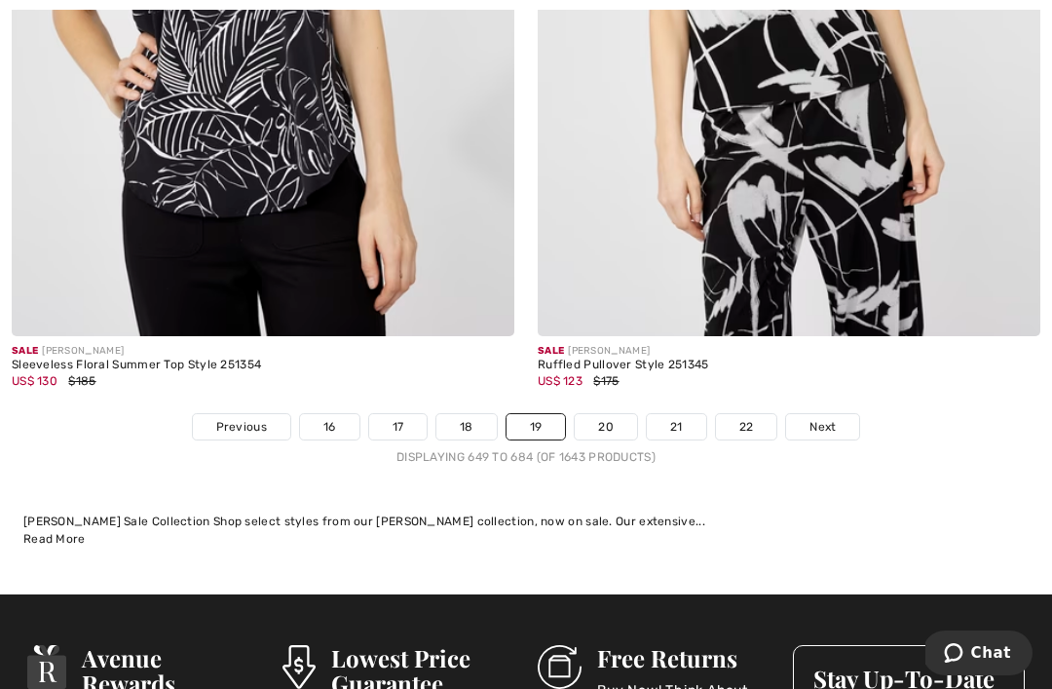
scroll to position [15270, 0]
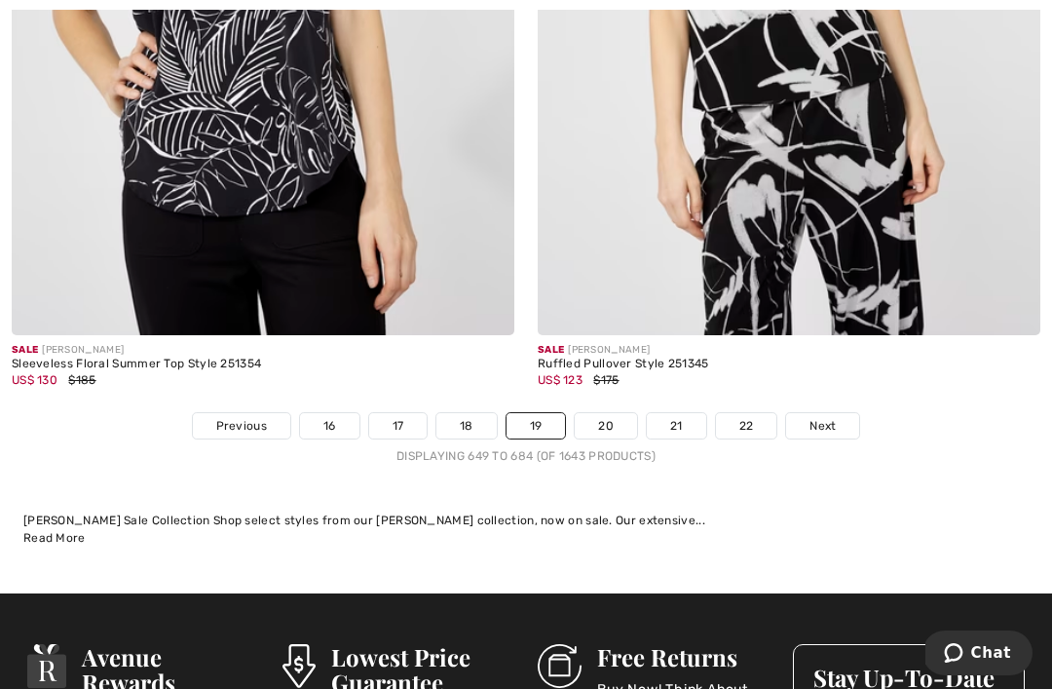
click at [615, 413] on link "20" at bounding box center [606, 425] width 62 height 25
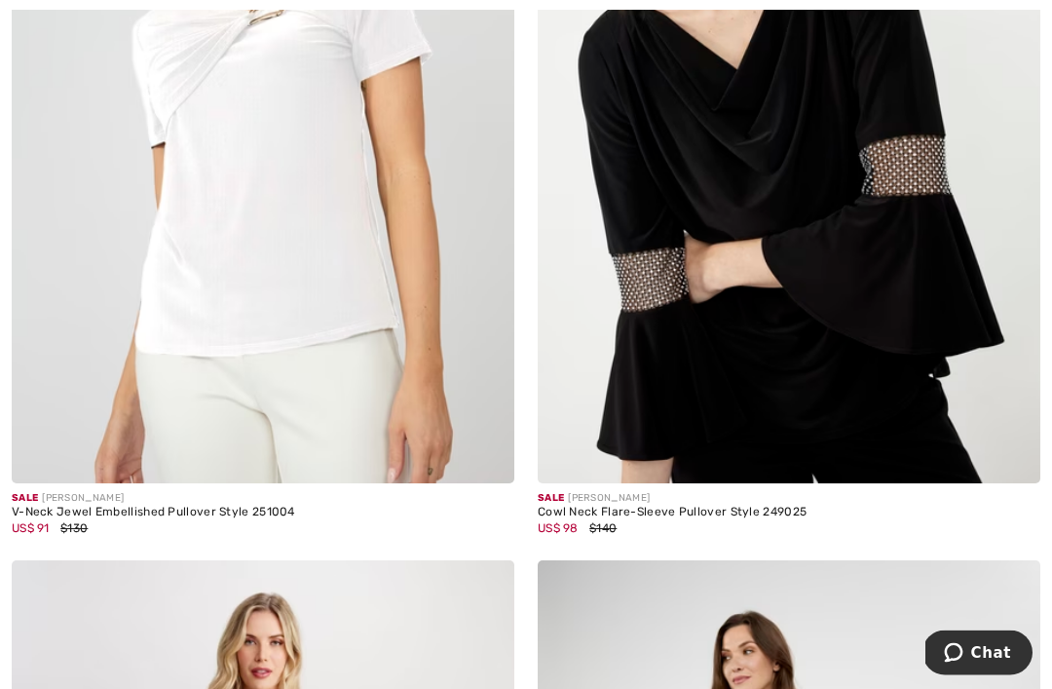
scroll to position [10874, 0]
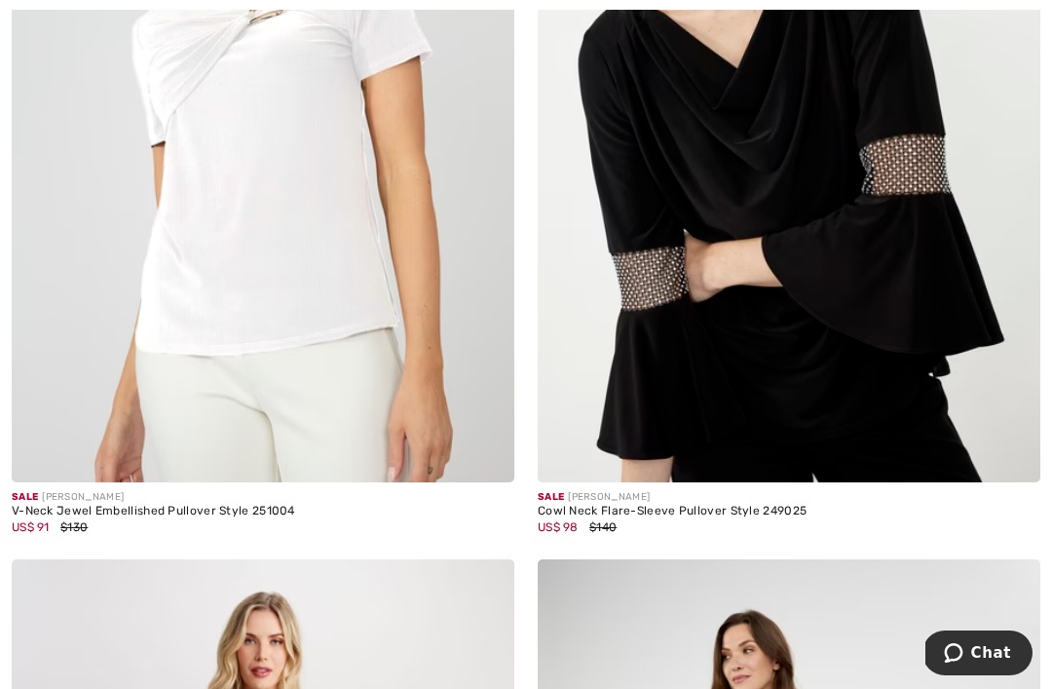
click at [776, 349] on img at bounding box center [789, 105] width 502 height 754
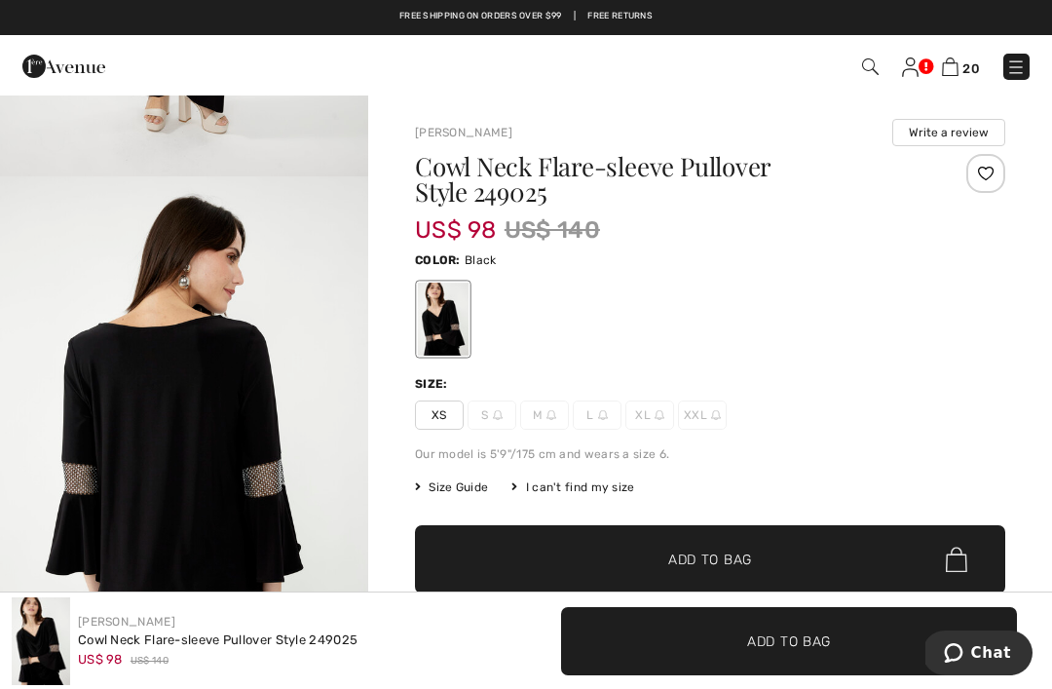
scroll to position [1576, 0]
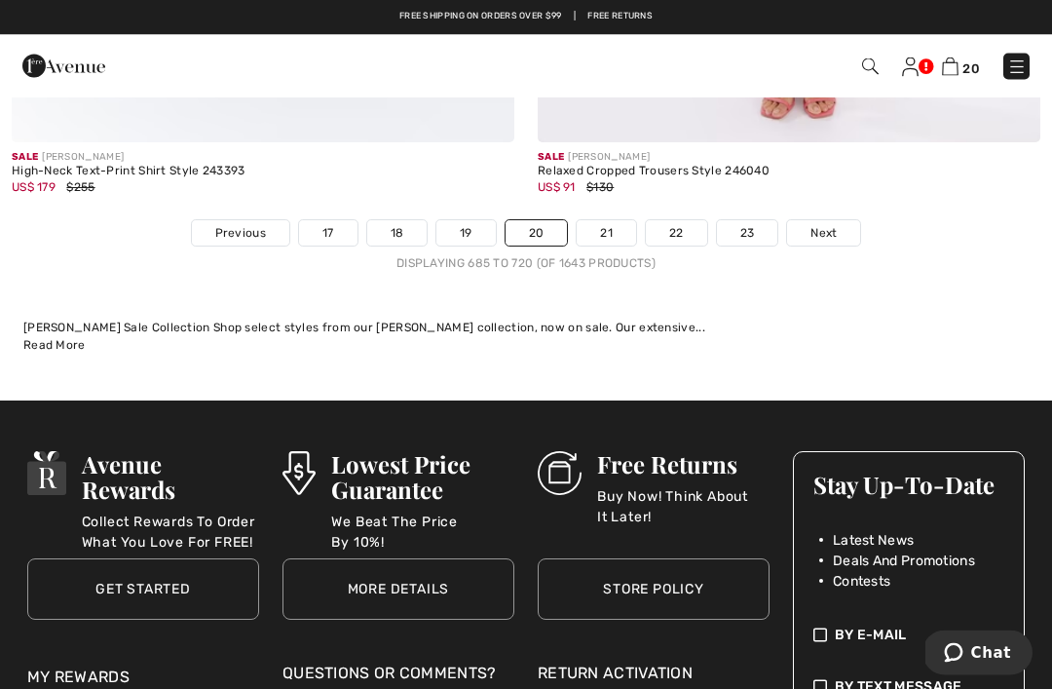
scroll to position [15430, 0]
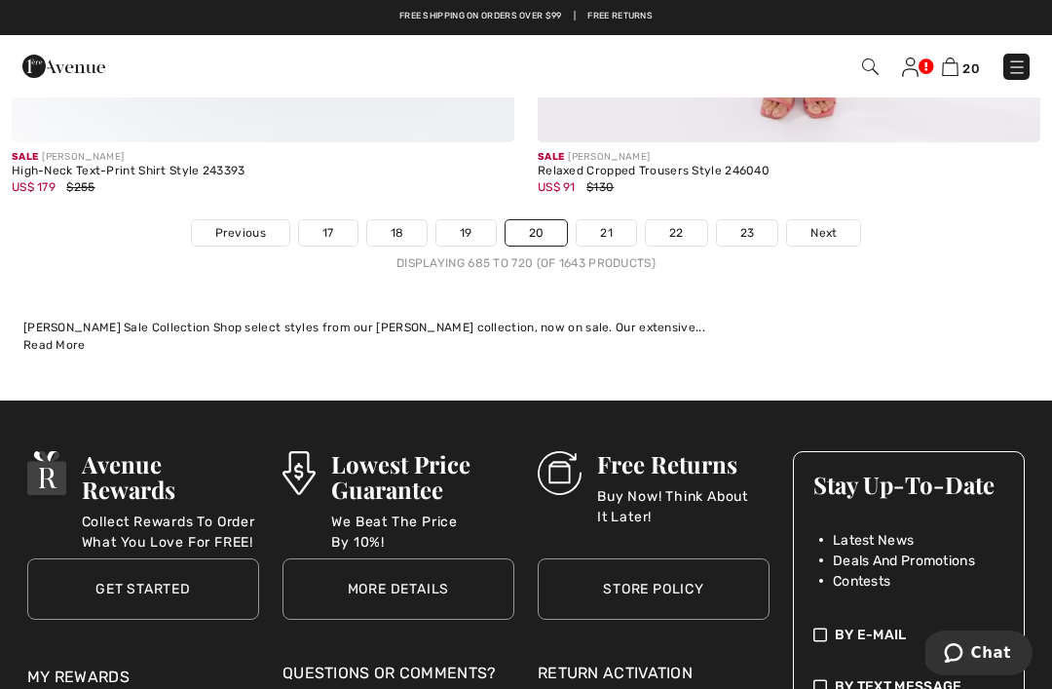
click at [614, 222] on link "21" at bounding box center [606, 232] width 59 height 25
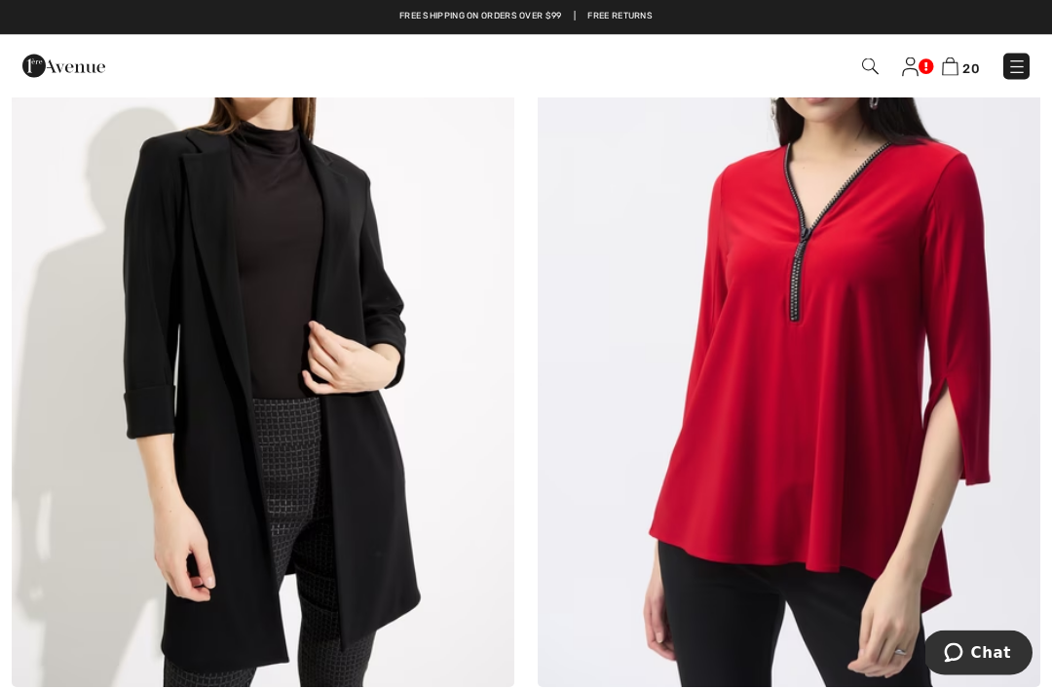
scroll to position [9801, 0]
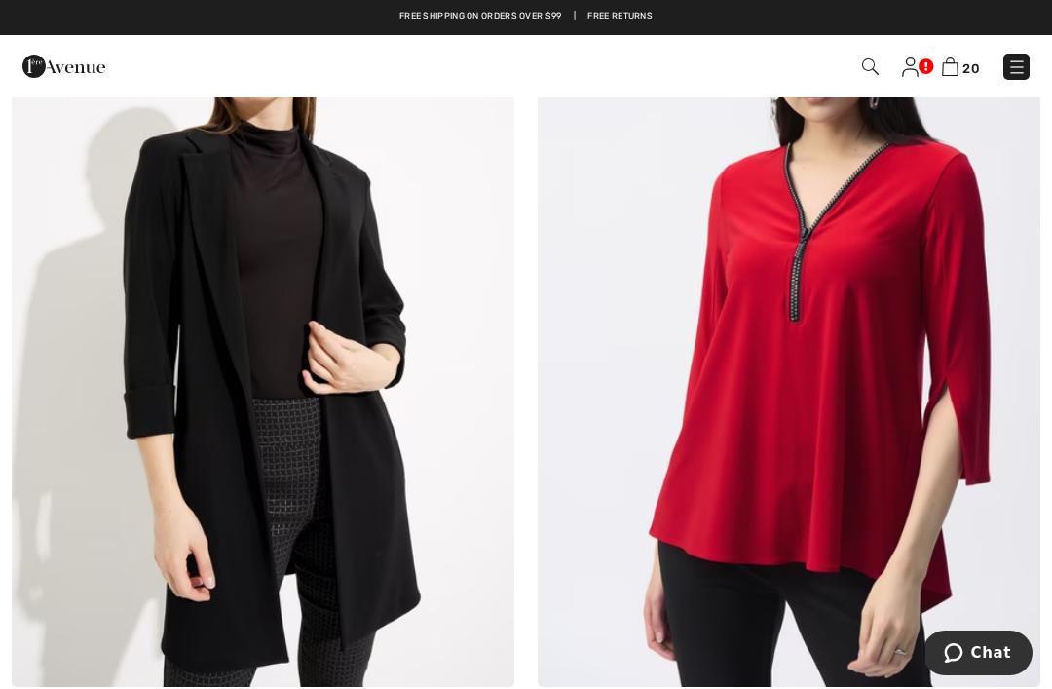
click at [842, 440] on img at bounding box center [789, 310] width 502 height 754
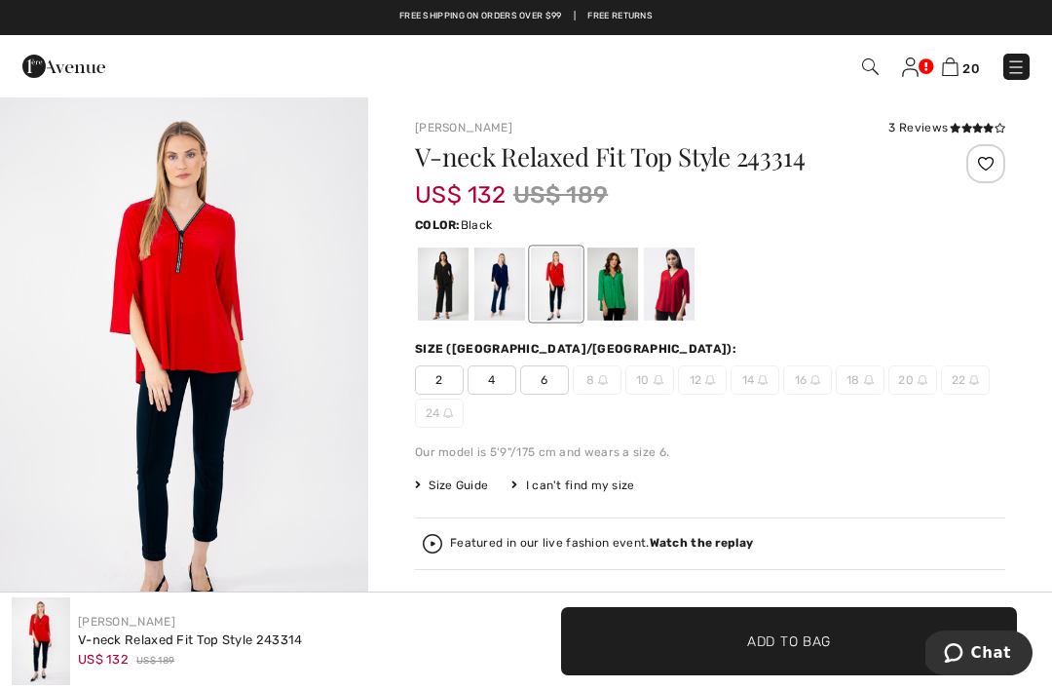
click at [446, 300] on div at bounding box center [443, 283] width 51 height 73
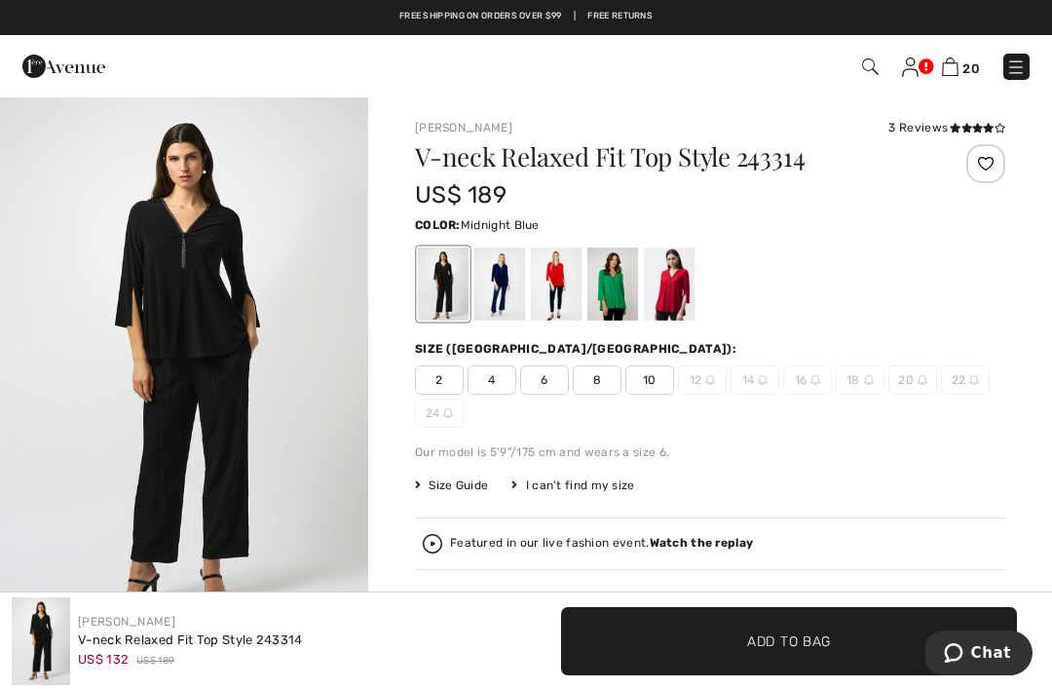
click at [495, 293] on div at bounding box center [499, 283] width 51 height 73
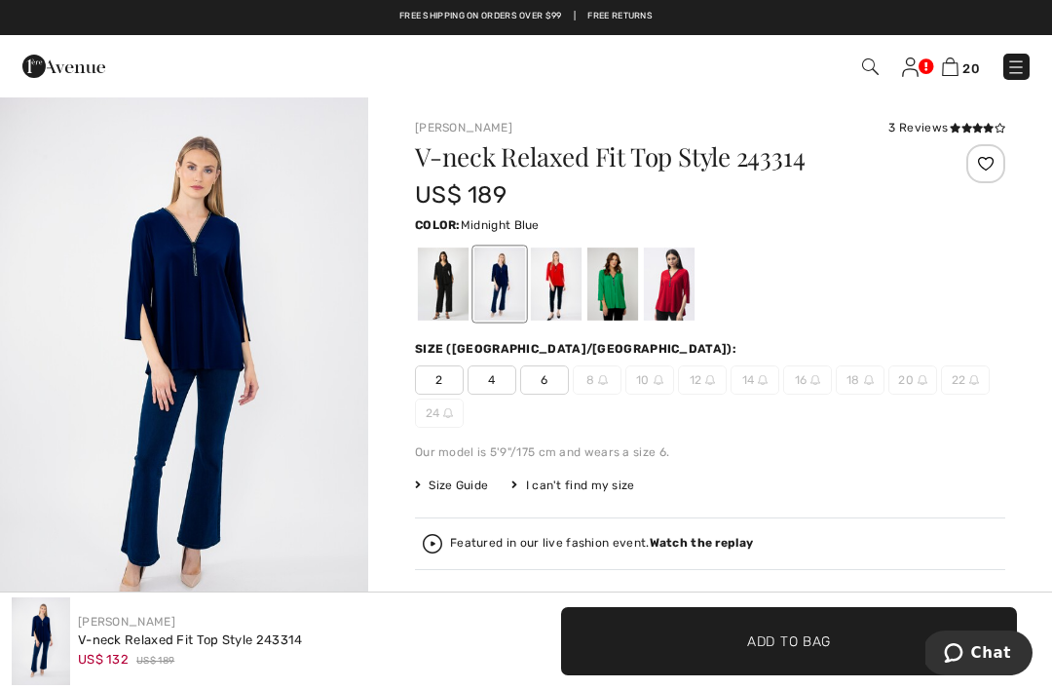
click at [558, 291] on div at bounding box center [556, 283] width 51 height 73
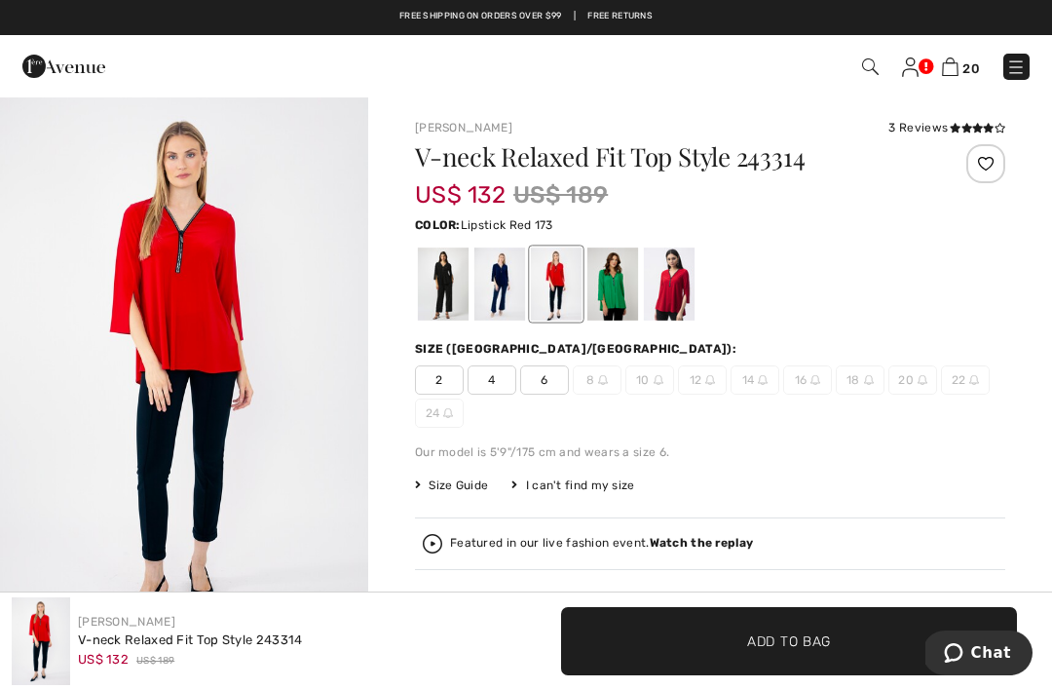
click at [616, 295] on div at bounding box center [612, 283] width 51 height 73
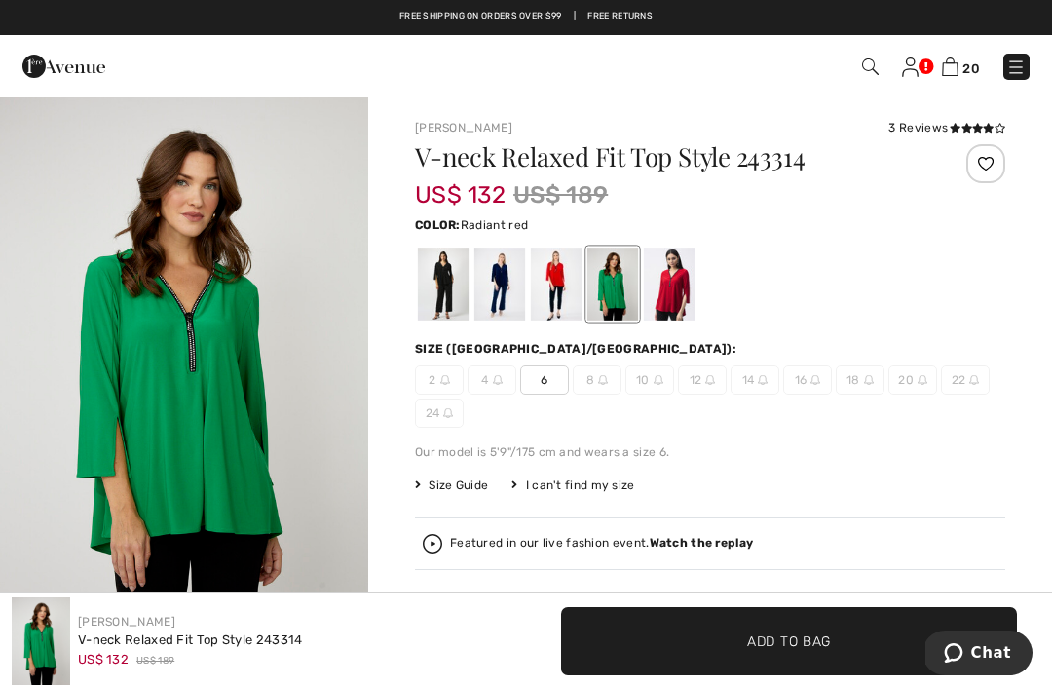
click at [667, 295] on div at bounding box center [669, 283] width 51 height 73
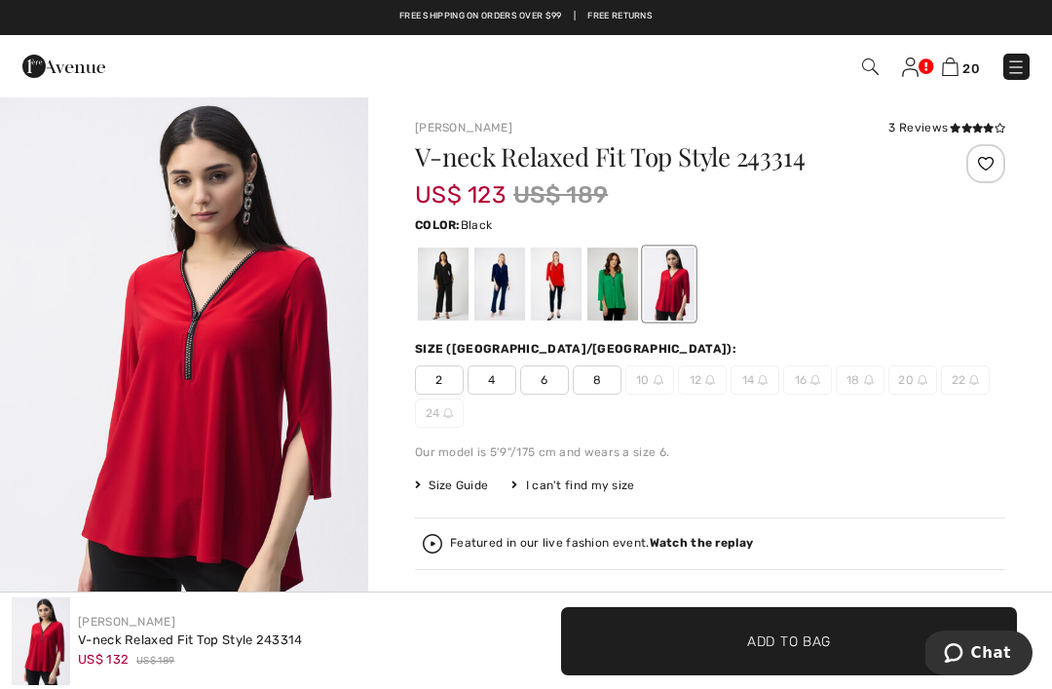
click at [449, 283] on div at bounding box center [443, 283] width 51 height 73
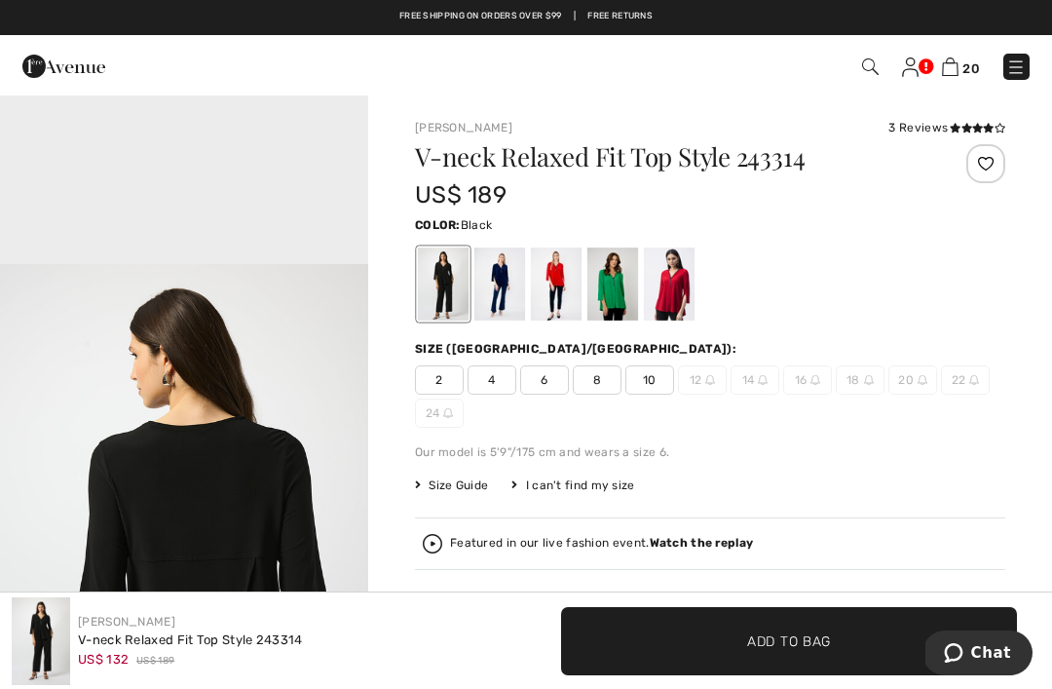
scroll to position [1430, 0]
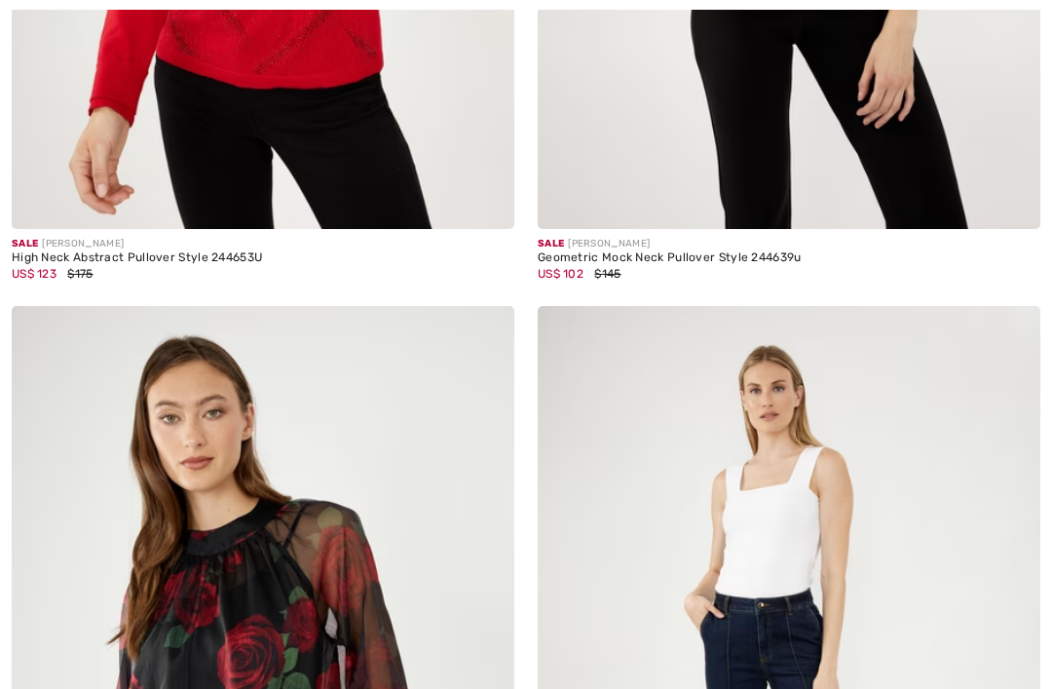
scroll to position [13827, 0]
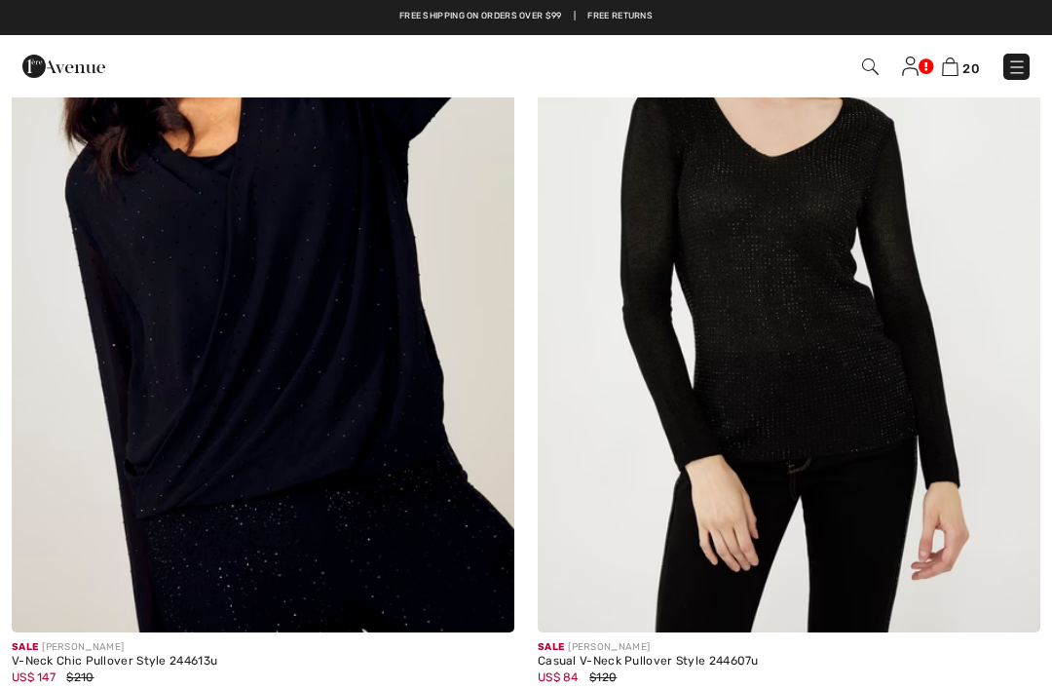
scroll to position [15072, 0]
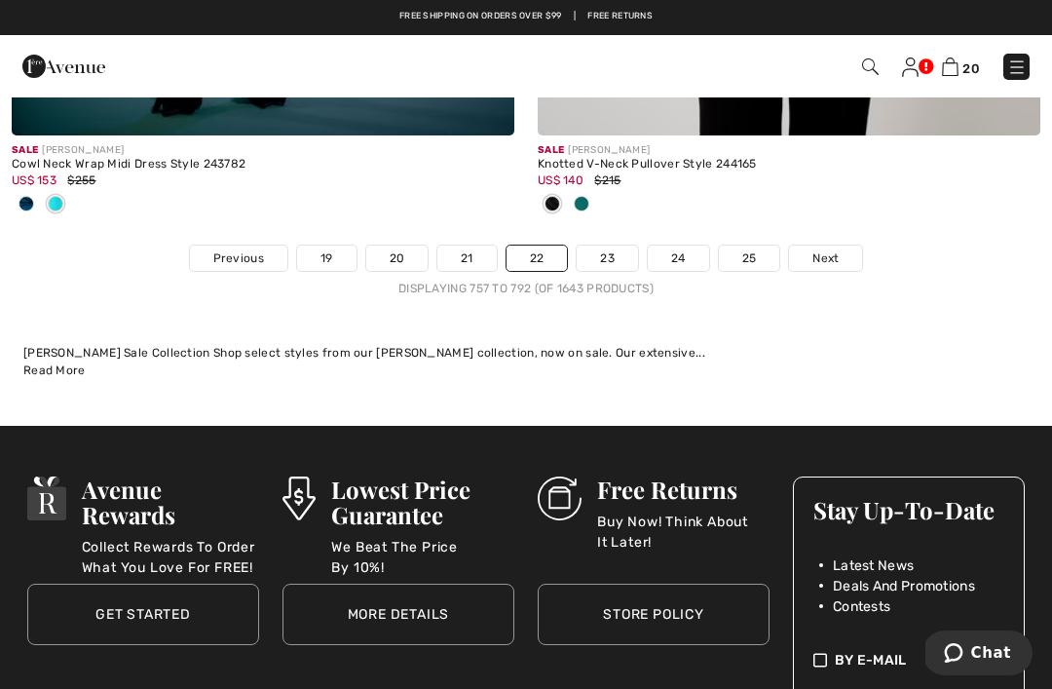
scroll to position [15313, 0]
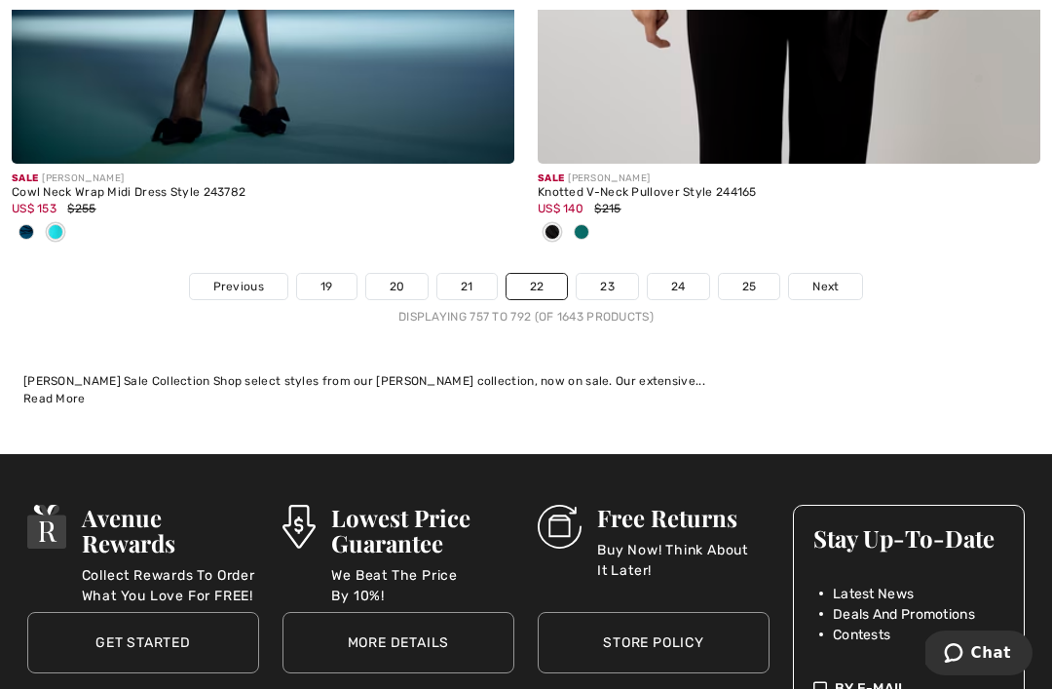
click at [614, 274] on link "23" at bounding box center [607, 286] width 61 height 25
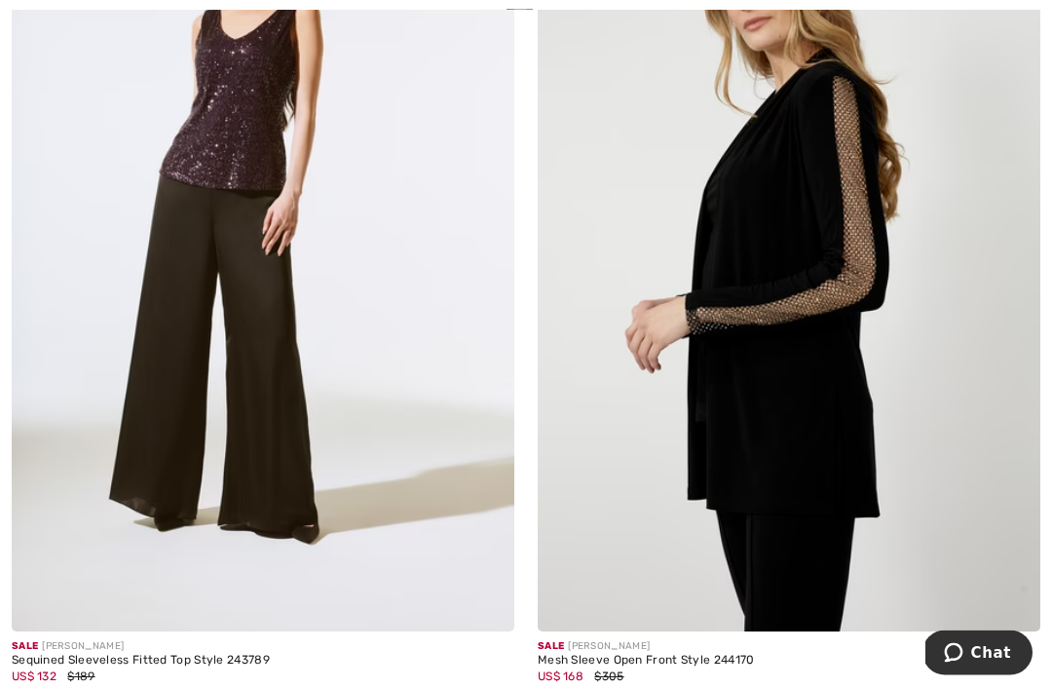
scroll to position [1225, 0]
click at [771, 305] on img at bounding box center [789, 253] width 502 height 754
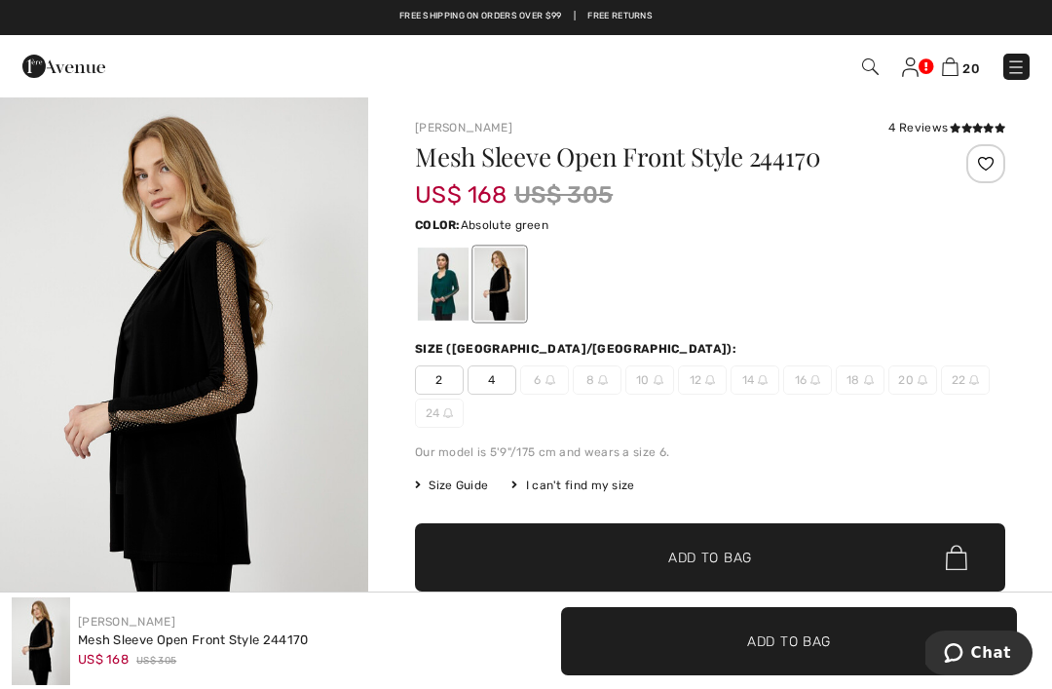
click at [433, 293] on div at bounding box center [443, 283] width 51 height 73
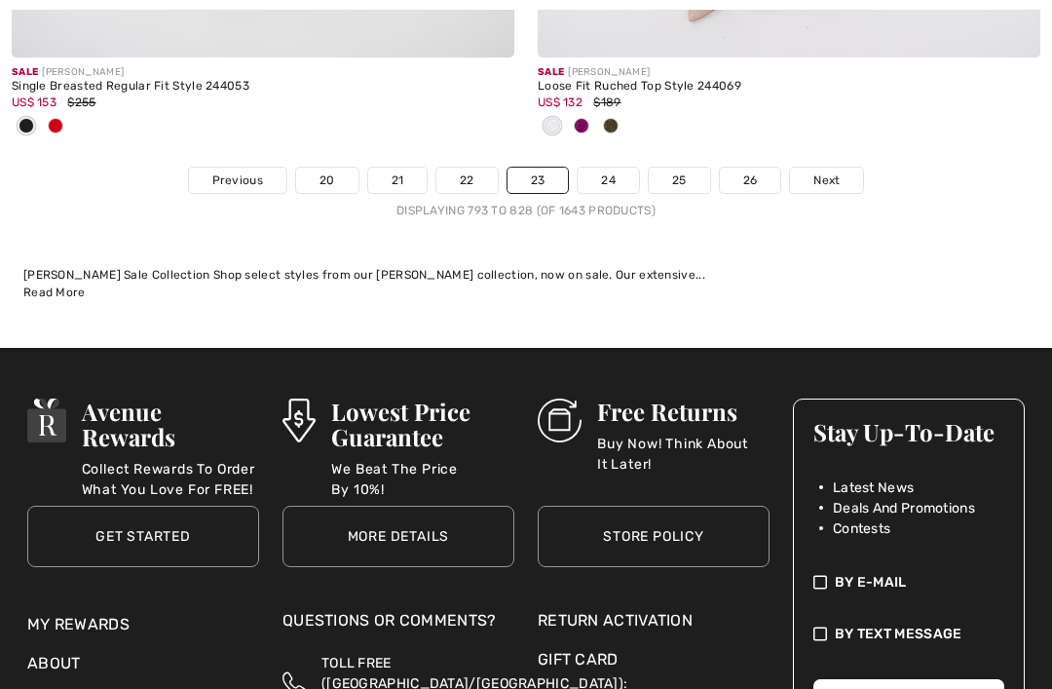
scroll to position [15676, 0]
click at [610, 170] on link "24" at bounding box center [607, 179] width 61 height 25
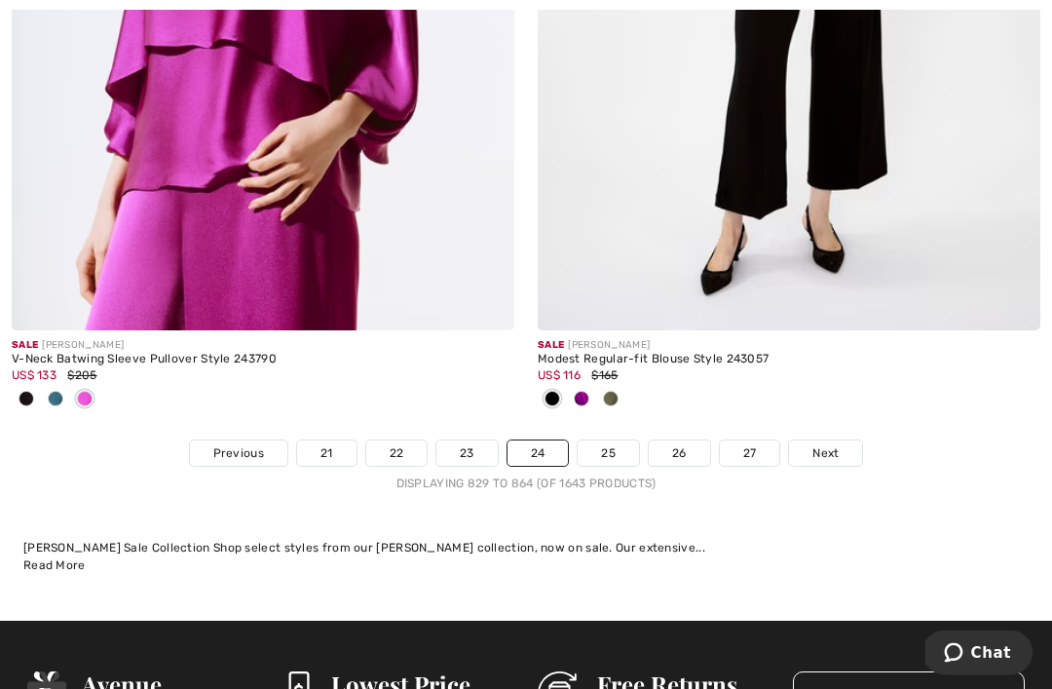
scroll to position [15362, 0]
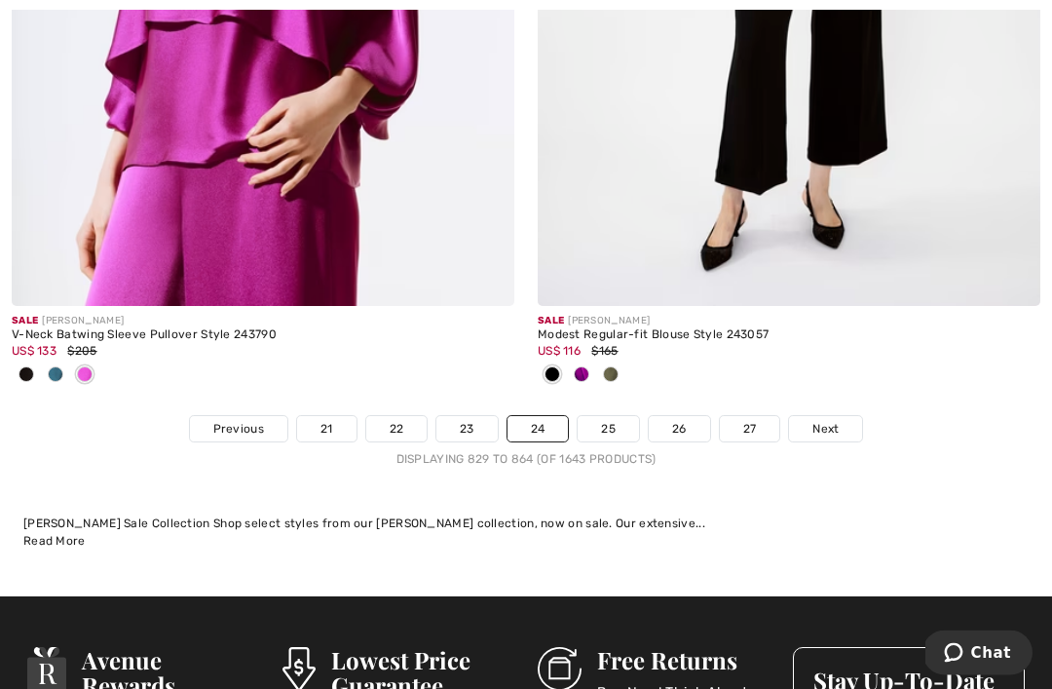
click at [621, 417] on link "25" at bounding box center [607, 429] width 61 height 25
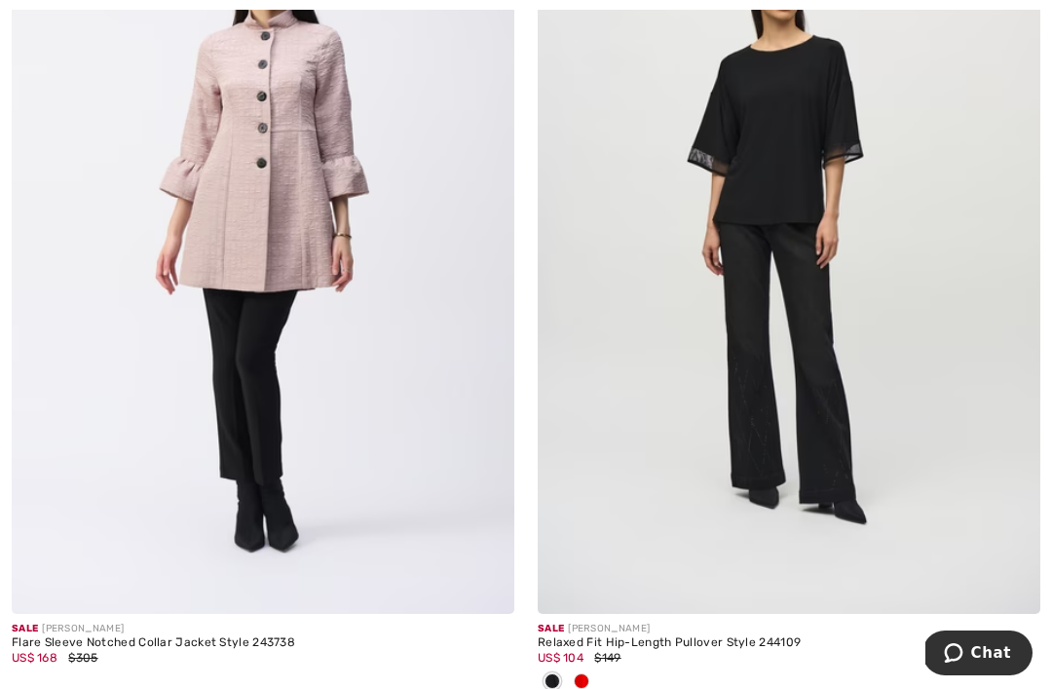
scroll to position [2149, 0]
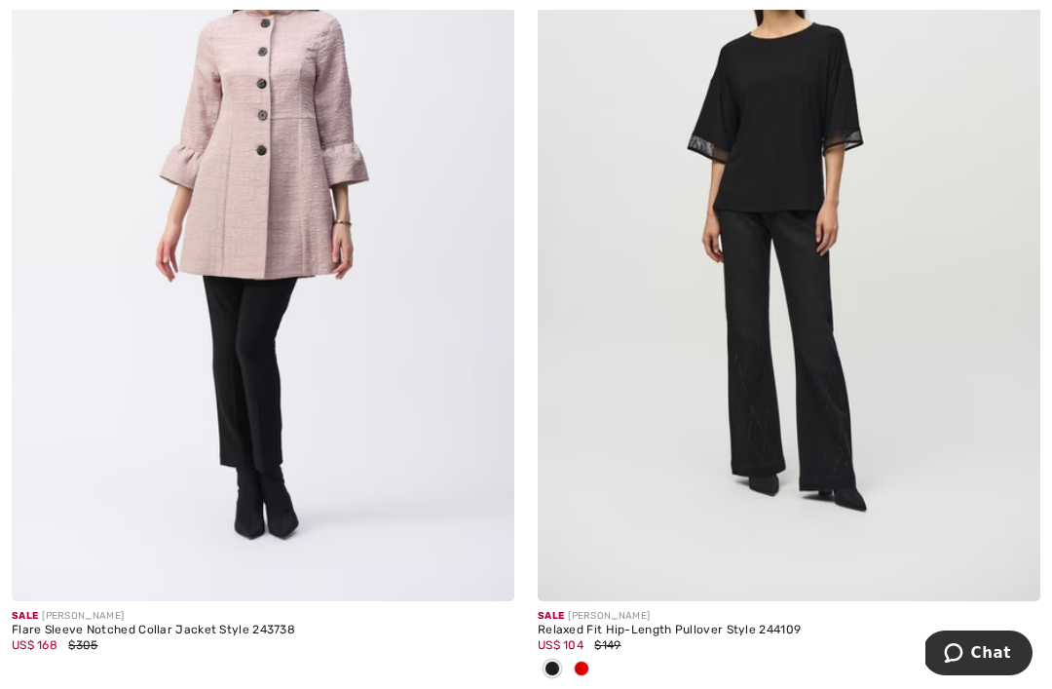
click at [708, 267] on img at bounding box center [789, 224] width 502 height 754
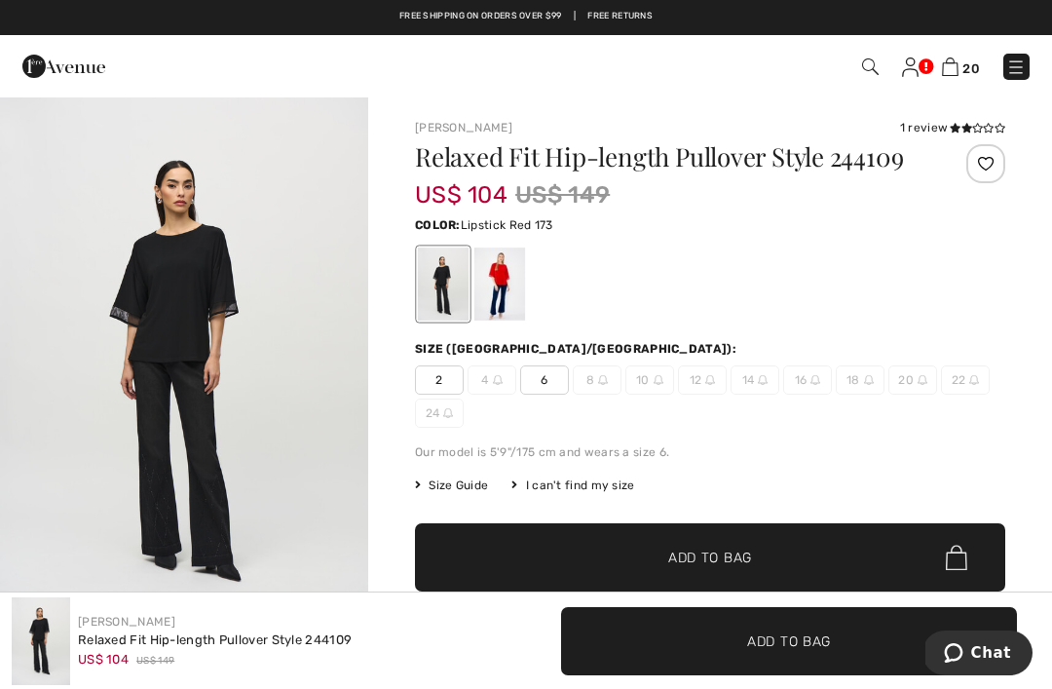
click at [503, 270] on div at bounding box center [499, 283] width 51 height 73
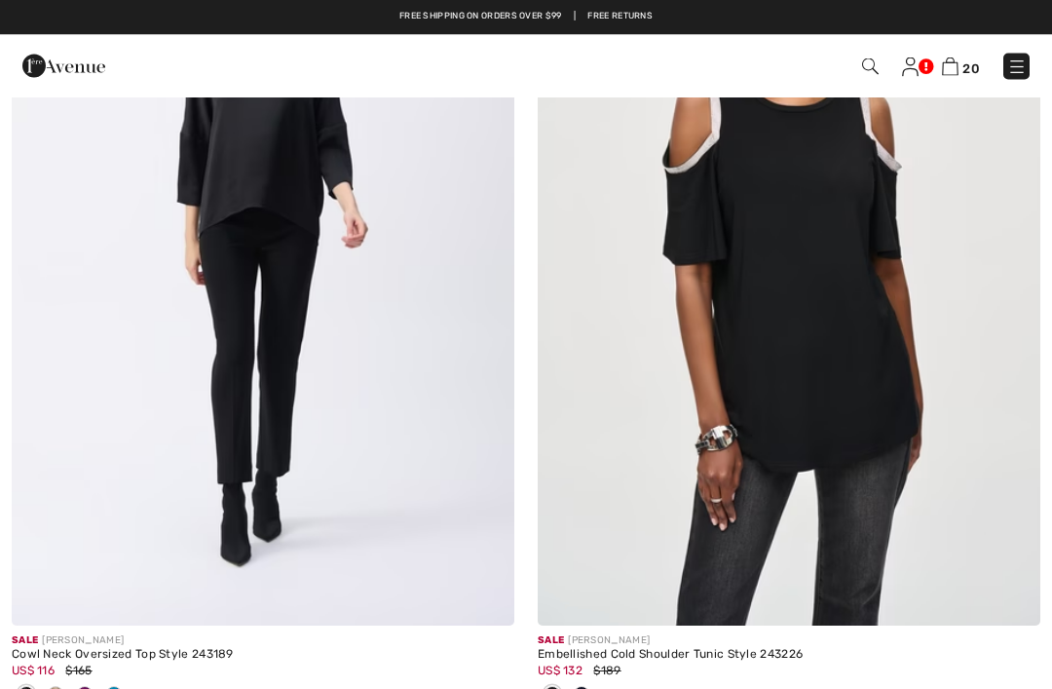
scroll to position [4712, 0]
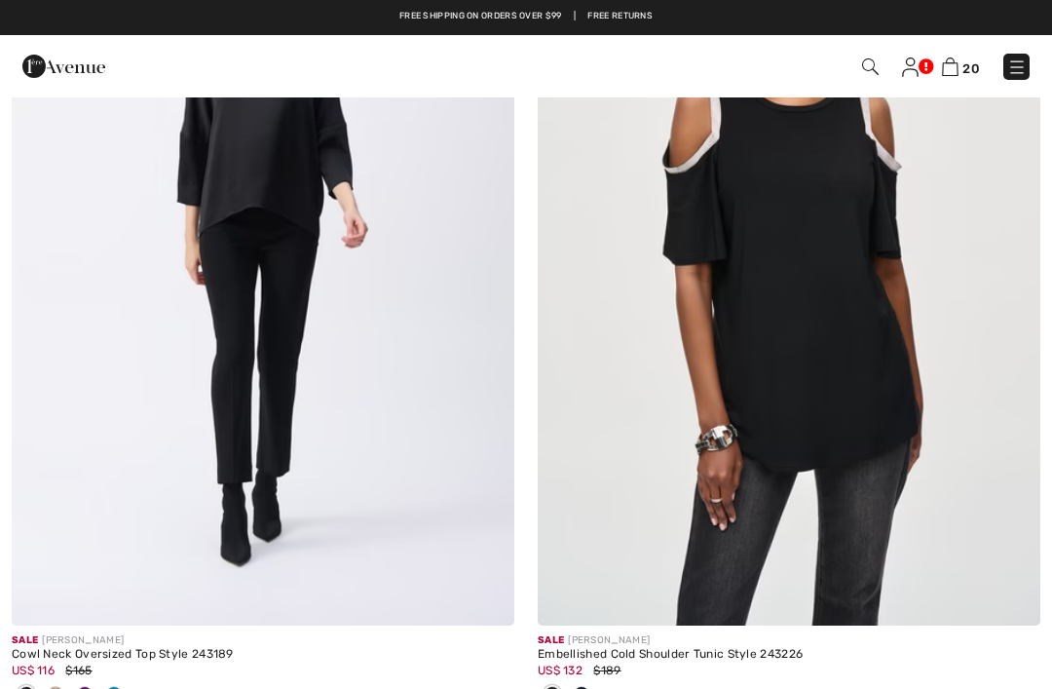
click at [582, 687] on span at bounding box center [582, 694] width 16 height 16
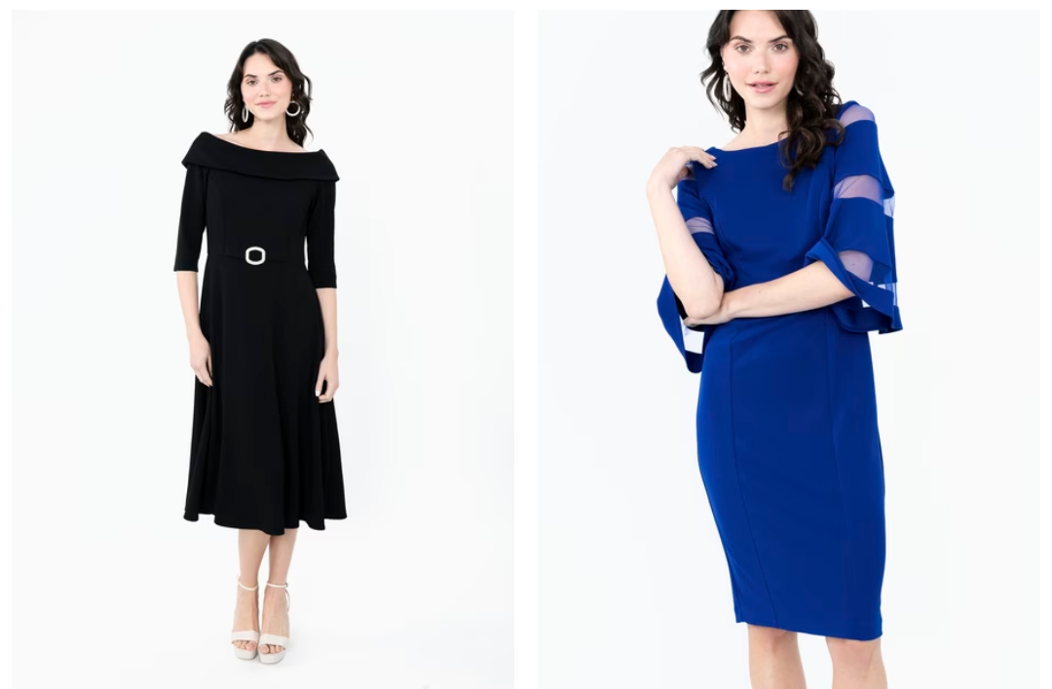
scroll to position [9862, 0]
click at [223, 269] on img at bounding box center [263, 345] width 502 height 754
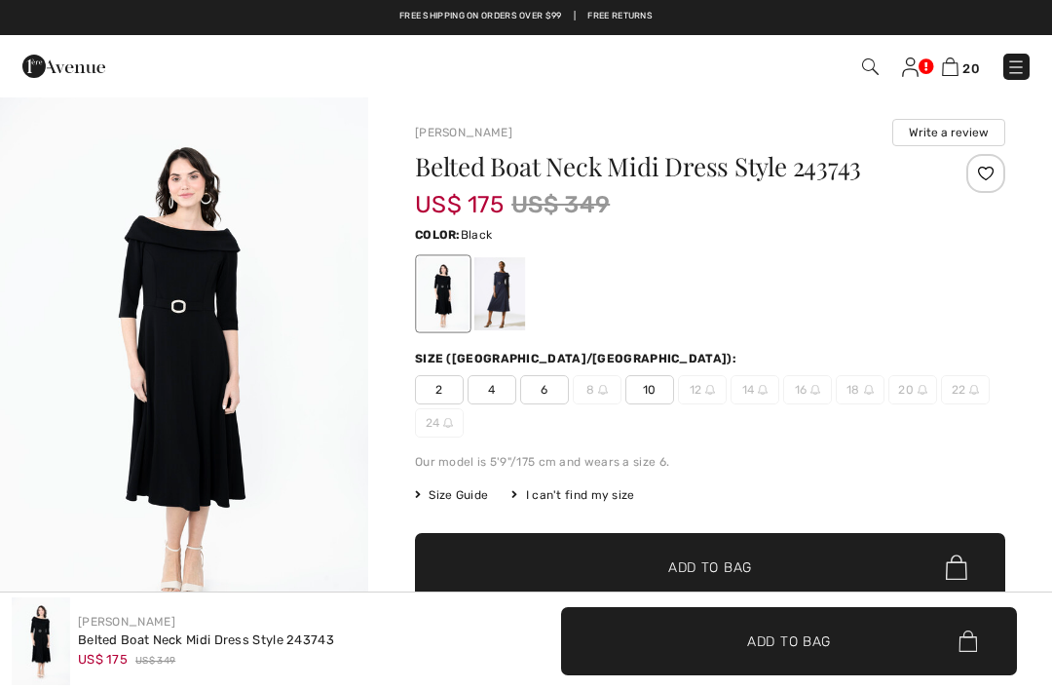
checkbox input "true"
click at [483, 288] on div at bounding box center [499, 293] width 51 height 73
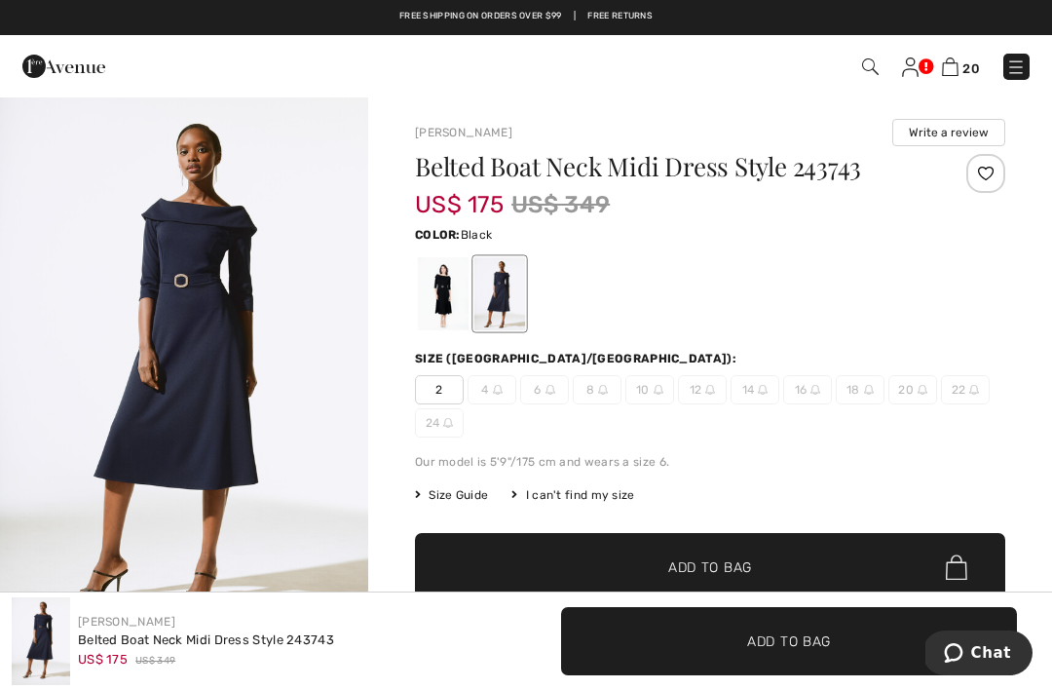
click at [429, 285] on div at bounding box center [443, 293] width 51 height 73
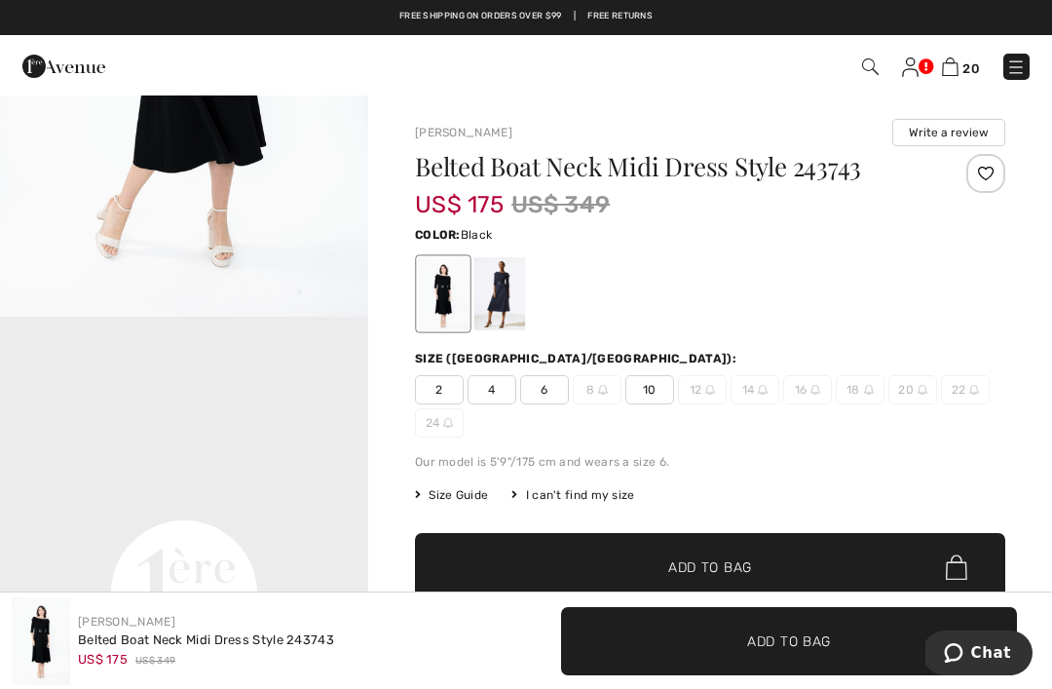
click at [122, 98] on img "2 / 4" at bounding box center [184, 40] width 368 height 552
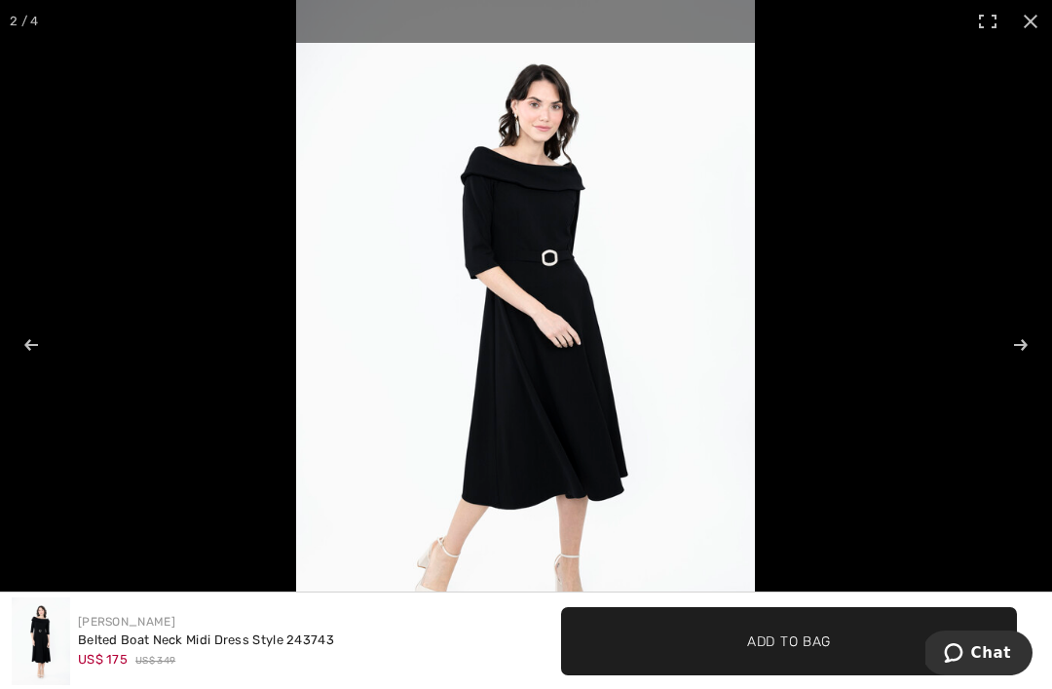
scroll to position [945, 0]
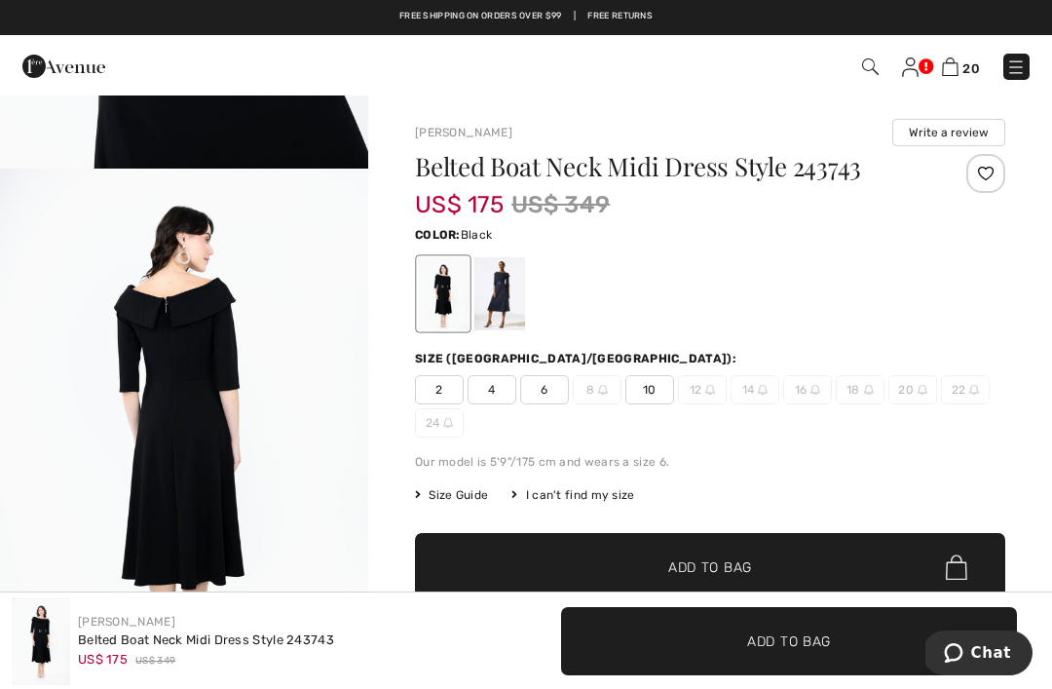
scroll to position [2237, 0]
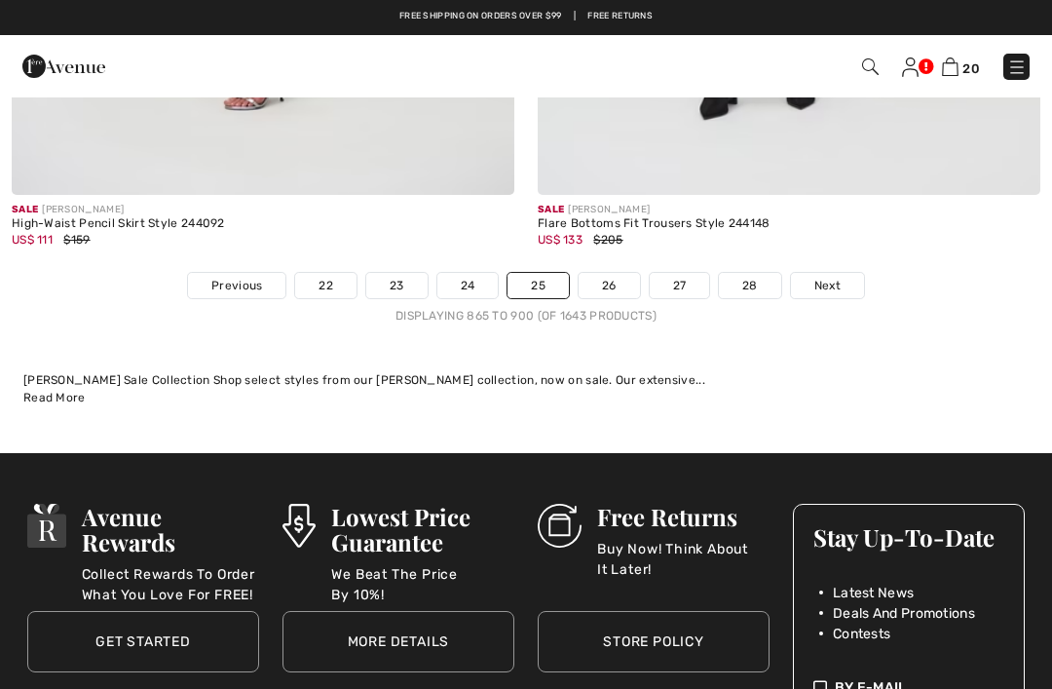
scroll to position [15728, 0]
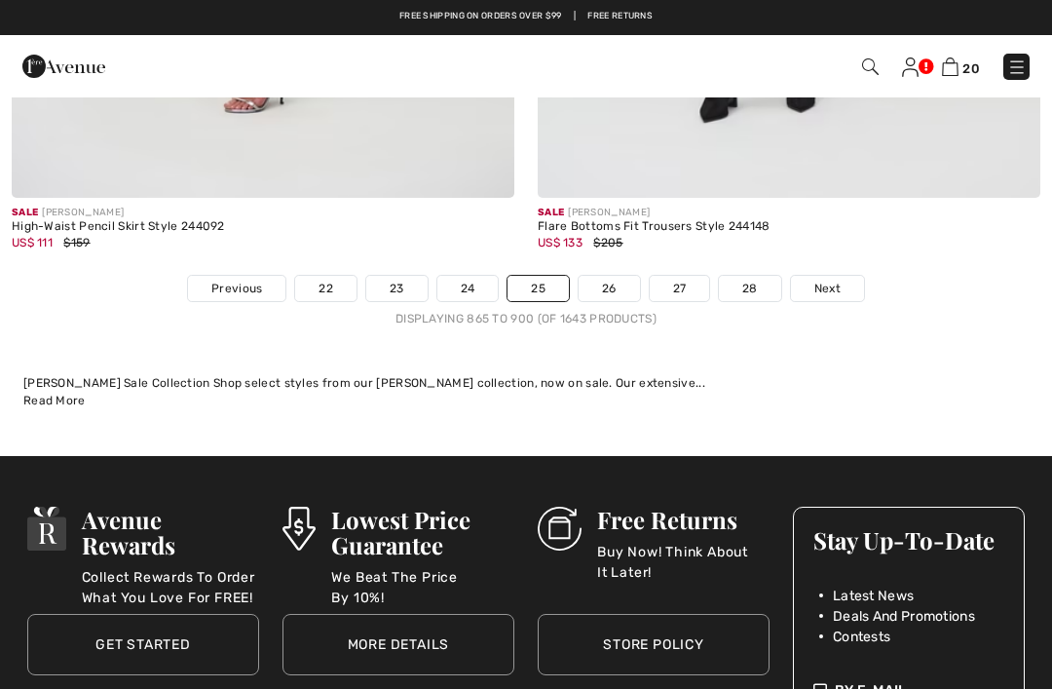
click at [614, 280] on link "26" at bounding box center [608, 288] width 61 height 25
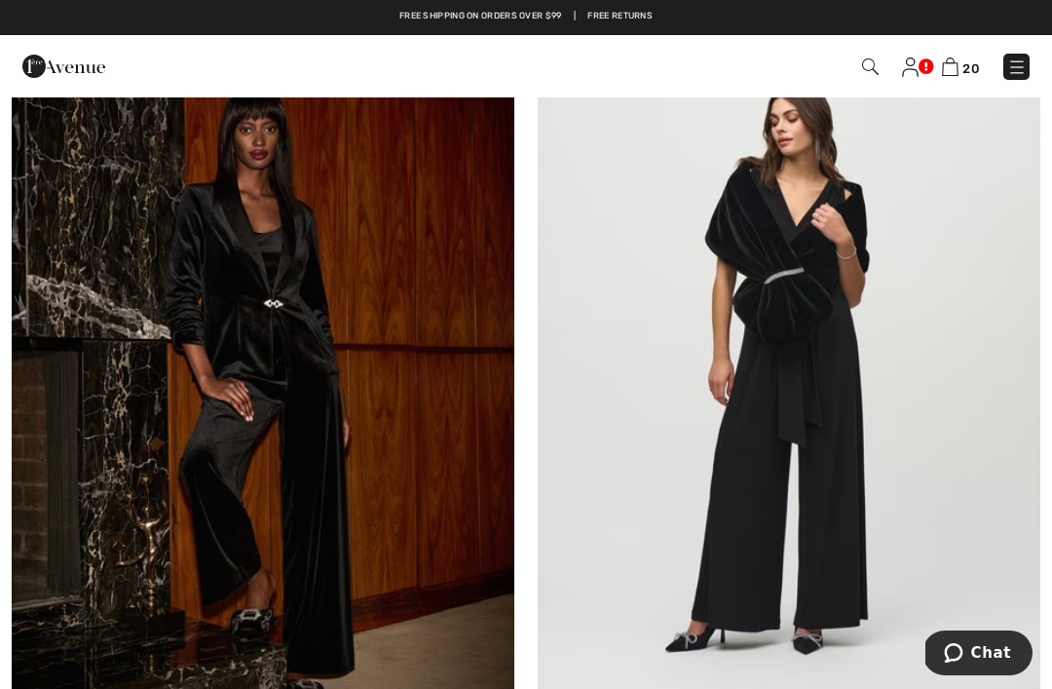
scroll to position [1113, 0]
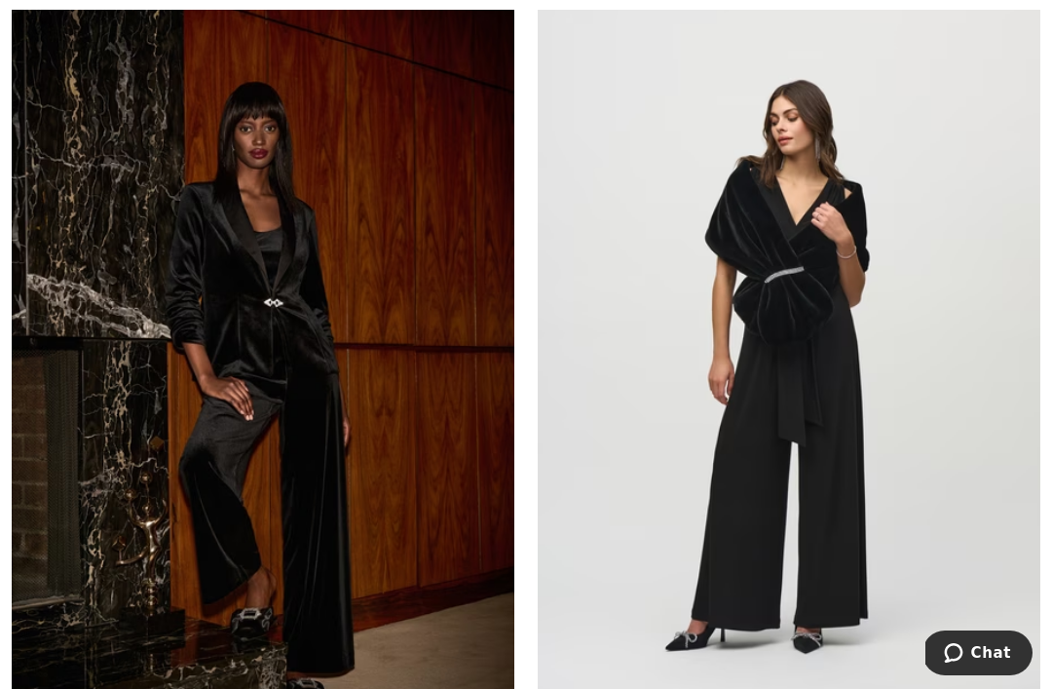
click at [318, 381] on img at bounding box center [263, 365] width 502 height 754
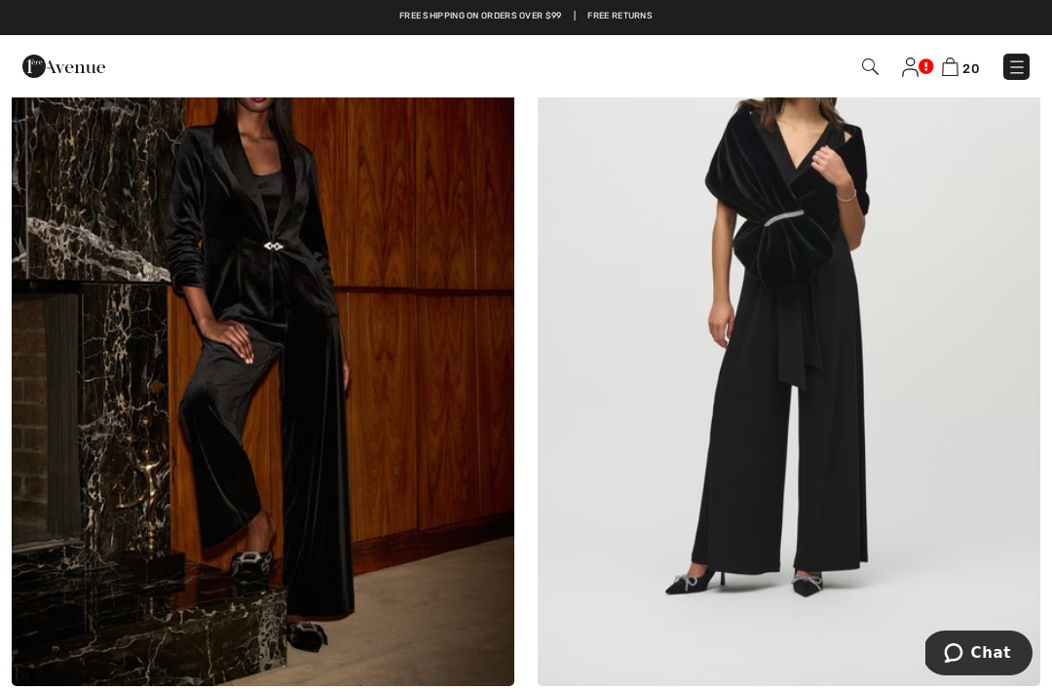
scroll to position [1169, 0]
click at [832, 391] on img at bounding box center [789, 310] width 502 height 754
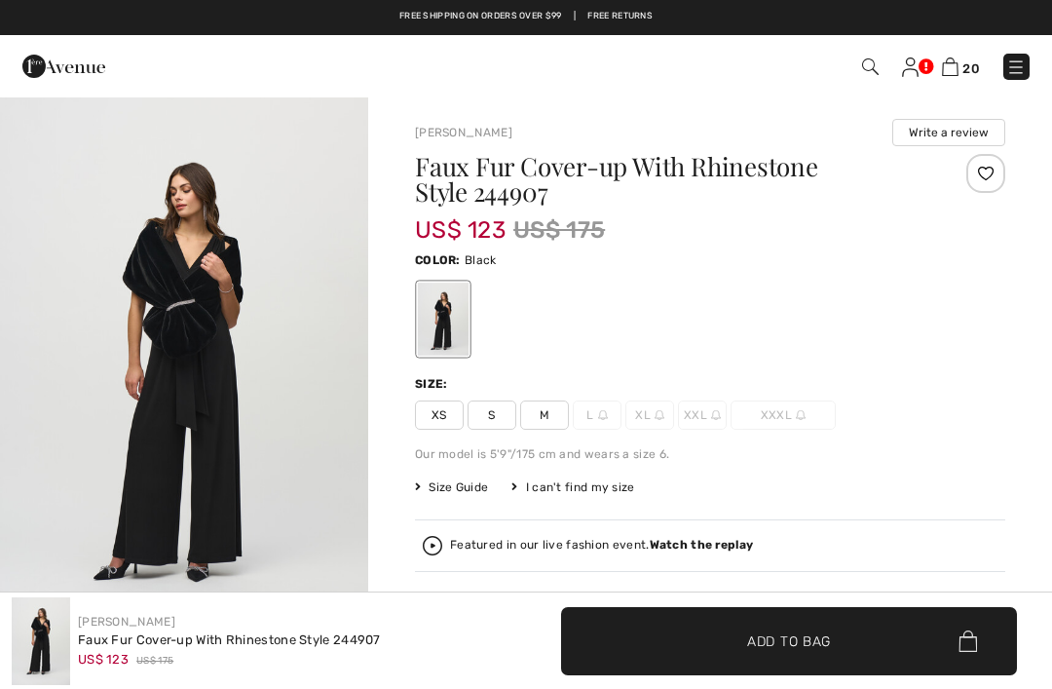
checkbox input "true"
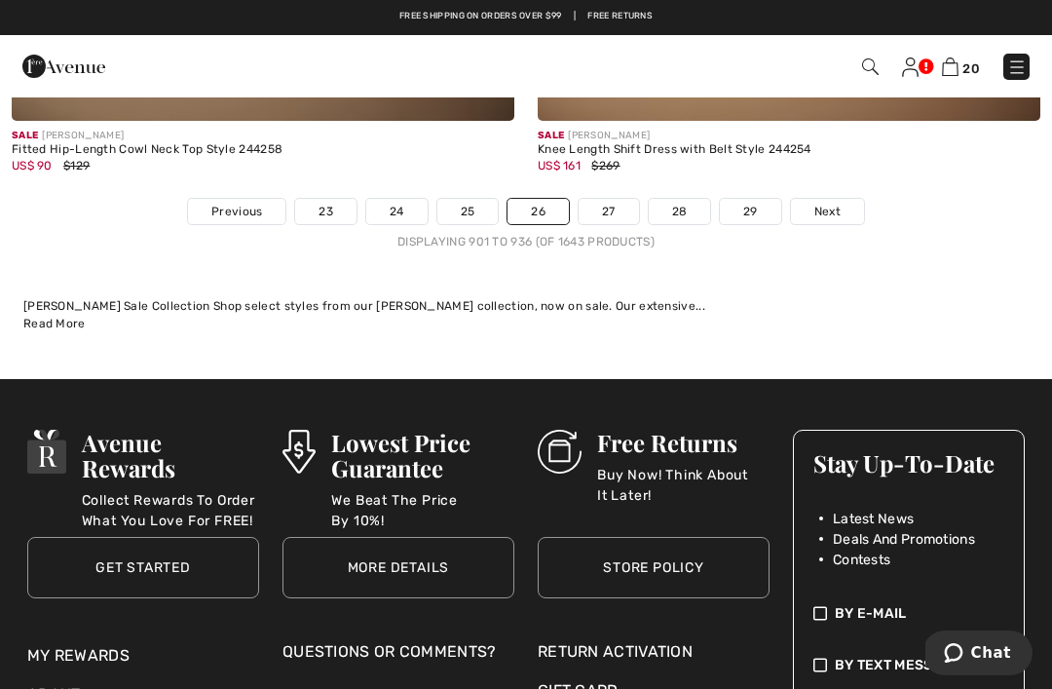
scroll to position [15331, 0]
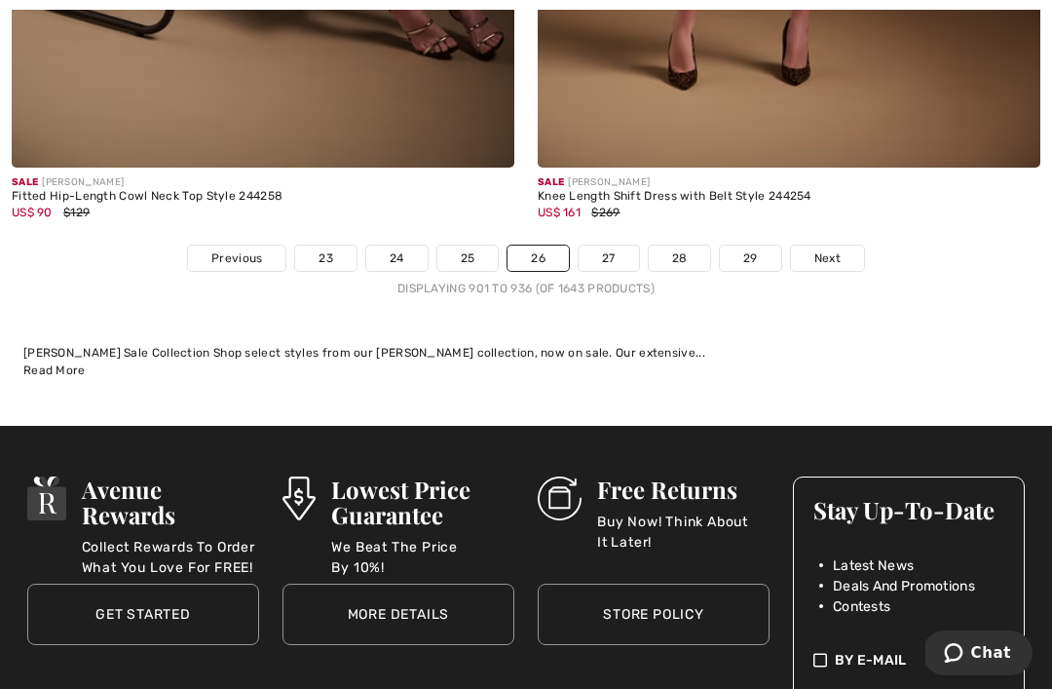
click at [607, 245] on link "27" at bounding box center [608, 257] width 60 height 25
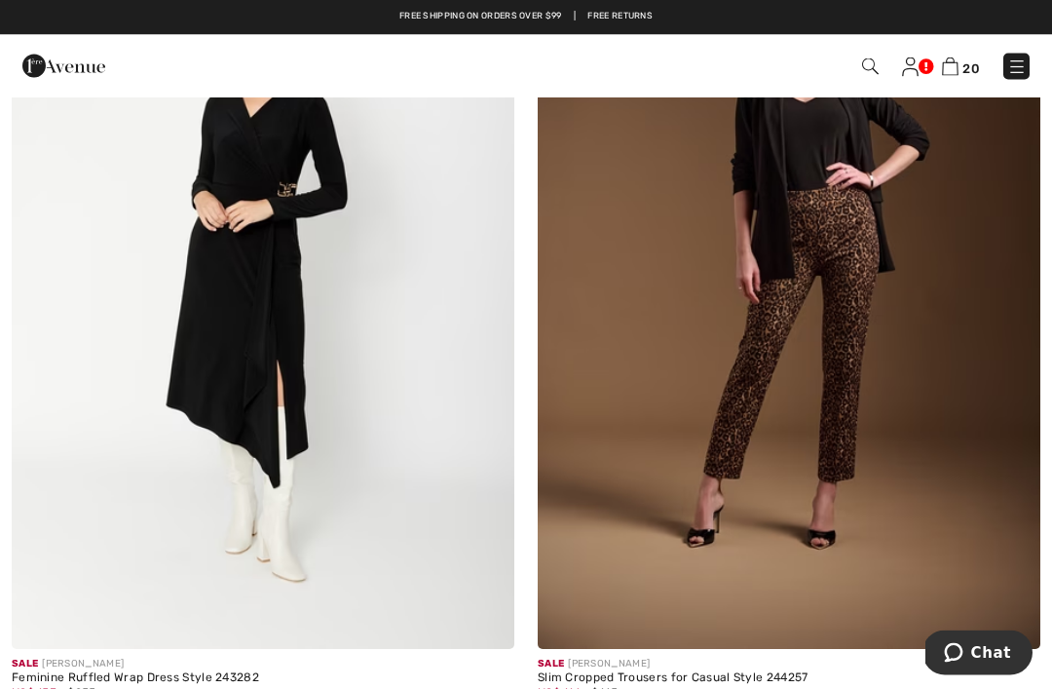
scroll to position [2097, 0]
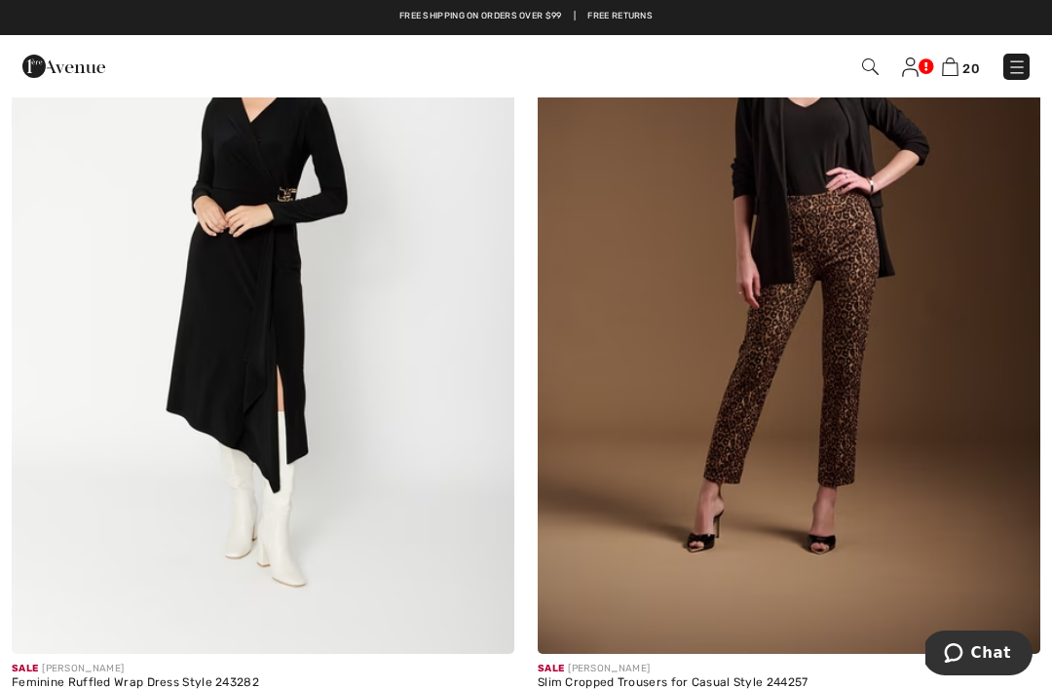
click at [296, 300] on img at bounding box center [263, 277] width 502 height 754
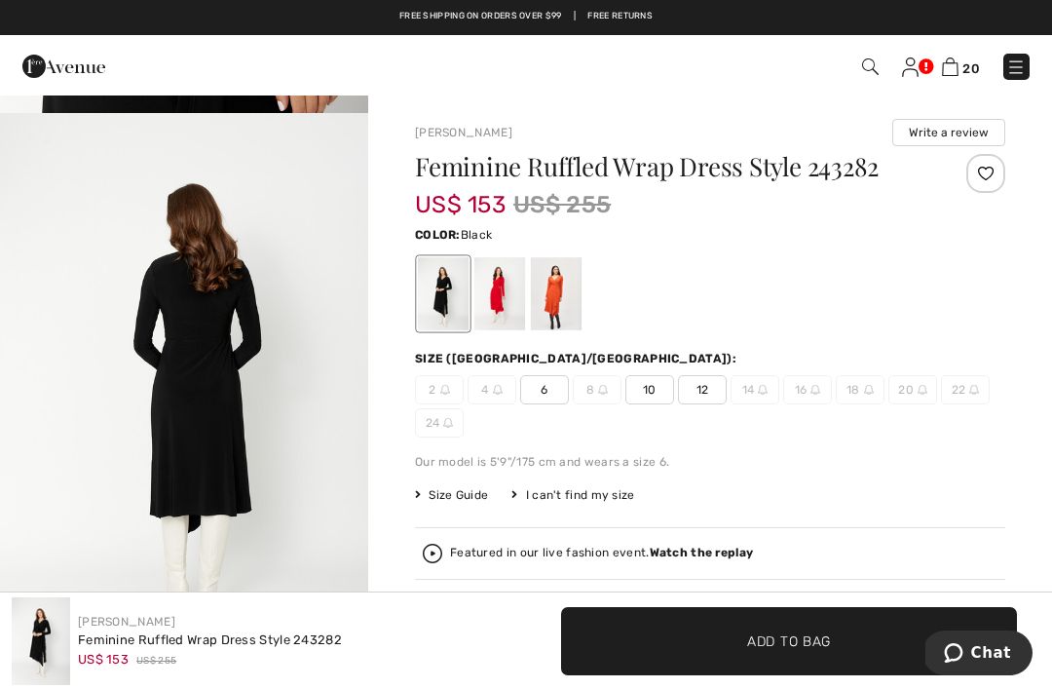
scroll to position [2199, 0]
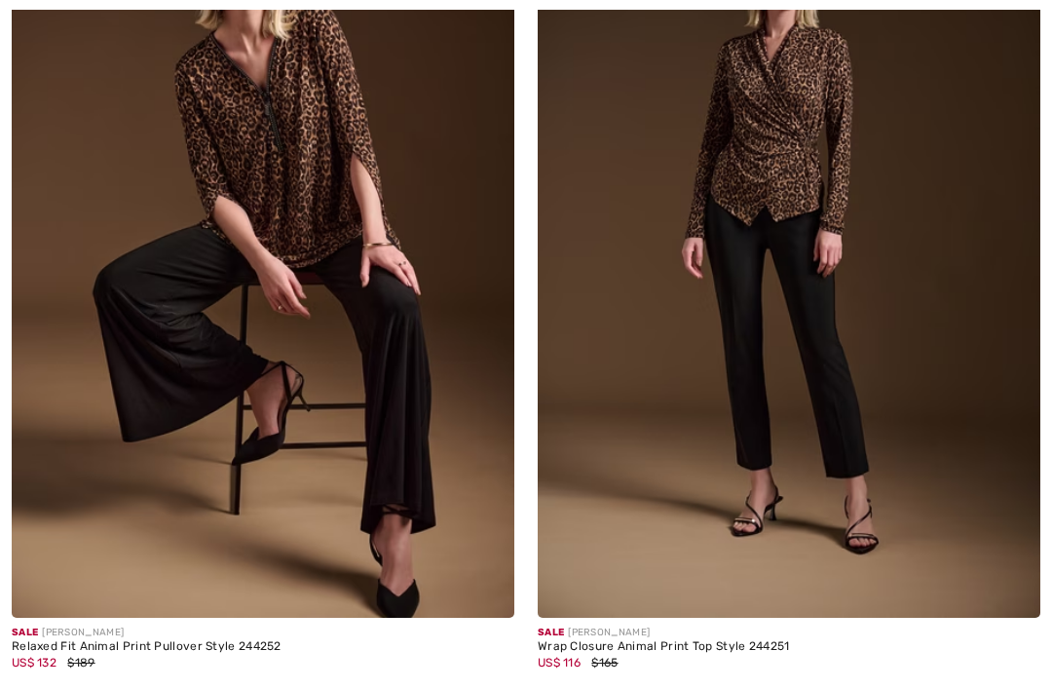
scroll to position [2995, 0]
click at [331, 217] on img at bounding box center [263, 241] width 502 height 754
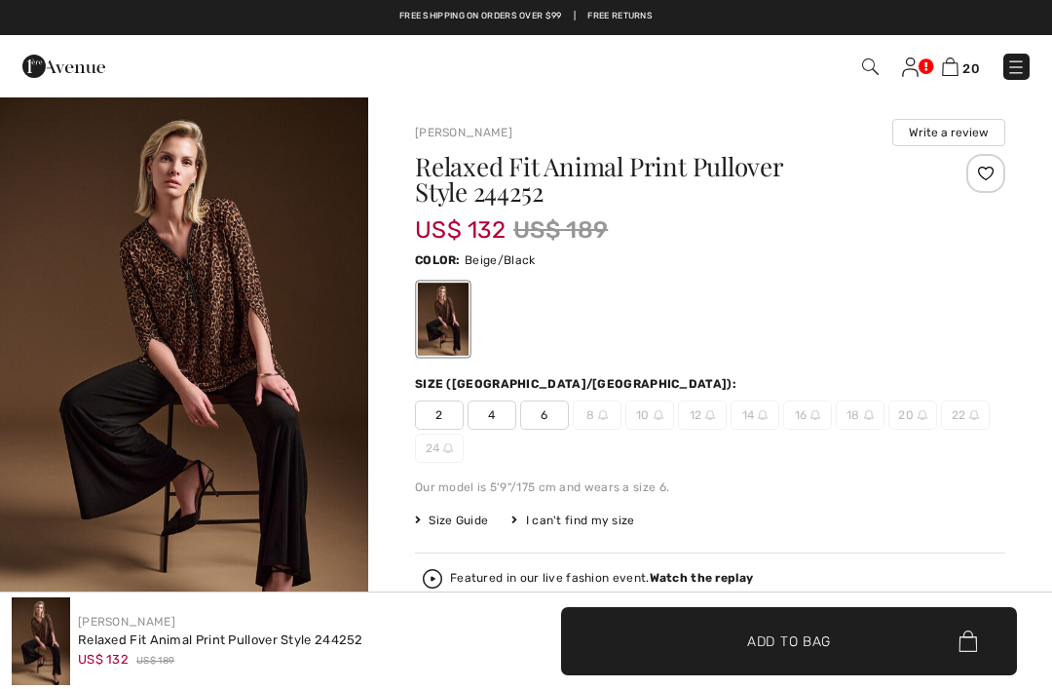
checkbox input "true"
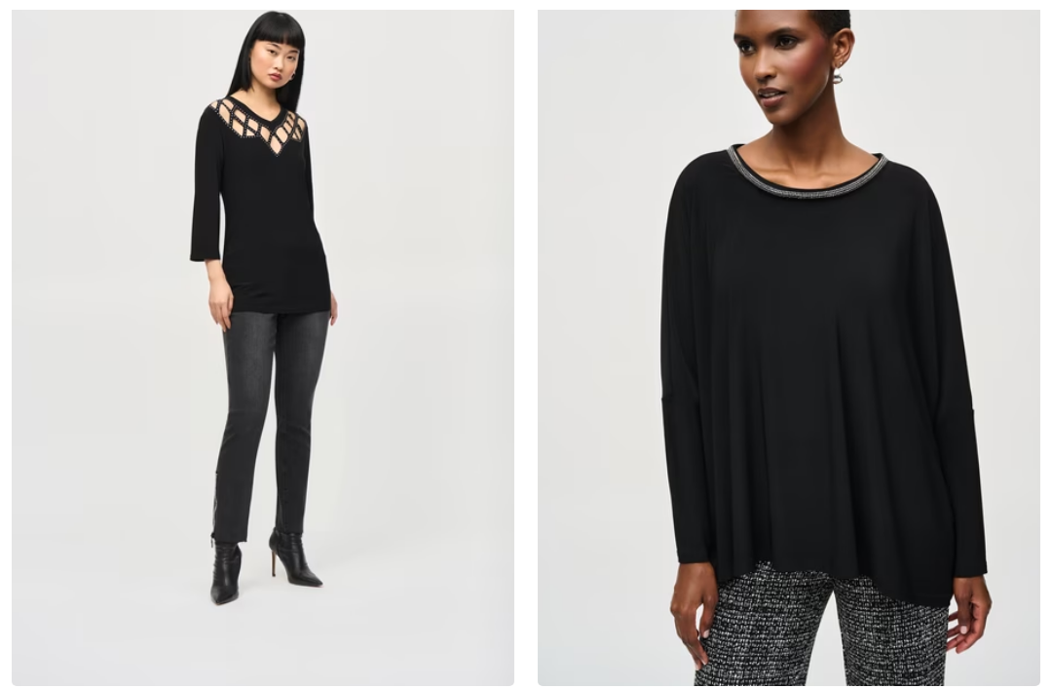
scroll to position [8940, 0]
click at [826, 437] on img at bounding box center [789, 308] width 502 height 754
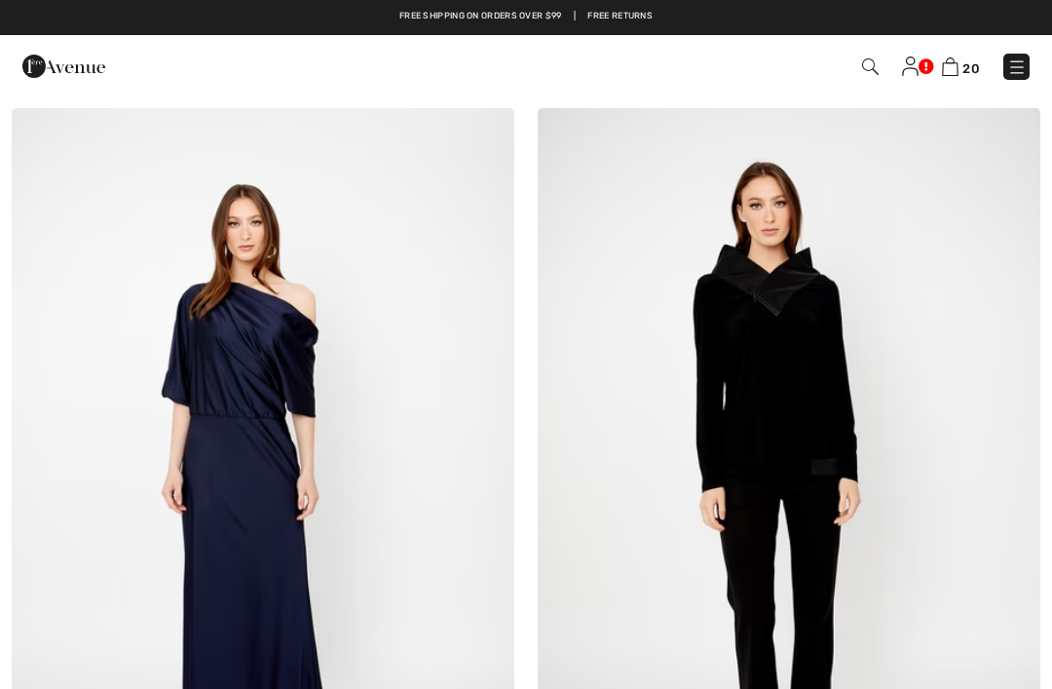
scroll to position [13942, 0]
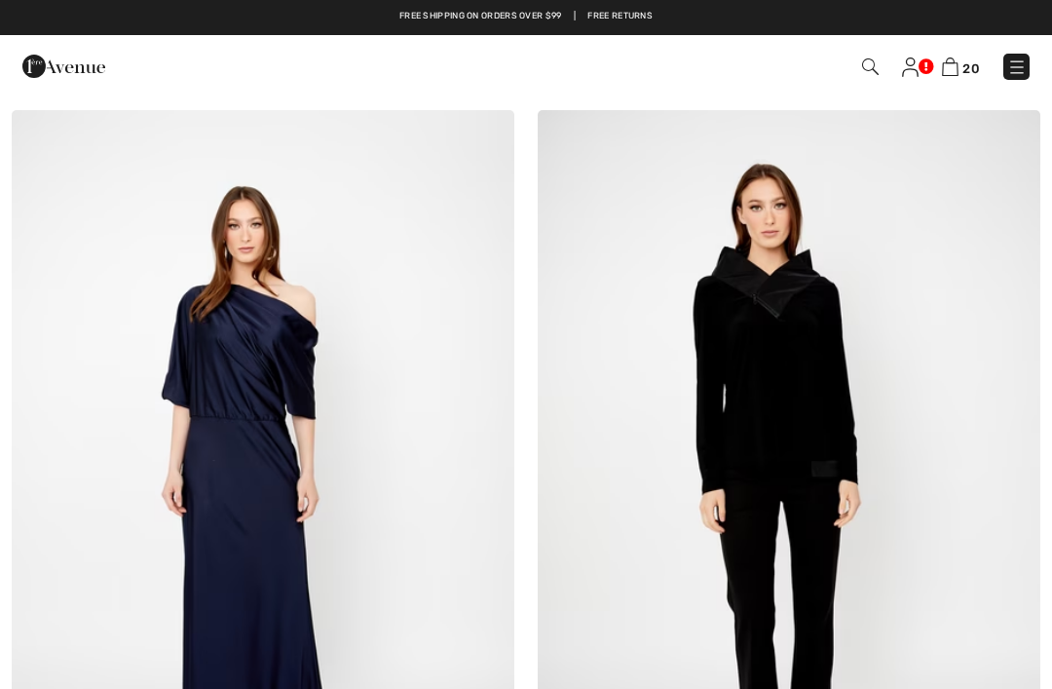
click at [807, 417] on img at bounding box center [789, 487] width 502 height 754
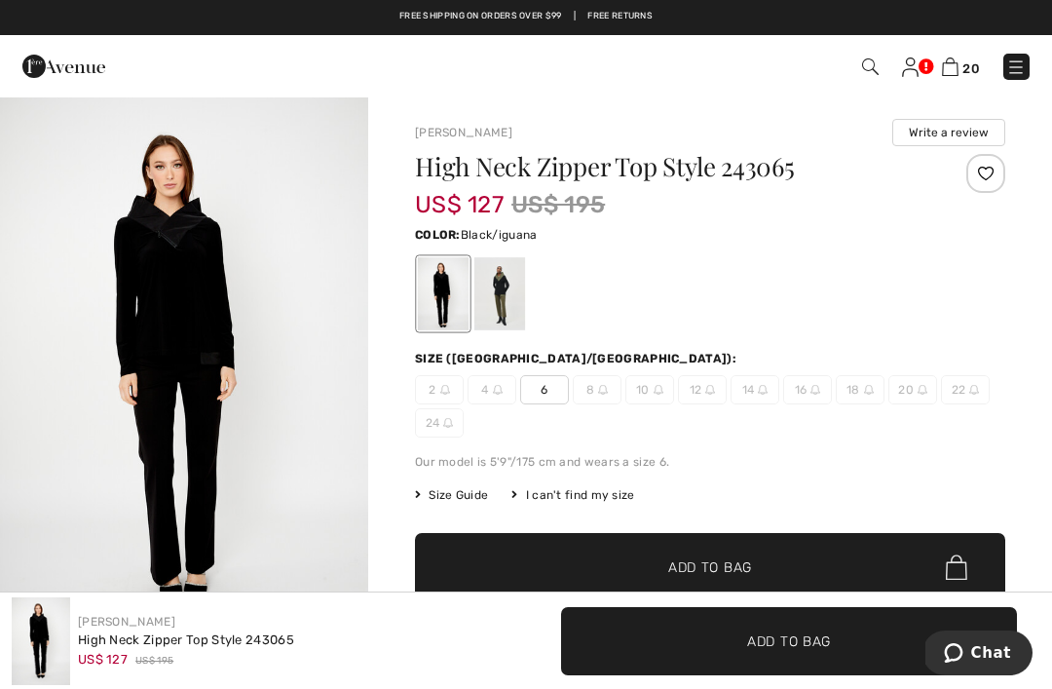
click at [511, 282] on div at bounding box center [499, 293] width 51 height 73
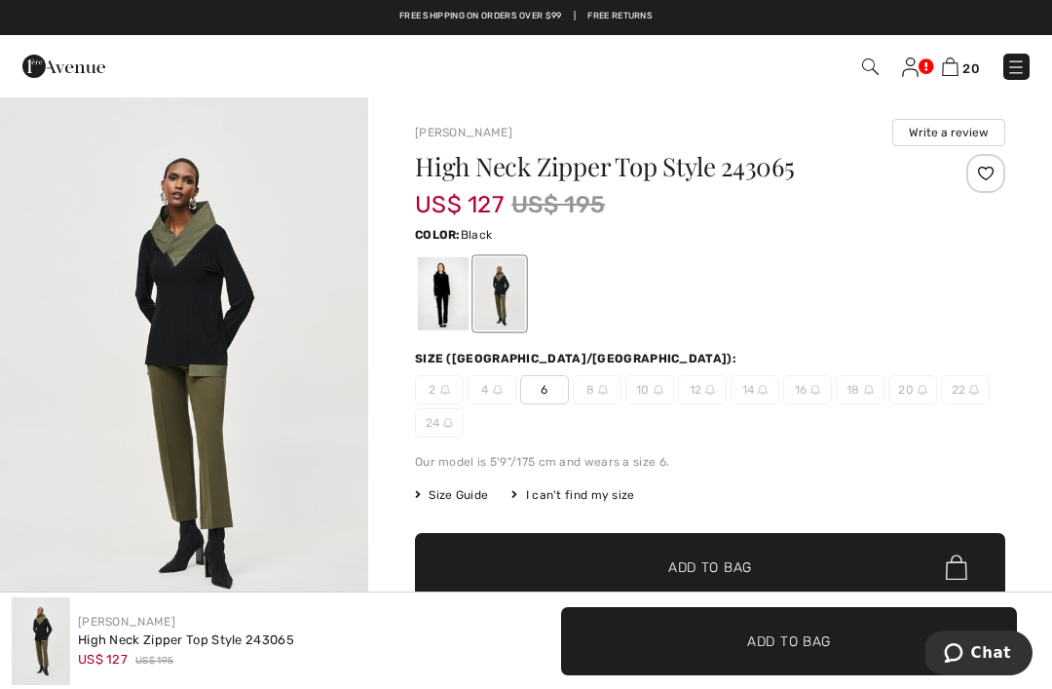
click at [437, 296] on div at bounding box center [443, 293] width 51 height 73
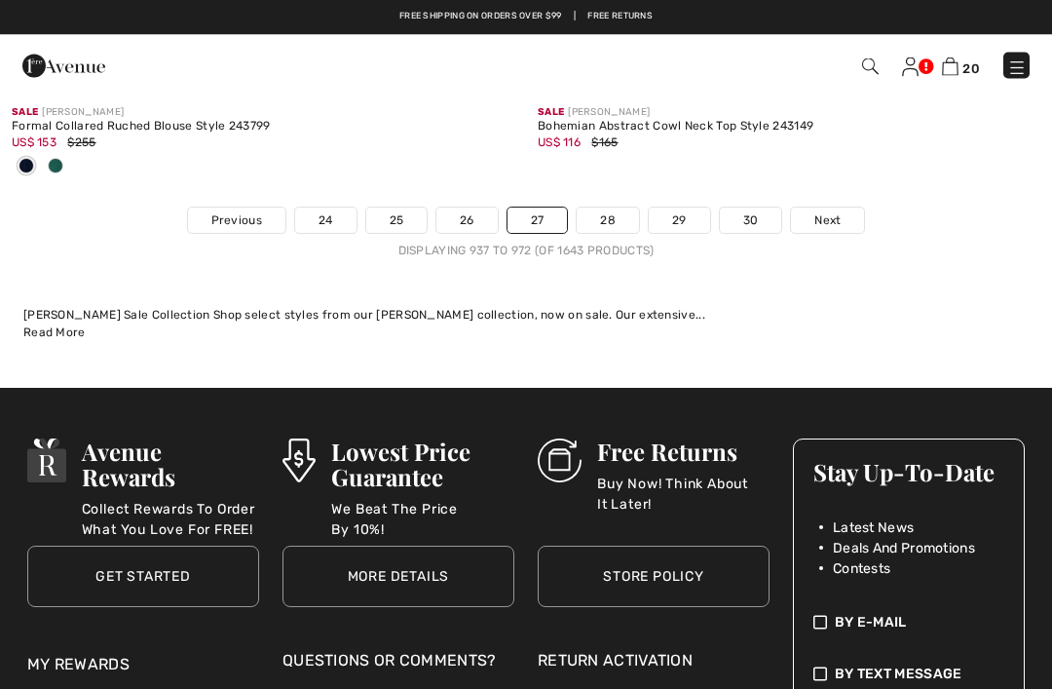
scroll to position [15565, 0]
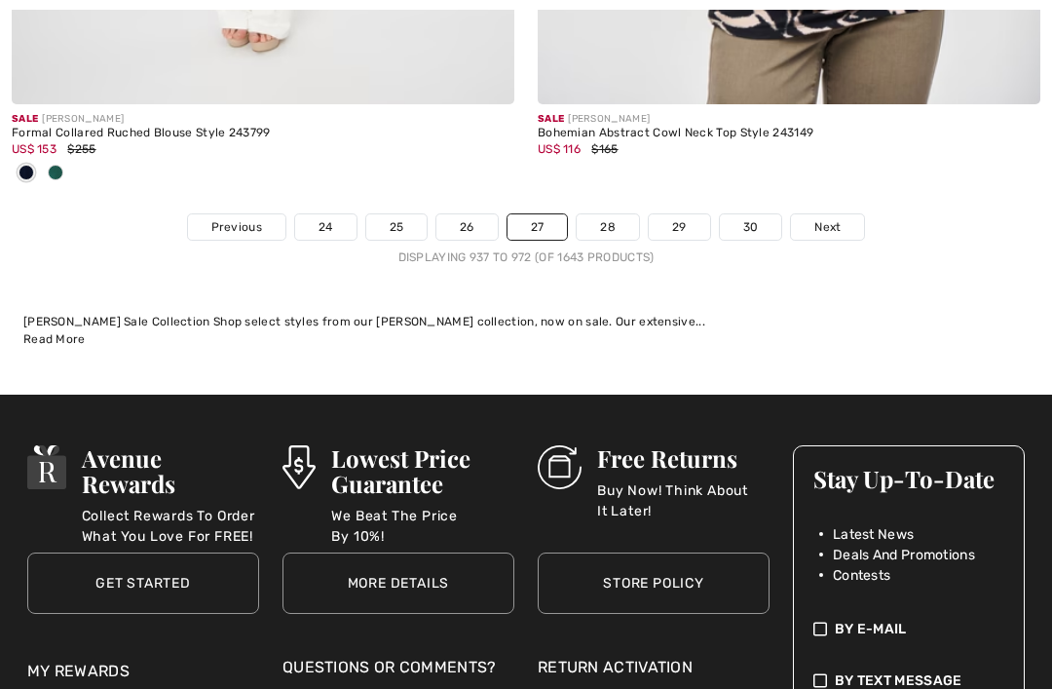
click at [611, 214] on link "28" at bounding box center [608, 226] width 62 height 25
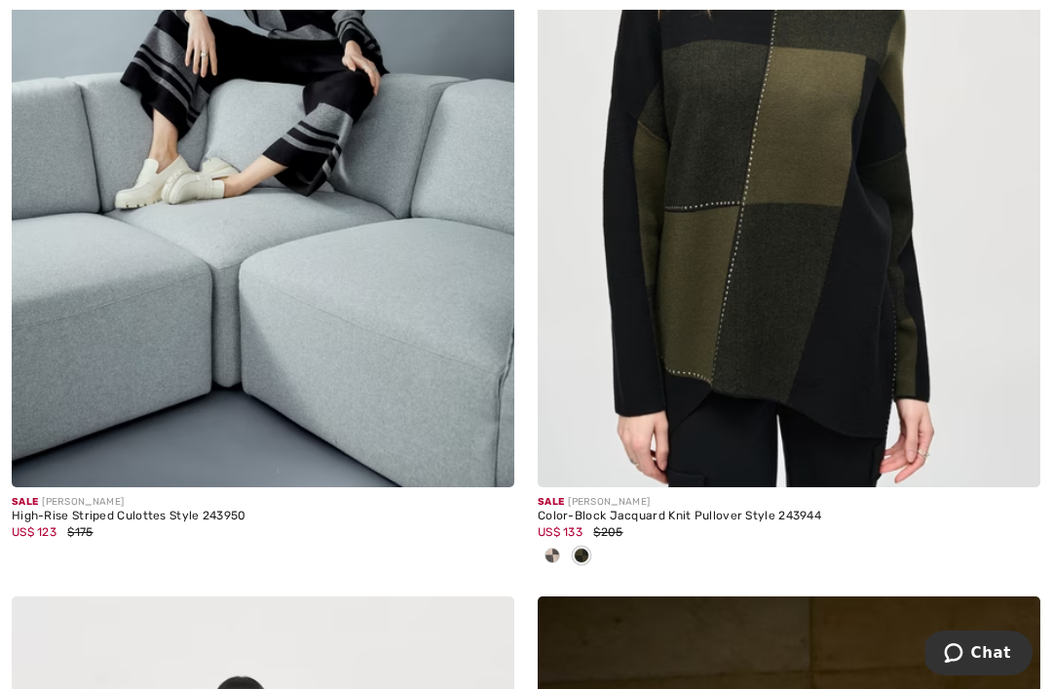
scroll to position [8308, 0]
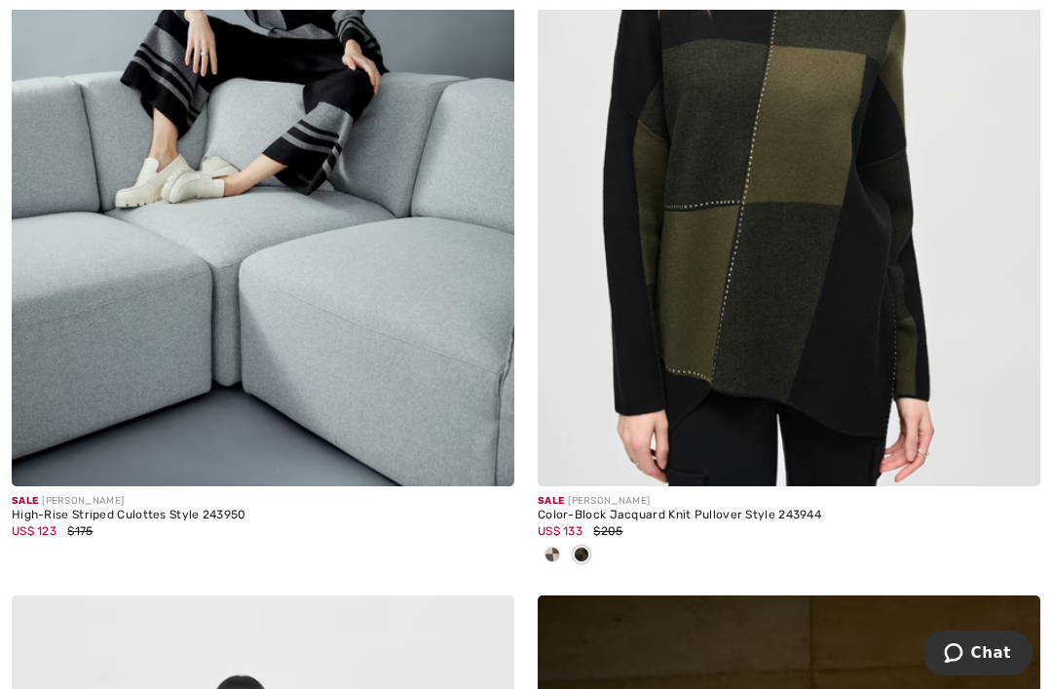
click at [548, 546] on span at bounding box center [552, 554] width 16 height 16
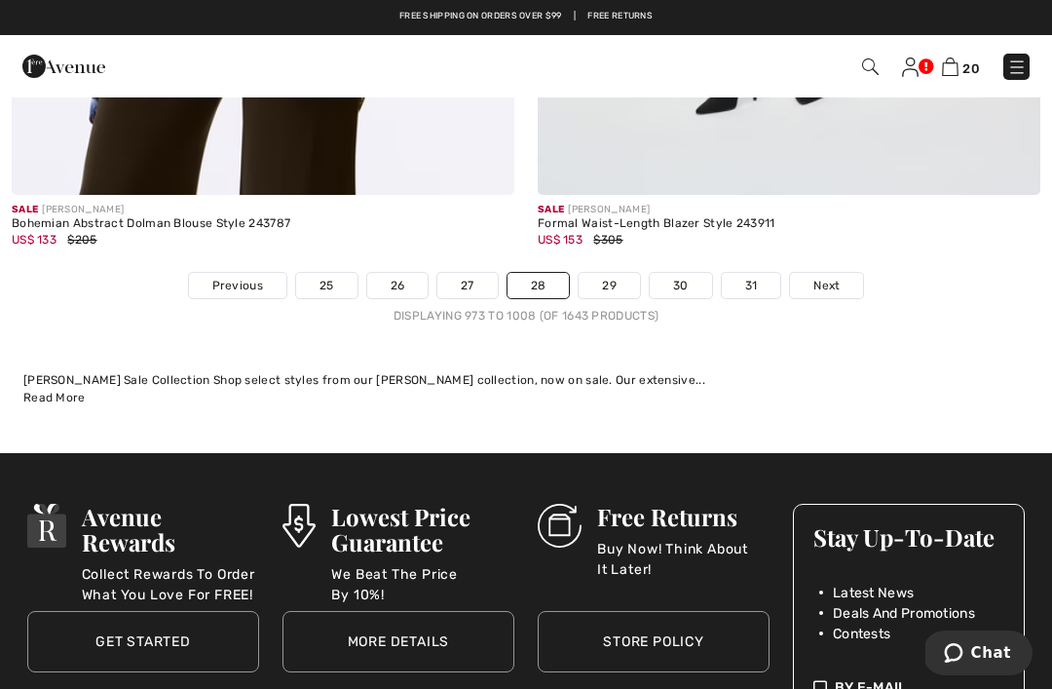
scroll to position [15479, 0]
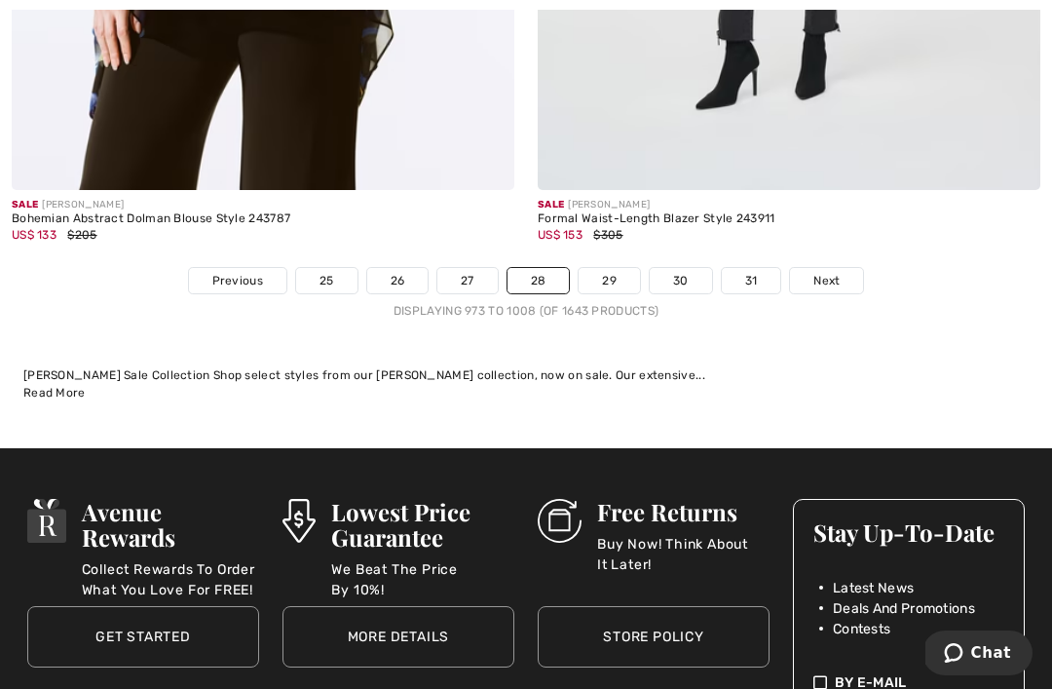
click at [603, 268] on link "29" at bounding box center [608, 280] width 61 height 25
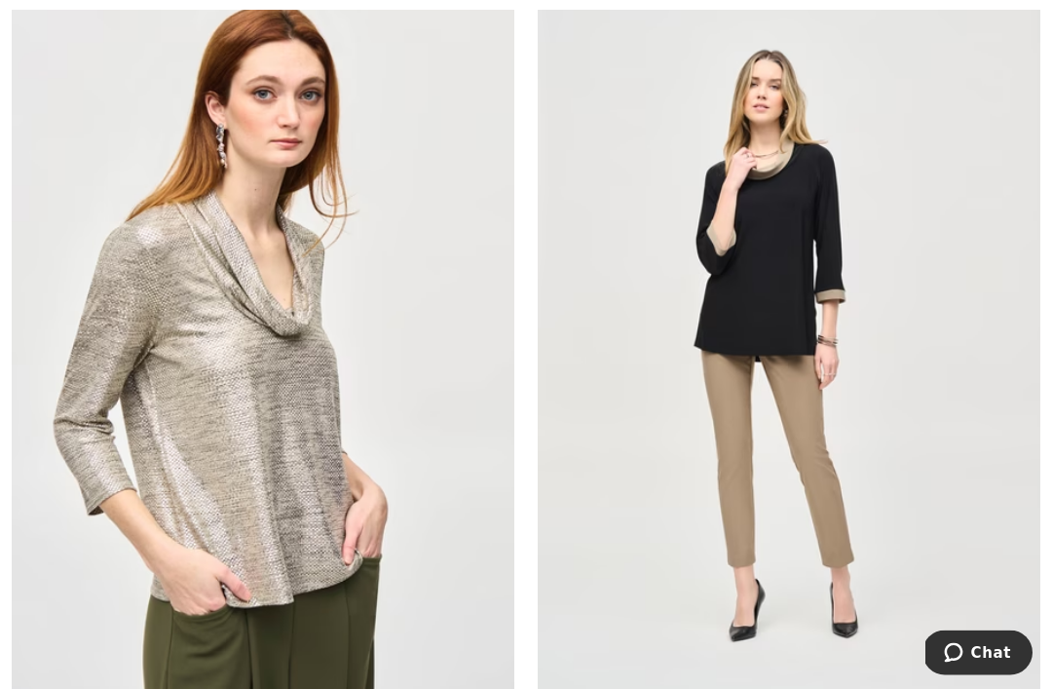
scroll to position [9666, 0]
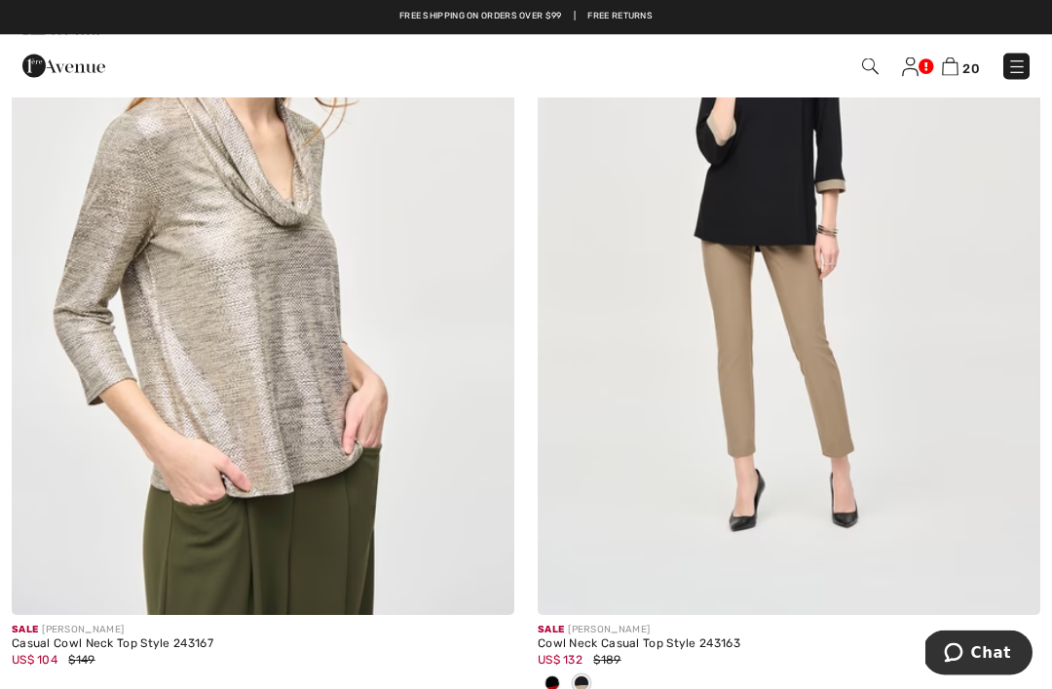
click at [546, 669] on div at bounding box center [552, 685] width 29 height 32
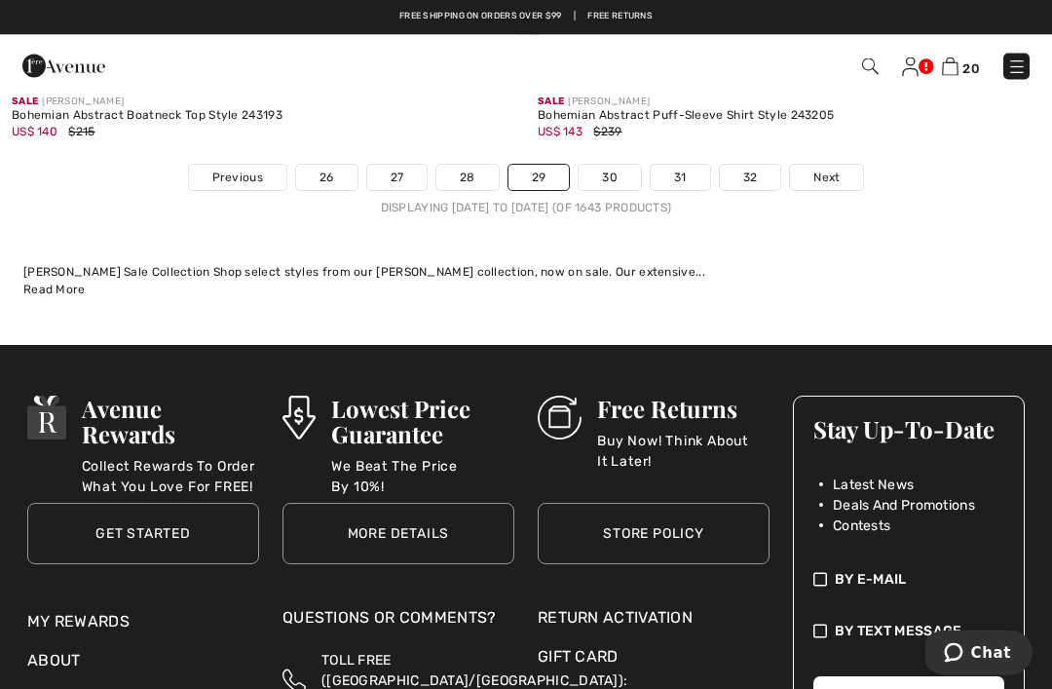
scroll to position [15518, 0]
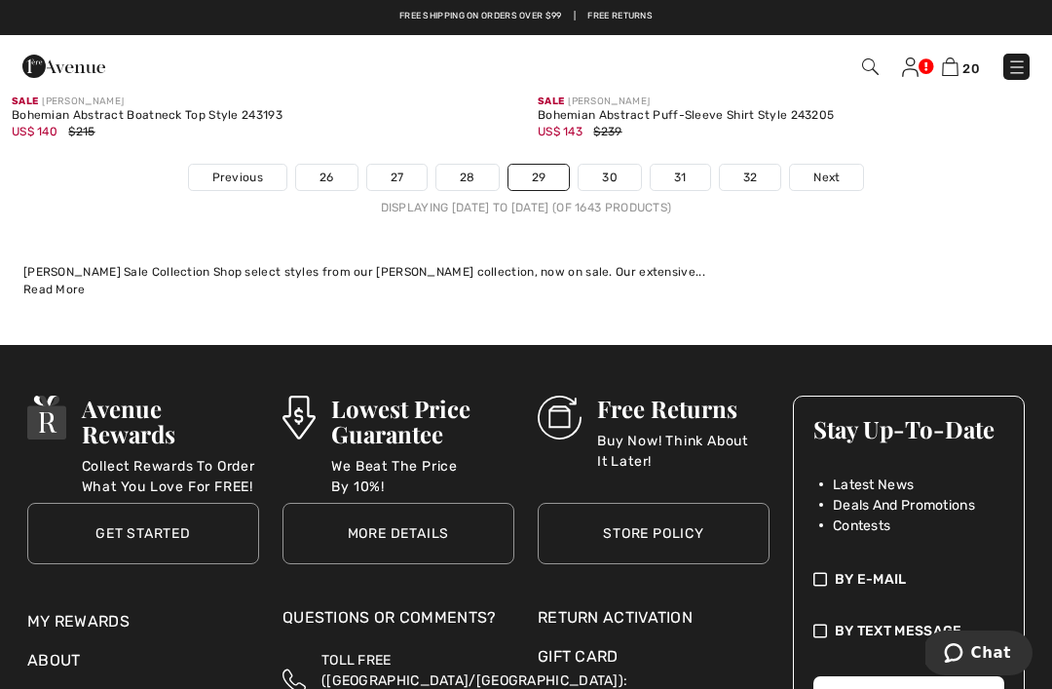
click at [619, 165] on link "30" at bounding box center [609, 177] width 62 height 25
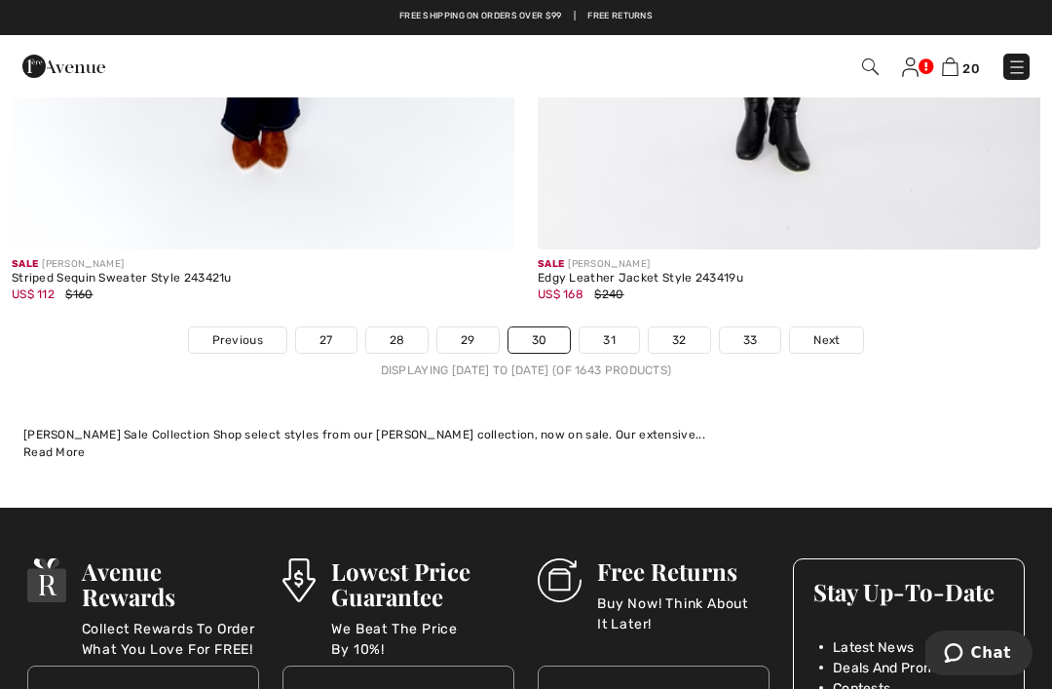
scroll to position [15258, 0]
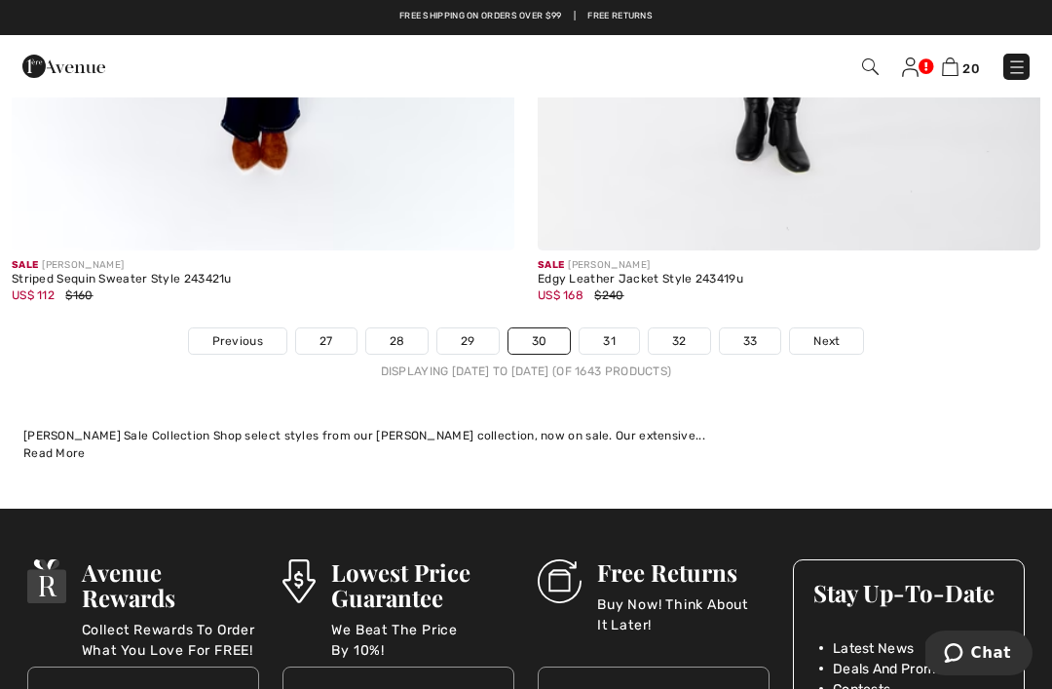
click at [600, 331] on link "31" at bounding box center [608, 340] width 59 height 25
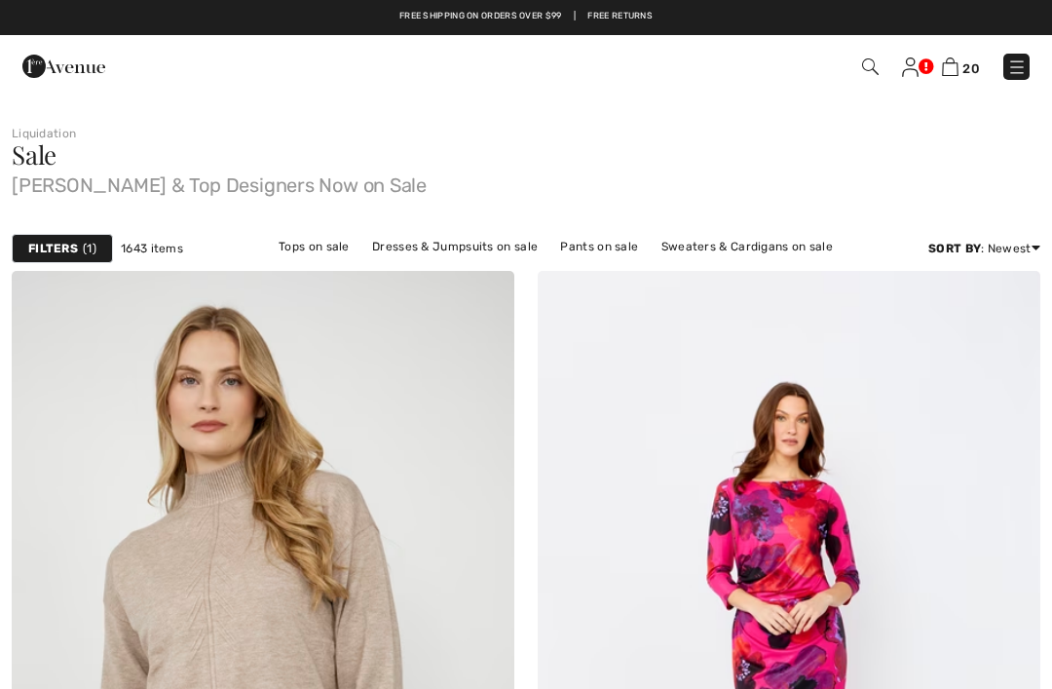
checkbox input "true"
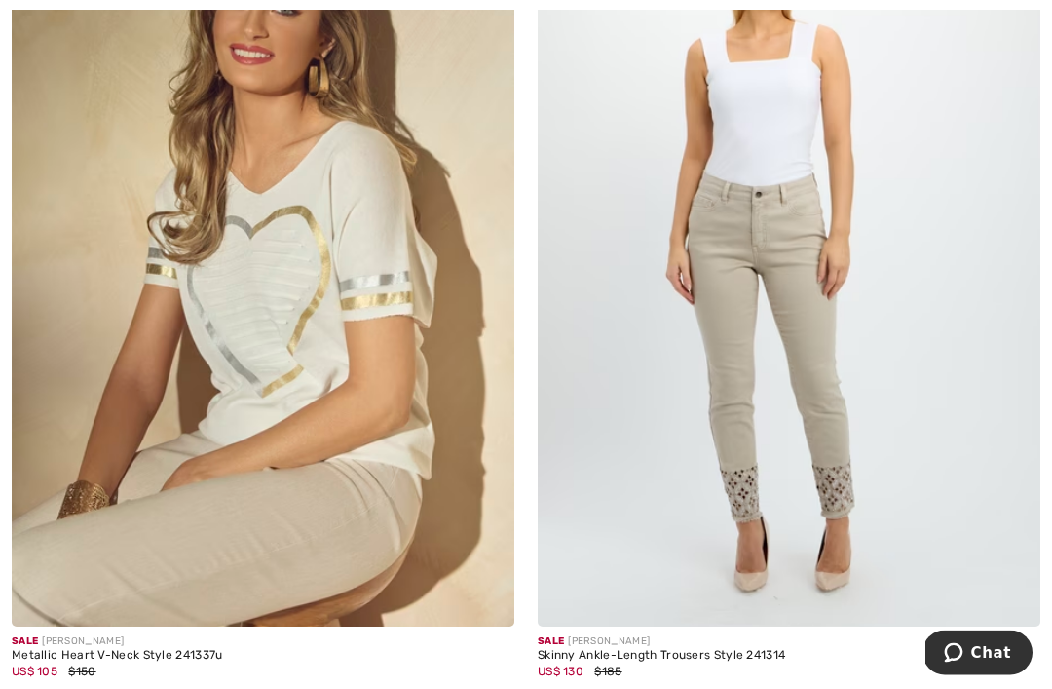
scroll to position [3722, 0]
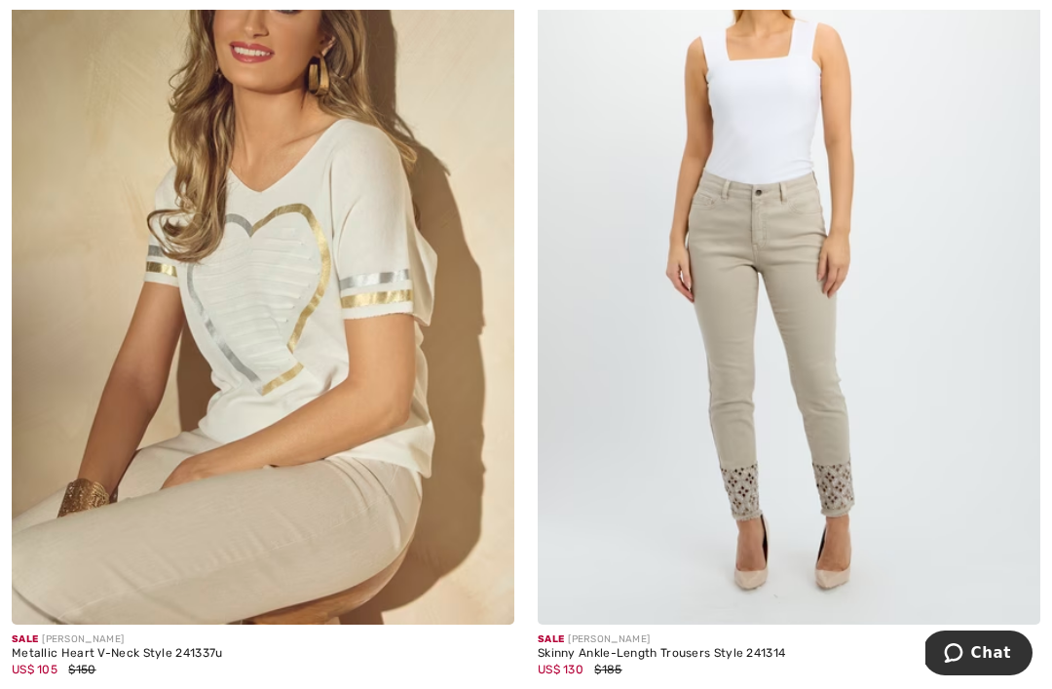
click at [339, 383] on img at bounding box center [263, 247] width 502 height 754
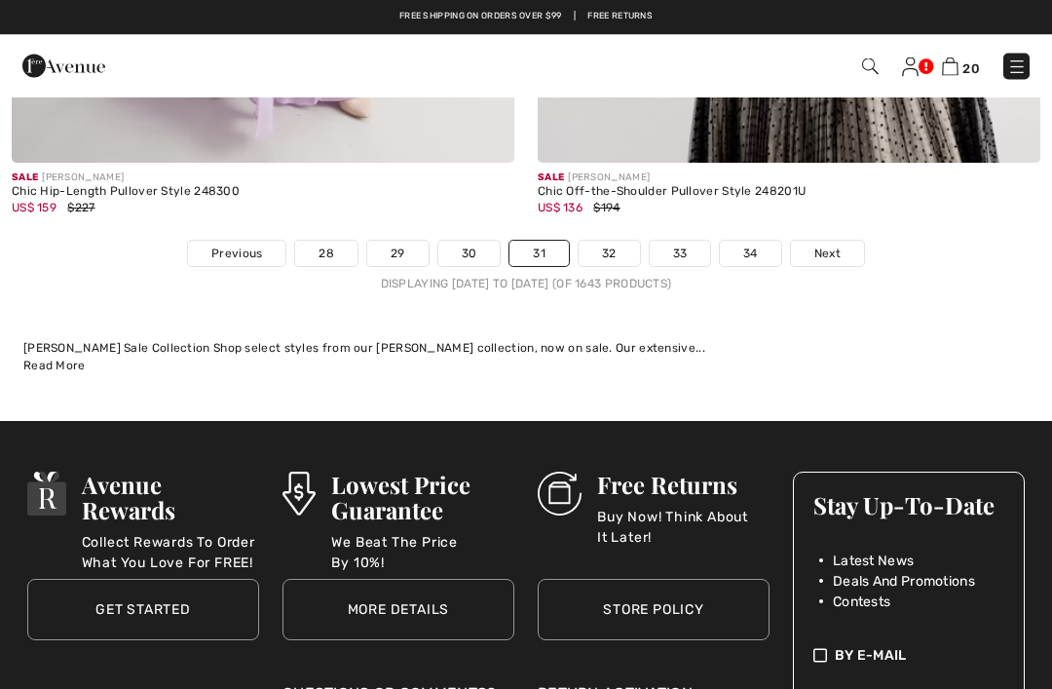
scroll to position [15311, 0]
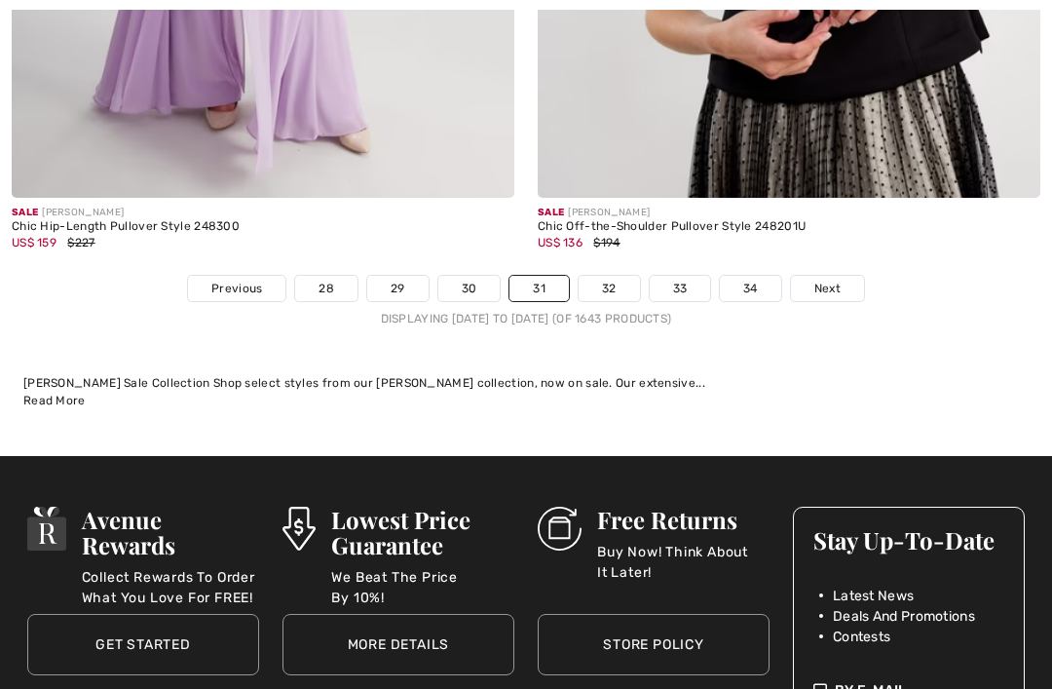
click at [598, 277] on link "32" at bounding box center [608, 288] width 61 height 25
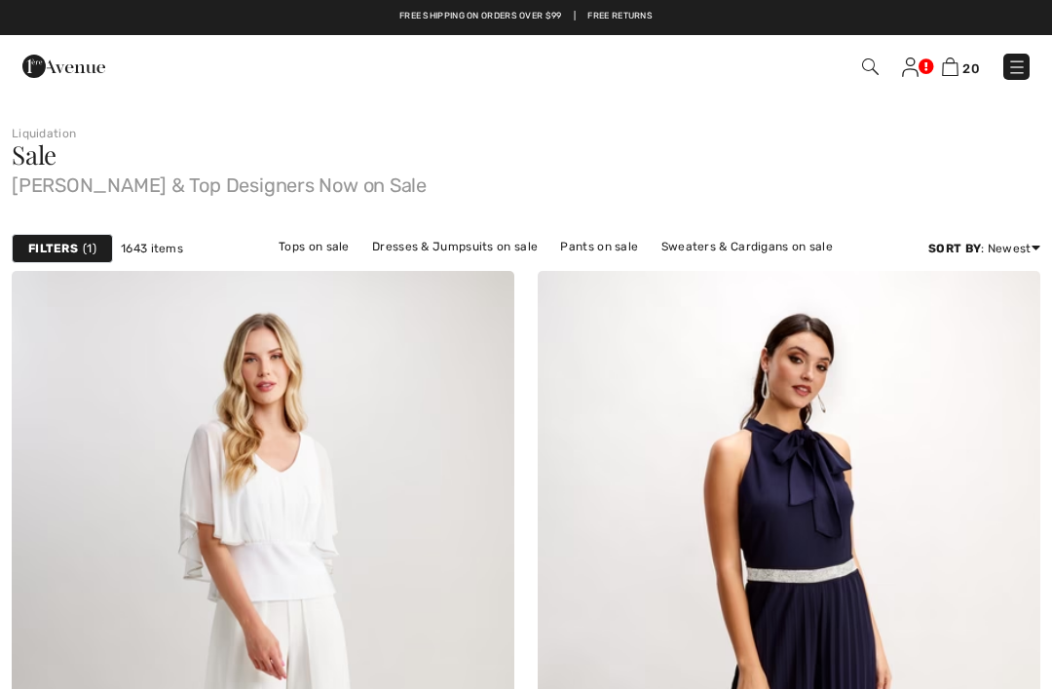
checkbox input "true"
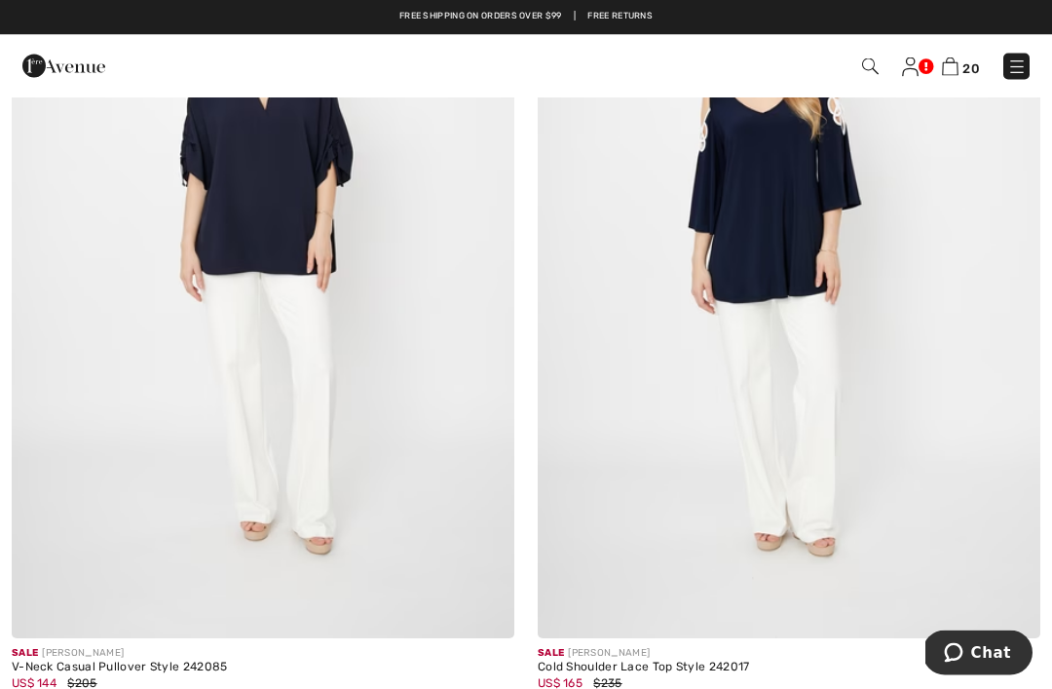
scroll to position [9849, 0]
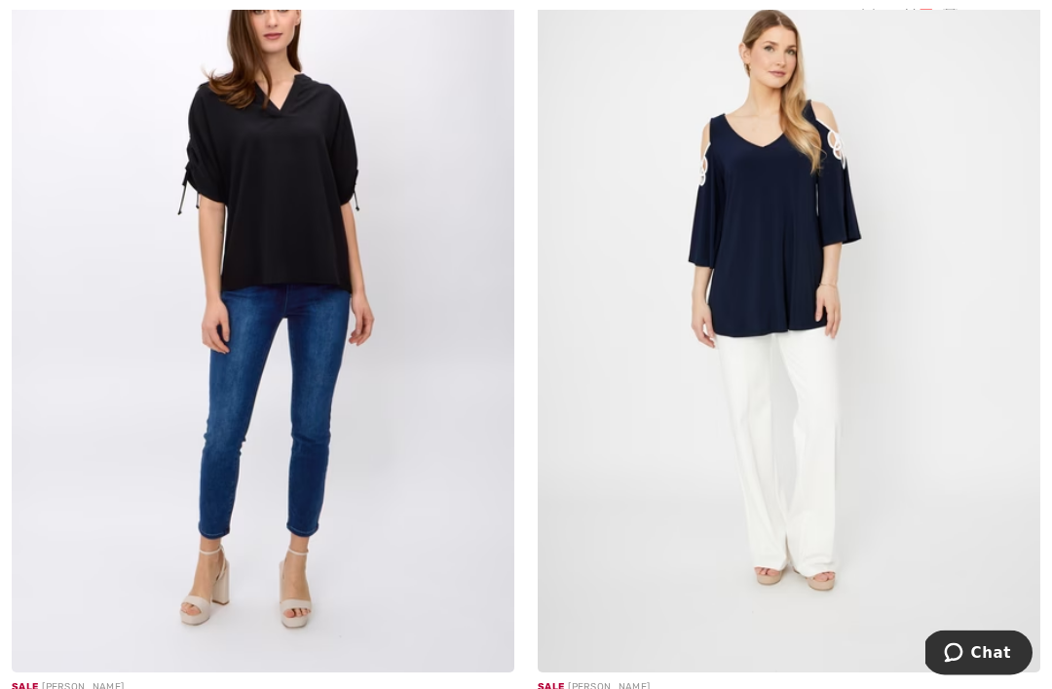
scroll to position [9815, 0]
click at [316, 242] on img at bounding box center [263, 295] width 502 height 754
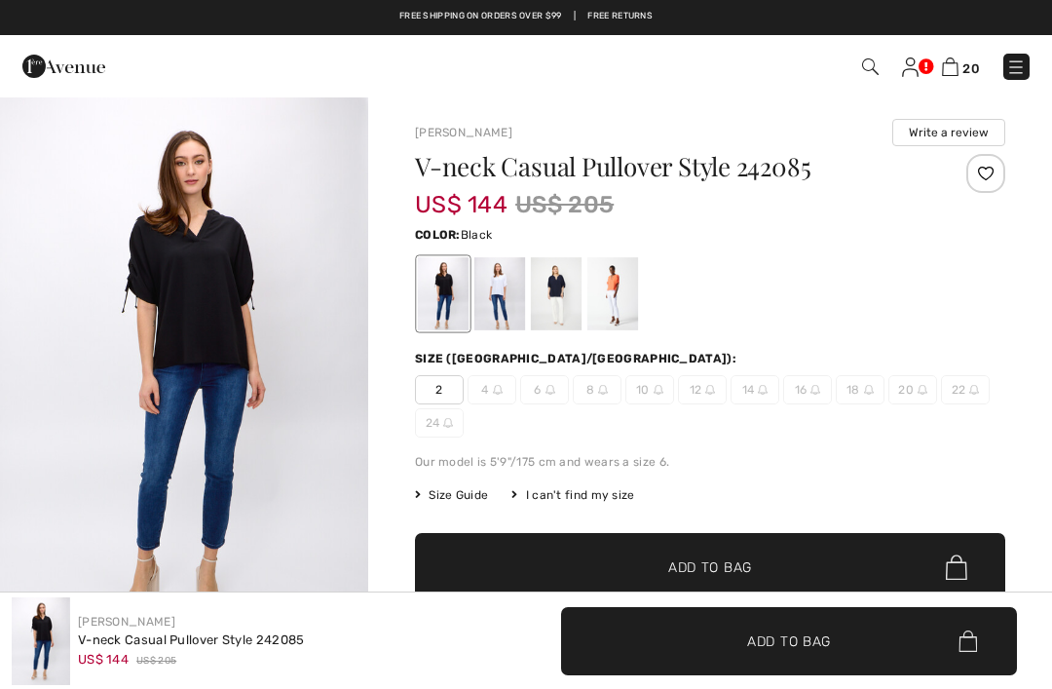
checkbox input "true"
click at [510, 282] on div at bounding box center [499, 293] width 51 height 73
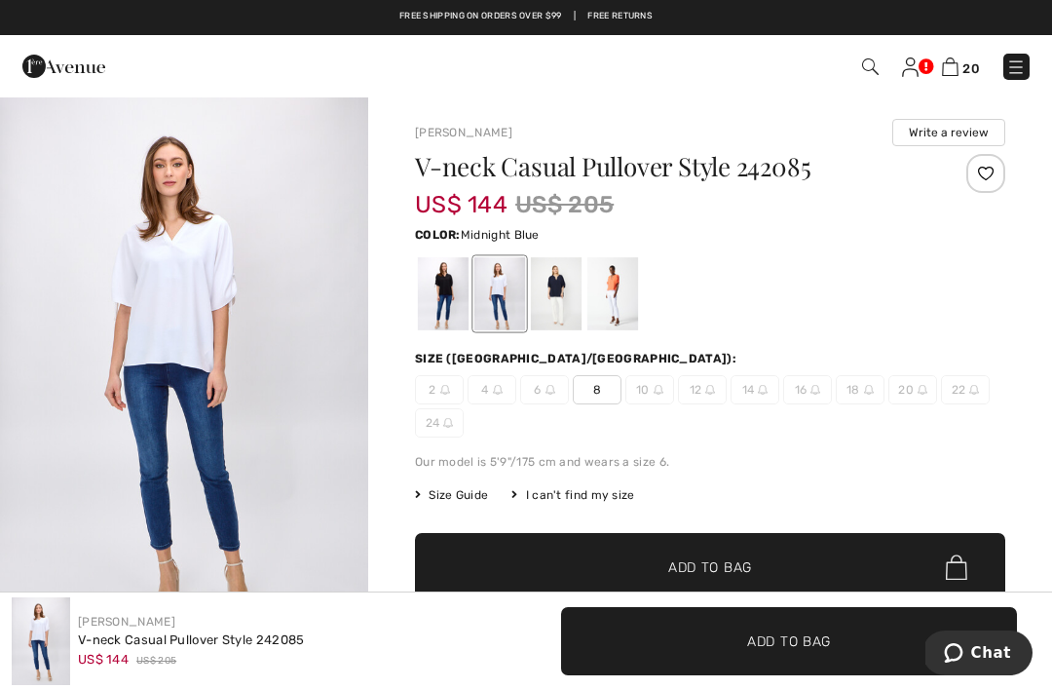
click at [548, 287] on div at bounding box center [556, 293] width 51 height 73
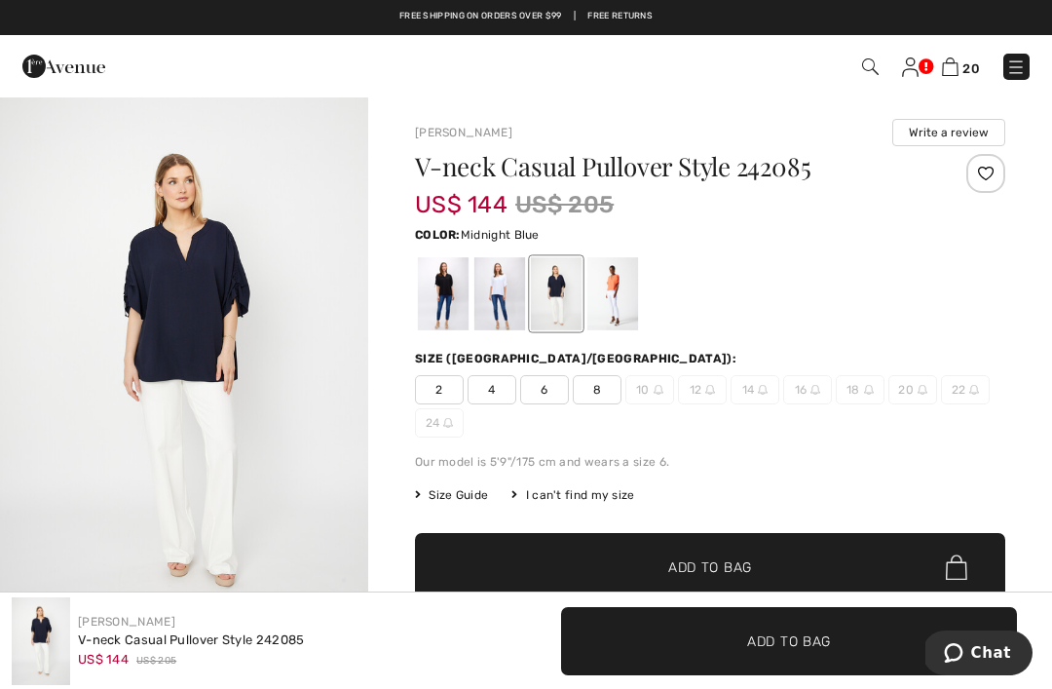
click at [625, 286] on div at bounding box center [612, 293] width 51 height 73
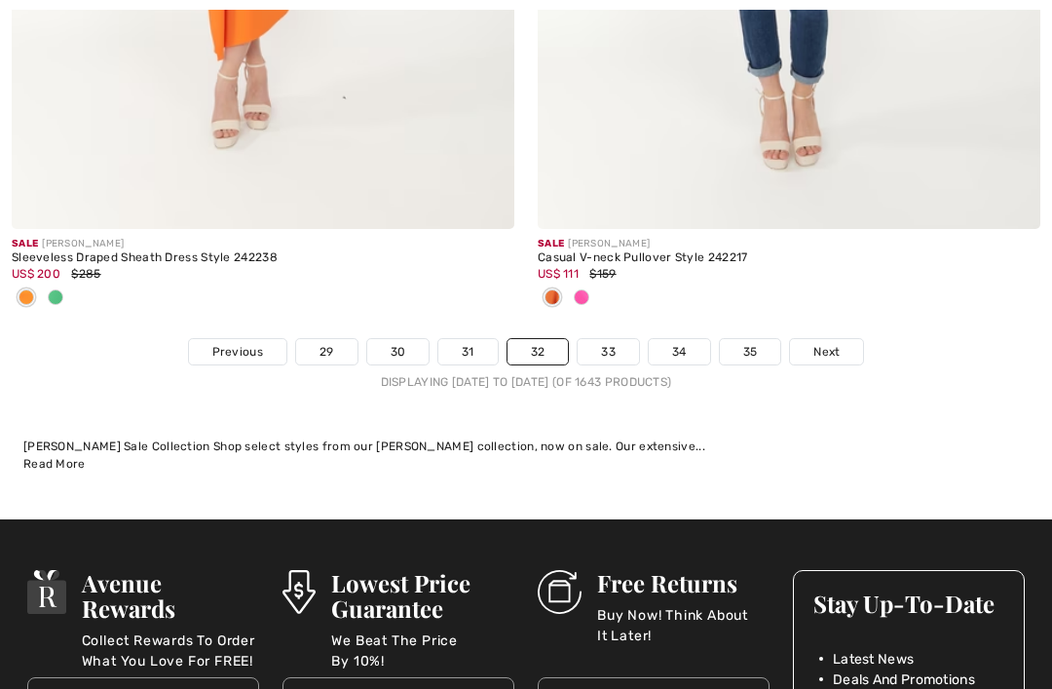
scroll to position [15603, 0]
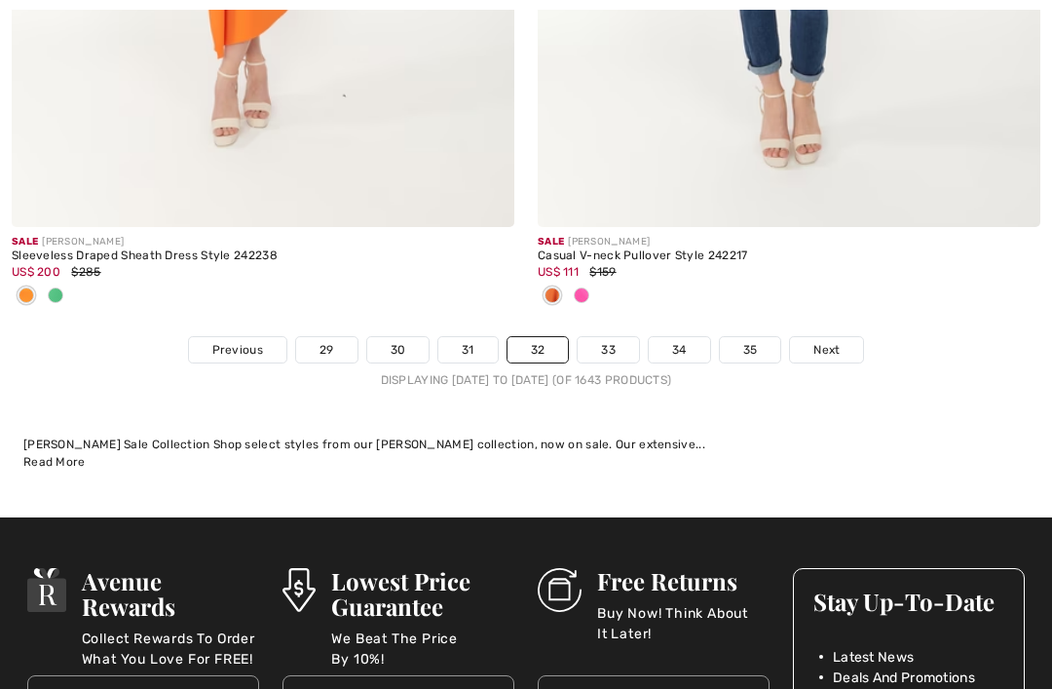
click at [611, 337] on link "33" at bounding box center [607, 349] width 61 height 25
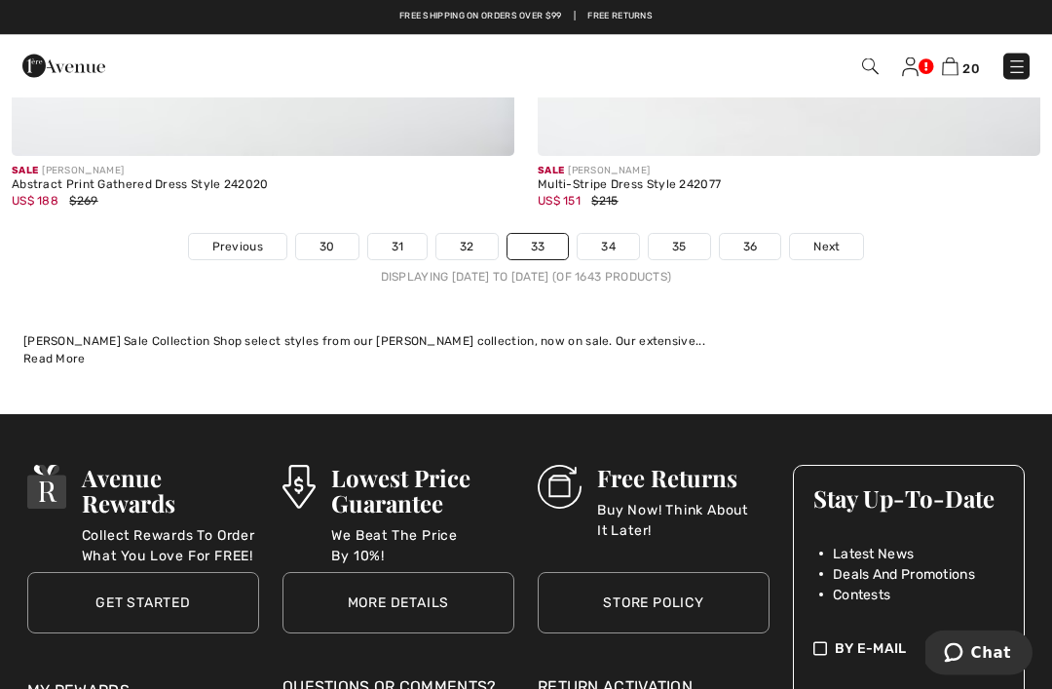
scroll to position [15680, 0]
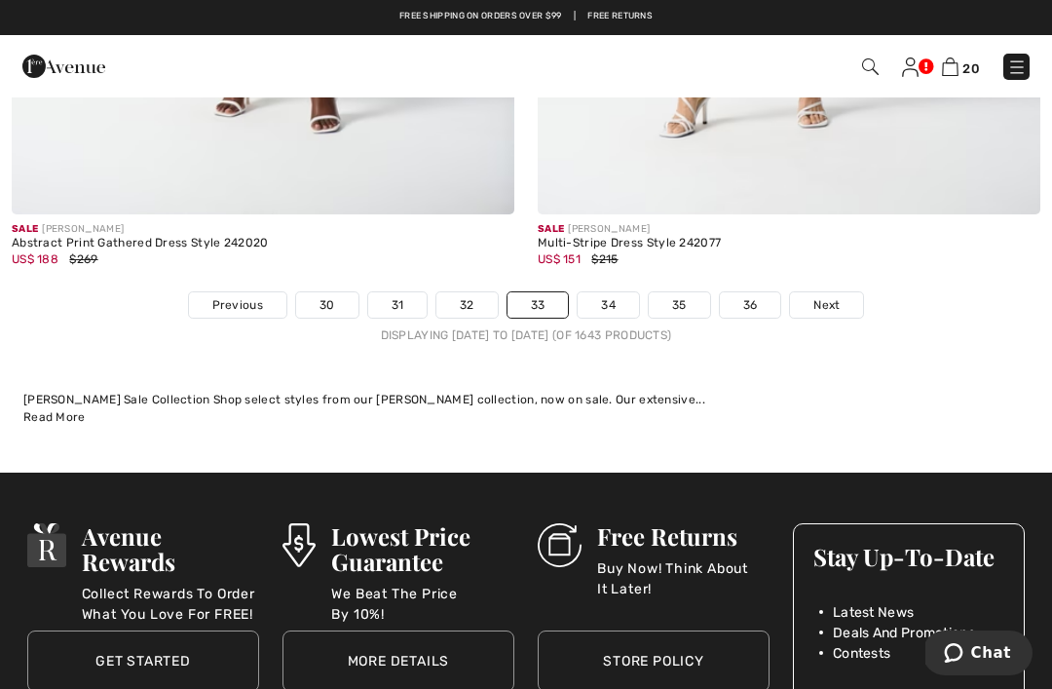
click at [605, 294] on link "34" at bounding box center [607, 304] width 61 height 25
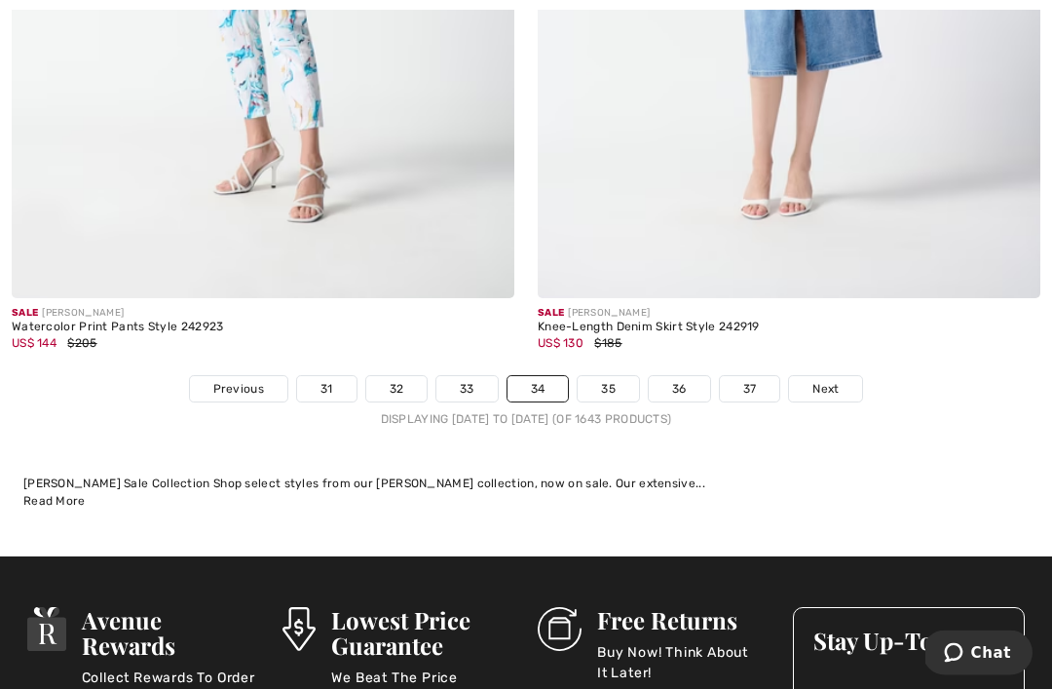
scroll to position [15276, 0]
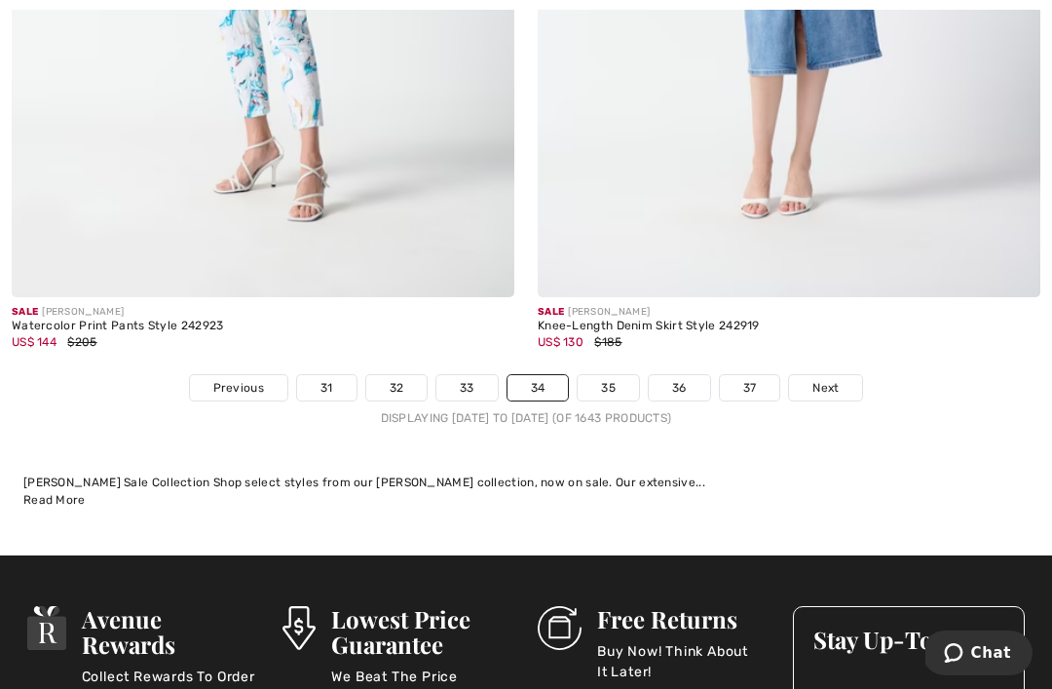
click at [610, 375] on link "35" at bounding box center [607, 387] width 61 height 25
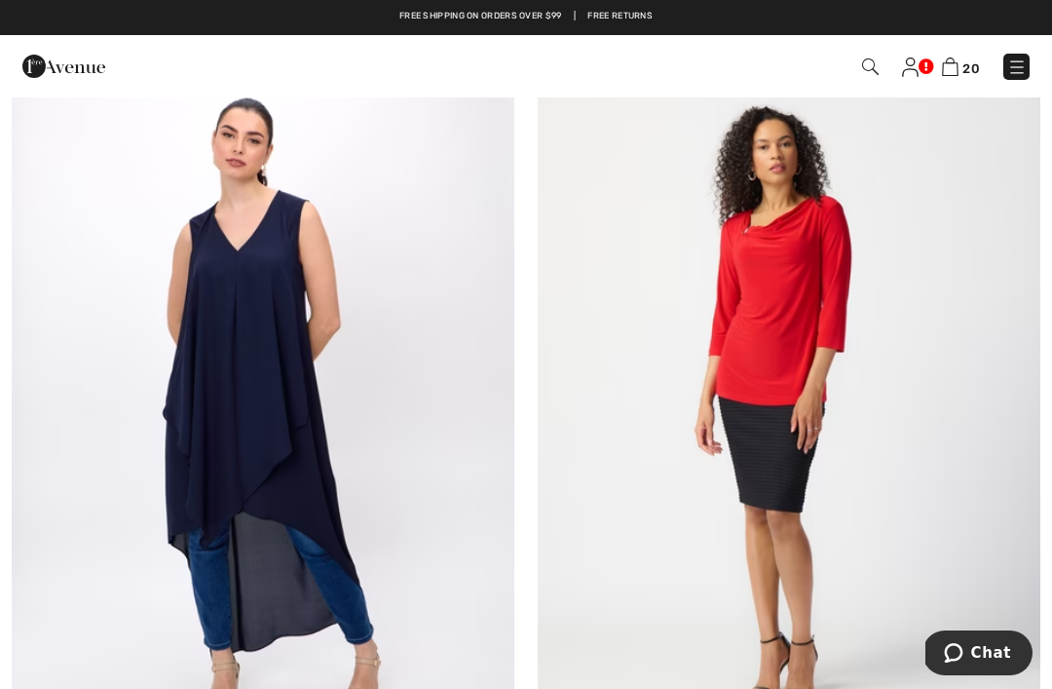
scroll to position [13329, 0]
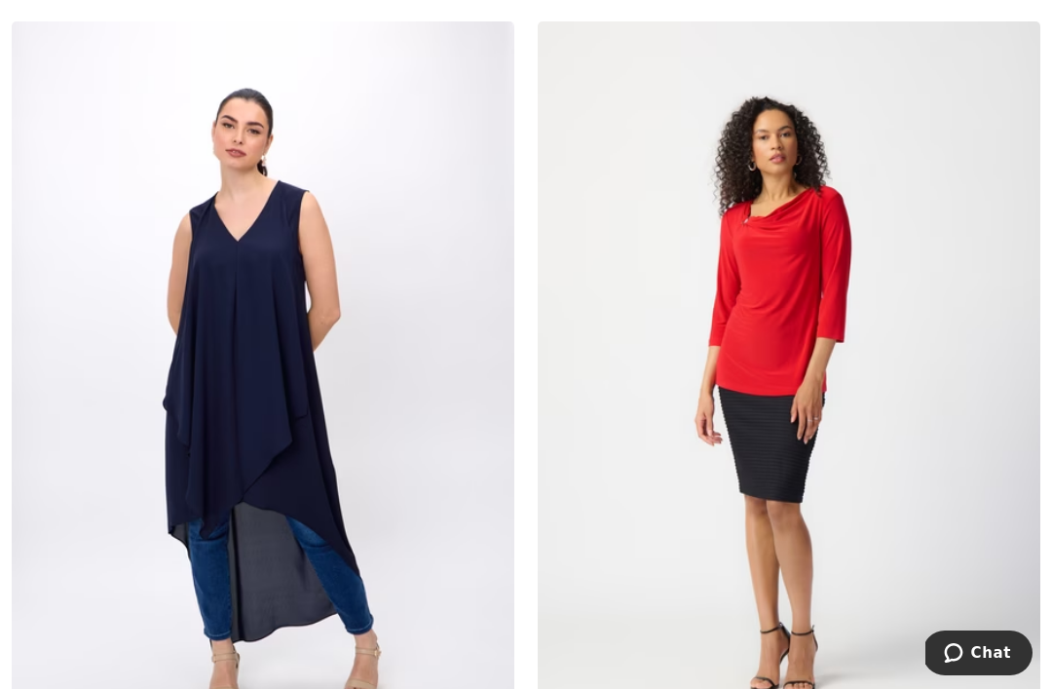
click at [807, 327] on img at bounding box center [789, 398] width 502 height 754
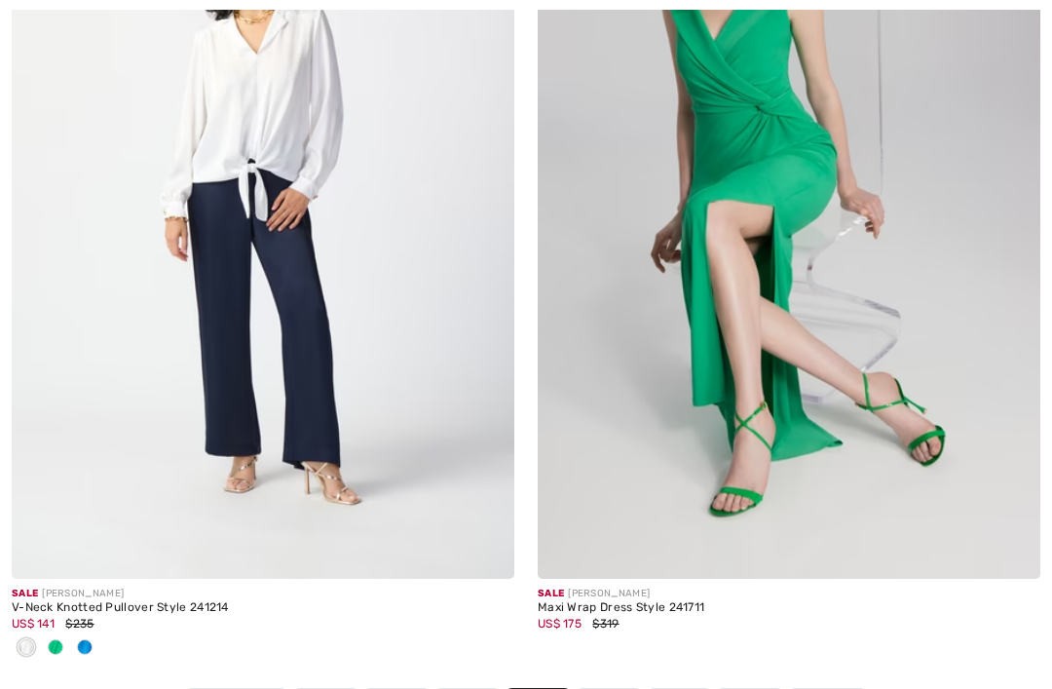
scroll to position [15219, 0]
click at [612, 688] on link "36" at bounding box center [608, 701] width 61 height 25
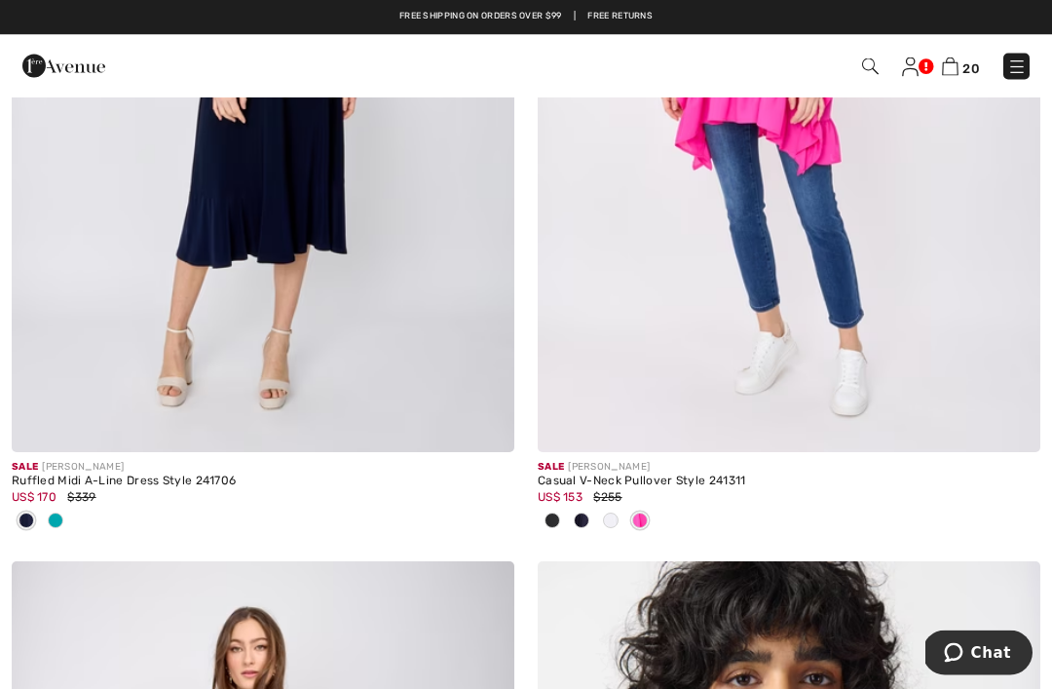
scroll to position [1435, 0]
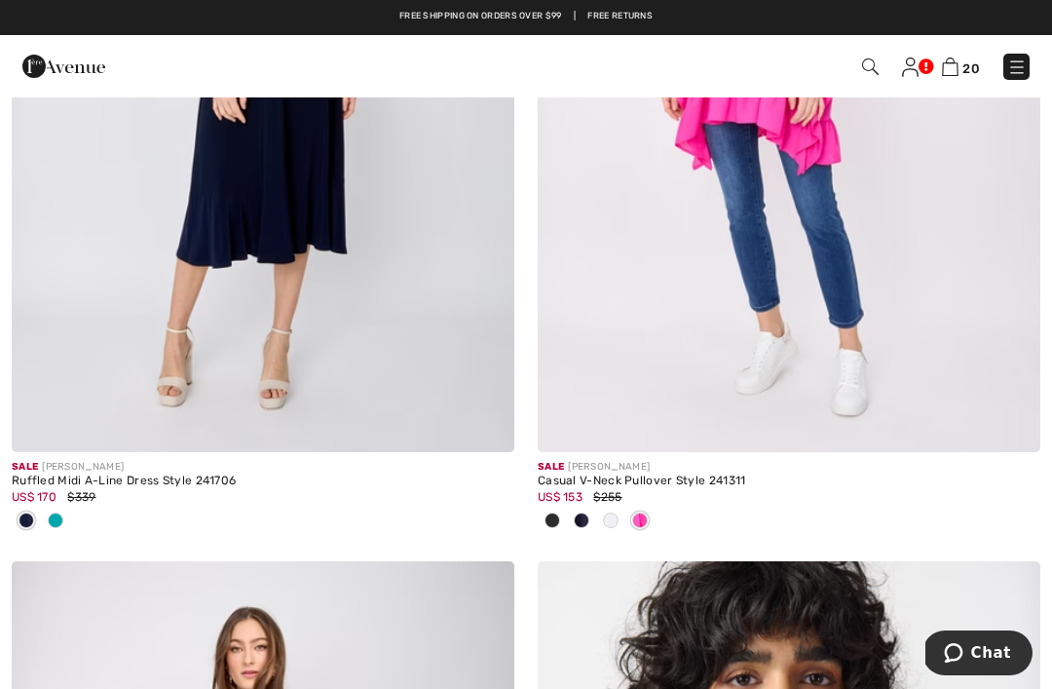
click at [552, 520] on span at bounding box center [552, 520] width 16 height 16
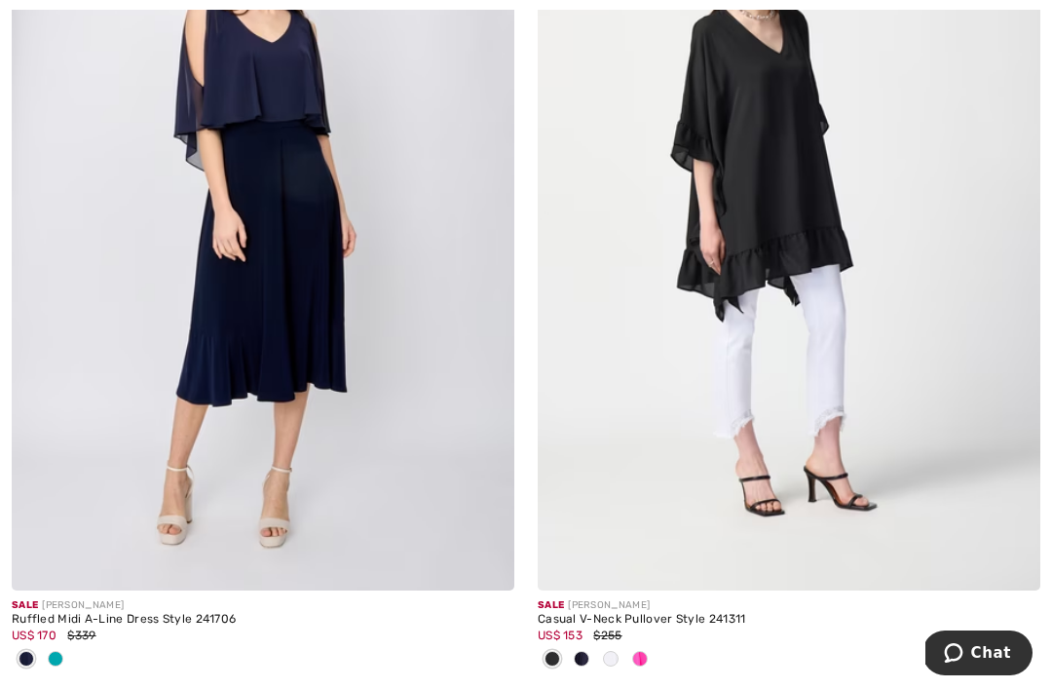
scroll to position [1294, 0]
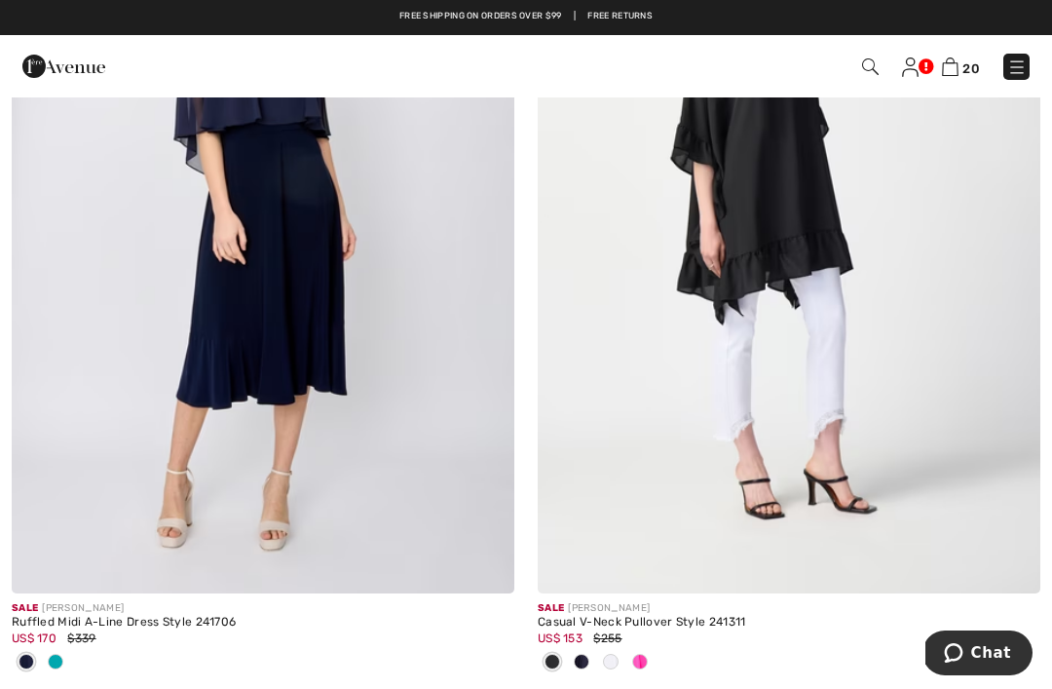
click at [584, 654] on span at bounding box center [582, 661] width 16 height 16
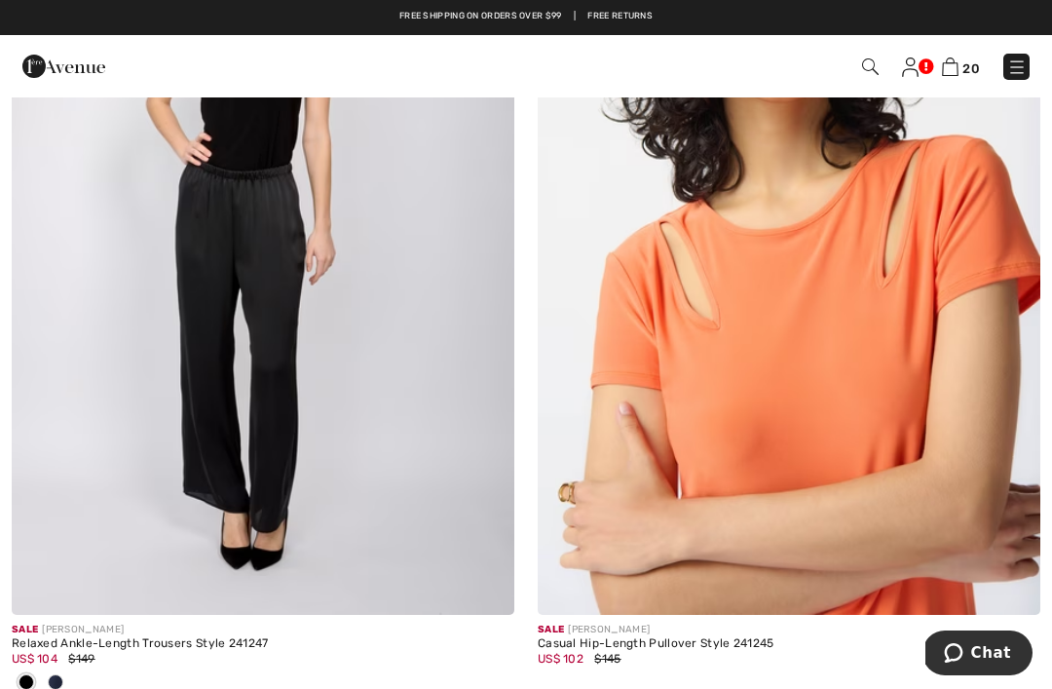
scroll to position [2132, 0]
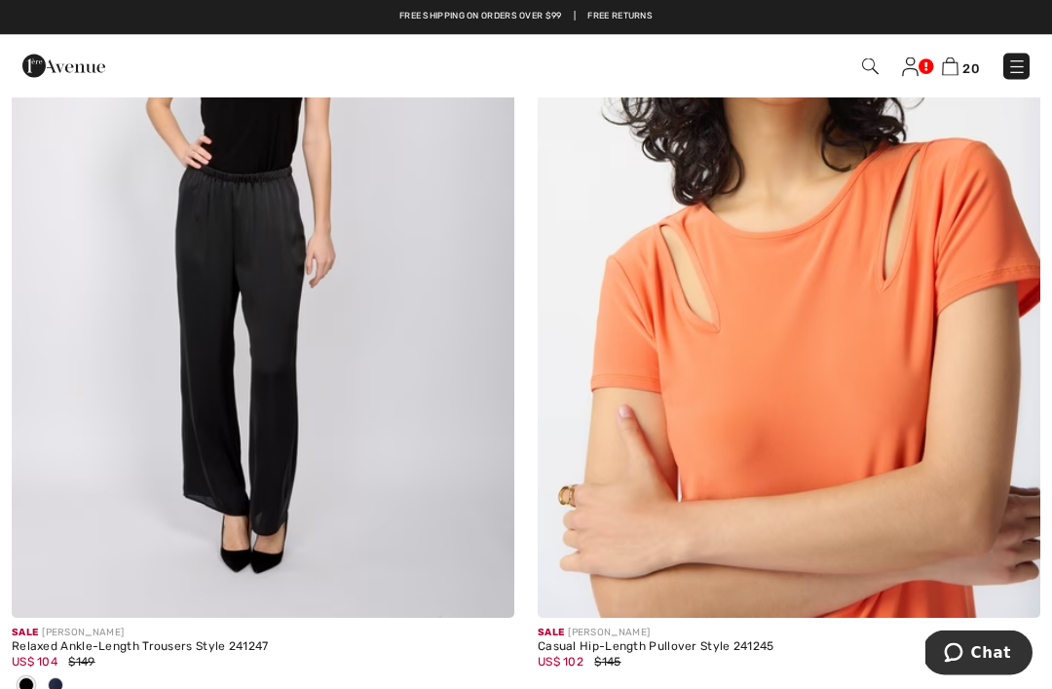
click at [859, 402] on img at bounding box center [789, 242] width 502 height 754
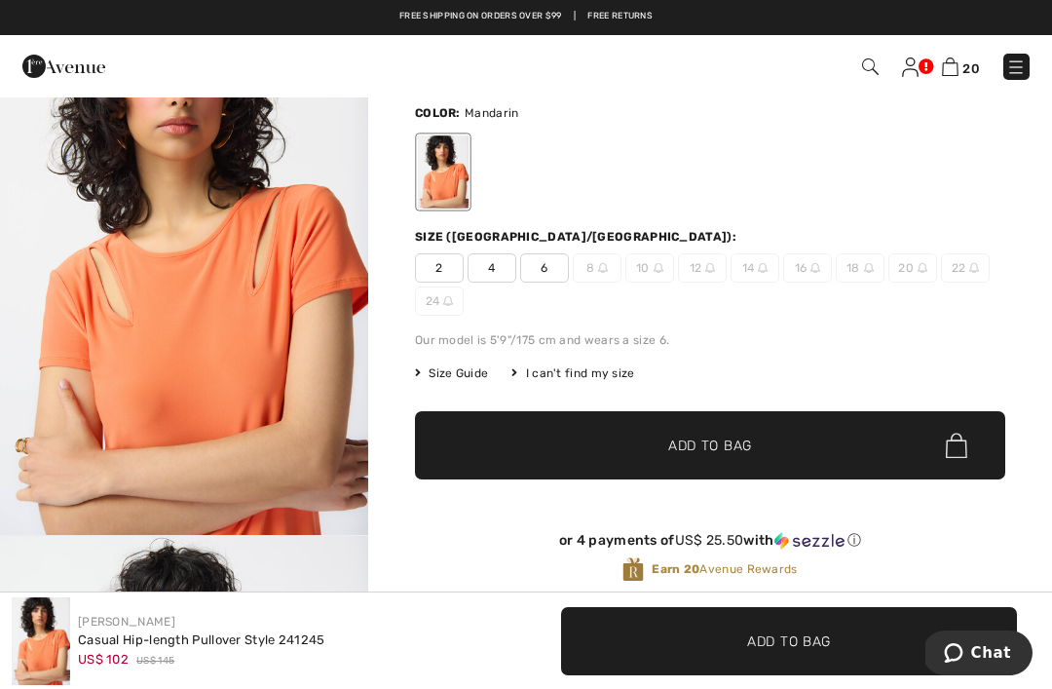
scroll to position [111, 0]
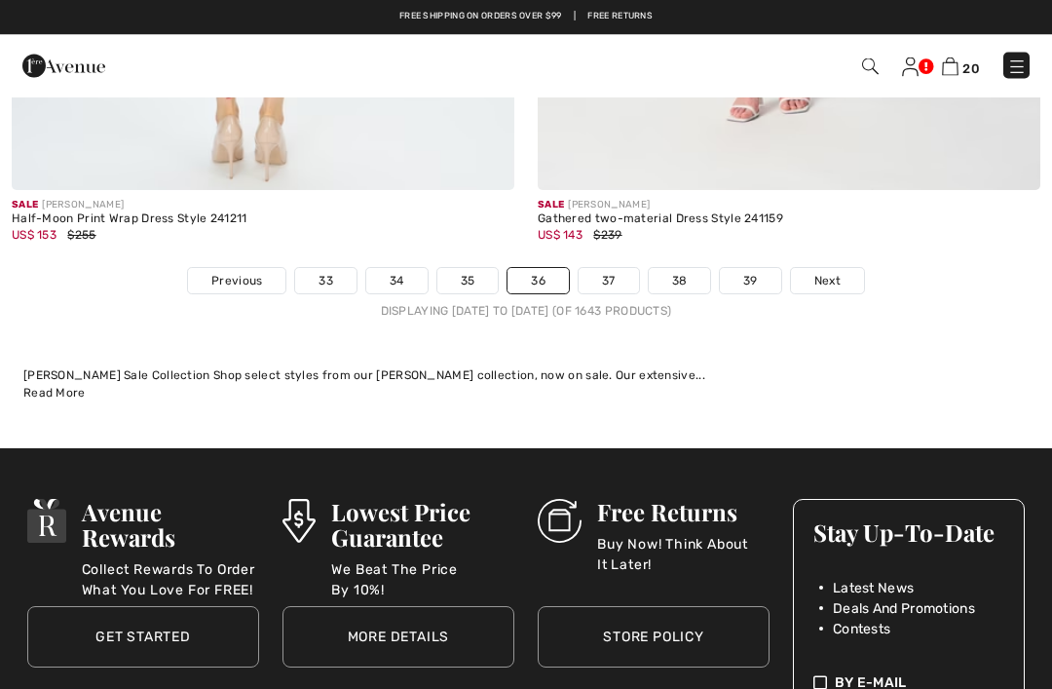
scroll to position [15689, 0]
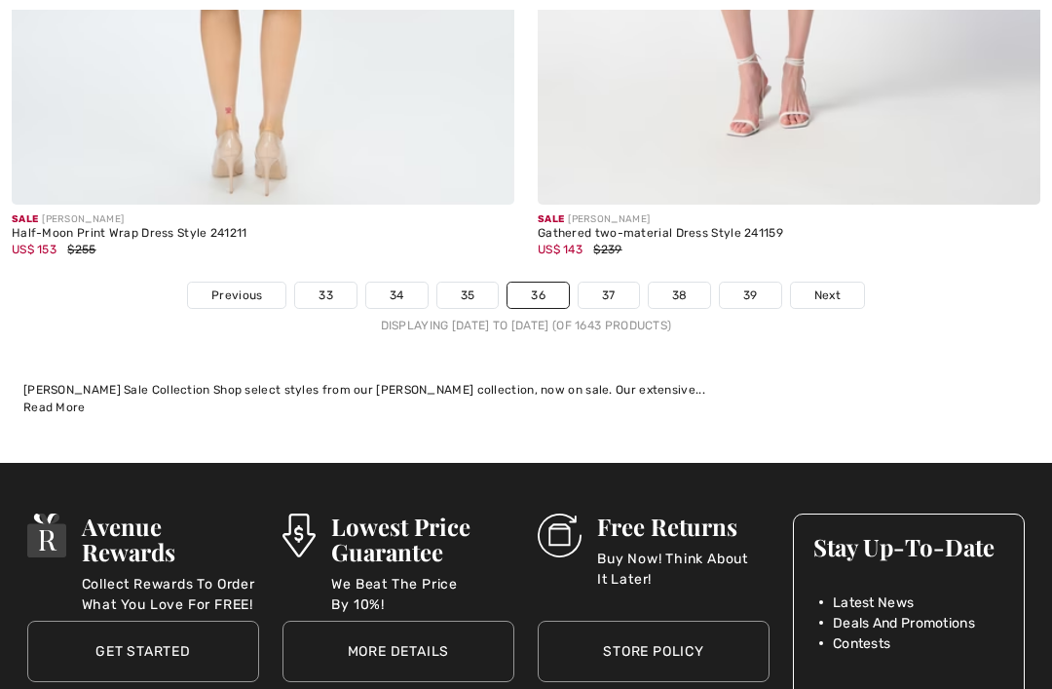
click at [615, 282] on link "37" at bounding box center [608, 294] width 60 height 25
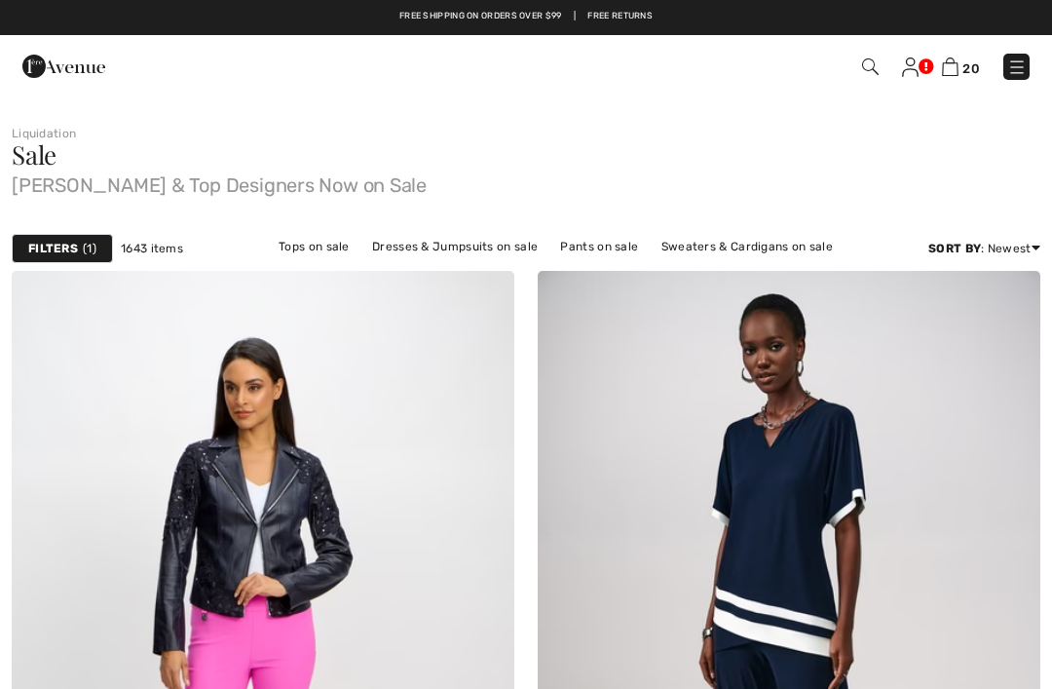
checkbox input "true"
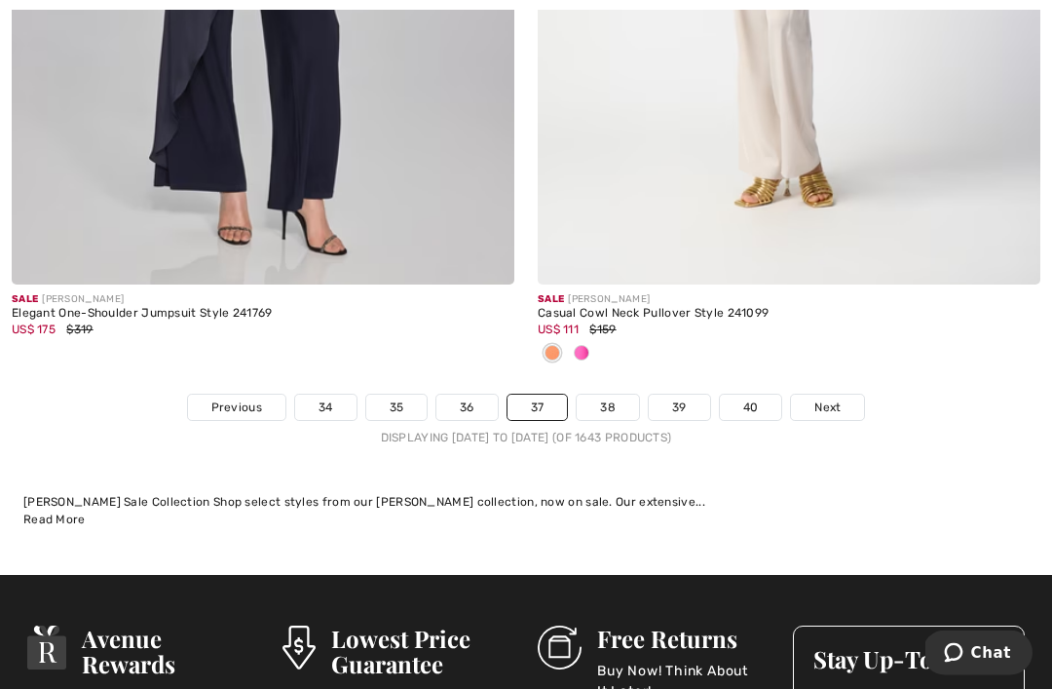
scroll to position [15449, 0]
click at [612, 394] on link "38" at bounding box center [608, 406] width 62 height 25
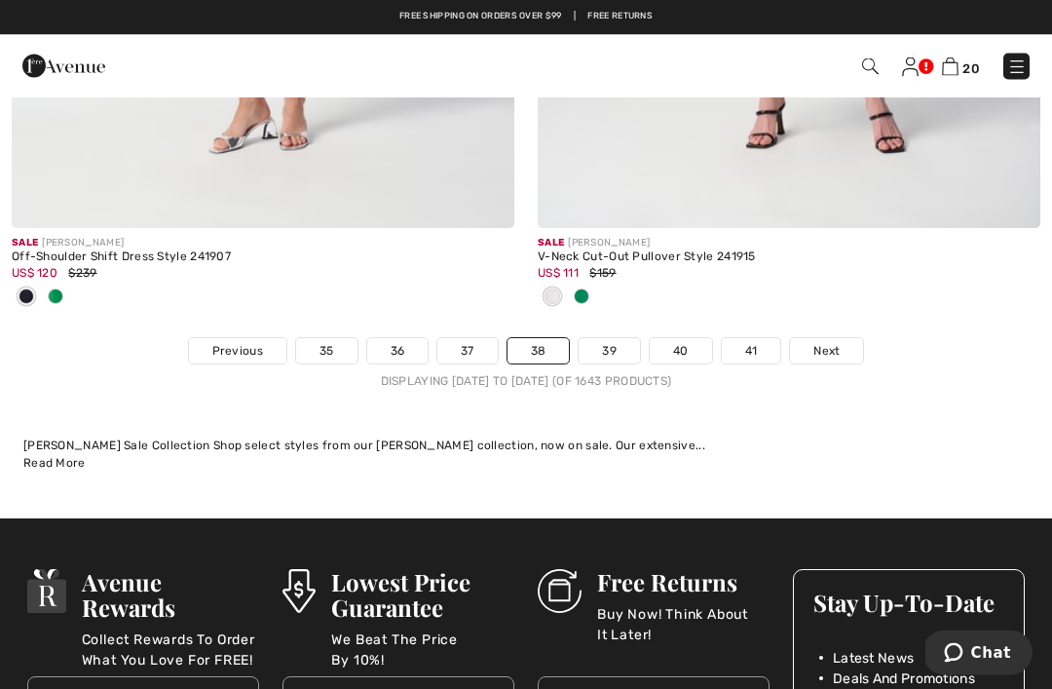
scroll to position [15377, 0]
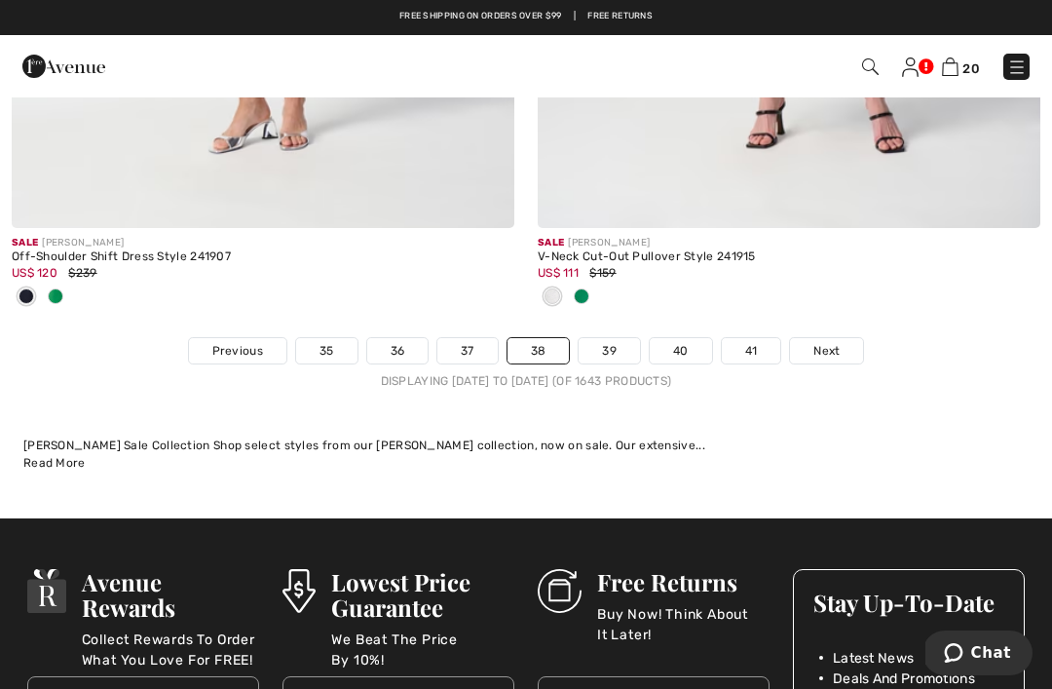
click at [614, 338] on link "39" at bounding box center [608, 350] width 61 height 25
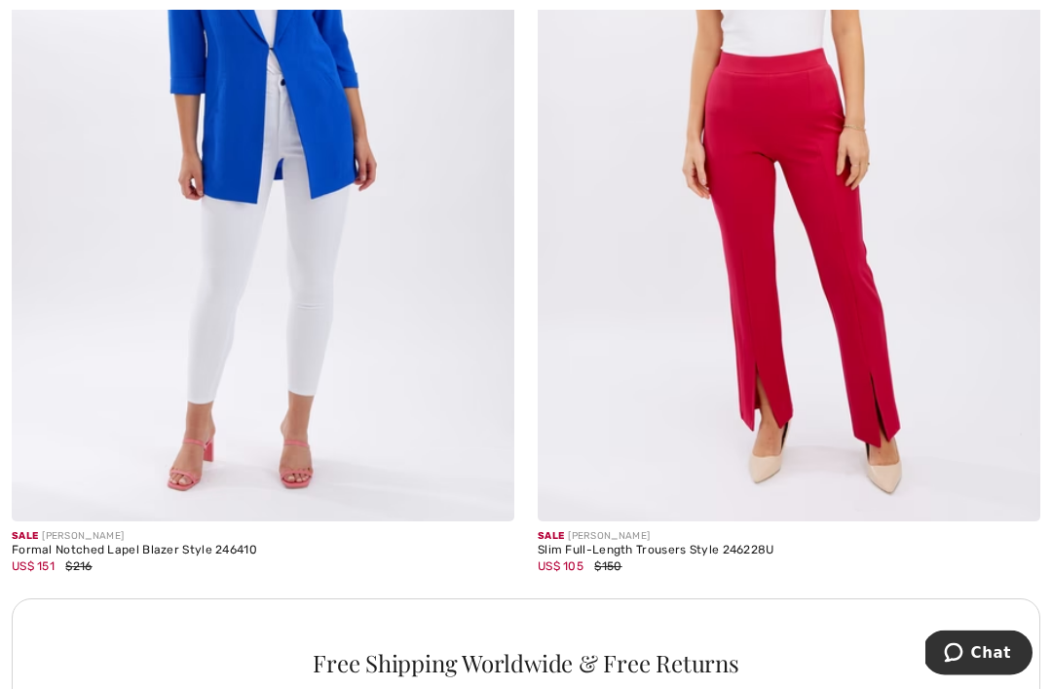
scroll to position [9839, 0]
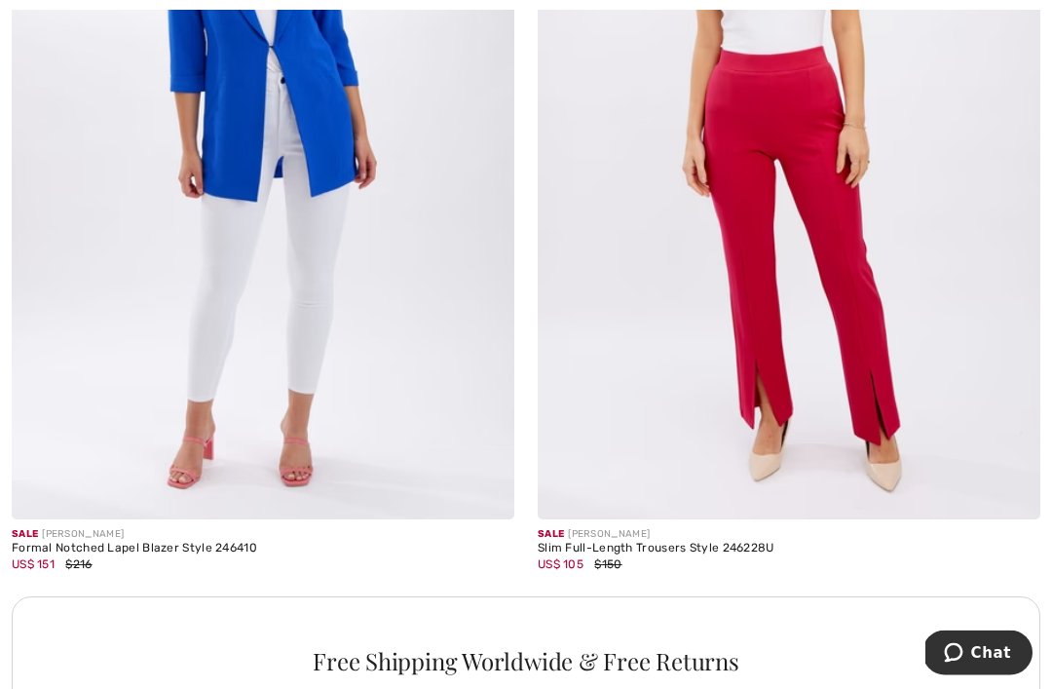
click at [884, 355] on img at bounding box center [789, 143] width 502 height 754
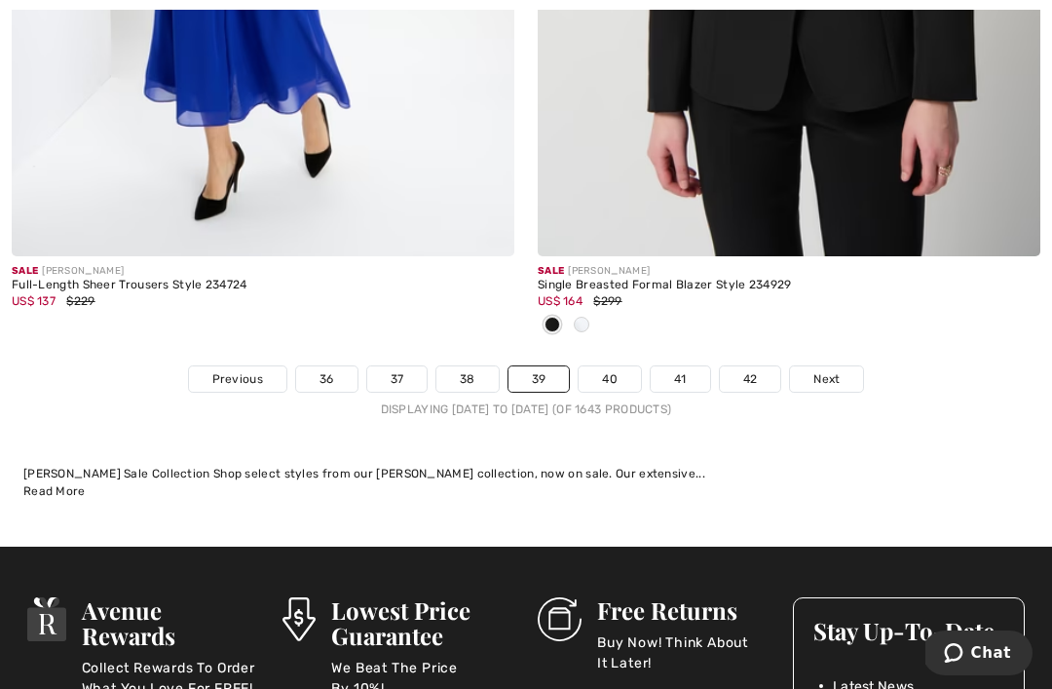
scroll to position [15255, 0]
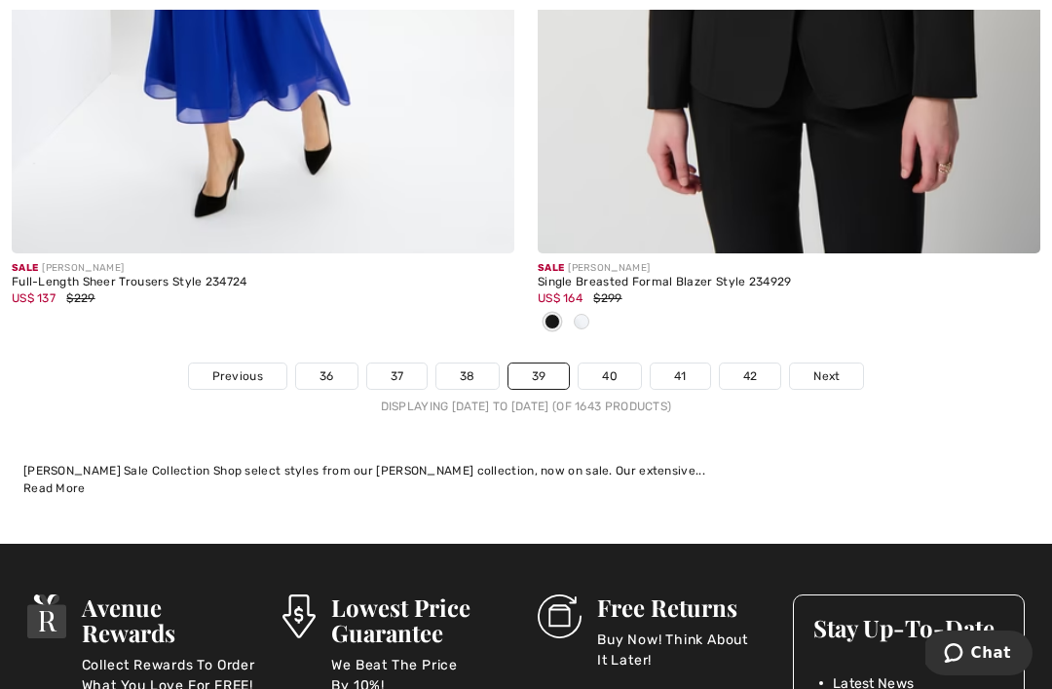
click at [605, 363] on link "40" at bounding box center [609, 375] width 62 height 25
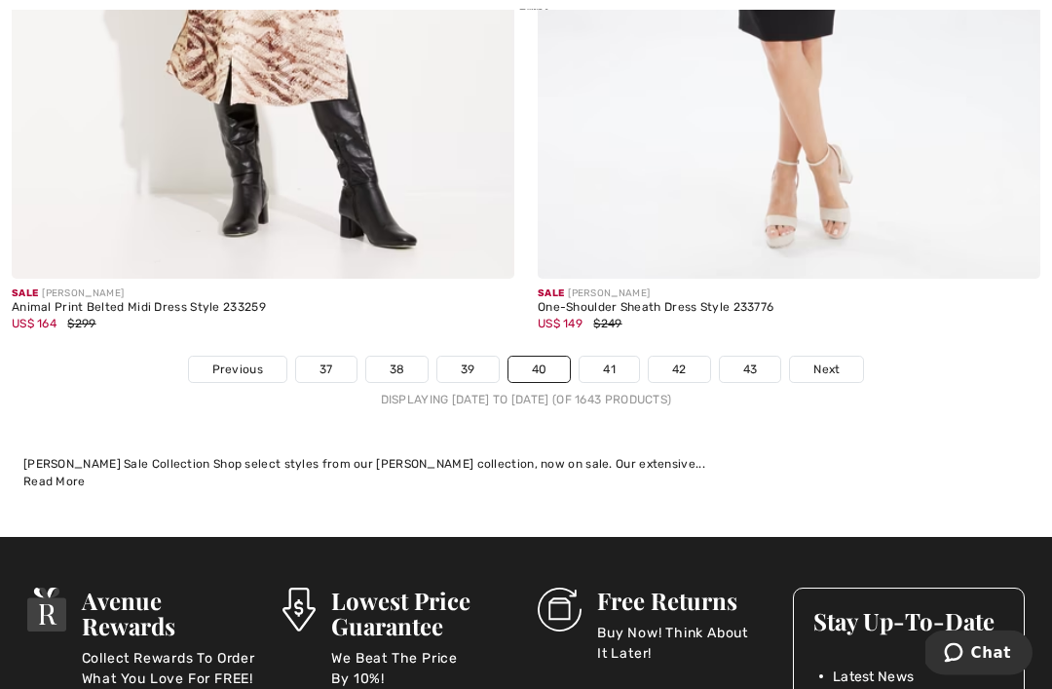
scroll to position [15487, 0]
click at [616, 356] on link "41" at bounding box center [608, 368] width 59 height 25
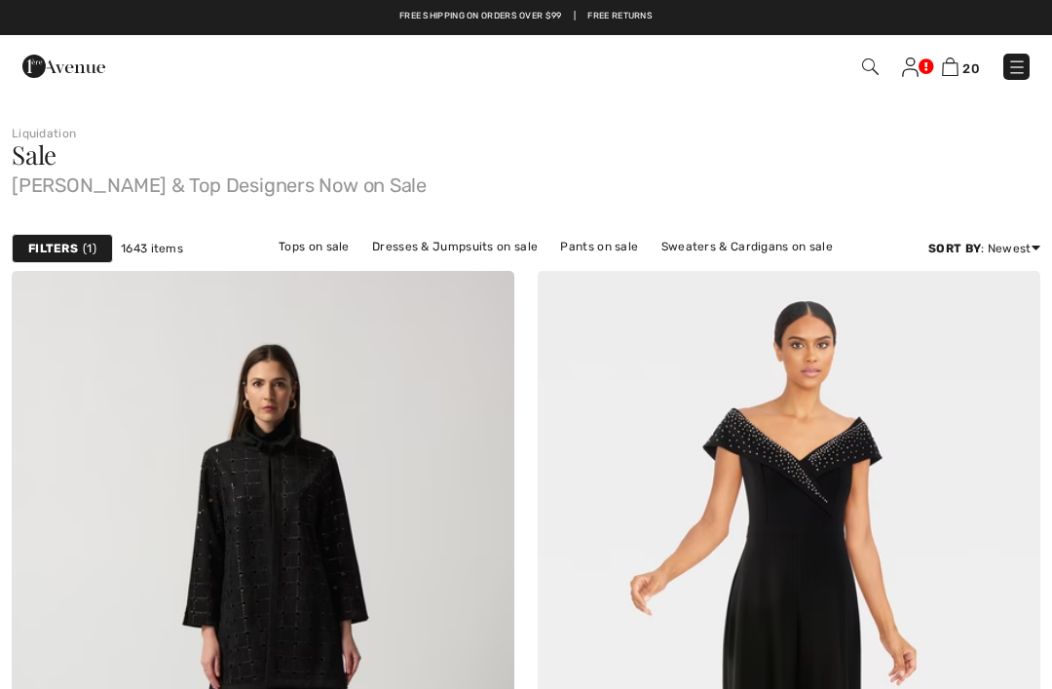
checkbox input "true"
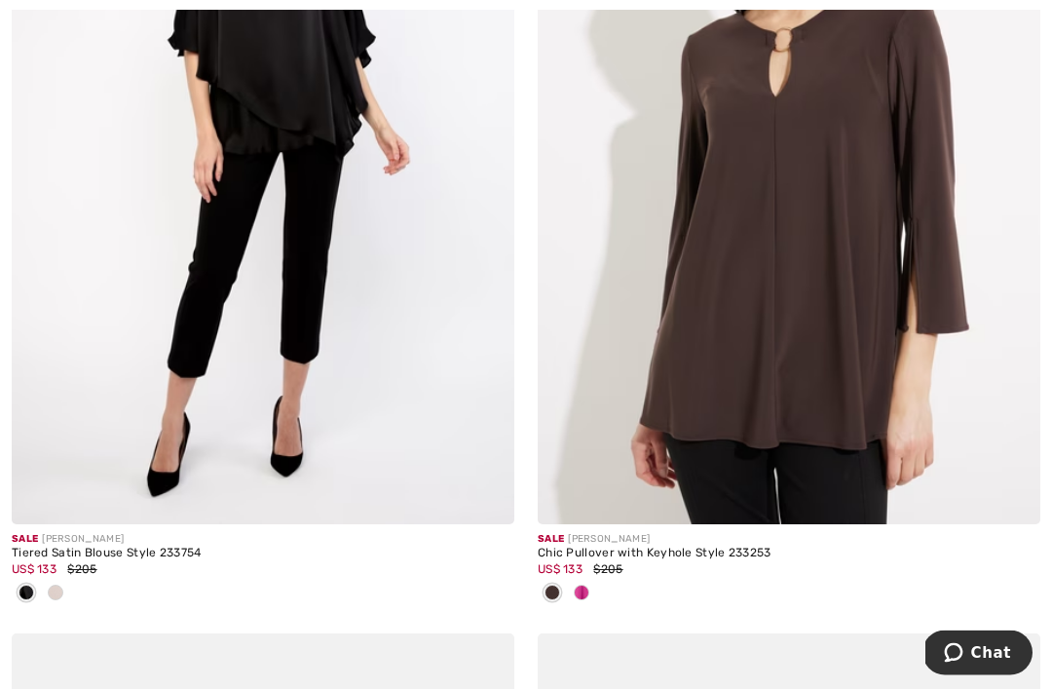
scroll to position [3024, 0]
click at [590, 587] on div at bounding box center [581, 593] width 29 height 32
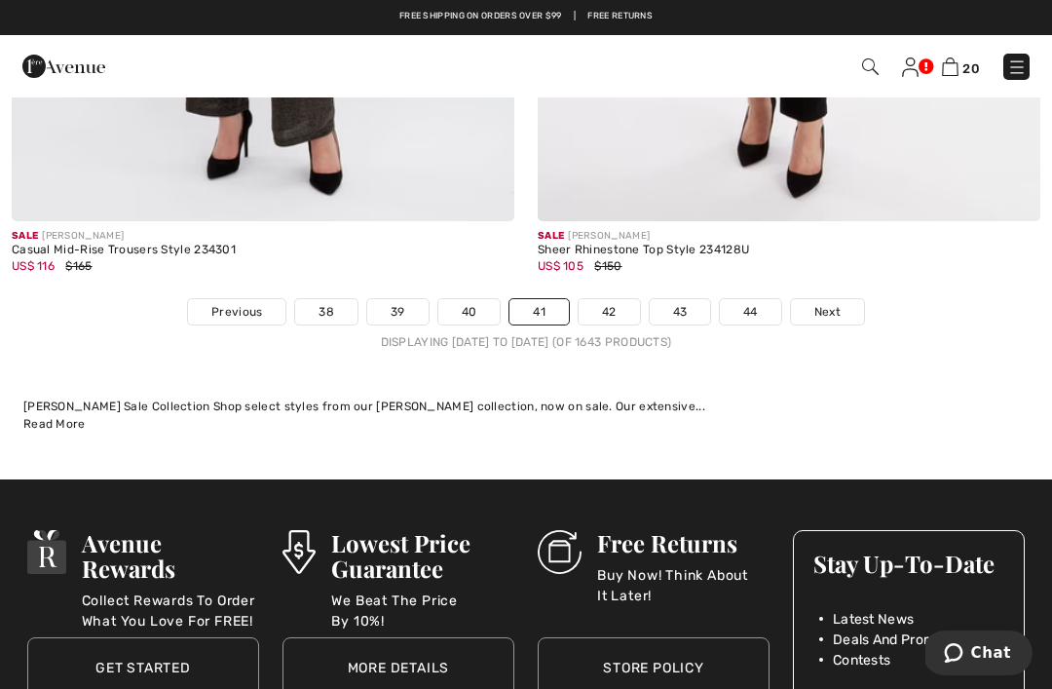
scroll to position [15377, 0]
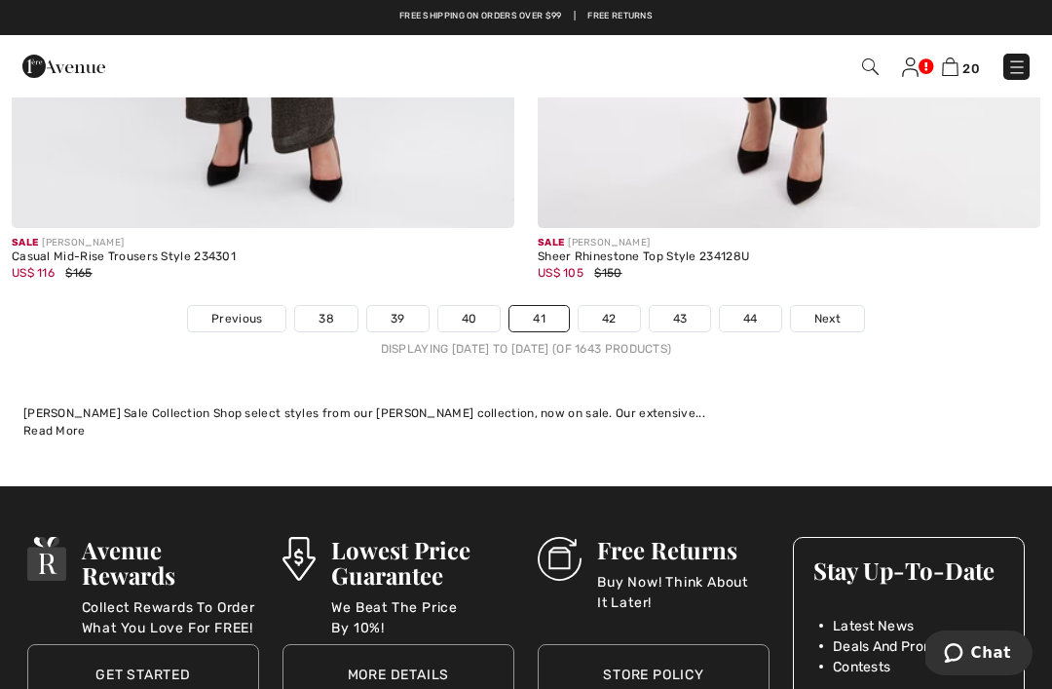
click at [611, 306] on link "42" at bounding box center [608, 318] width 61 height 25
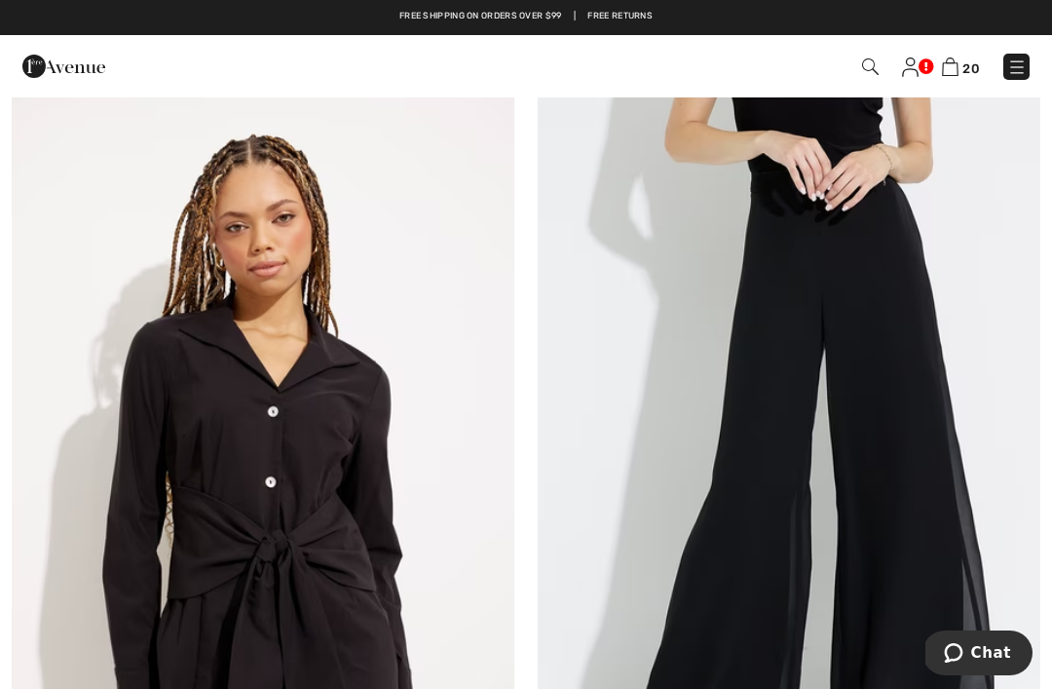
scroll to position [14881, 0]
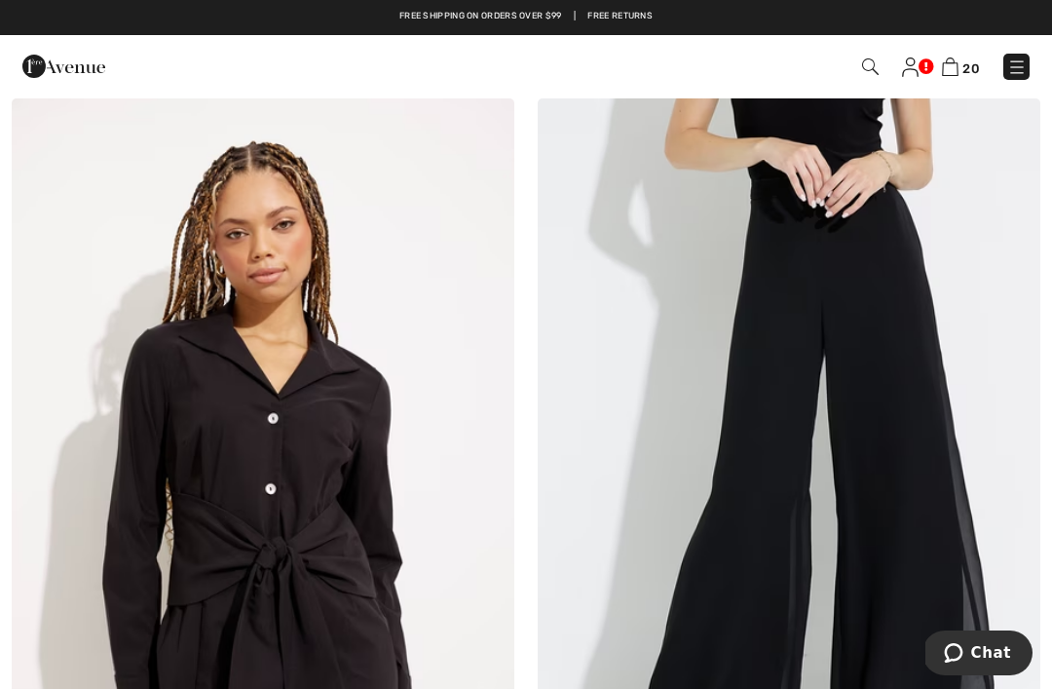
click at [979, 67] on span "20" at bounding box center [971, 68] width 18 height 15
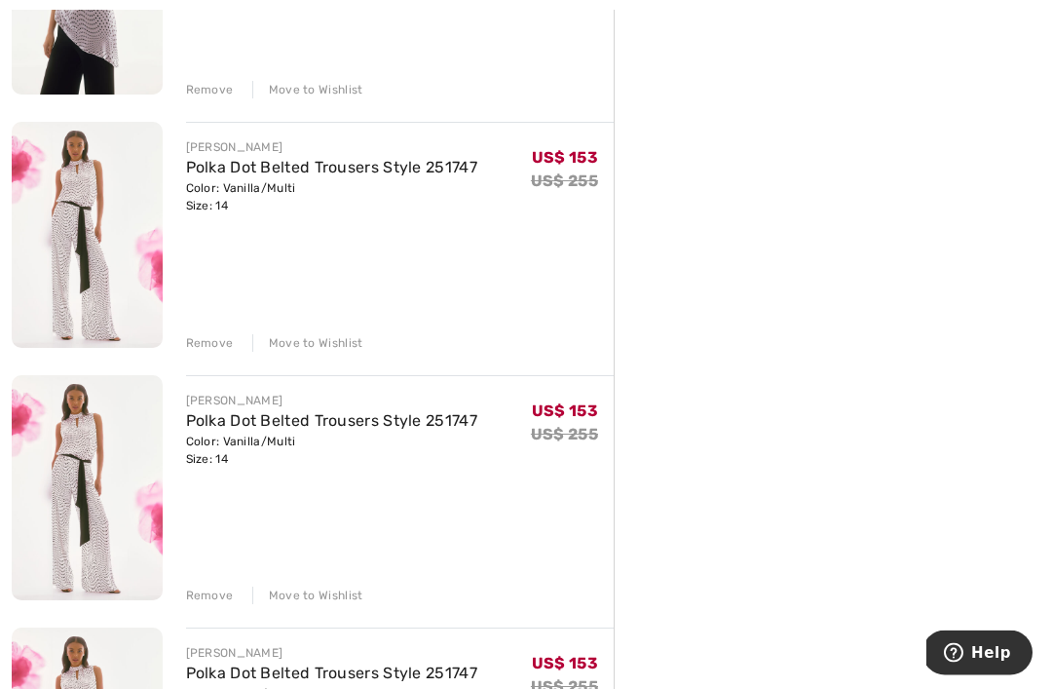
scroll to position [4177, 0]
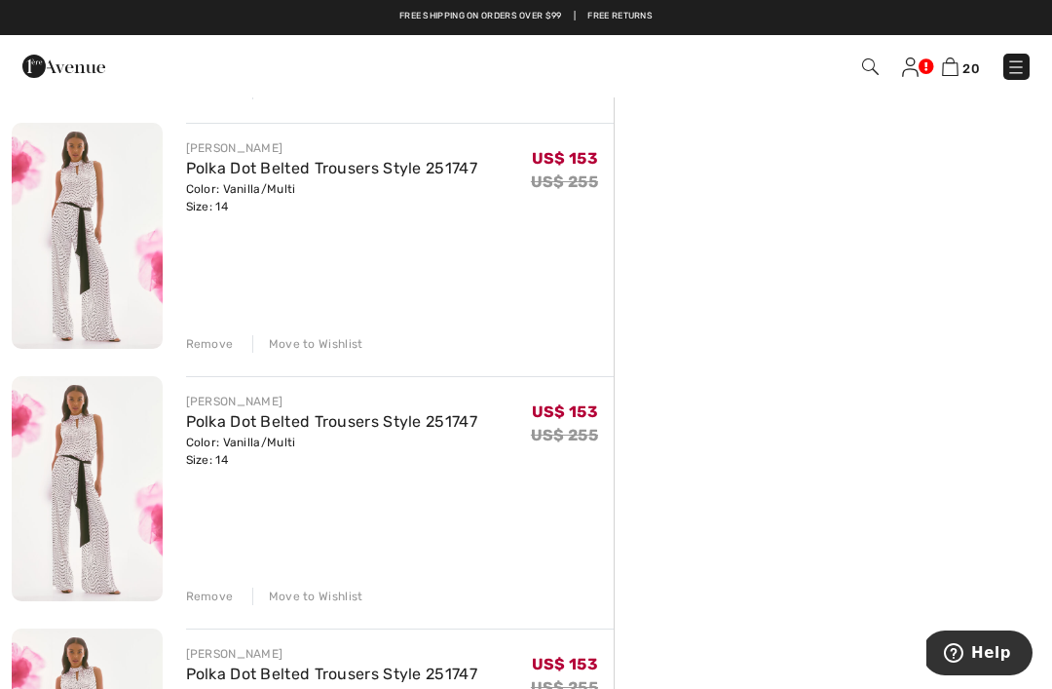
click at [209, 592] on div "Remove" at bounding box center [210, 596] width 48 height 18
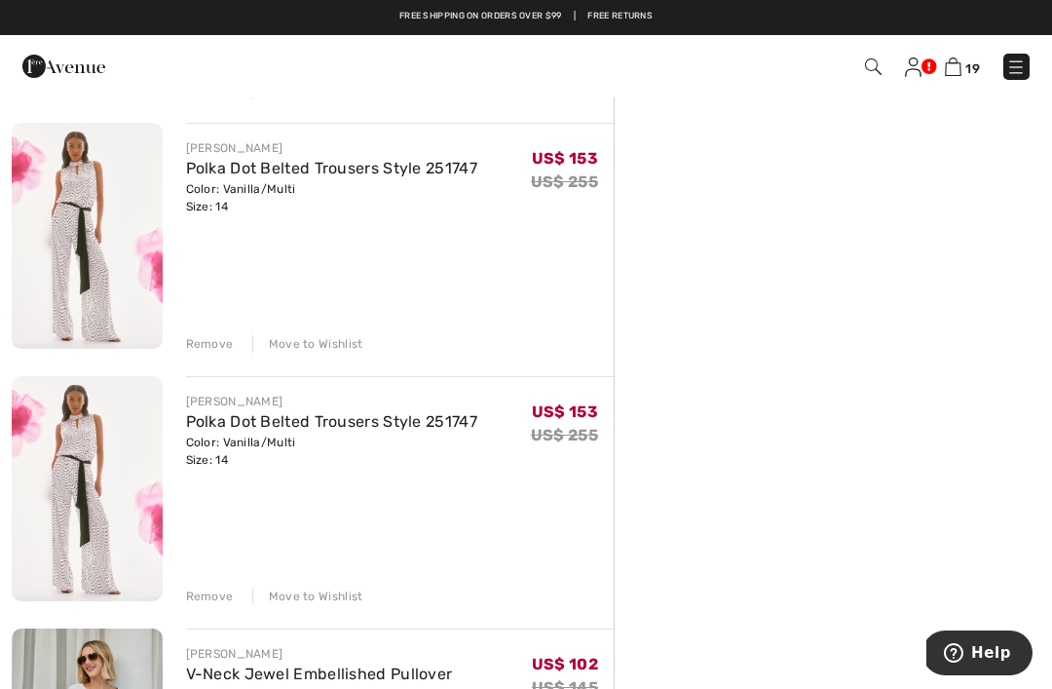
click at [213, 595] on div "Remove" at bounding box center [210, 596] width 48 height 18
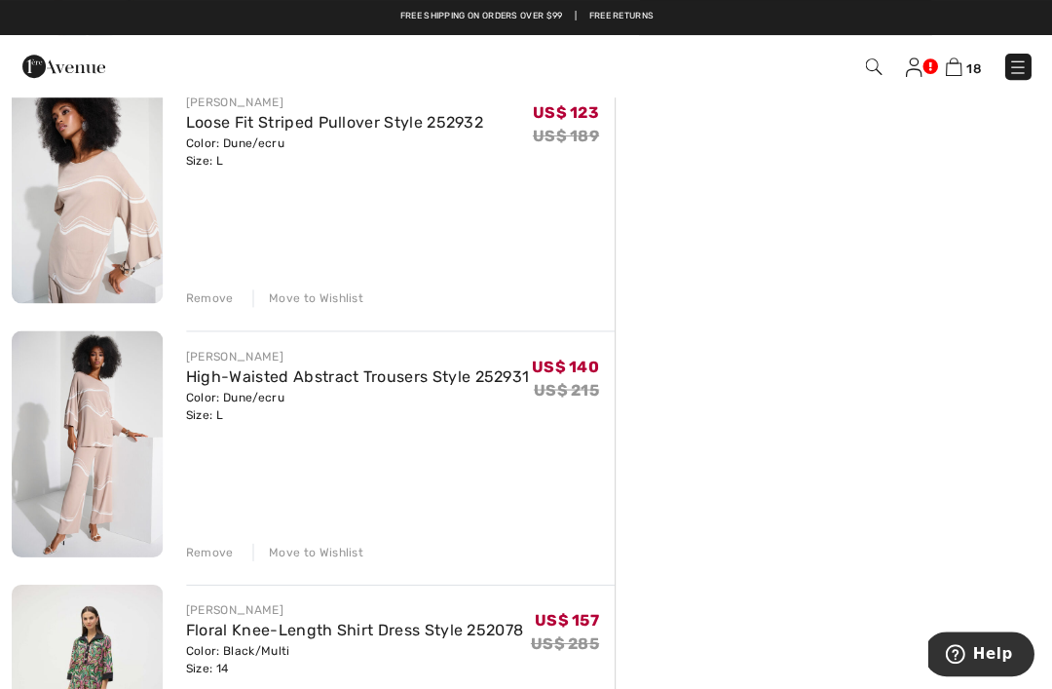
scroll to position [0, 0]
